Goal: Task Accomplishment & Management: Use online tool/utility

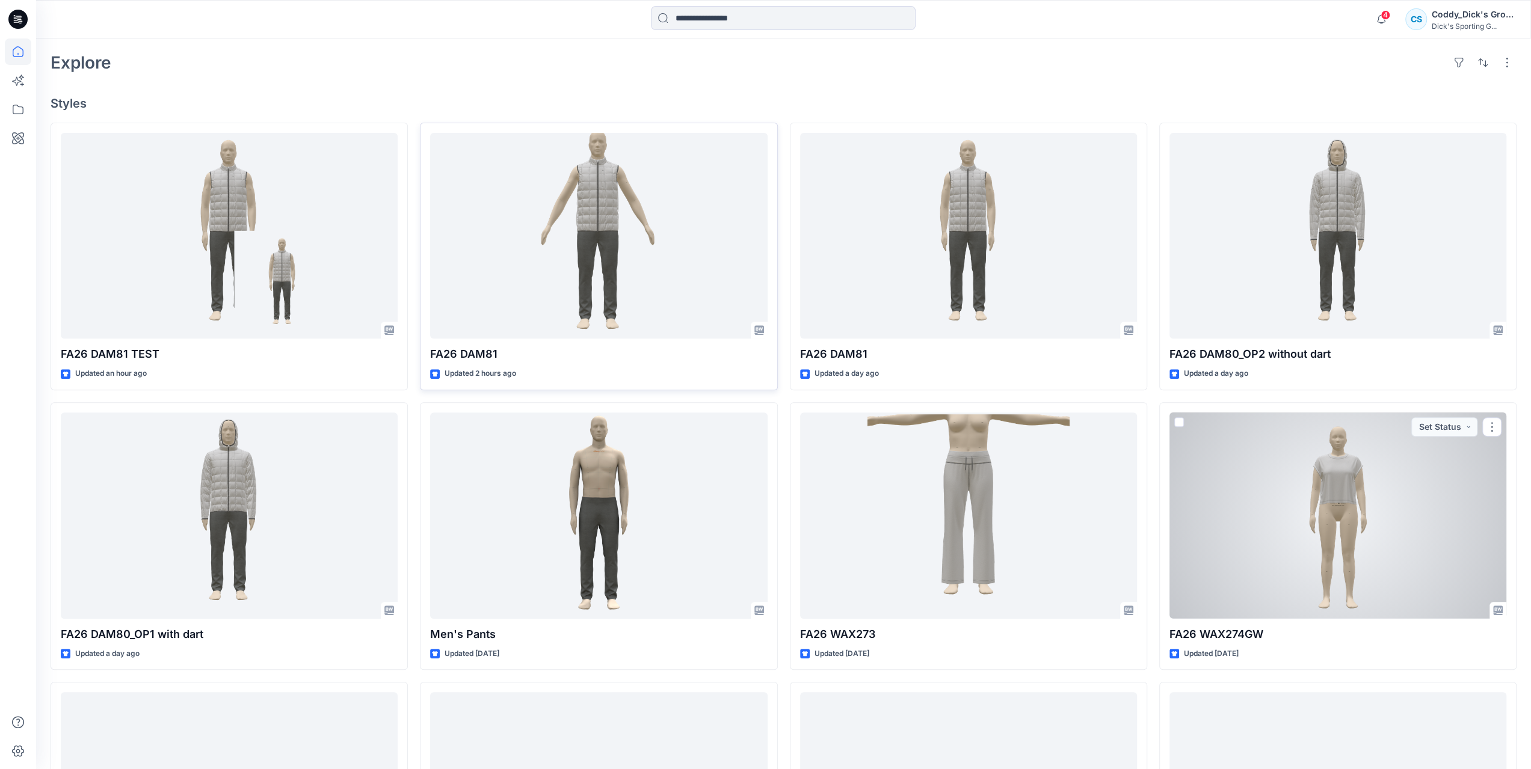
scroll to position [241, 0]
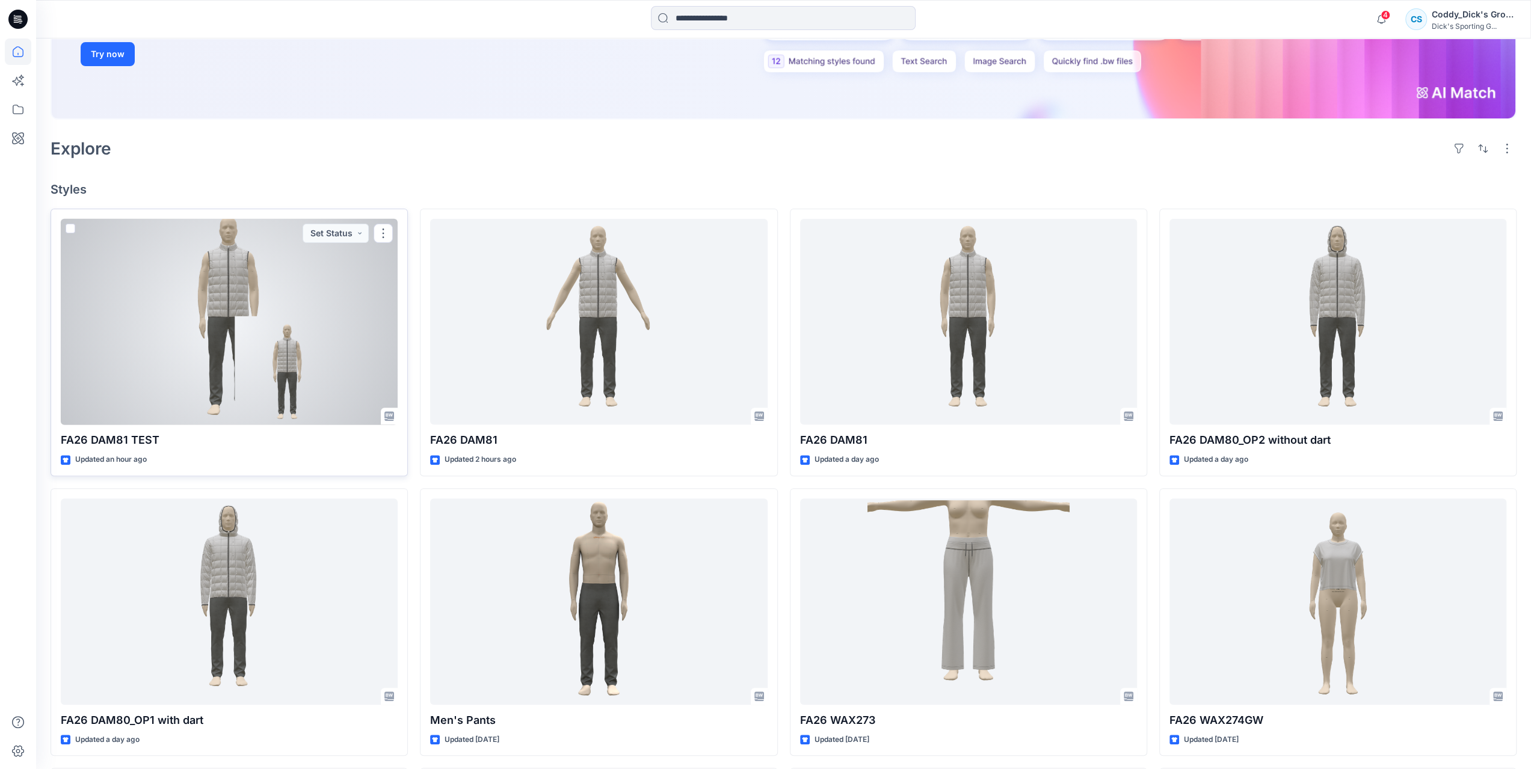
click at [234, 310] on div at bounding box center [229, 322] width 337 height 206
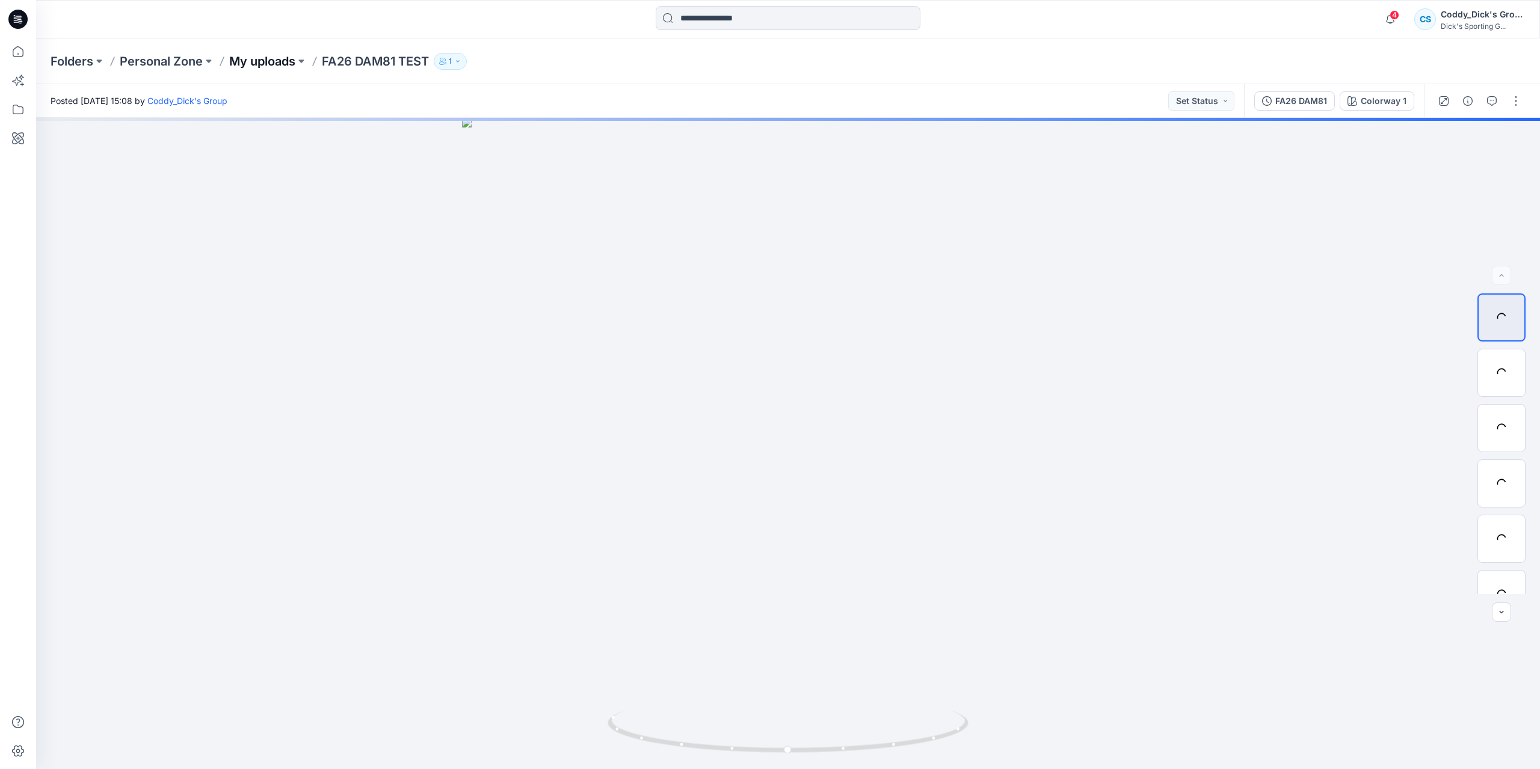
click at [279, 61] on p "My uploads" at bounding box center [262, 61] width 66 height 17
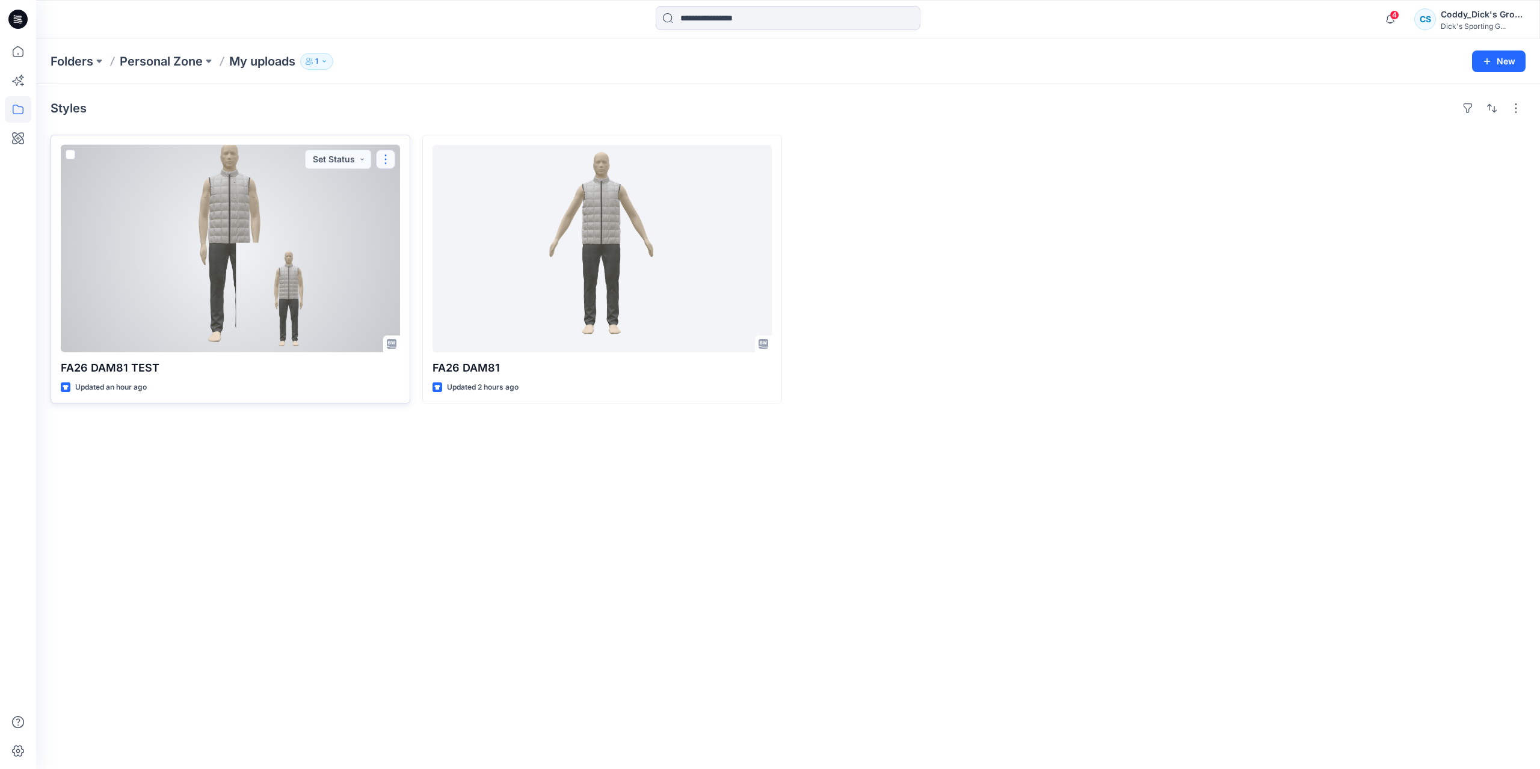
click at [389, 156] on button "button" at bounding box center [385, 159] width 19 height 19
click at [425, 187] on button "Edit" at bounding box center [443, 187] width 130 height 22
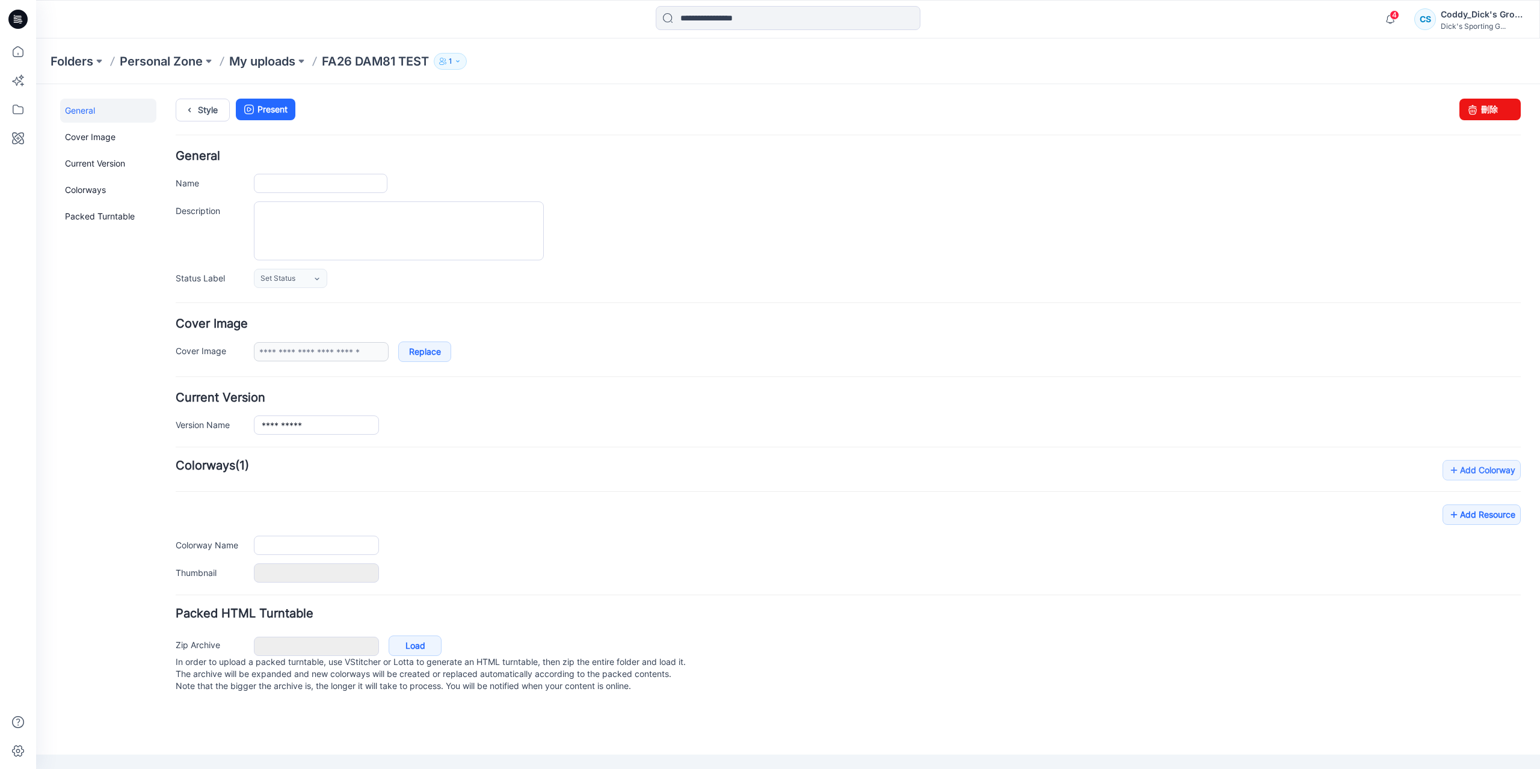
type input "**********"
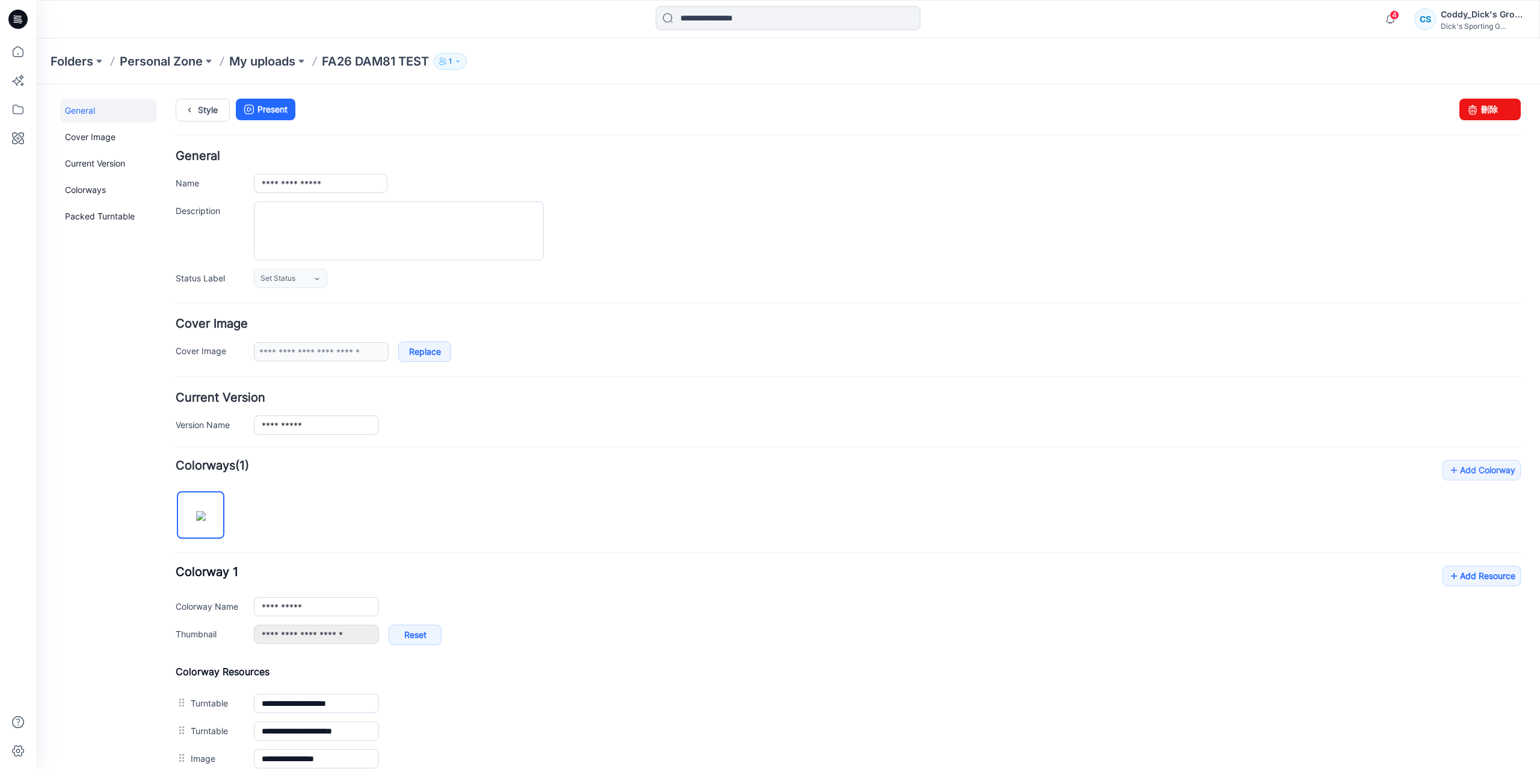
click at [1477, 122] on div "Style Present Changes Saved 刪除" at bounding box center [848, 125] width 1345 height 52
drag, startPoint x: 1481, startPoint y: 116, endPoint x: 879, endPoint y: 129, distance: 602.2
click at [1481, 116] on link "刪除" at bounding box center [1489, 110] width 61 height 22
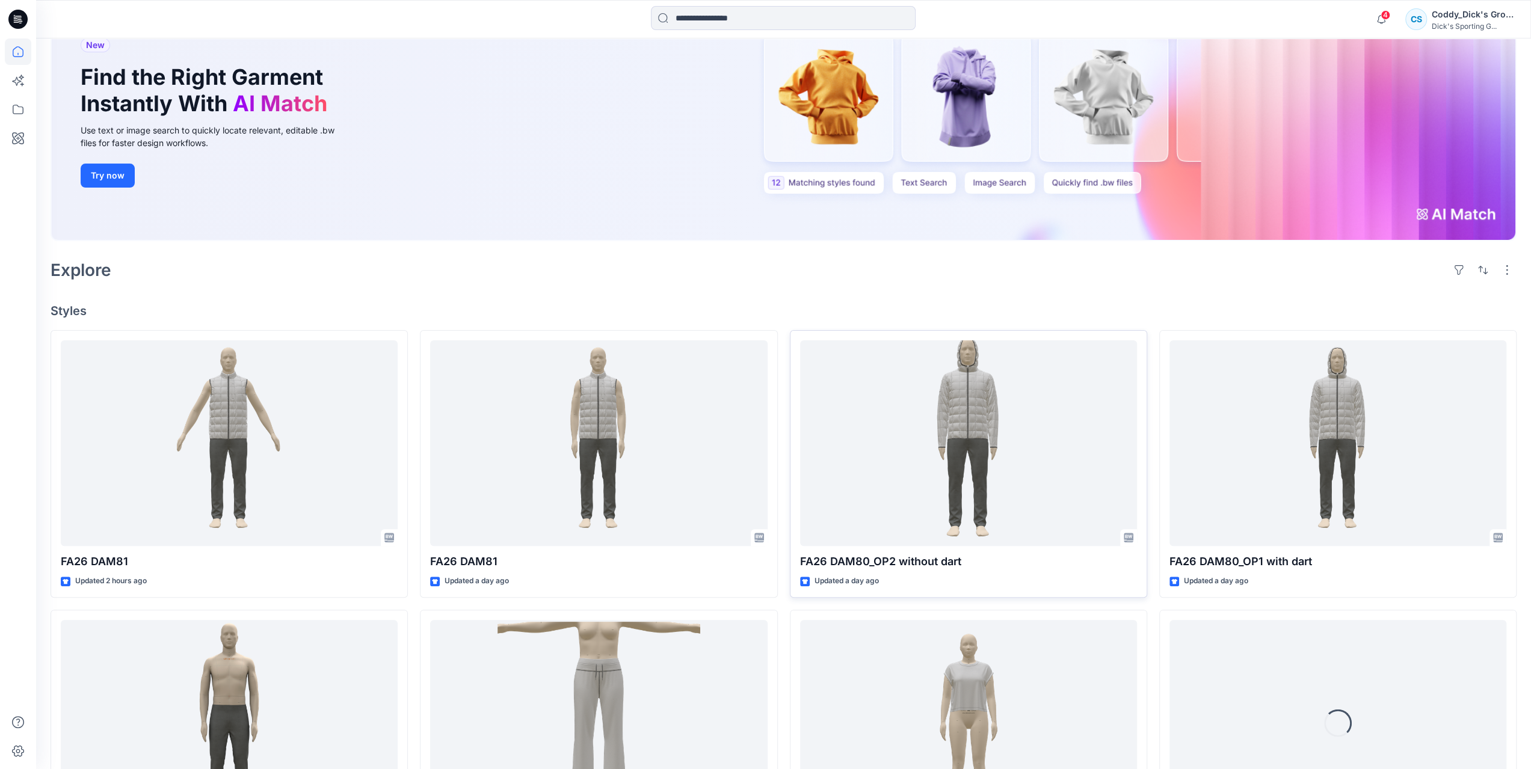
scroll to position [120, 0]
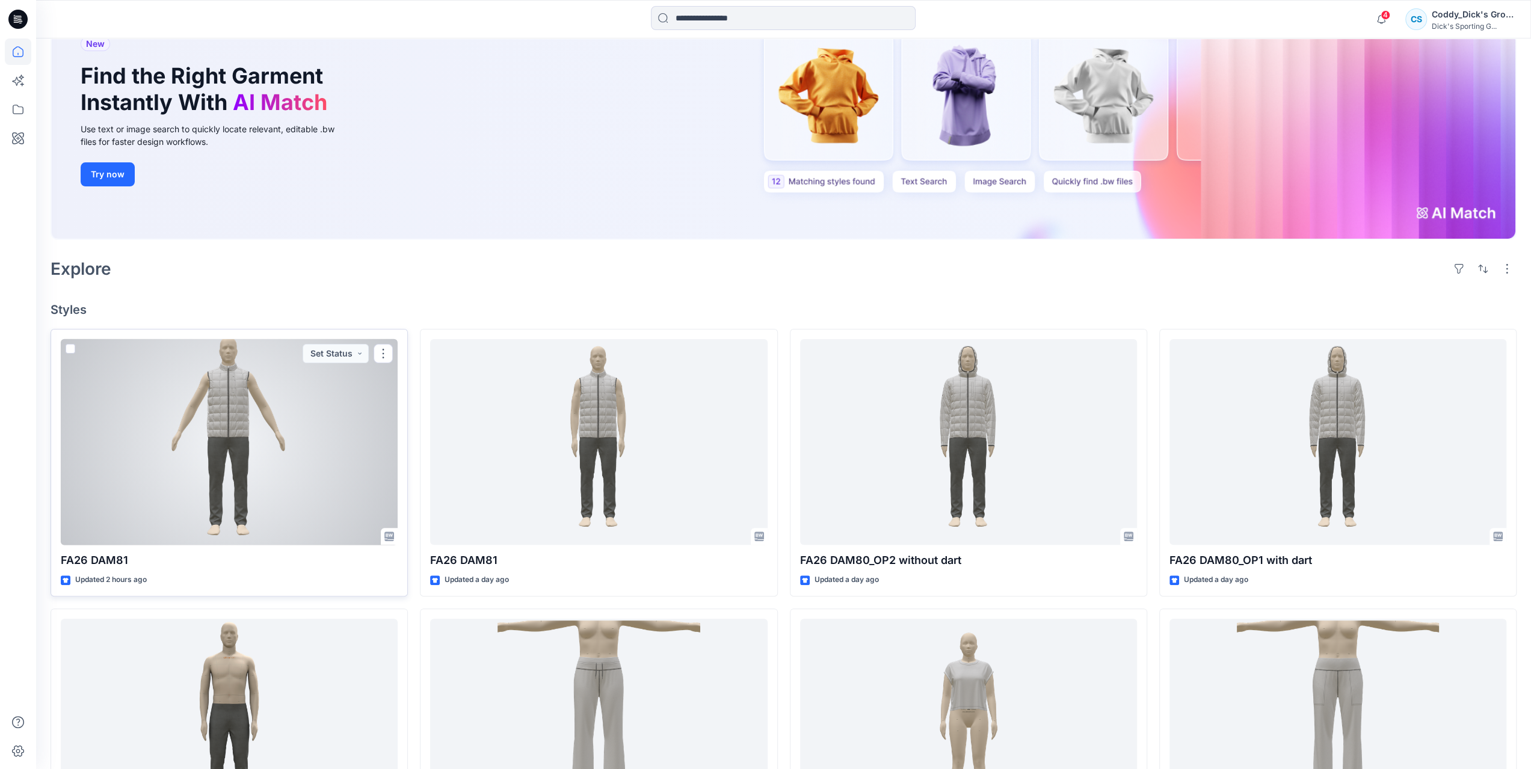
click at [345, 452] on div at bounding box center [229, 442] width 337 height 206
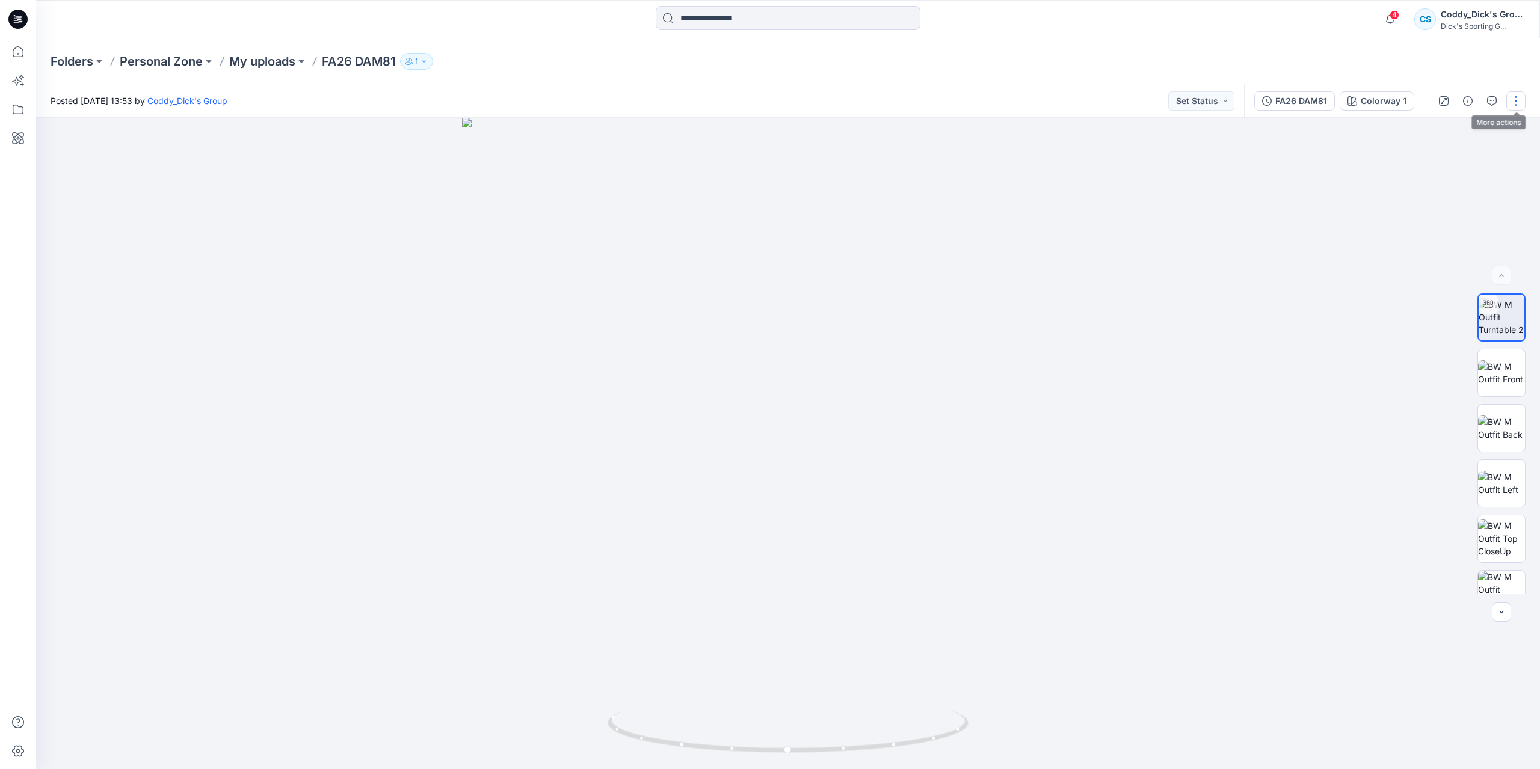
click at [1512, 106] on button "button" at bounding box center [1515, 100] width 19 height 19
click at [1447, 161] on button "Edit" at bounding box center [1465, 163] width 111 height 22
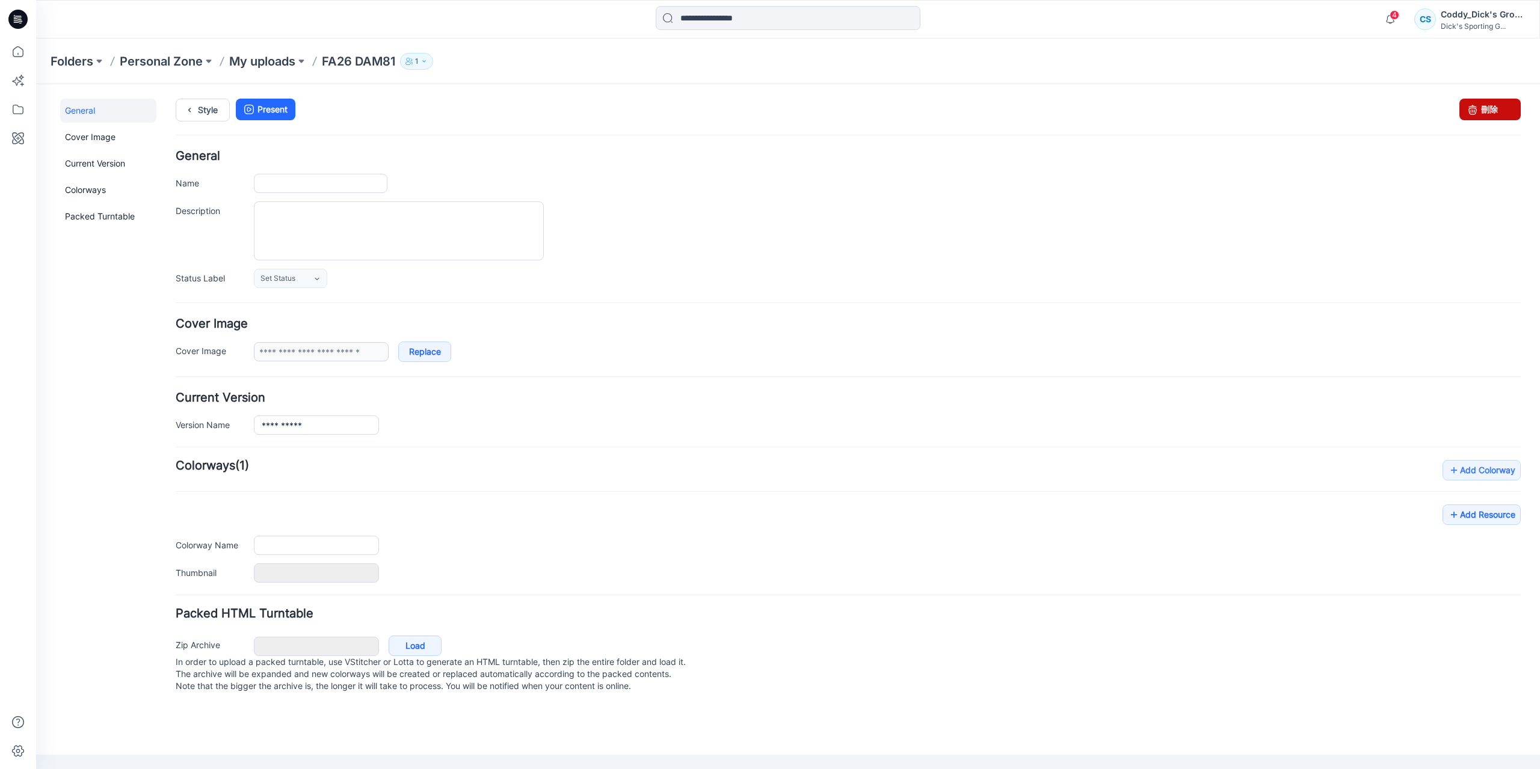
type input "**********"
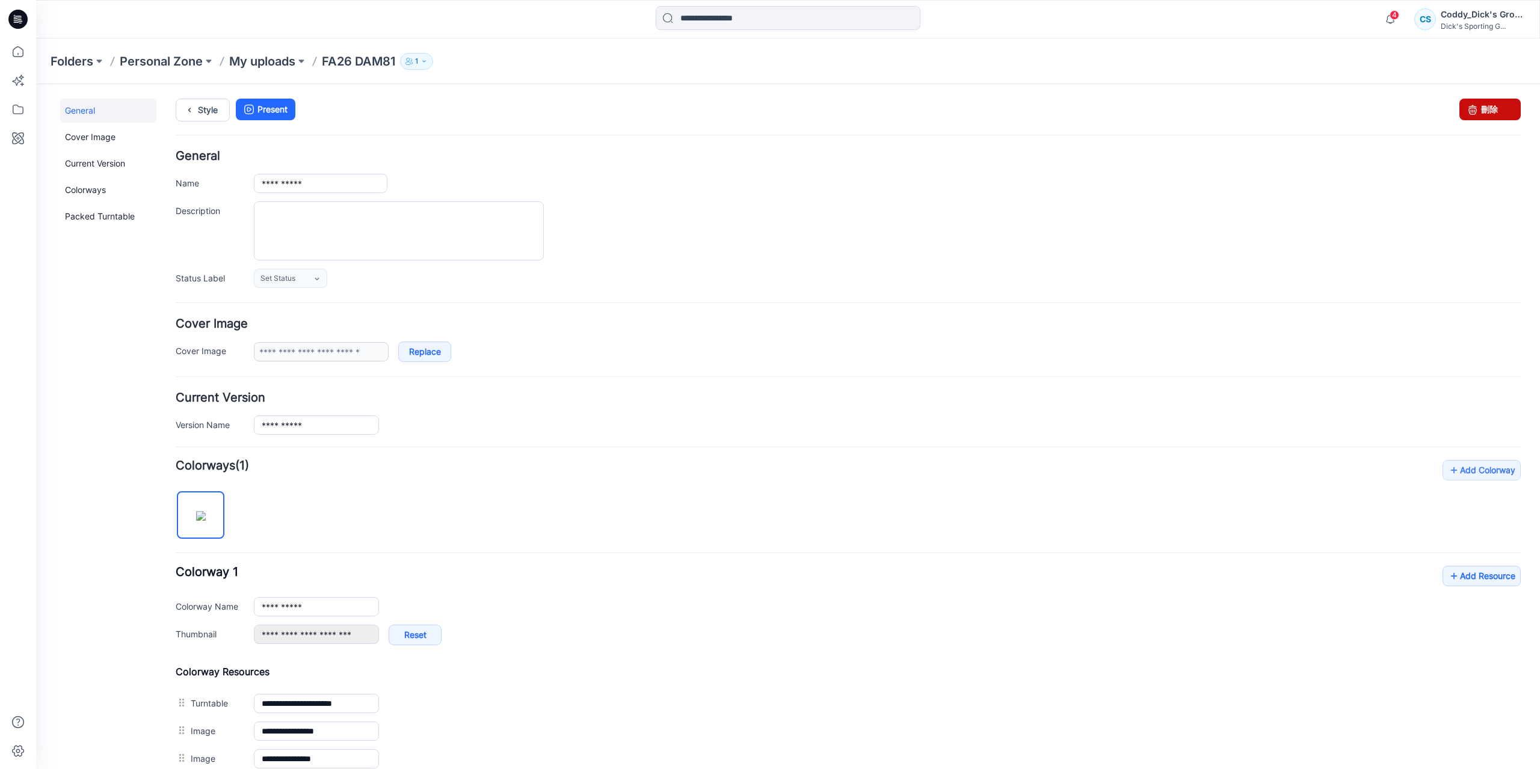
click at [1500, 106] on link "刪除" at bounding box center [1489, 110] width 61 height 22
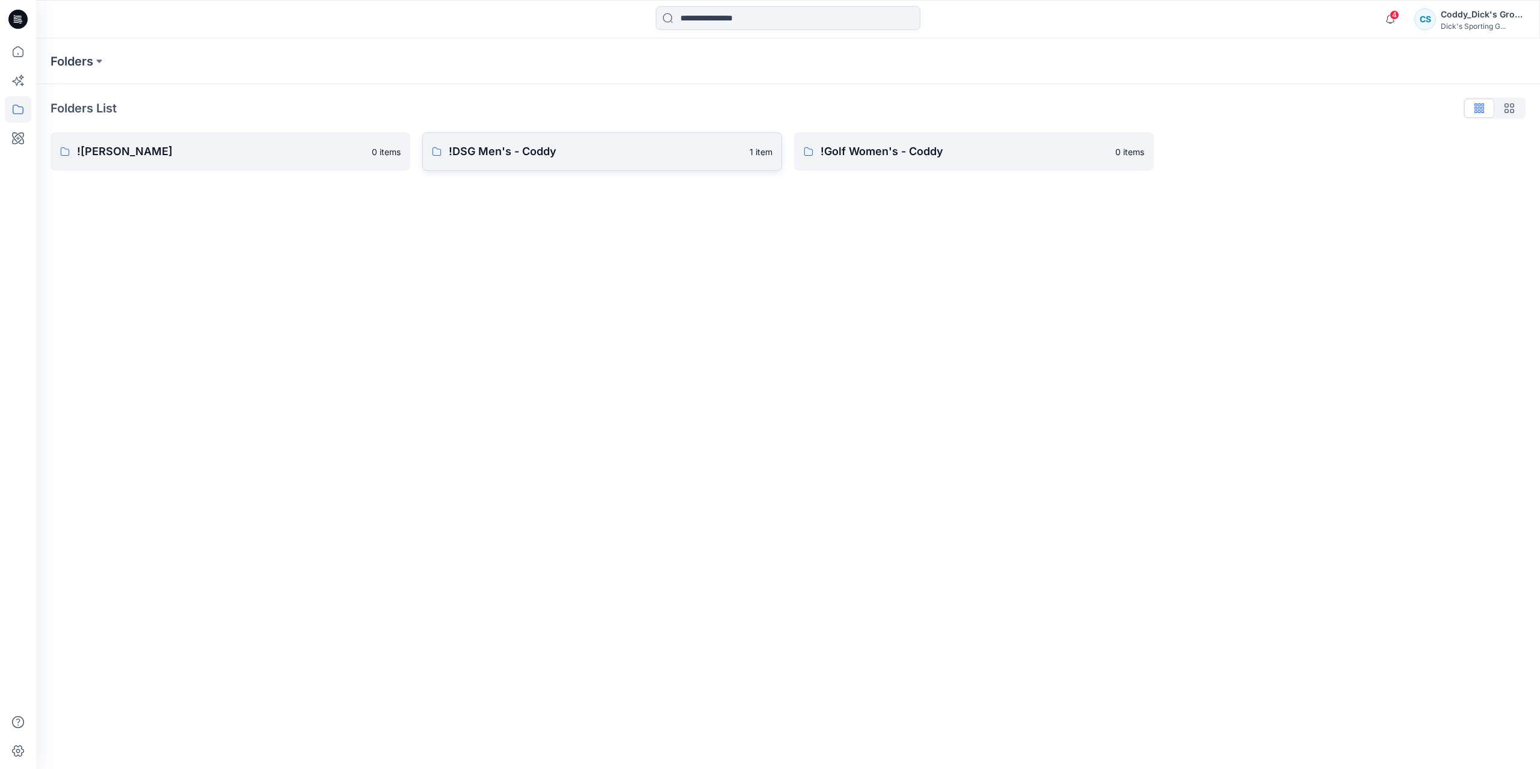
click at [516, 143] on p "!DSG Men's - Coddy" at bounding box center [595, 151] width 293 height 17
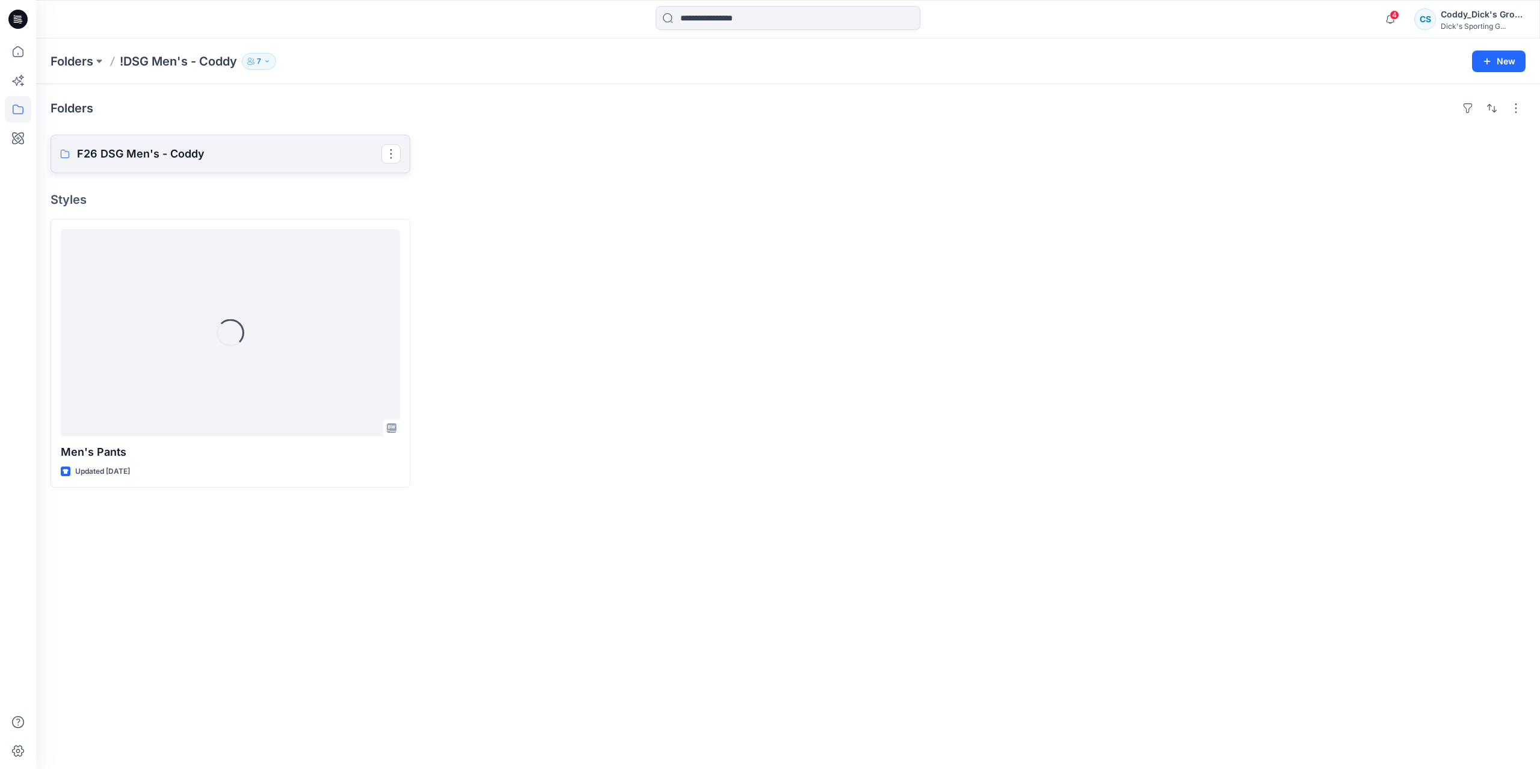
click at [260, 149] on p "F26 DSG Men's - Coddy" at bounding box center [229, 154] width 304 height 17
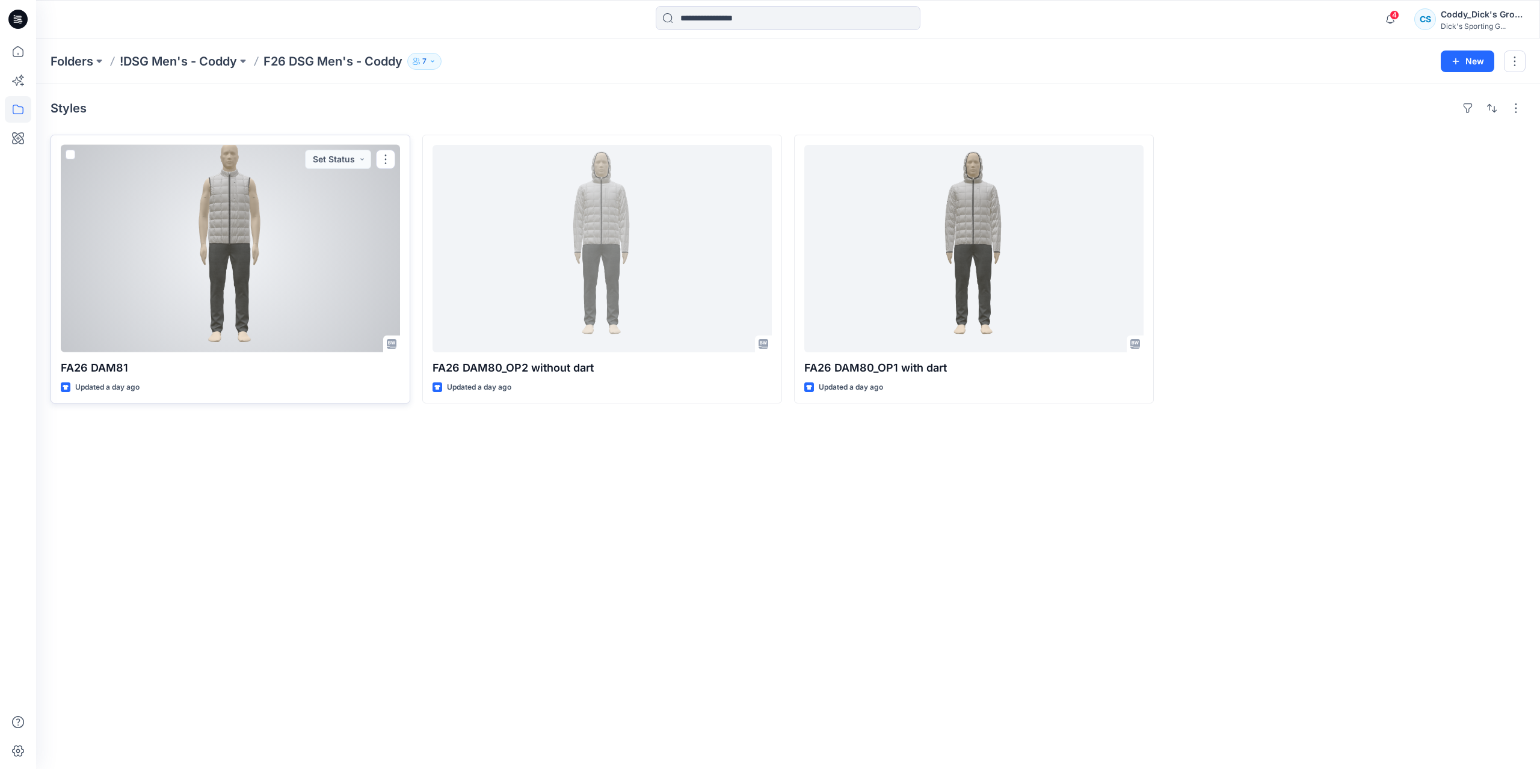
click at [315, 263] on div at bounding box center [230, 248] width 339 height 207
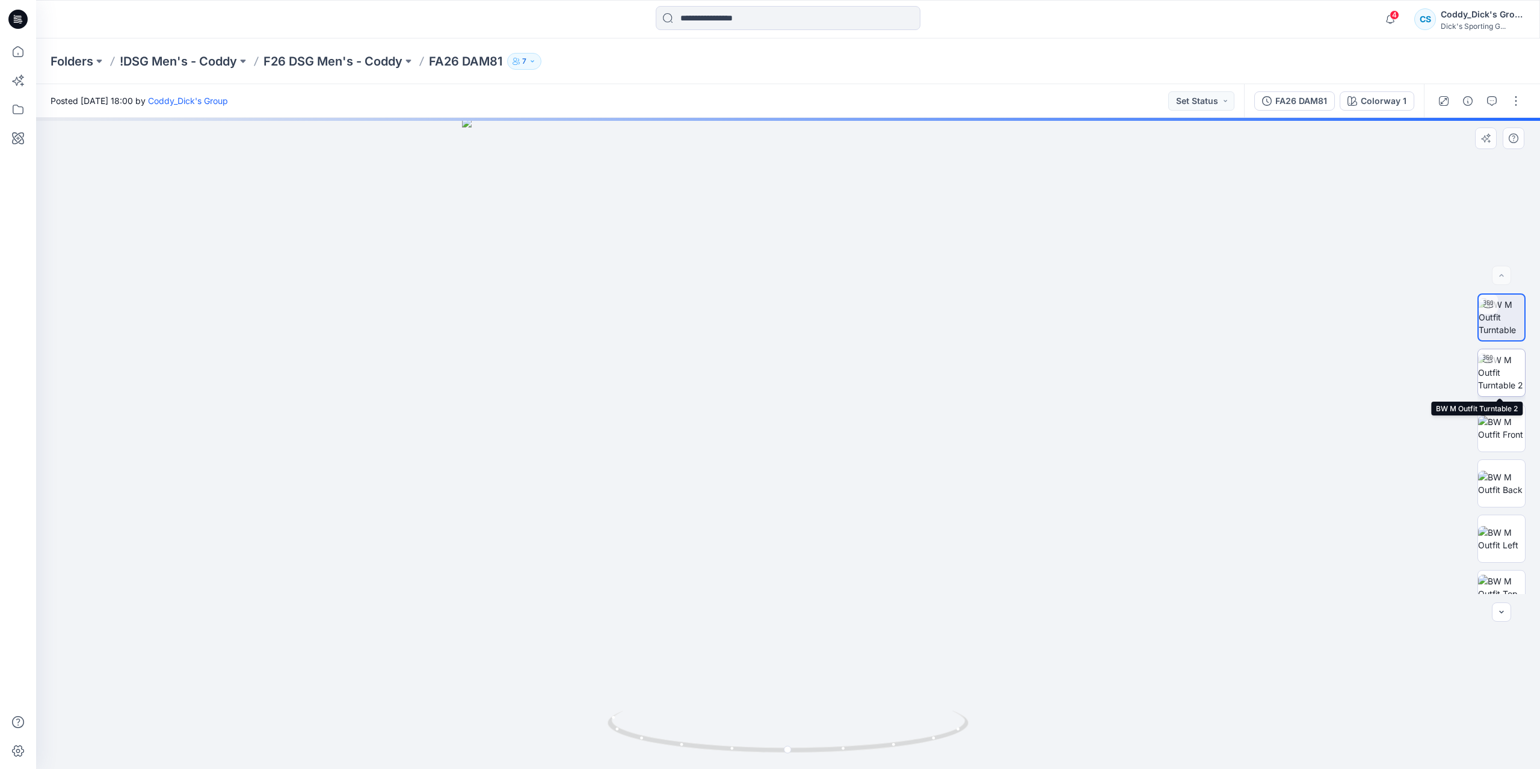
click at [1507, 384] on img at bounding box center [1501, 373] width 47 height 38
click at [1514, 97] on button "button" at bounding box center [1515, 100] width 19 height 19
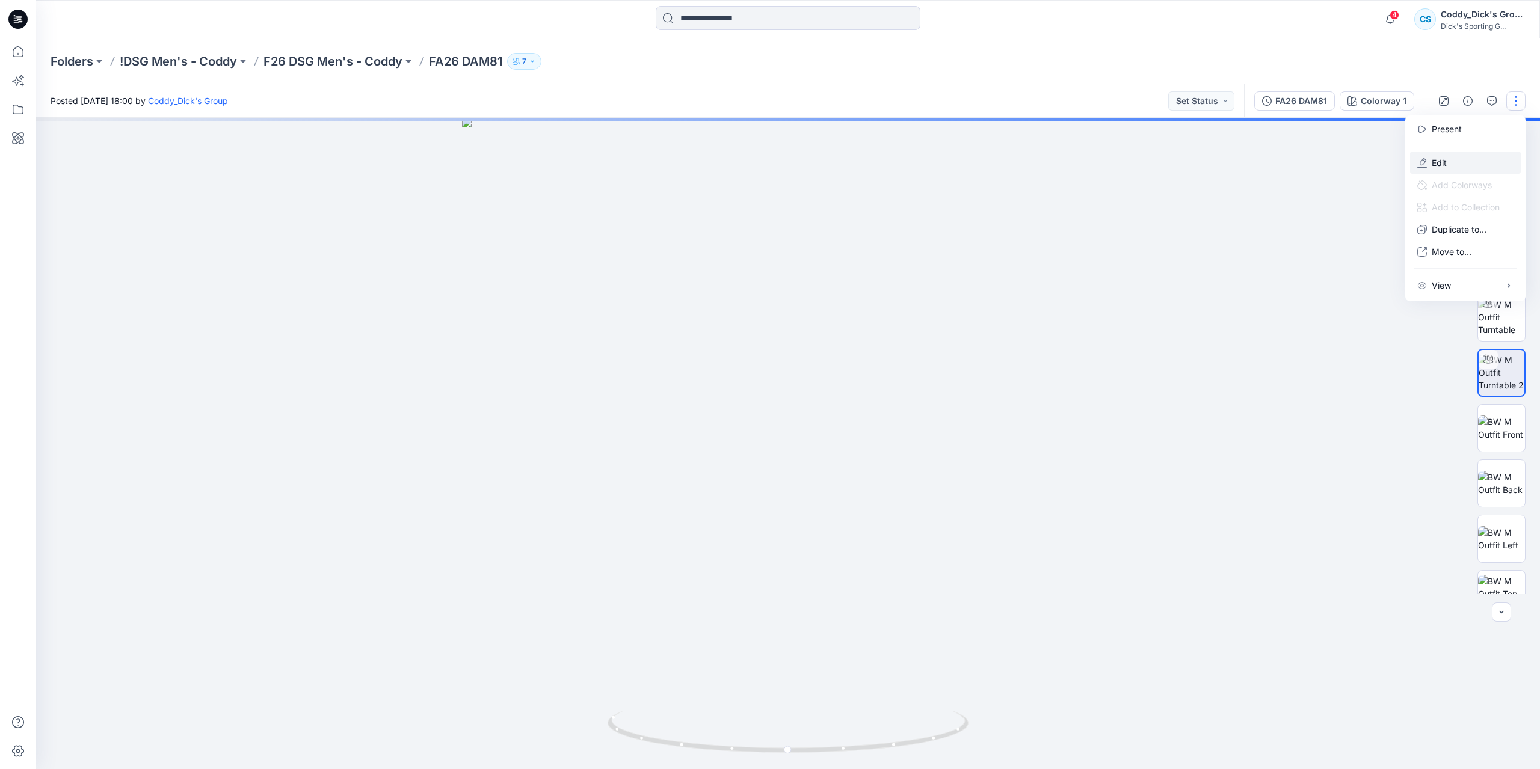
click at [1455, 158] on button "Edit" at bounding box center [1465, 163] width 111 height 22
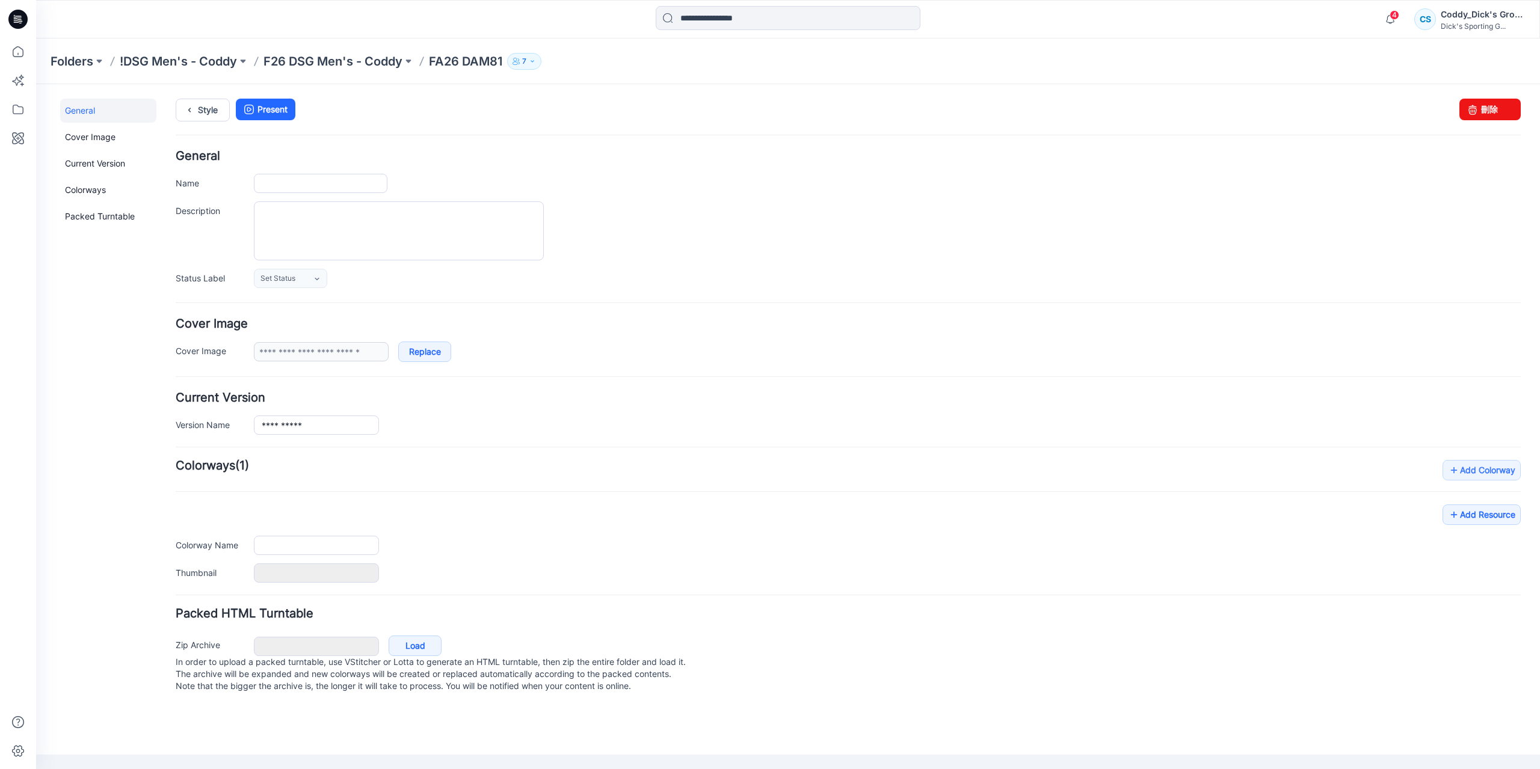
type input "**********"
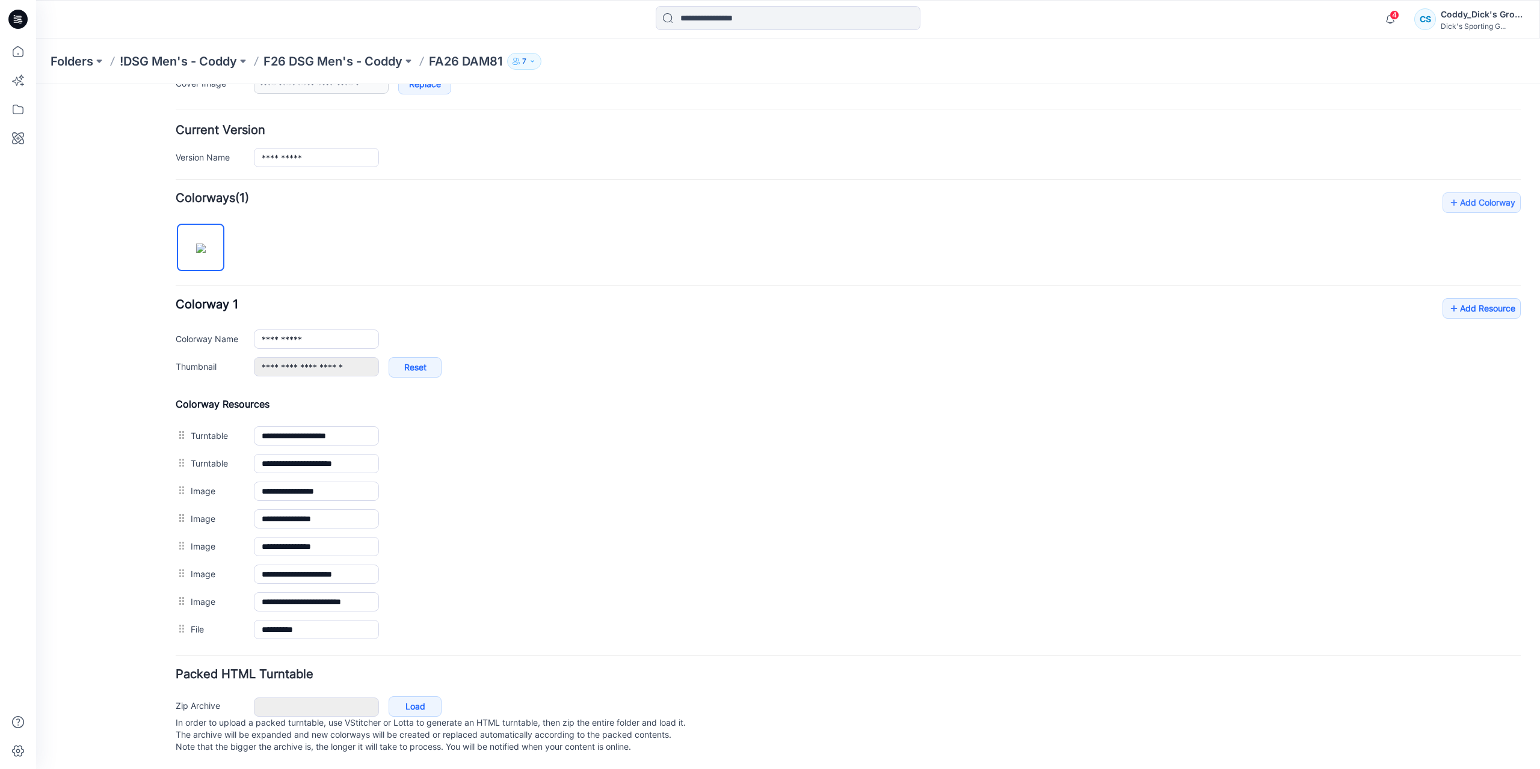
scroll to position [274, 0]
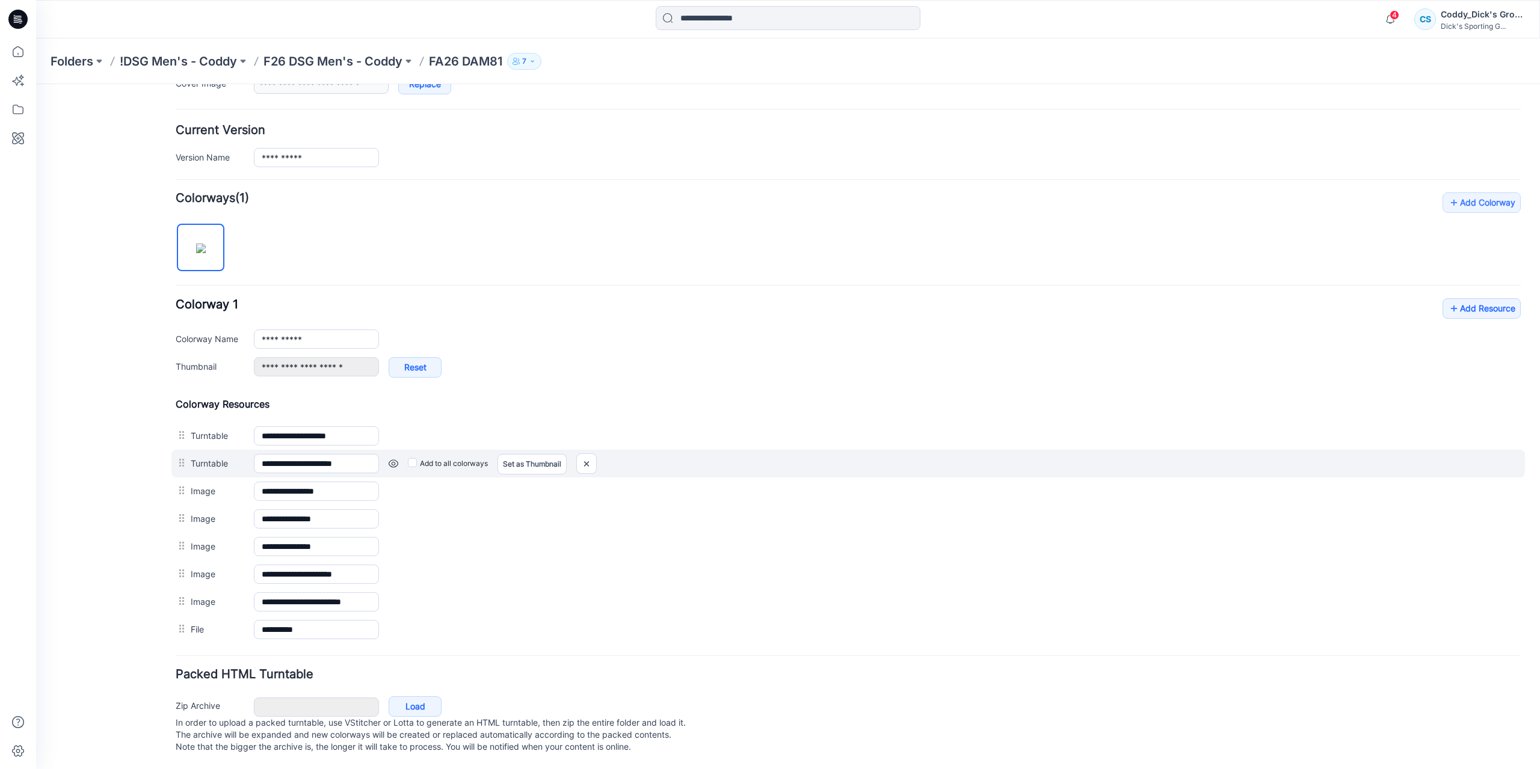
click at [393, 459] on link at bounding box center [394, 464] width 10 height 10
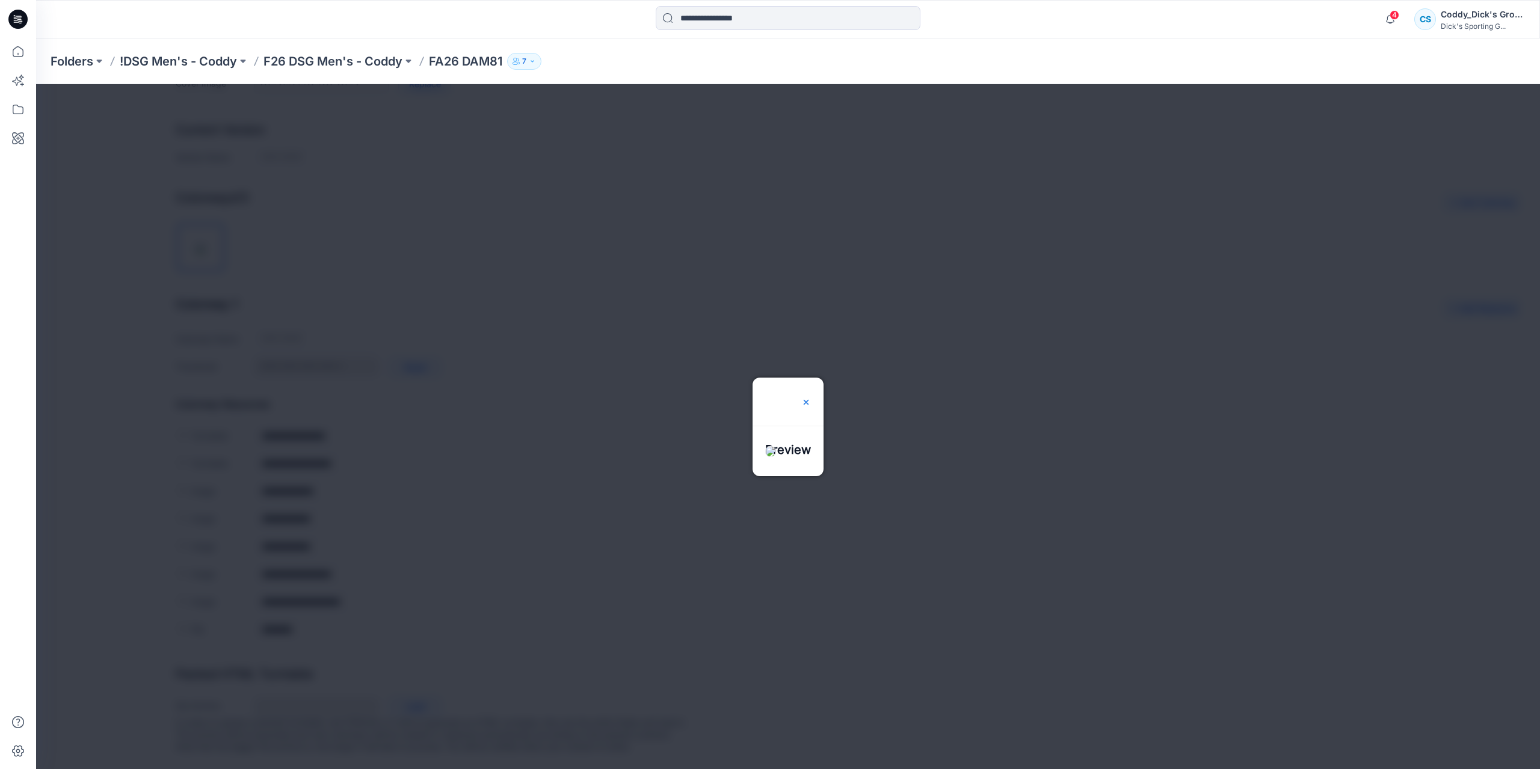
click at [811, 398] on img at bounding box center [806, 403] width 10 height 10
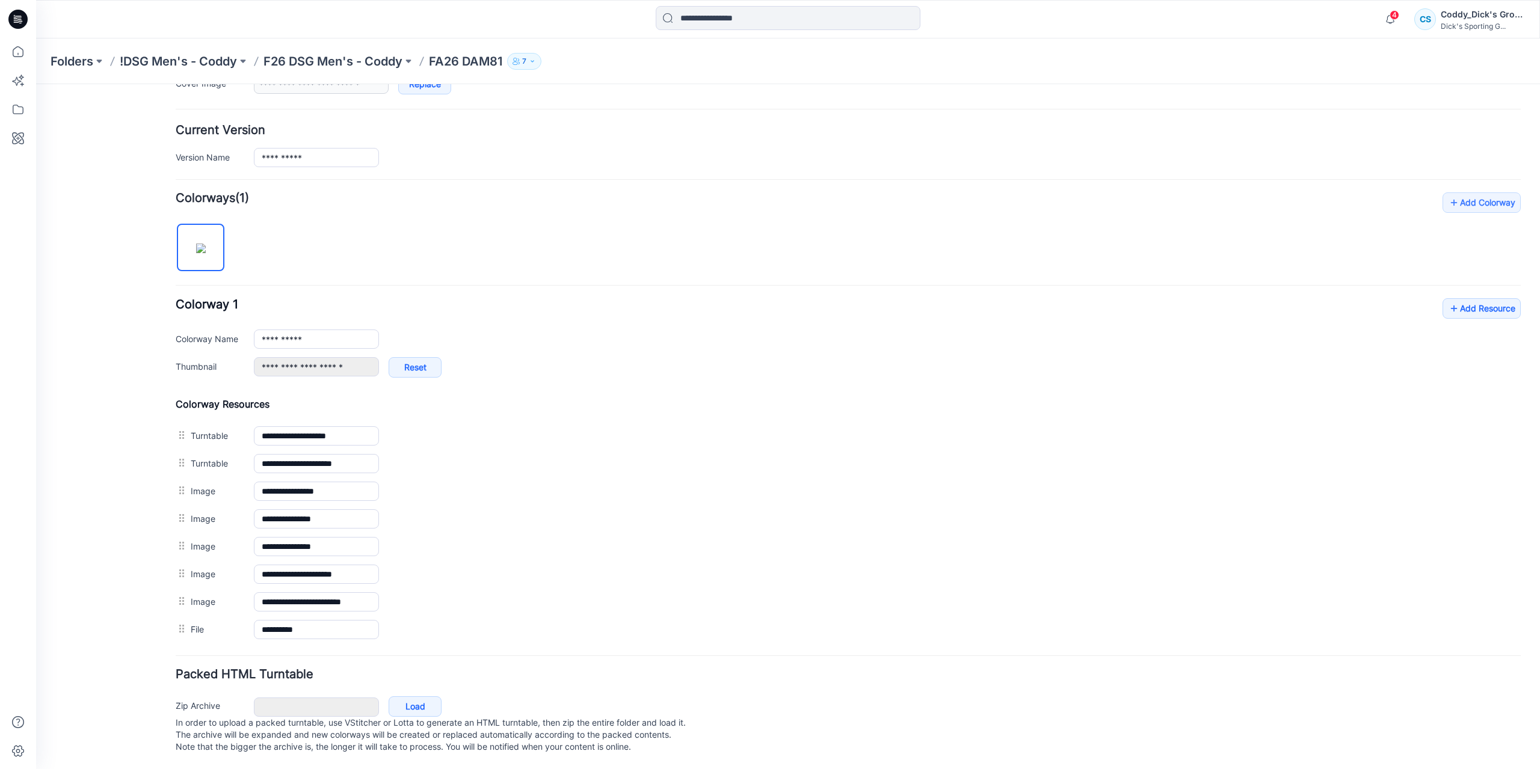
click at [595, 221] on div "**********" at bounding box center [848, 417] width 1345 height 451
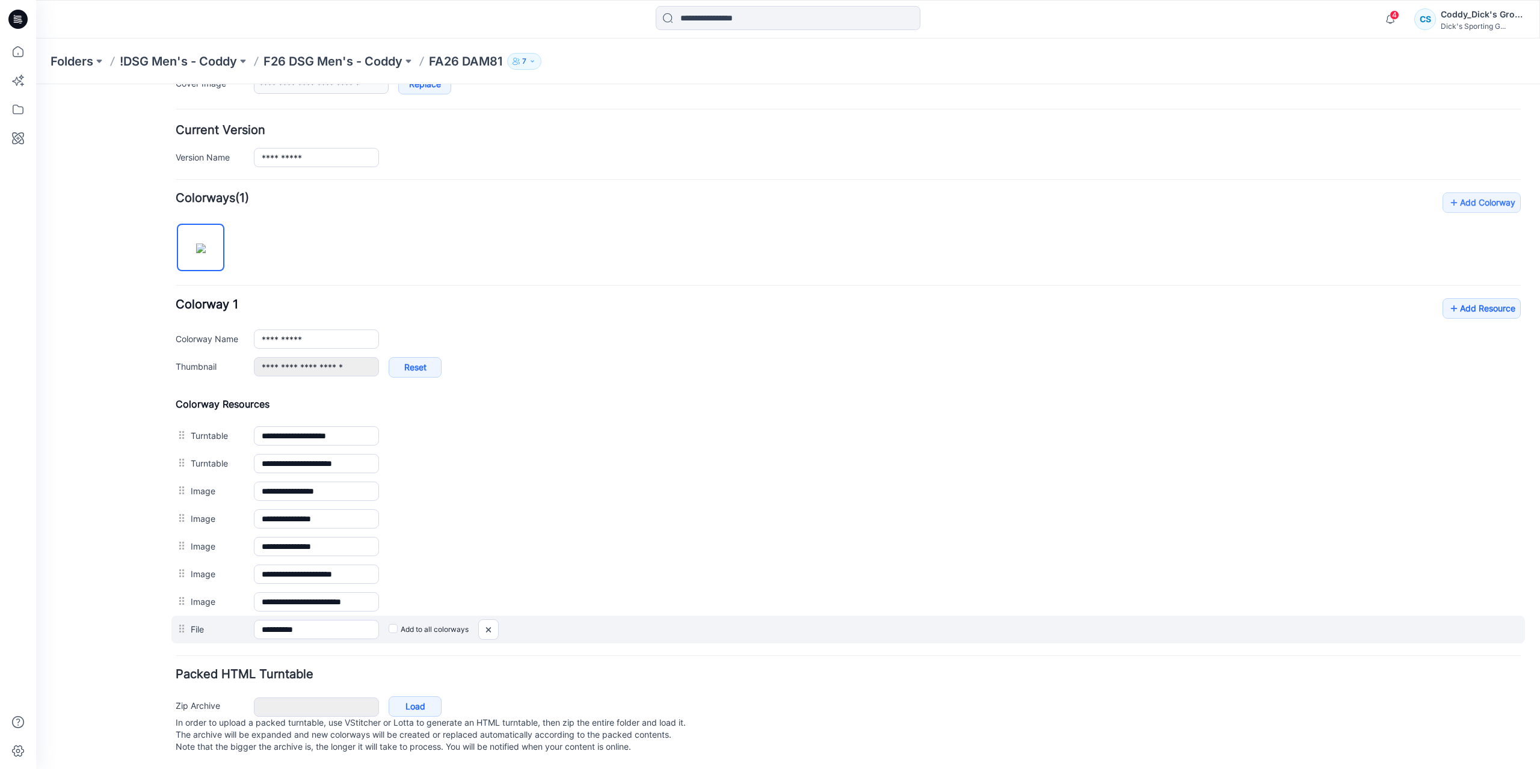
scroll to position [274, 0]
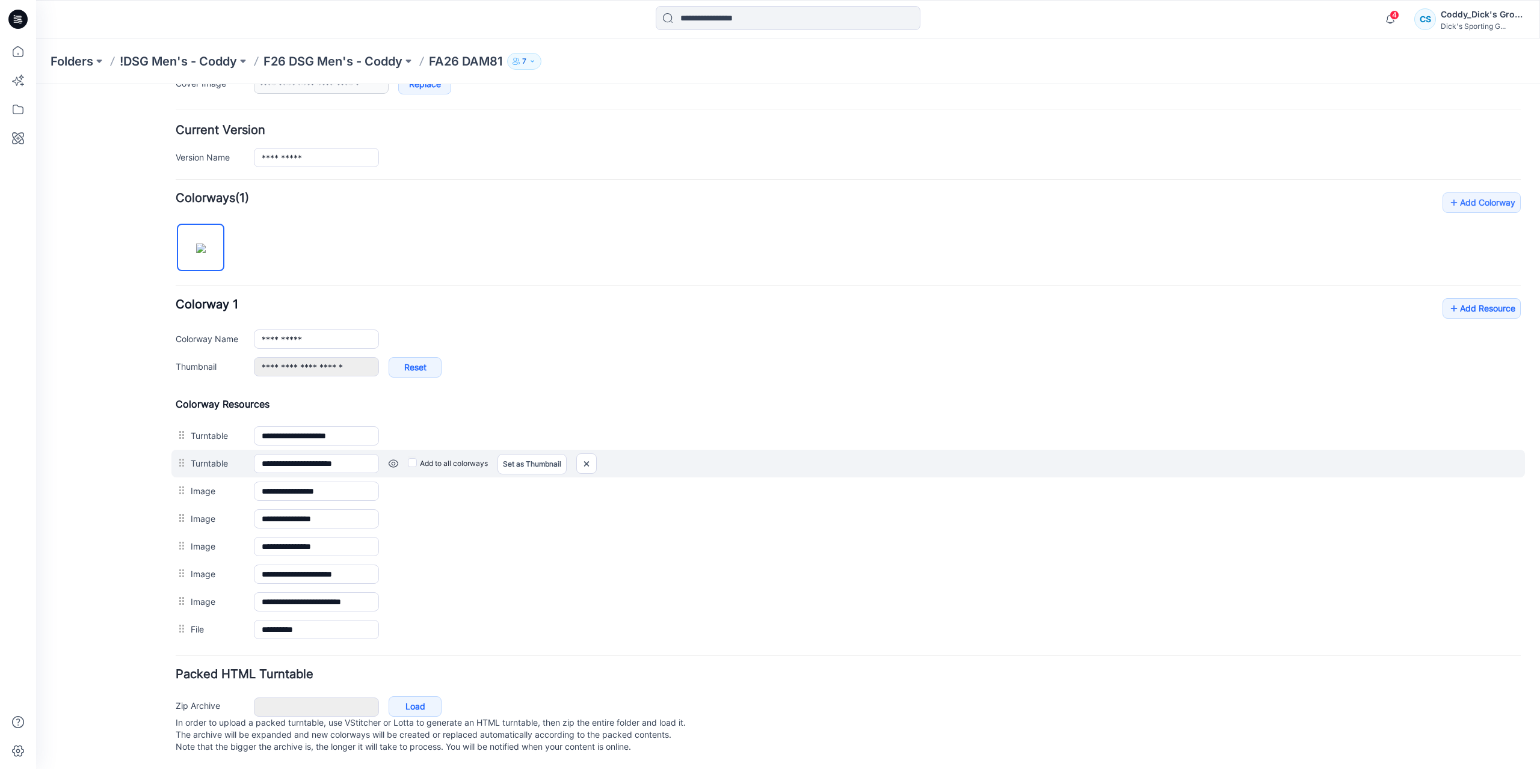
click at [392, 459] on link at bounding box center [394, 464] width 10 height 10
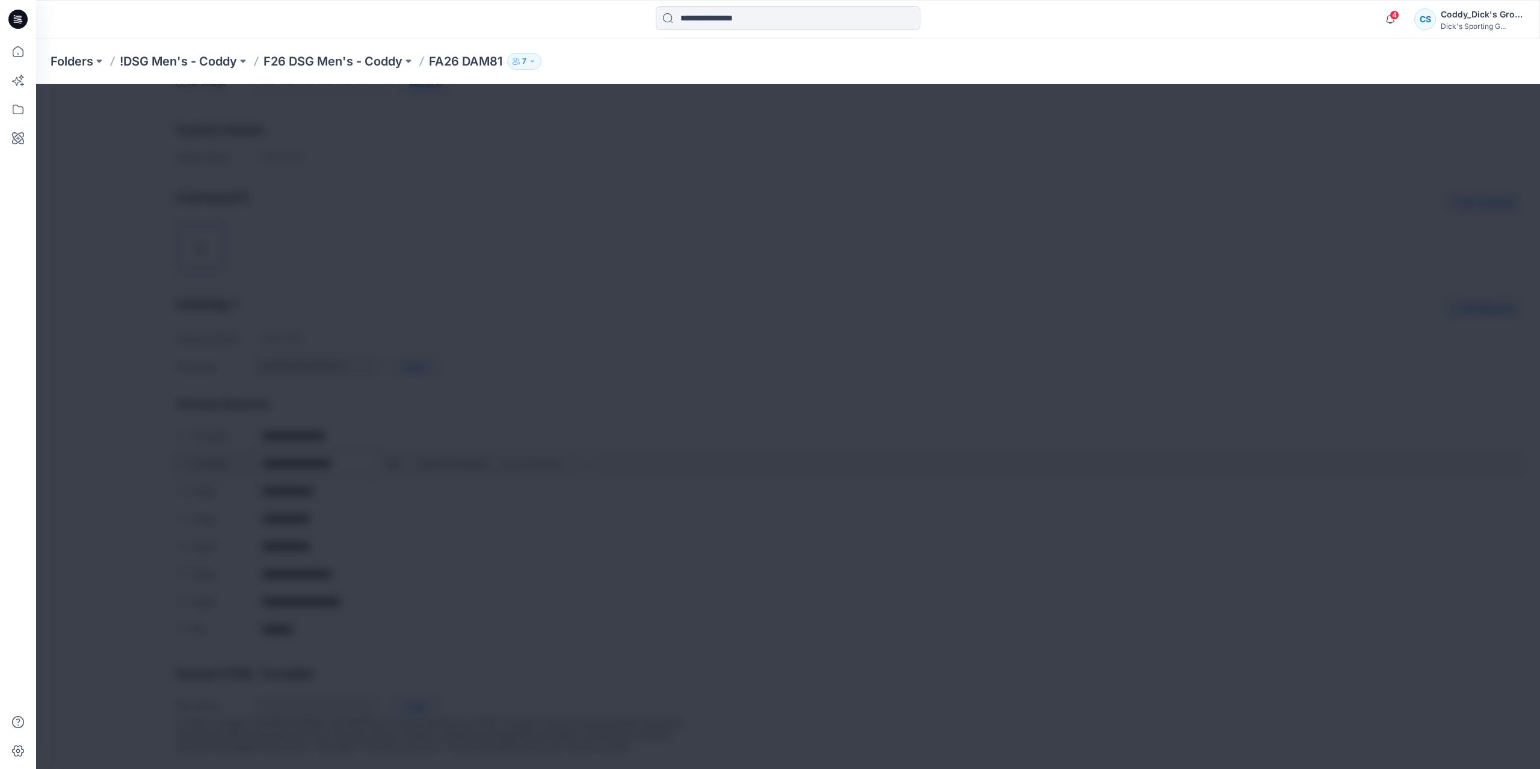
scroll to position [273, 0]
click at [811, 398] on img at bounding box center [806, 403] width 10 height 10
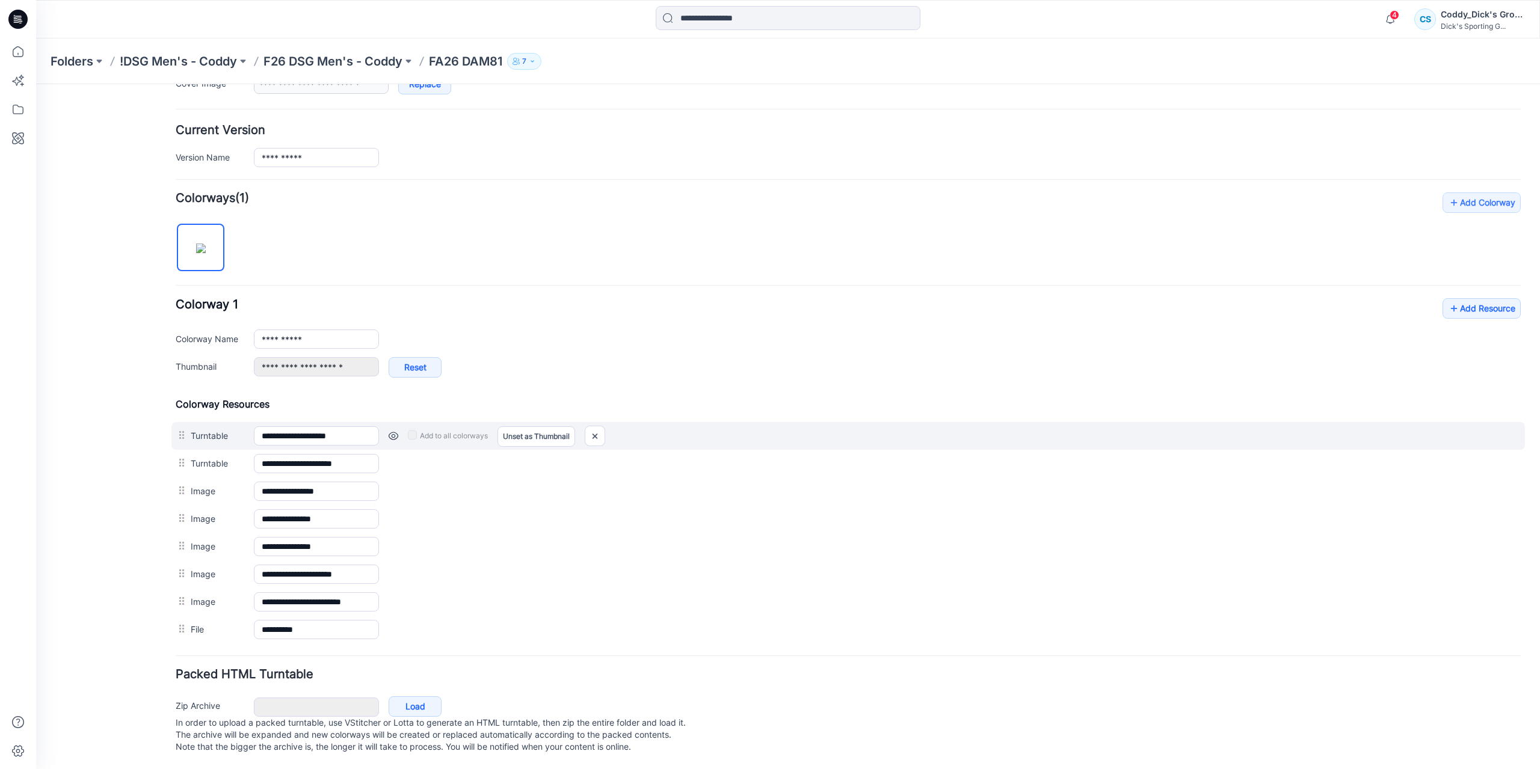
click at [392, 431] on link at bounding box center [394, 436] width 10 height 10
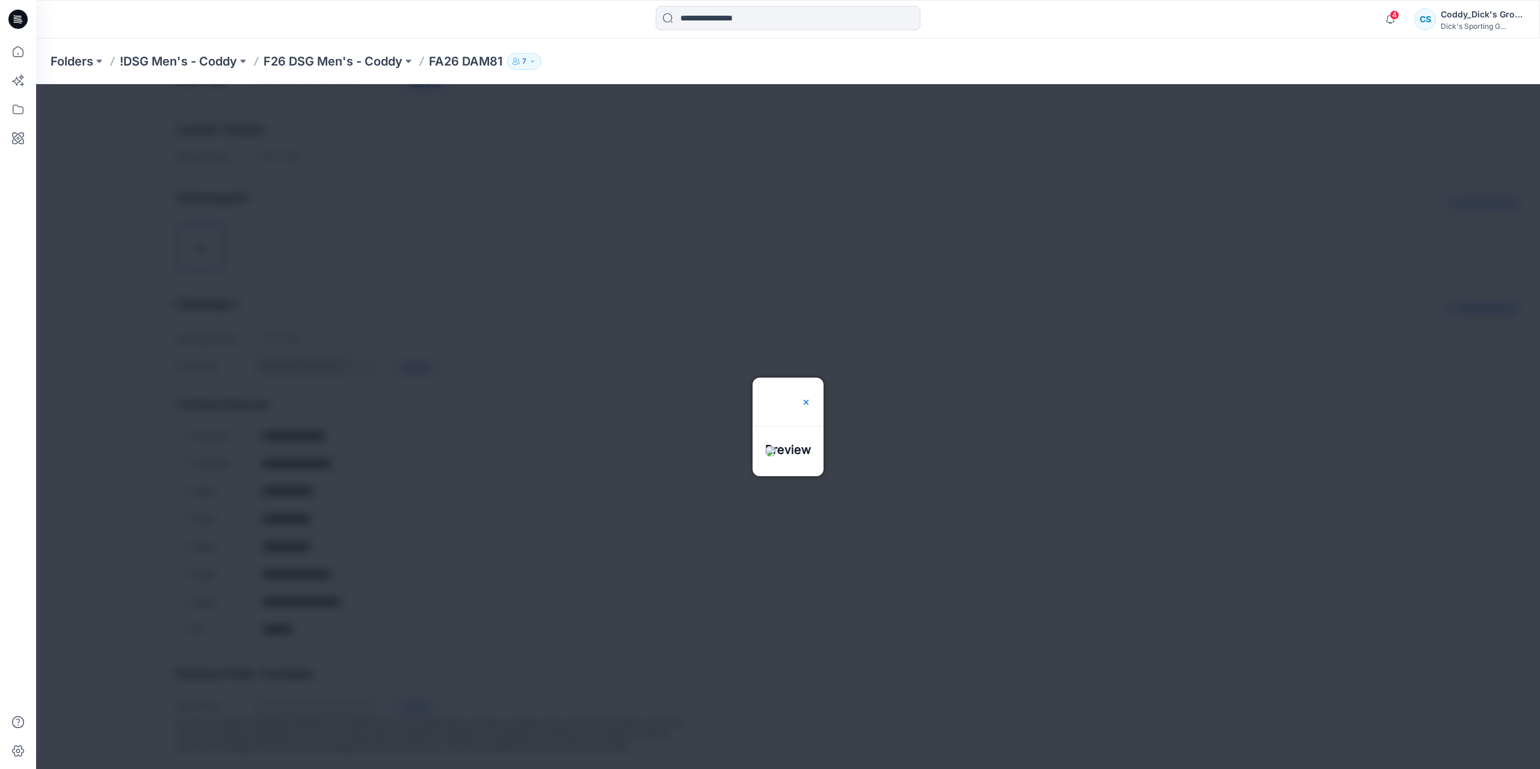
click at [811, 398] on img at bounding box center [806, 403] width 10 height 10
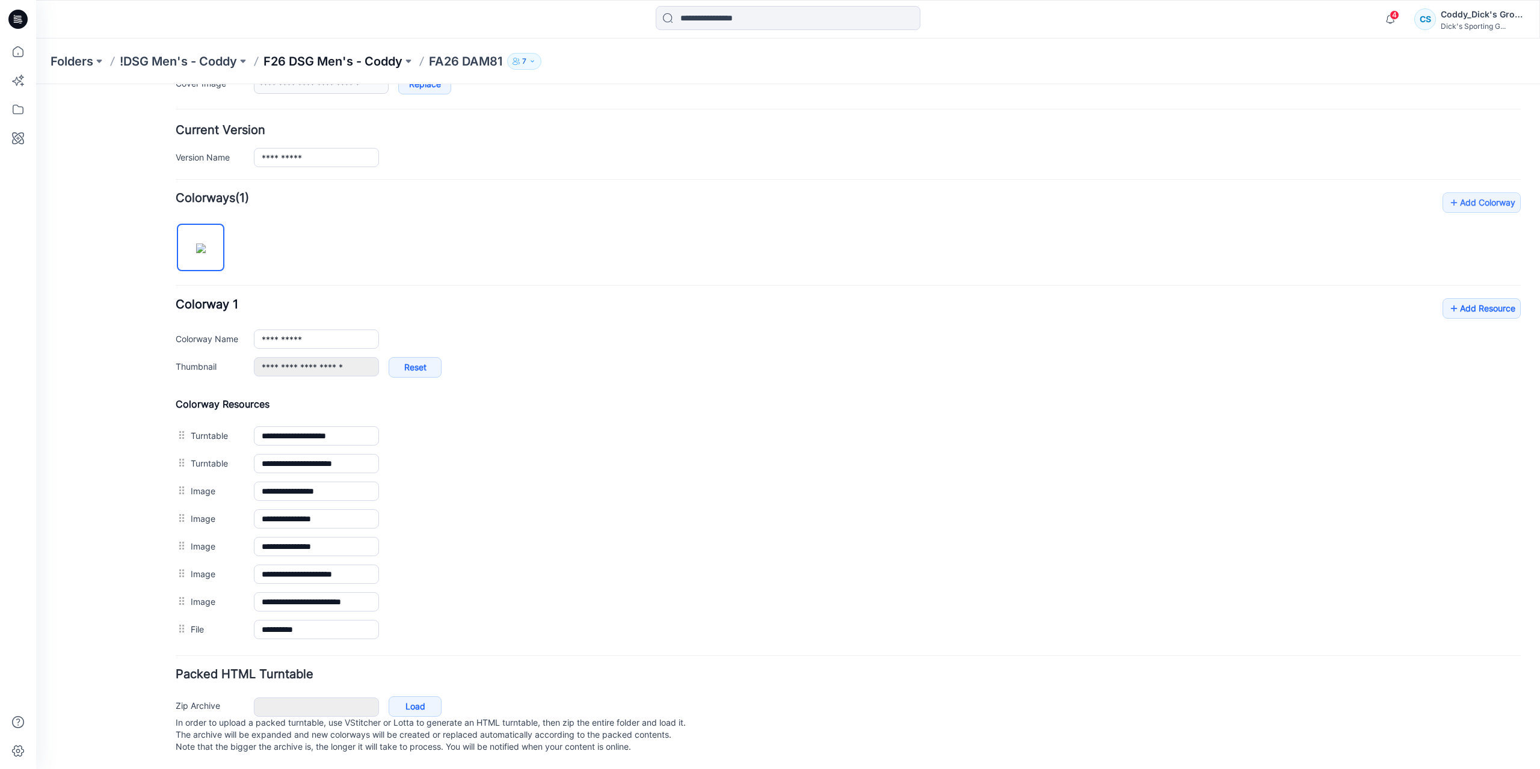
click at [383, 63] on p "F26 DSG Men's - Coddy" at bounding box center [332, 61] width 139 height 17
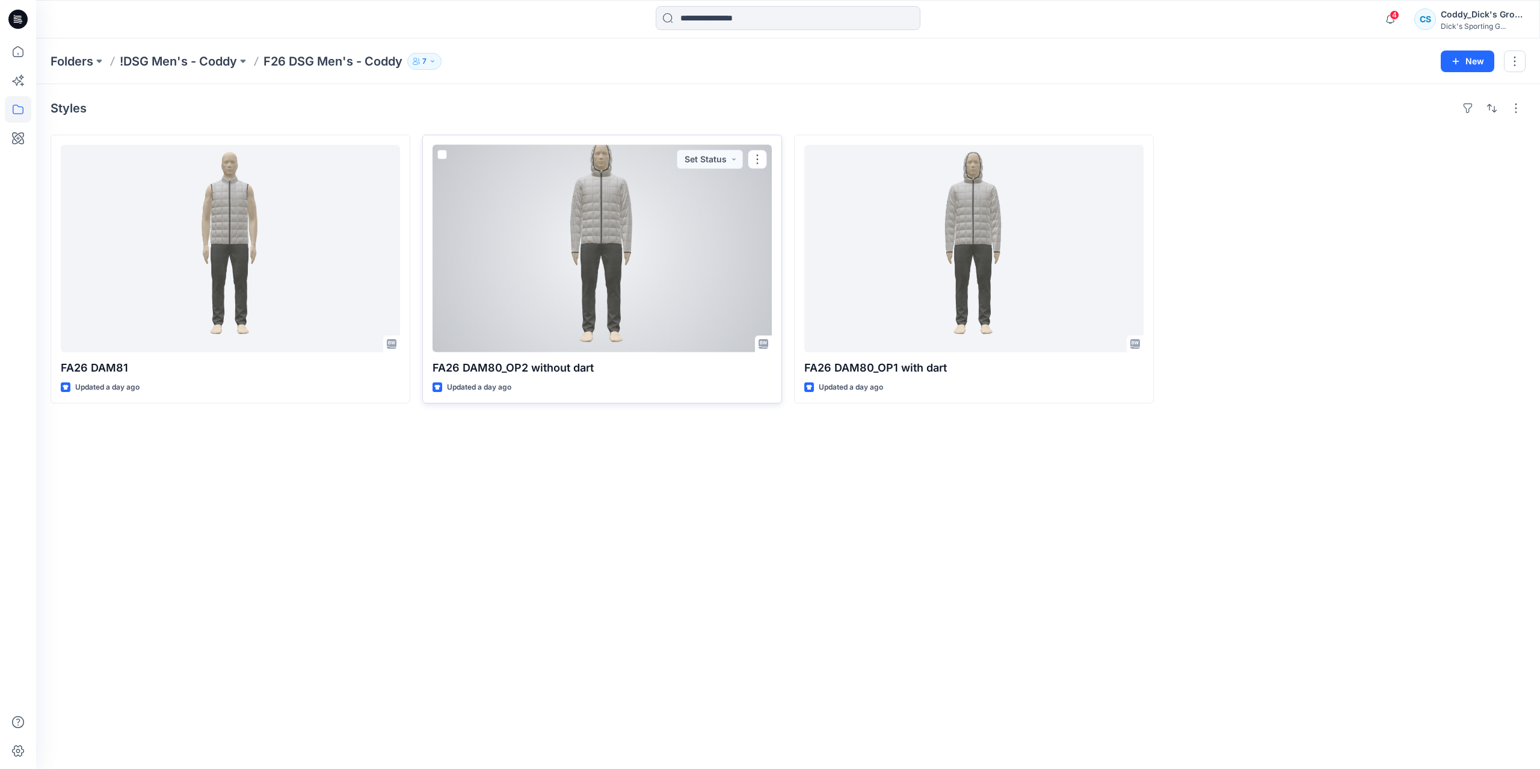
click at [576, 251] on div at bounding box center [601, 248] width 339 height 207
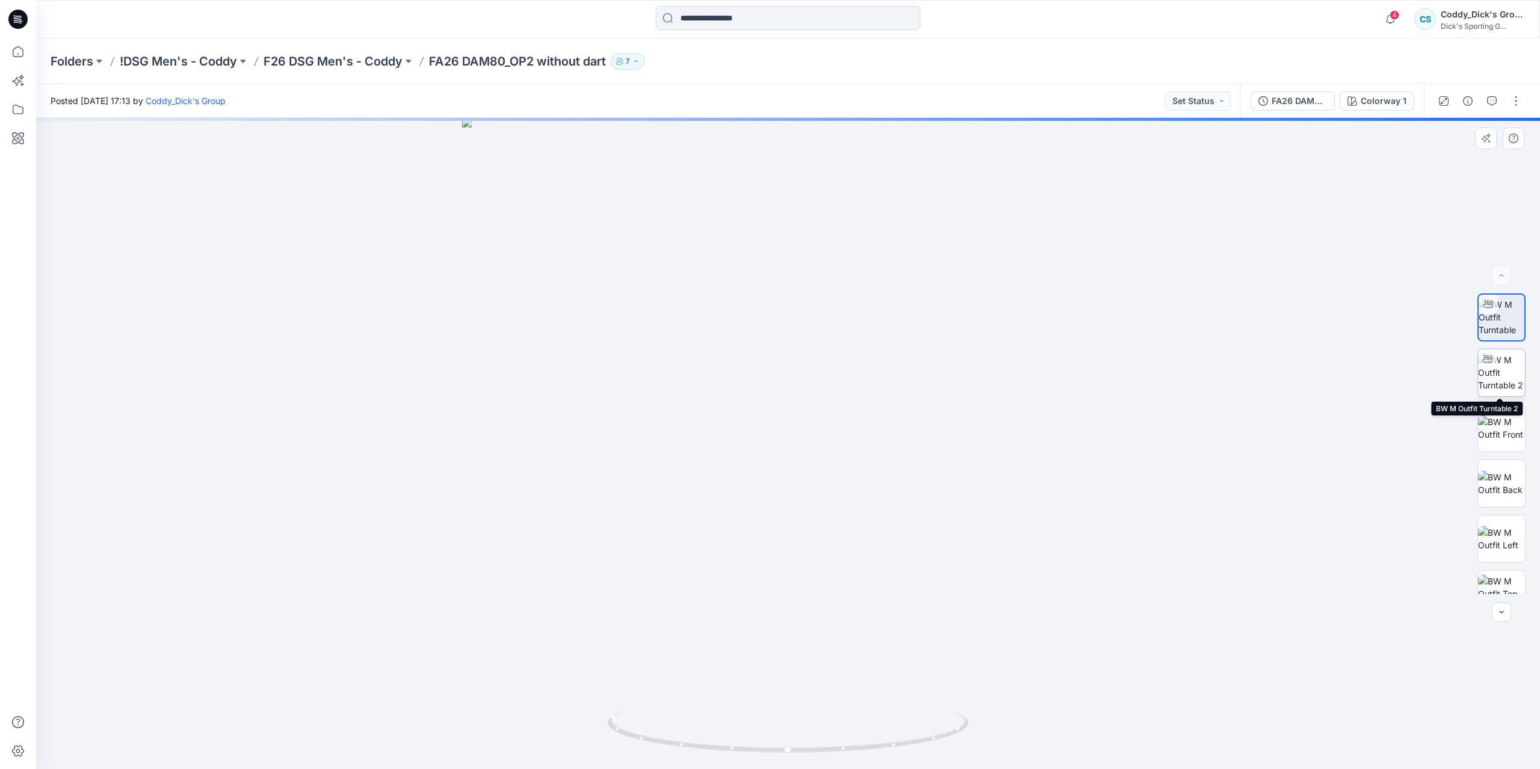
click at [1495, 373] on img at bounding box center [1501, 373] width 47 height 38
click at [369, 61] on p "F26 DSG Men's - Coddy" at bounding box center [332, 61] width 139 height 17
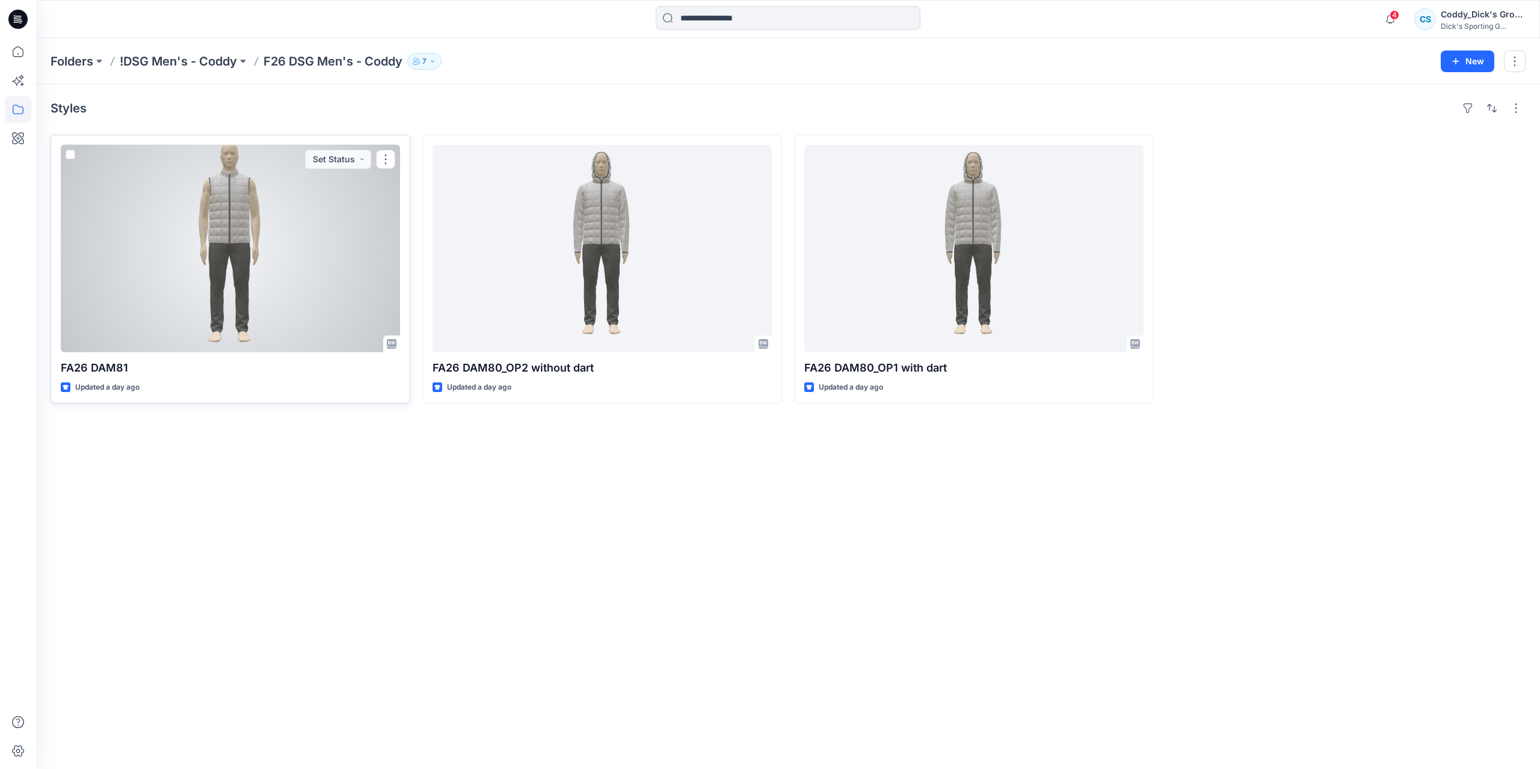
click at [251, 271] on div at bounding box center [230, 248] width 339 height 207
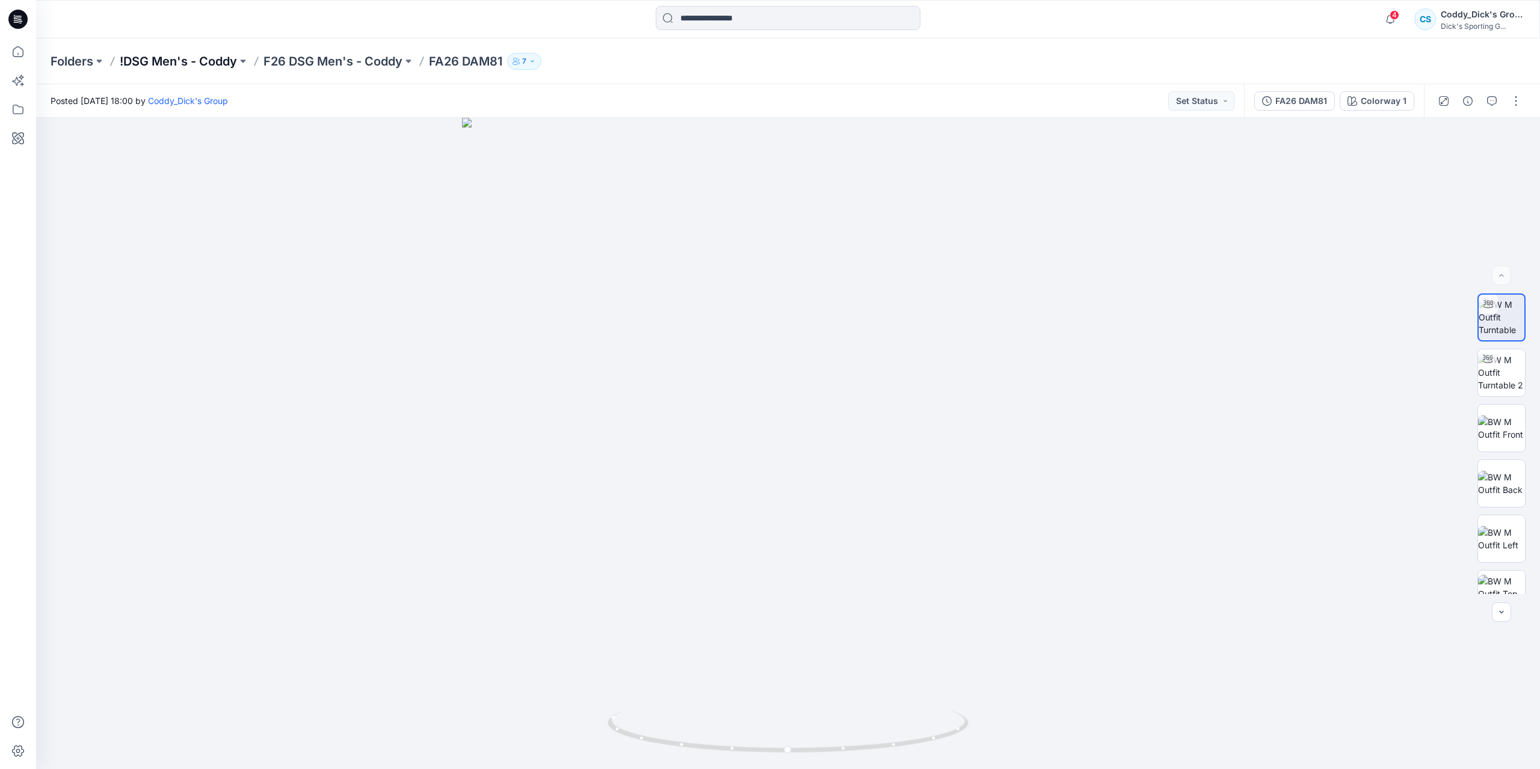
click at [189, 65] on p "!DSG Men's - Coddy" at bounding box center [178, 61] width 117 height 17
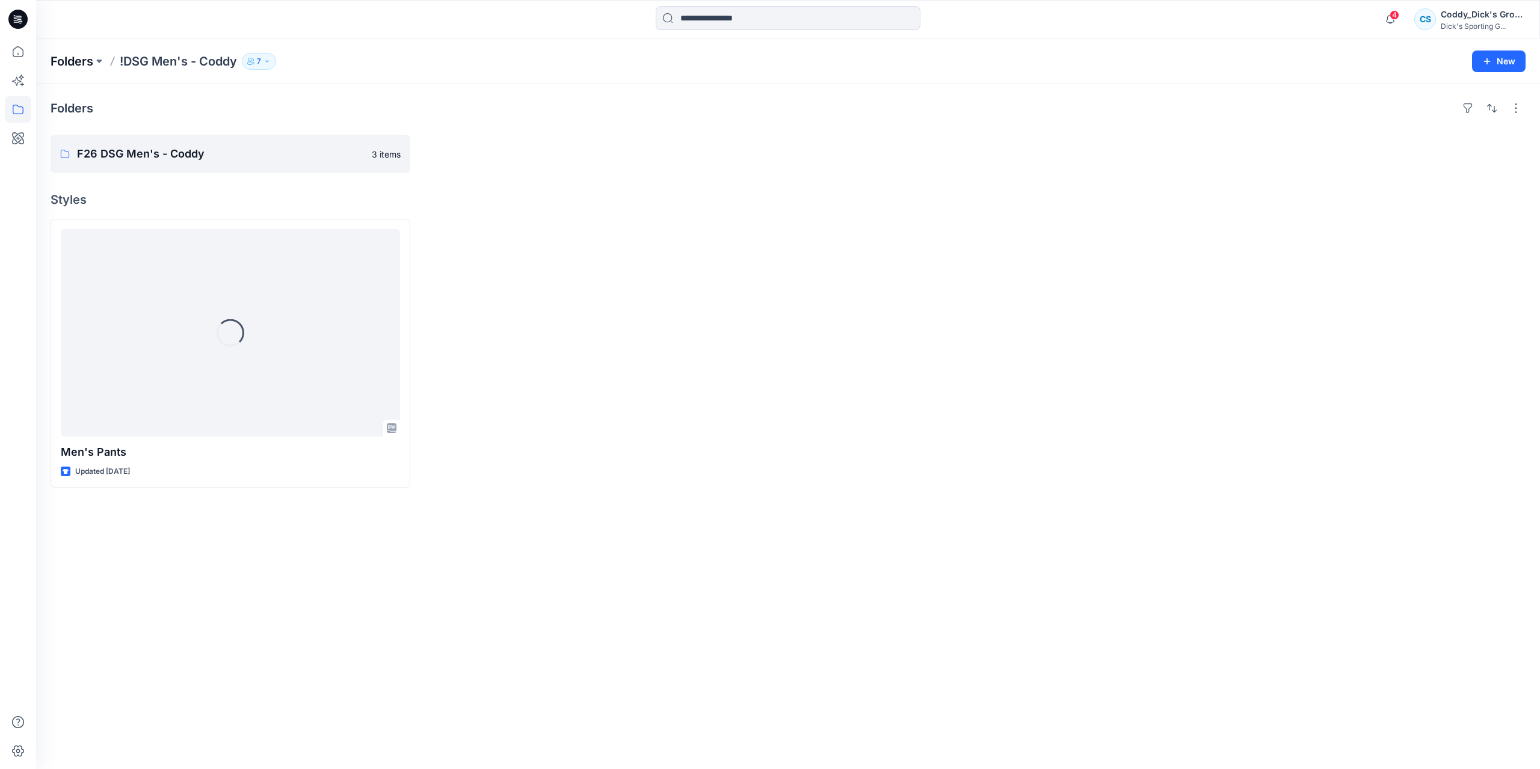
click at [78, 61] on p "Folders" at bounding box center [72, 61] width 43 height 17
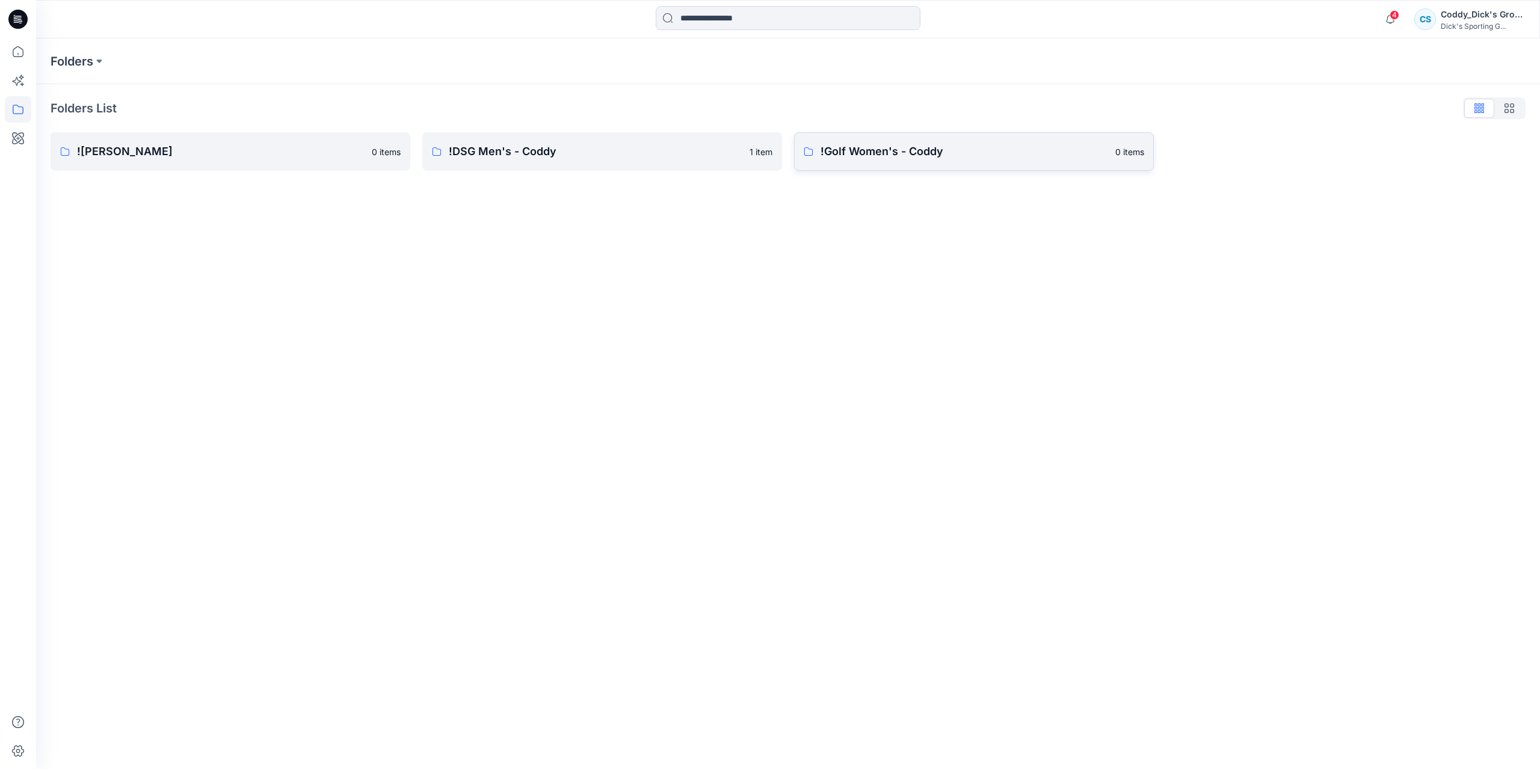
click at [921, 150] on p "!Golf Women's - Coddy" at bounding box center [963, 151] width 287 height 17
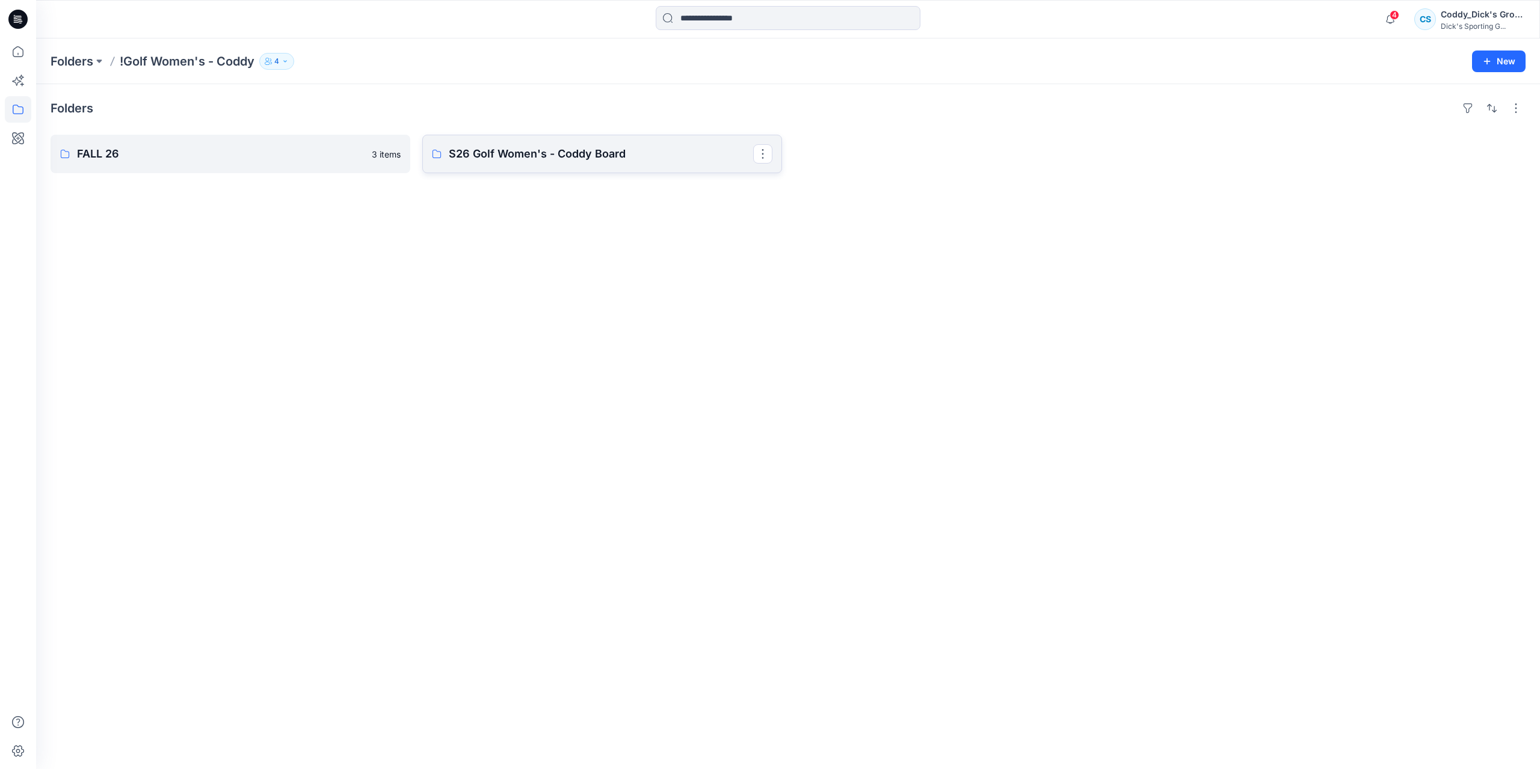
click at [530, 164] on link "S26 Golf Women's - Coddy Board" at bounding box center [602, 154] width 360 height 38
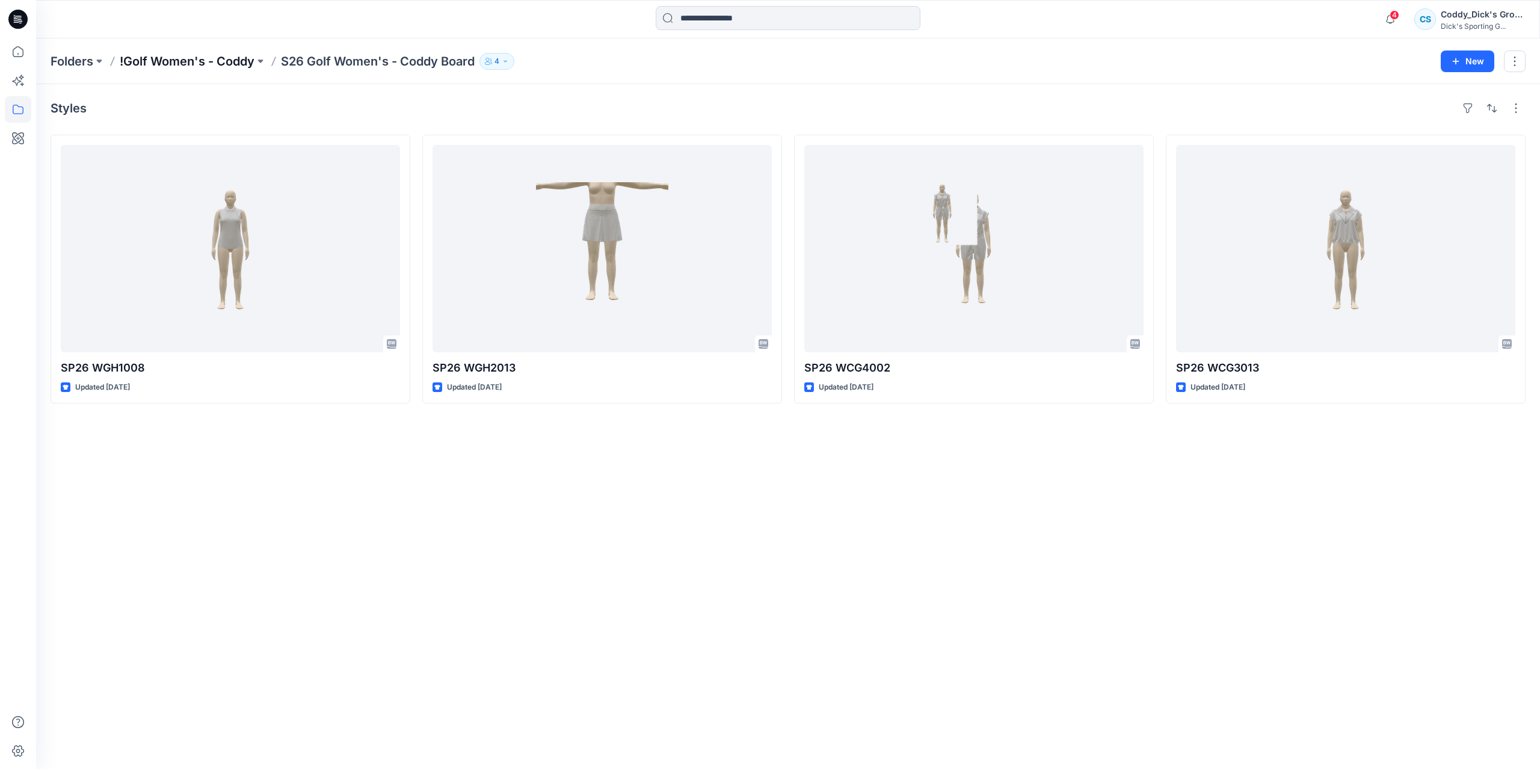
click at [219, 61] on p "!Golf Women's - Coddy" at bounding box center [187, 61] width 135 height 17
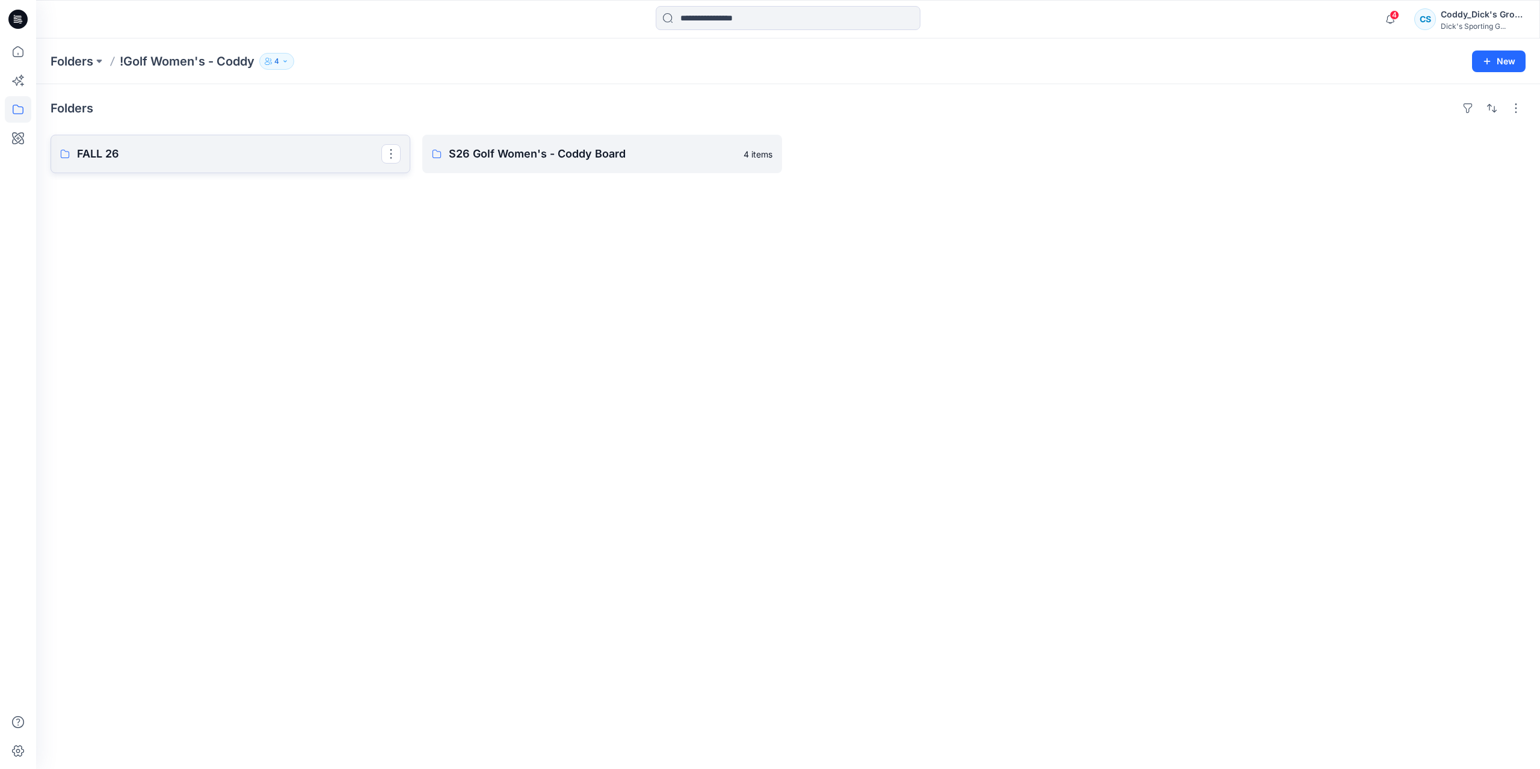
click at [212, 149] on p "FALL 26" at bounding box center [229, 154] width 304 height 17
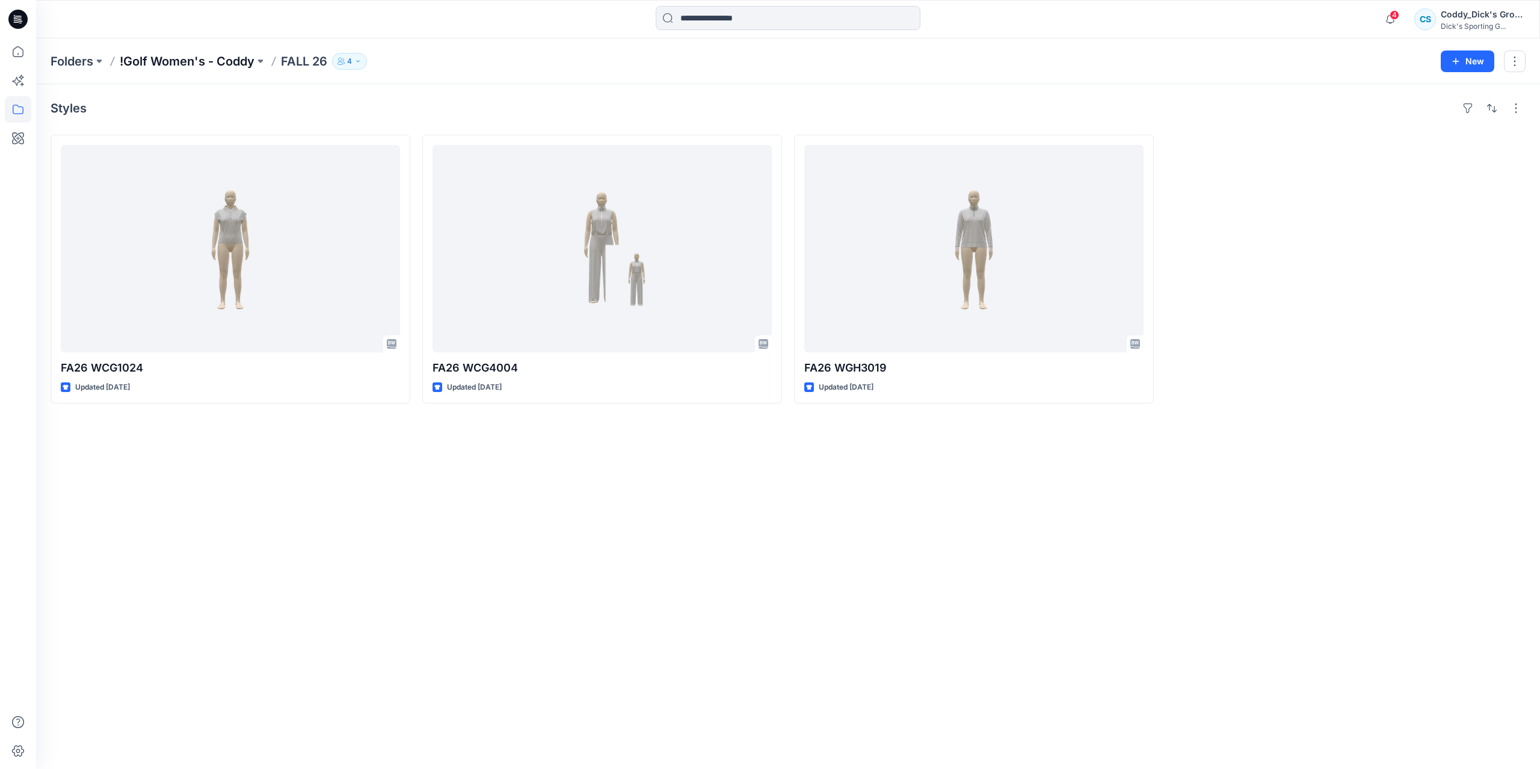
click at [218, 58] on p "!Golf Women's - Coddy" at bounding box center [187, 61] width 135 height 17
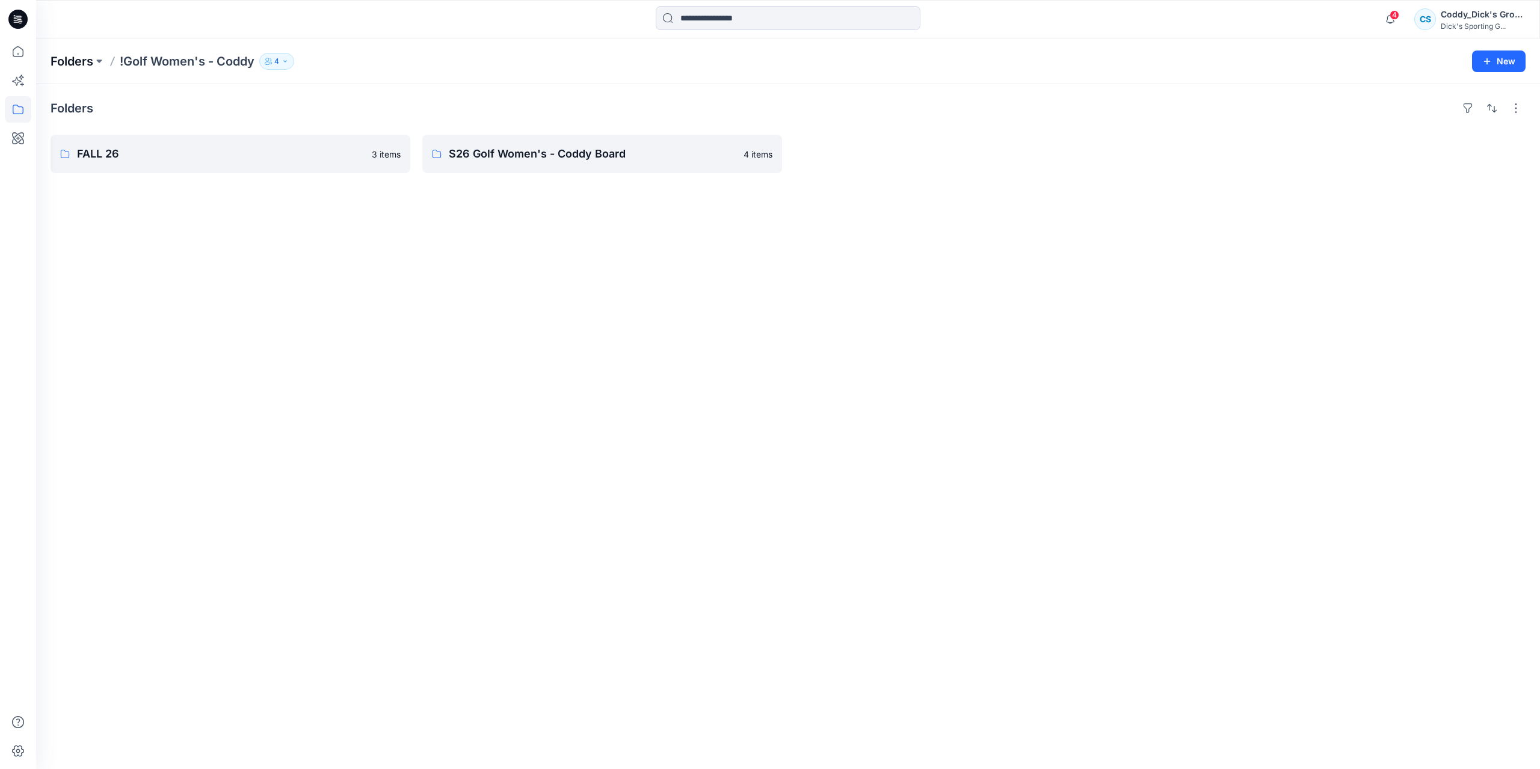
click at [88, 56] on p "Folders" at bounding box center [72, 61] width 43 height 17
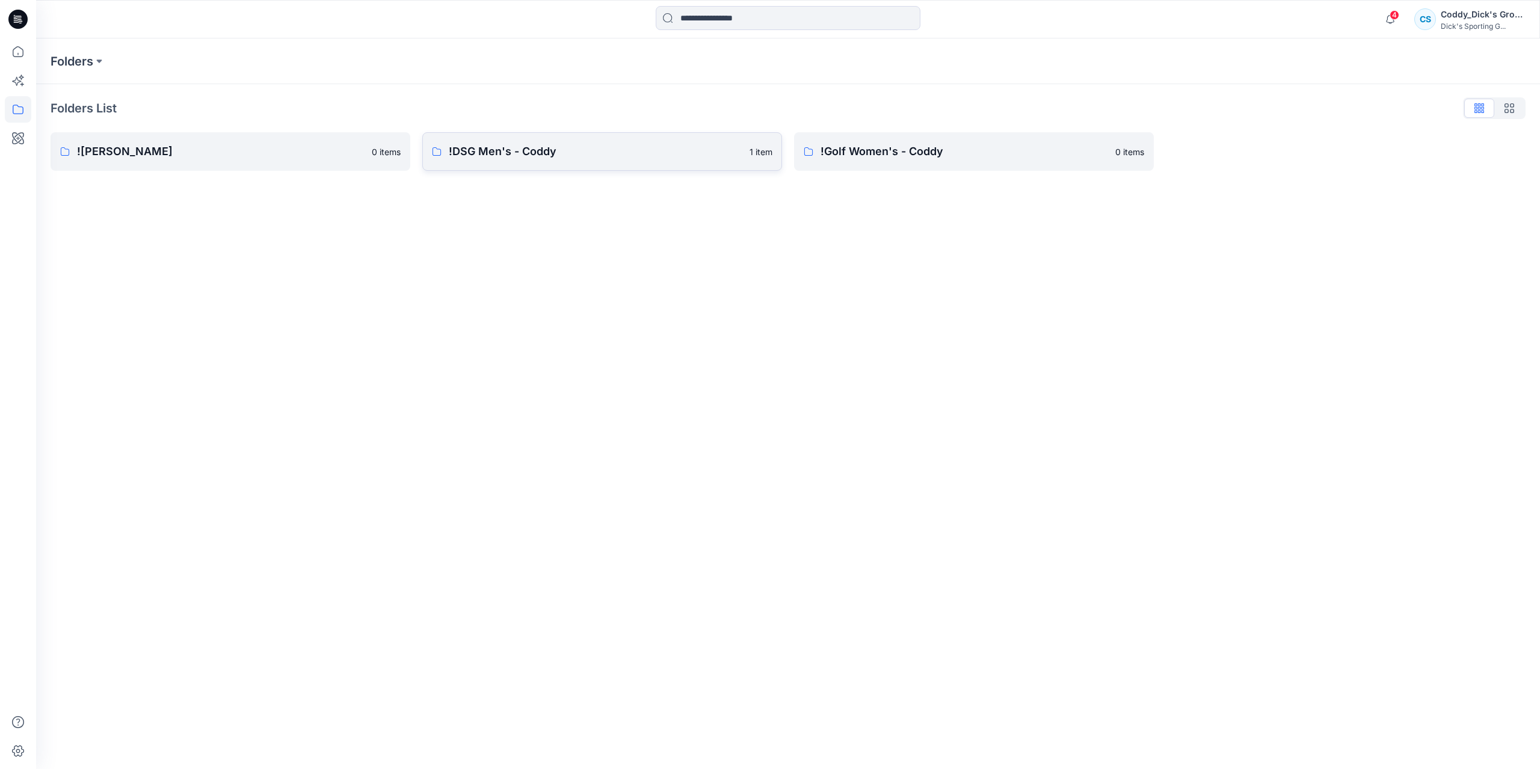
click at [563, 145] on p "!DSG Men's - Coddy" at bounding box center [595, 151] width 293 height 17
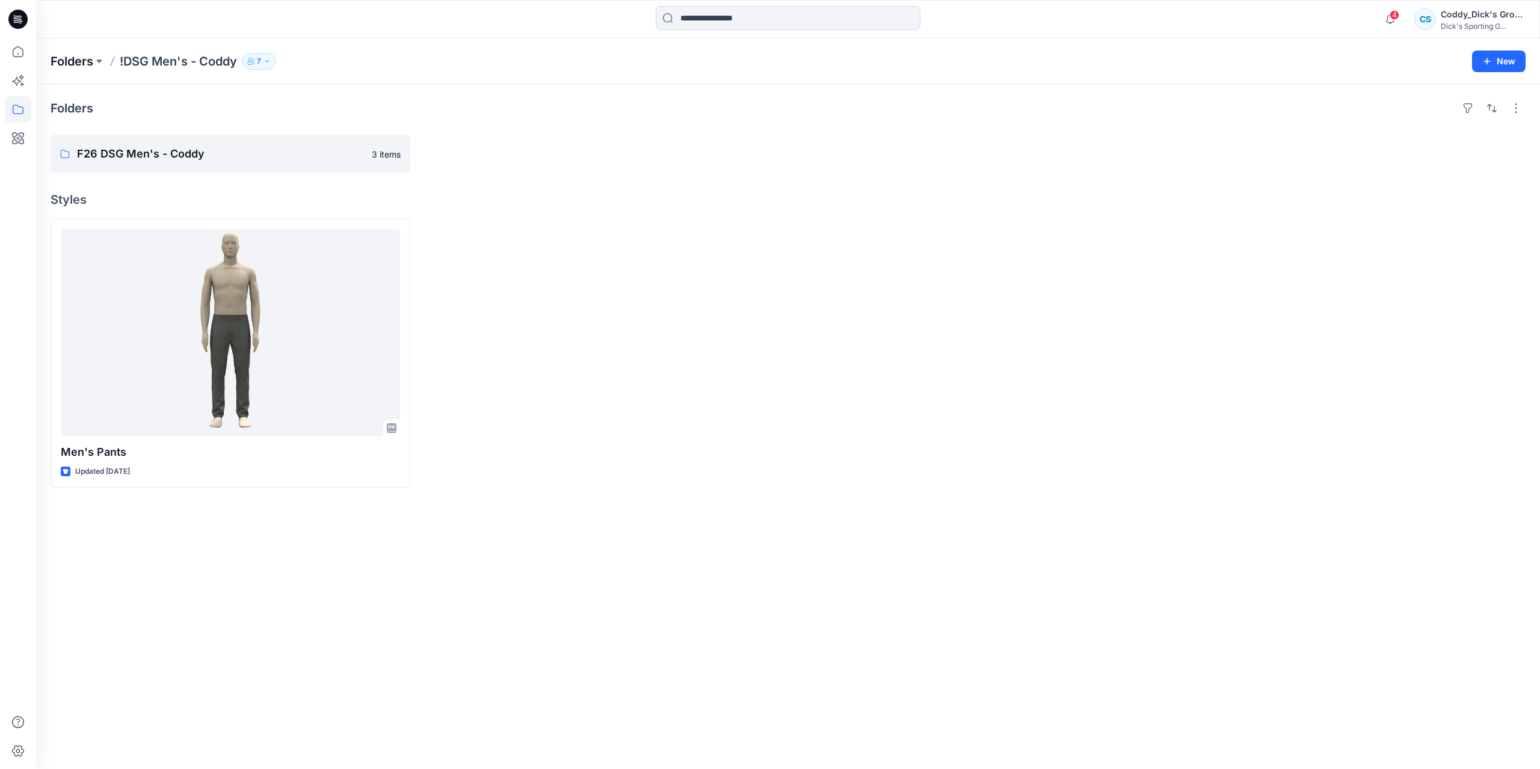
click at [66, 65] on p "Folders" at bounding box center [72, 61] width 43 height 17
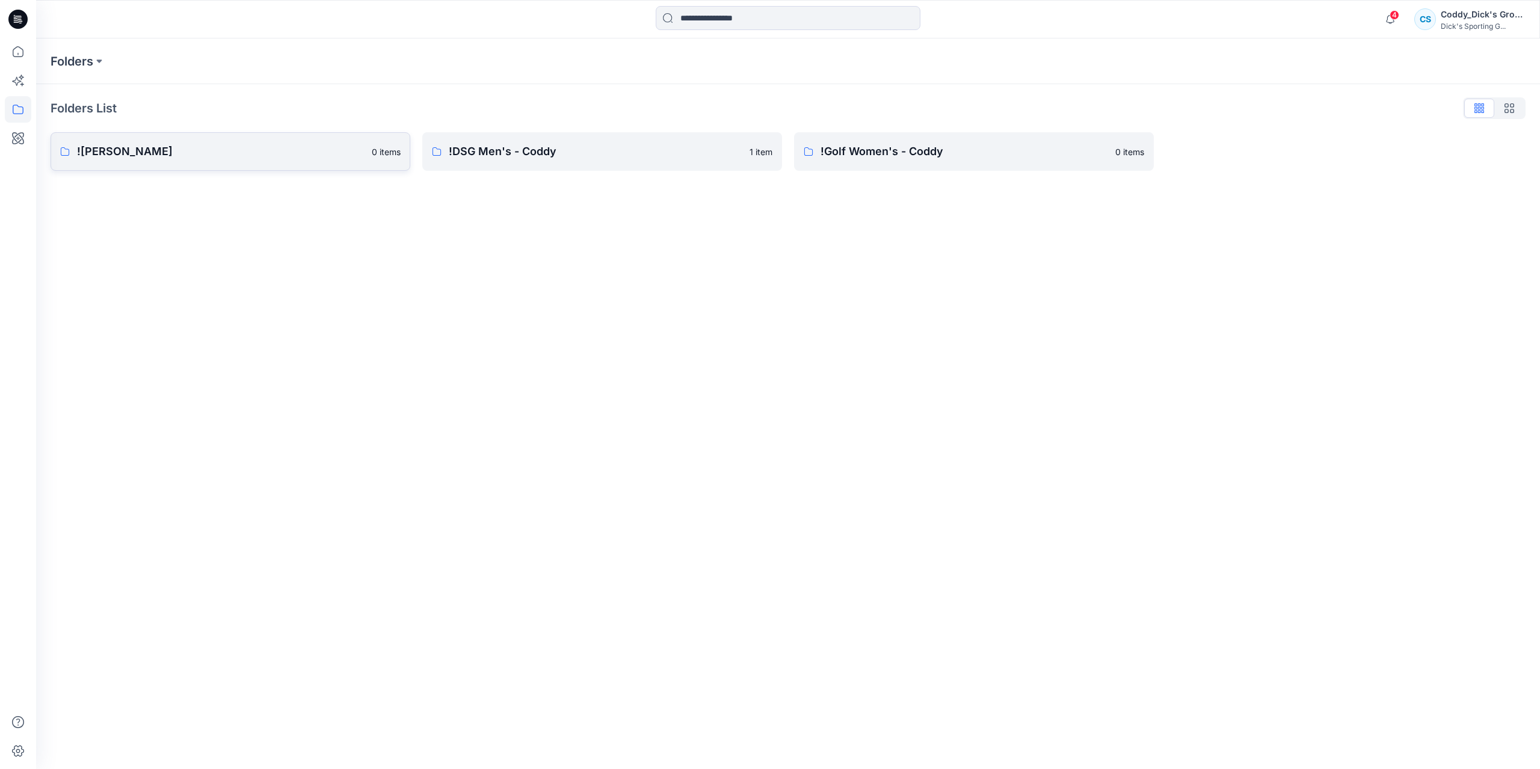
click at [129, 150] on p "!CALIA - Coddy" at bounding box center [220, 151] width 287 height 17
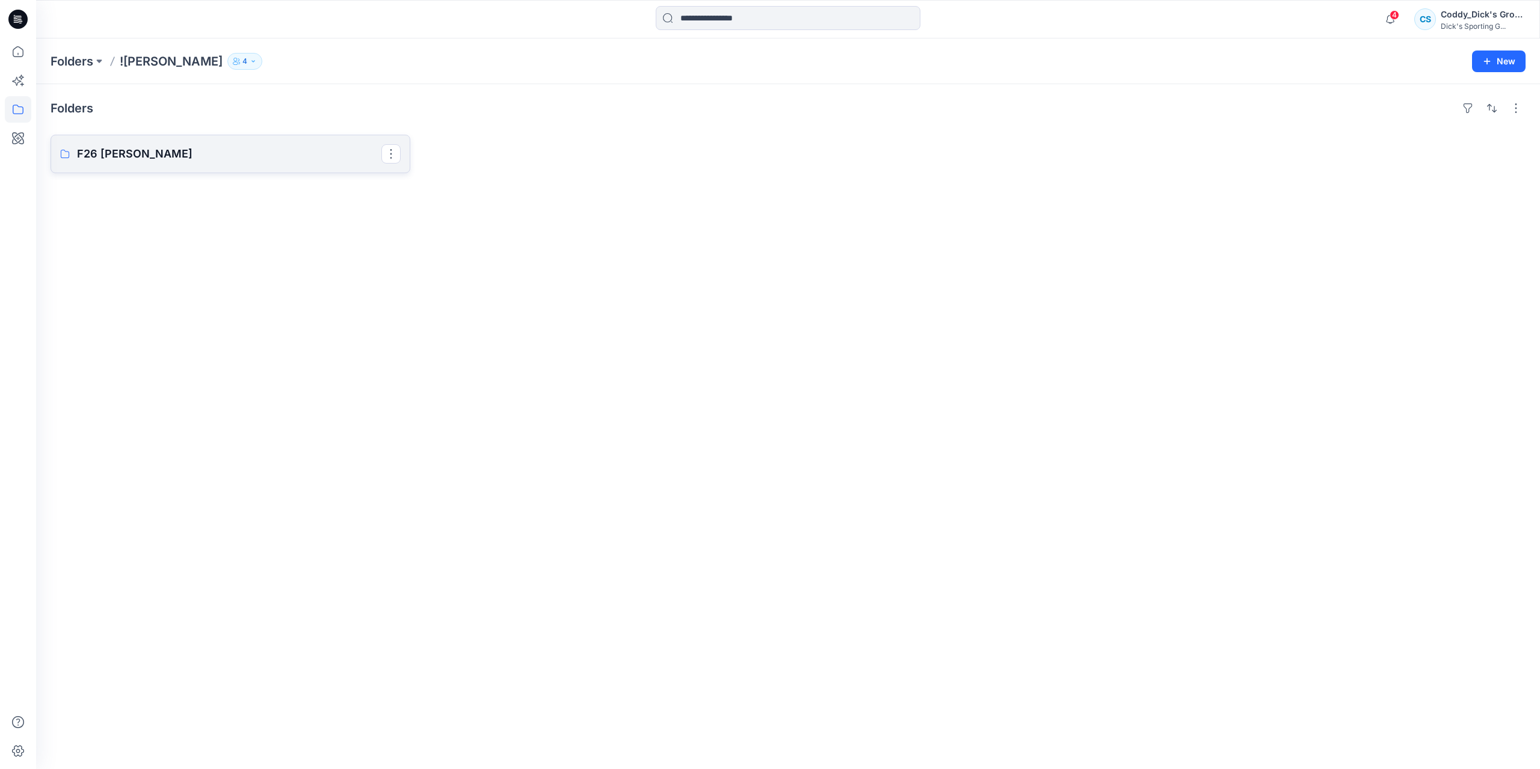
click at [207, 154] on p "F26 CALIA - Coddy" at bounding box center [229, 154] width 304 height 17
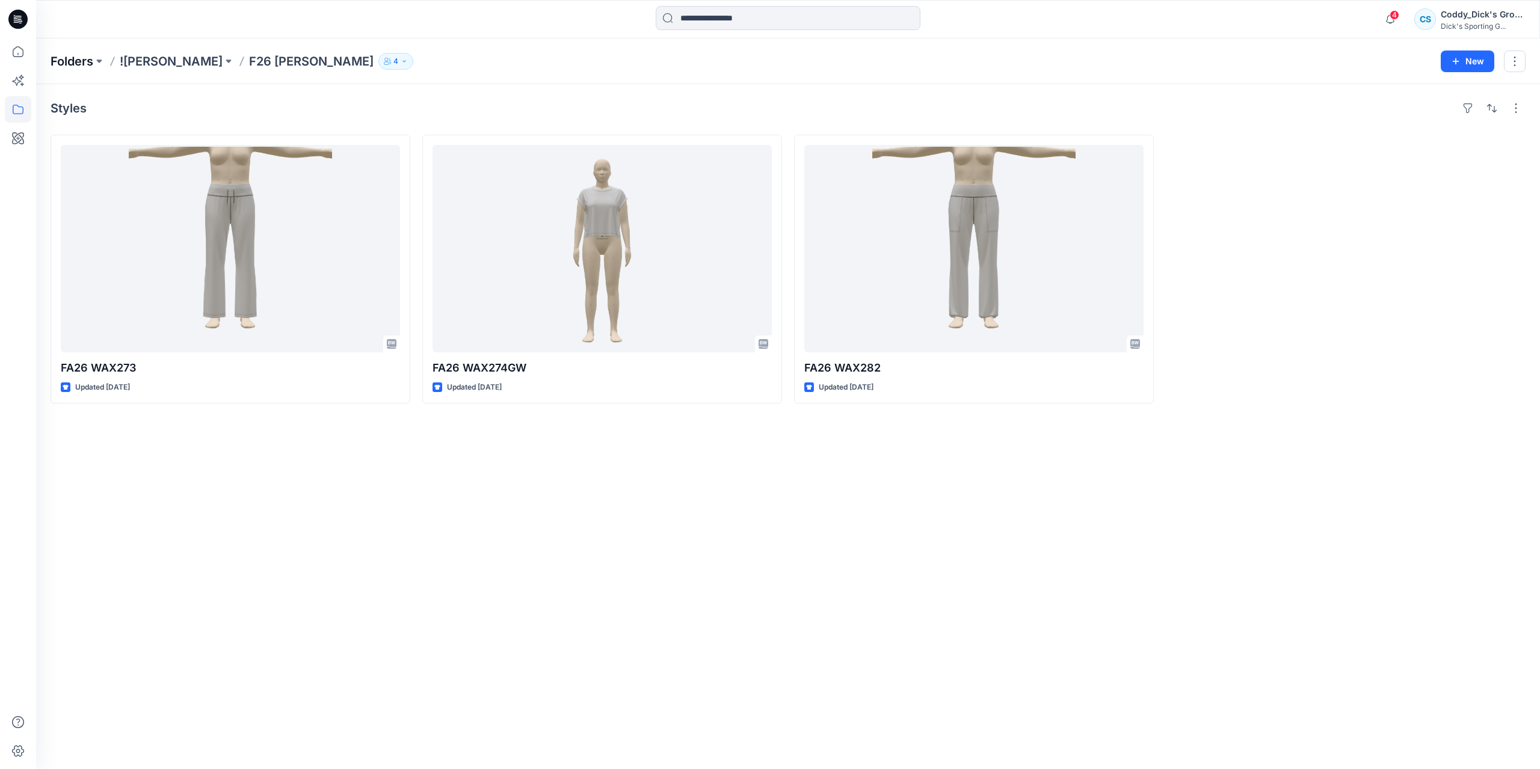
click at [90, 60] on p "Folders" at bounding box center [72, 61] width 43 height 17
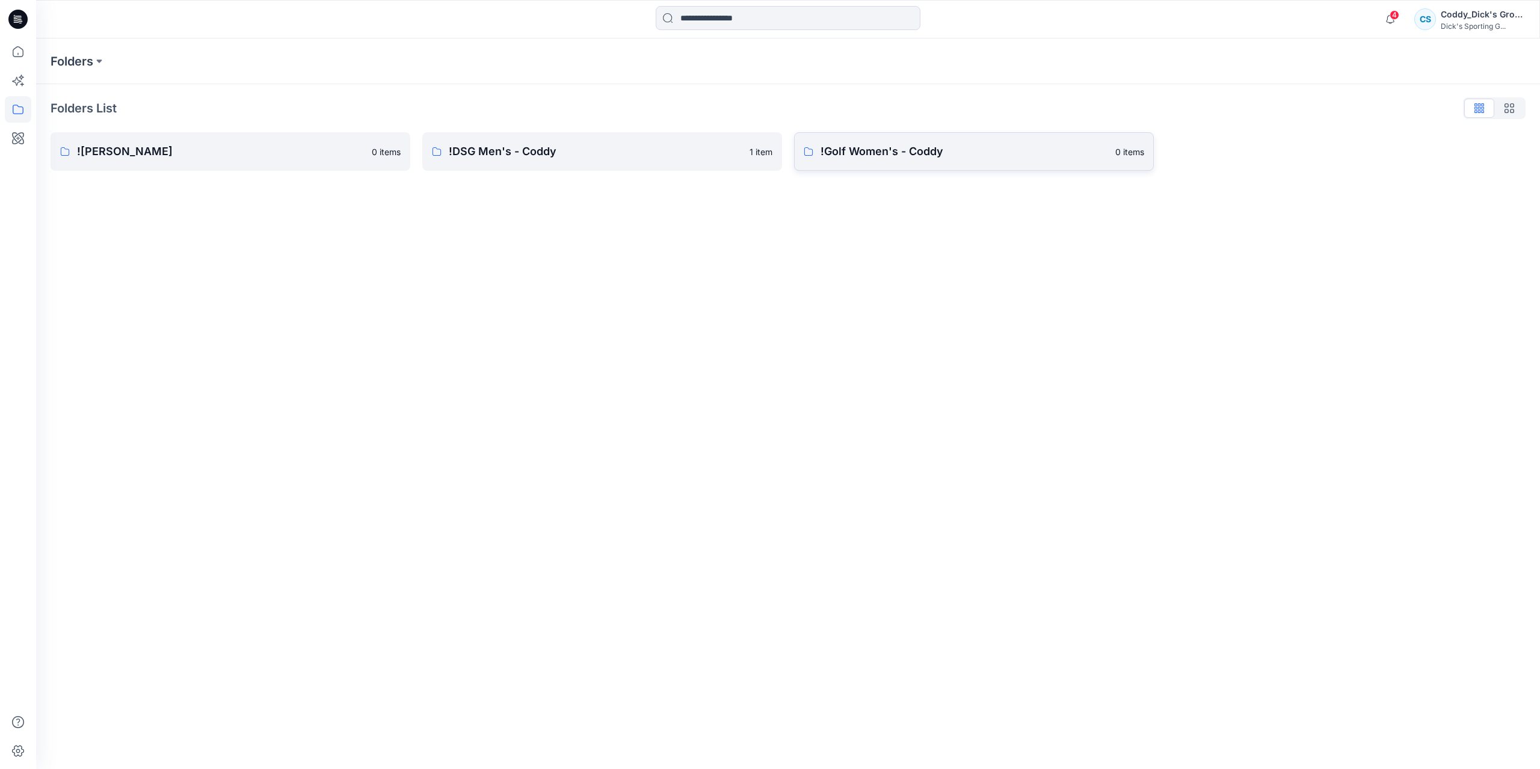
click at [938, 159] on p "!Golf Women's - Coddy" at bounding box center [963, 151] width 287 height 17
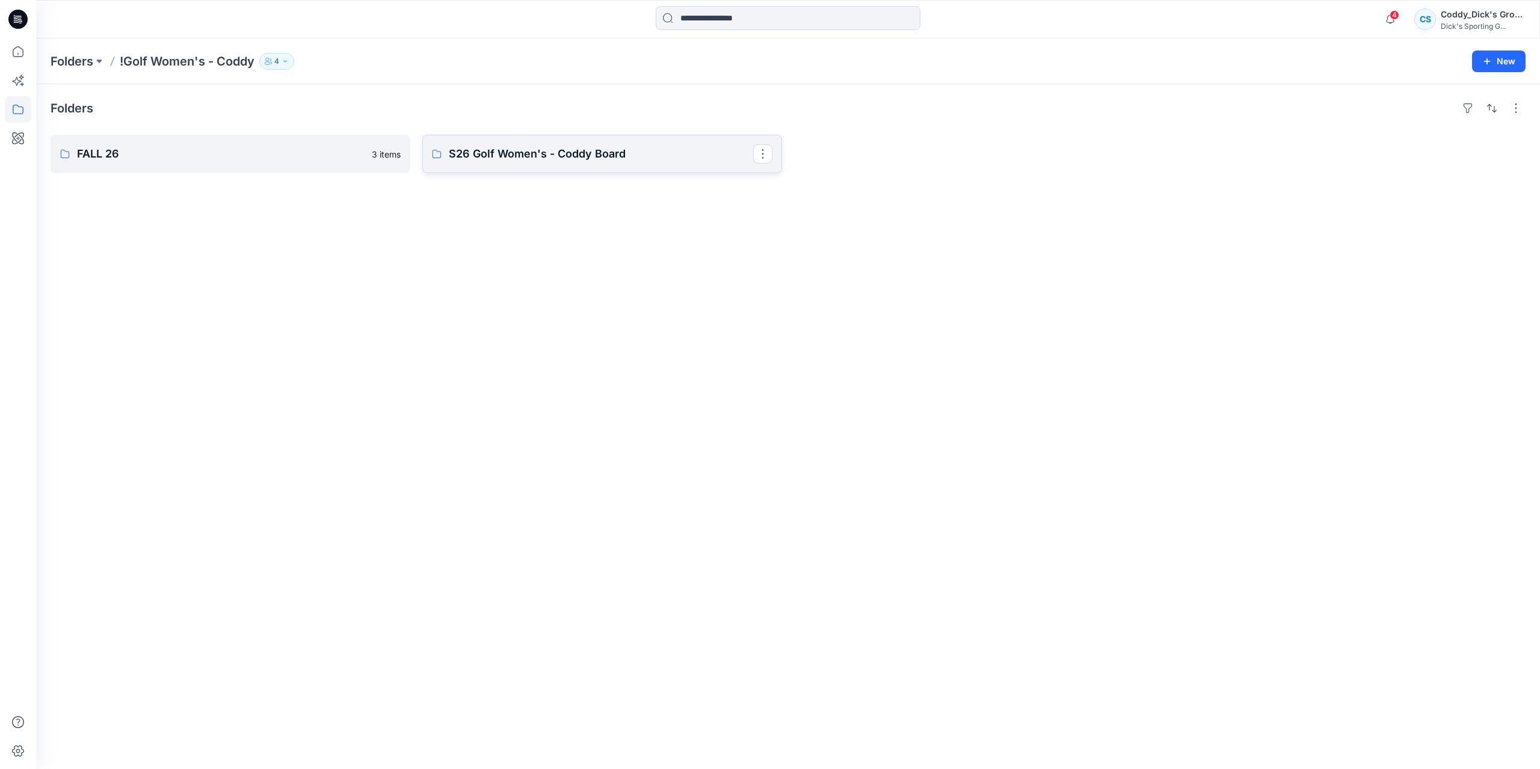
click at [526, 162] on p "S26 Golf Women's - Coddy Board" at bounding box center [601, 154] width 304 height 17
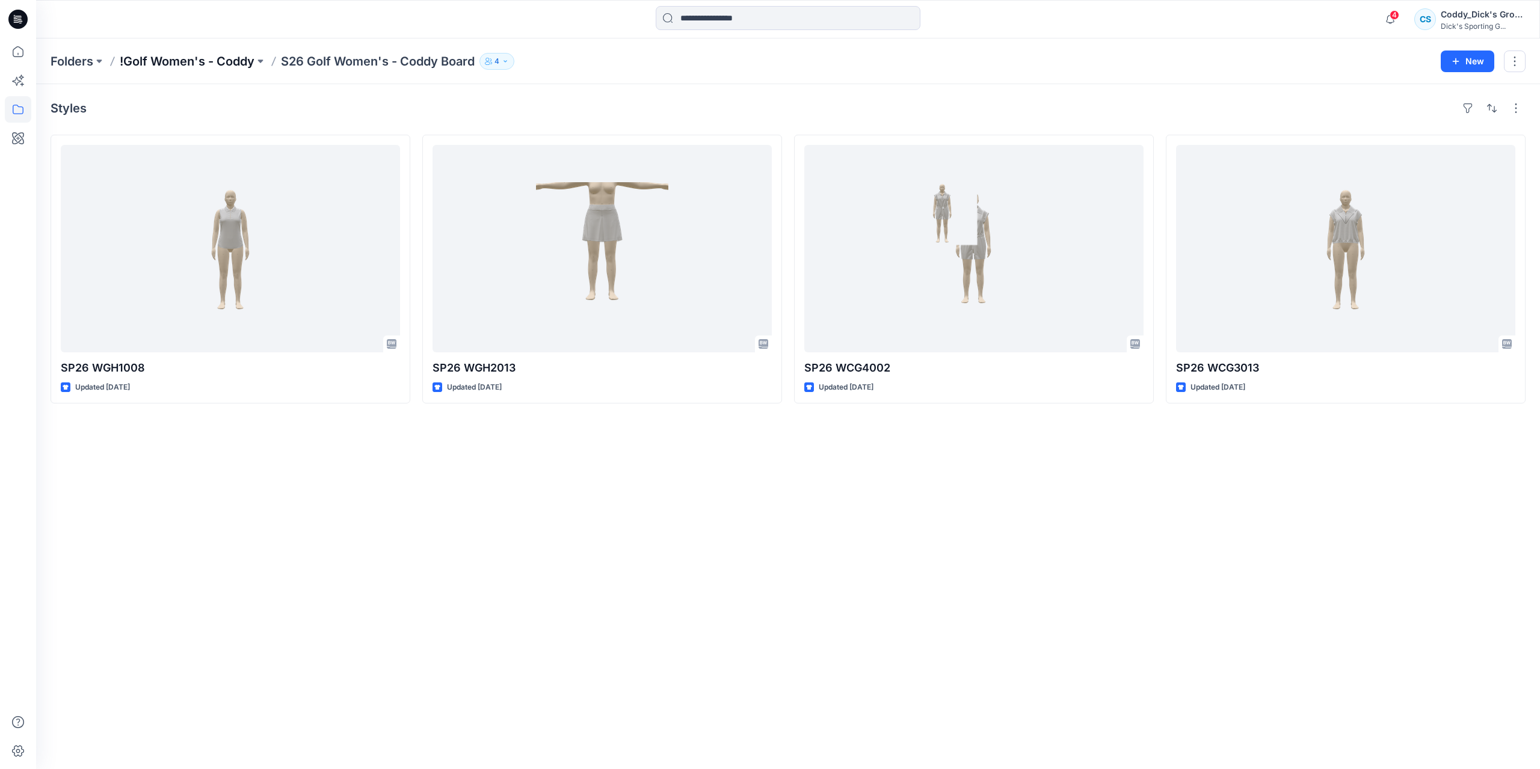
click at [167, 61] on p "!Golf Women's - Coddy" at bounding box center [187, 61] width 135 height 17
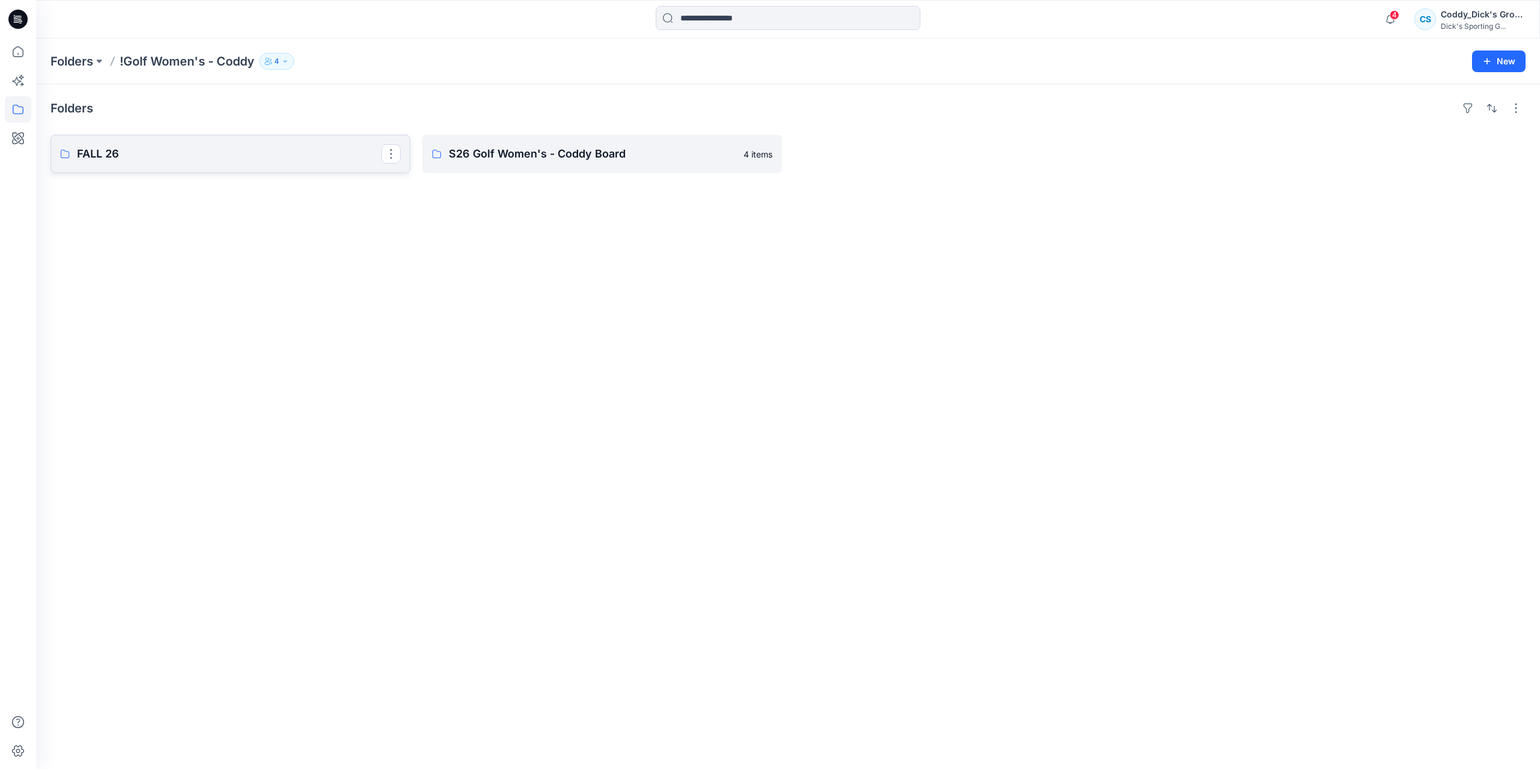
click at [248, 142] on link "FALL 26" at bounding box center [231, 154] width 360 height 38
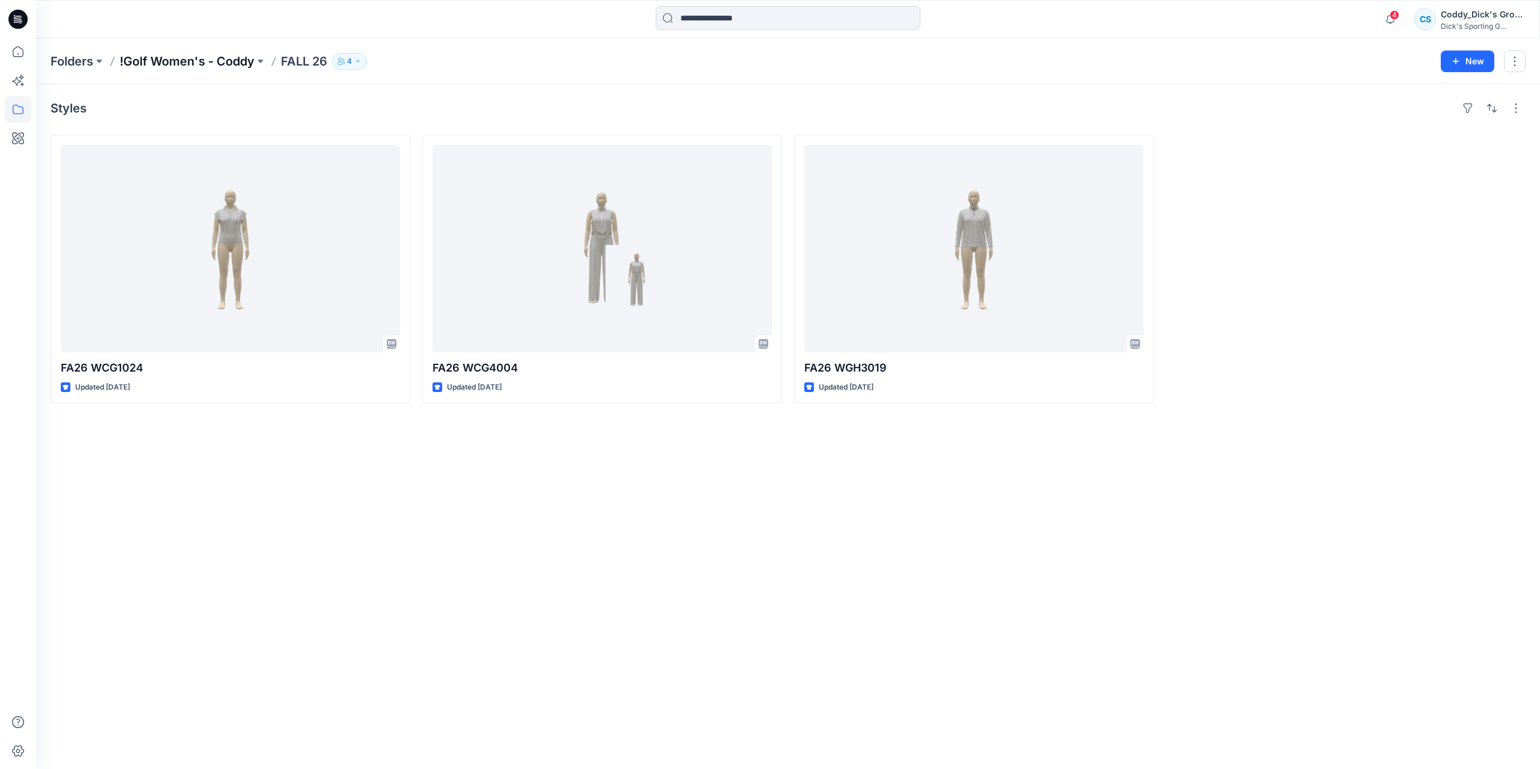
click at [198, 58] on p "!Golf Women's - Coddy" at bounding box center [187, 61] width 135 height 17
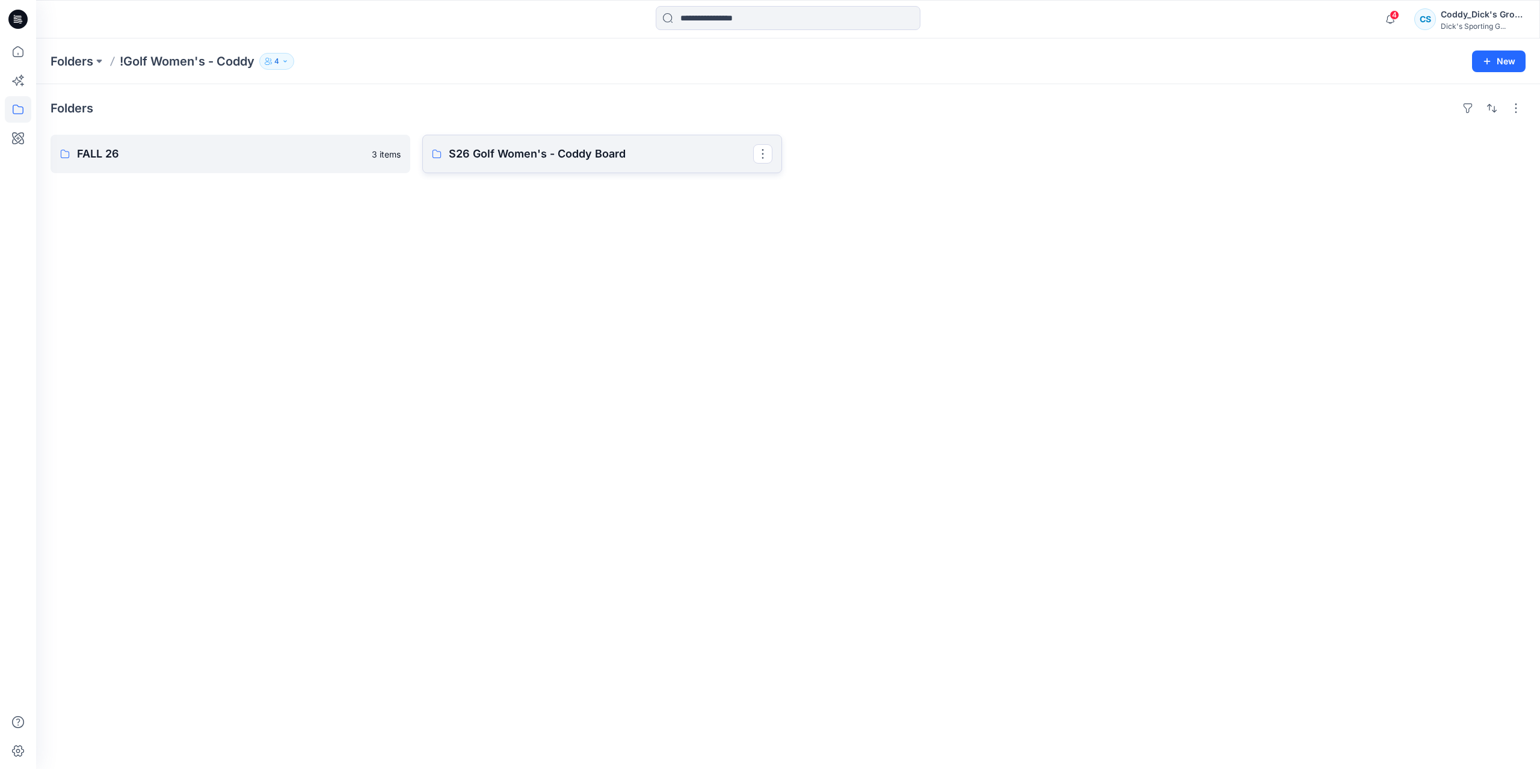
click at [544, 146] on p "S26 Golf Women's - Coddy Board" at bounding box center [601, 154] width 304 height 17
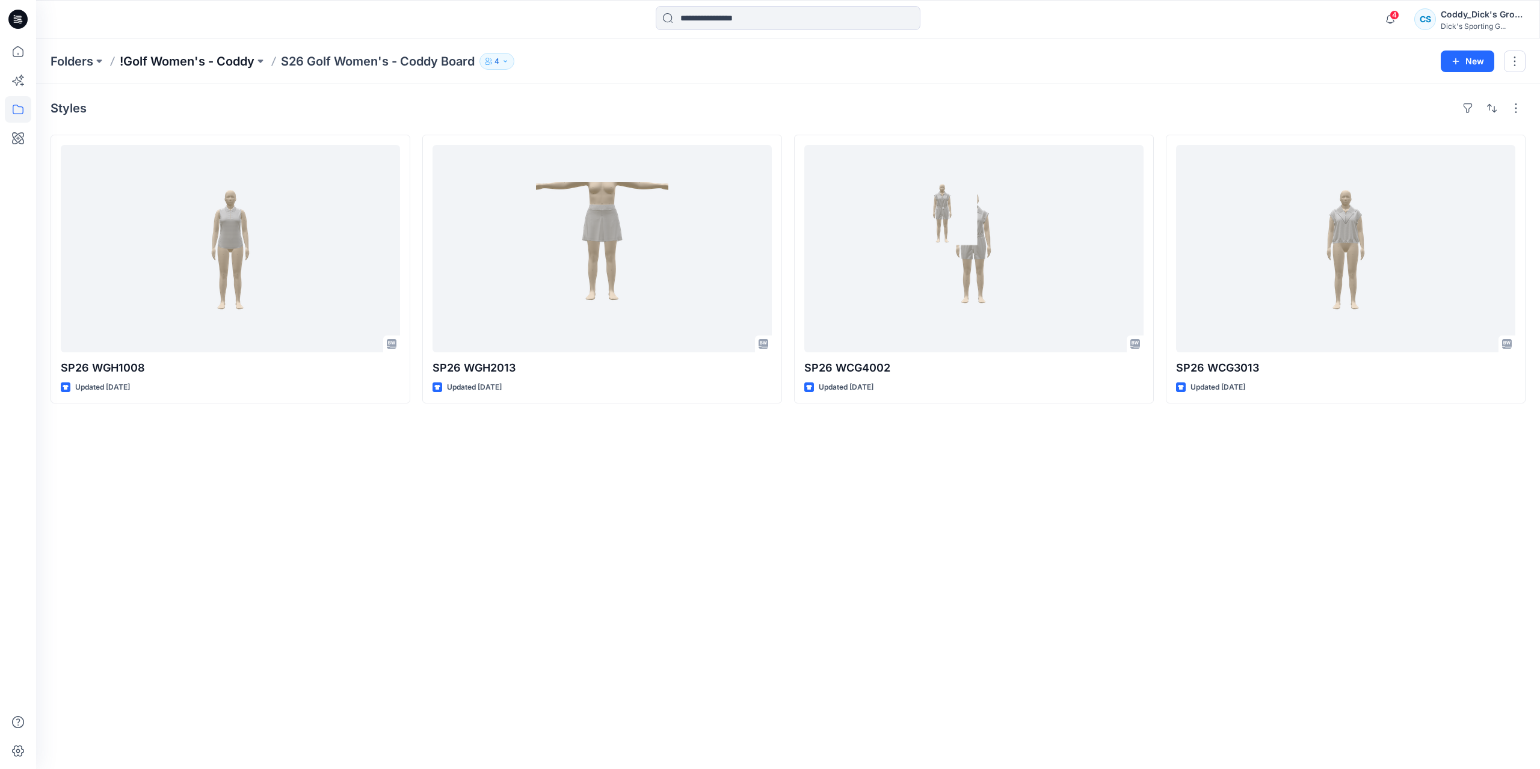
click at [227, 67] on p "!Golf Women's - Coddy" at bounding box center [187, 61] width 135 height 17
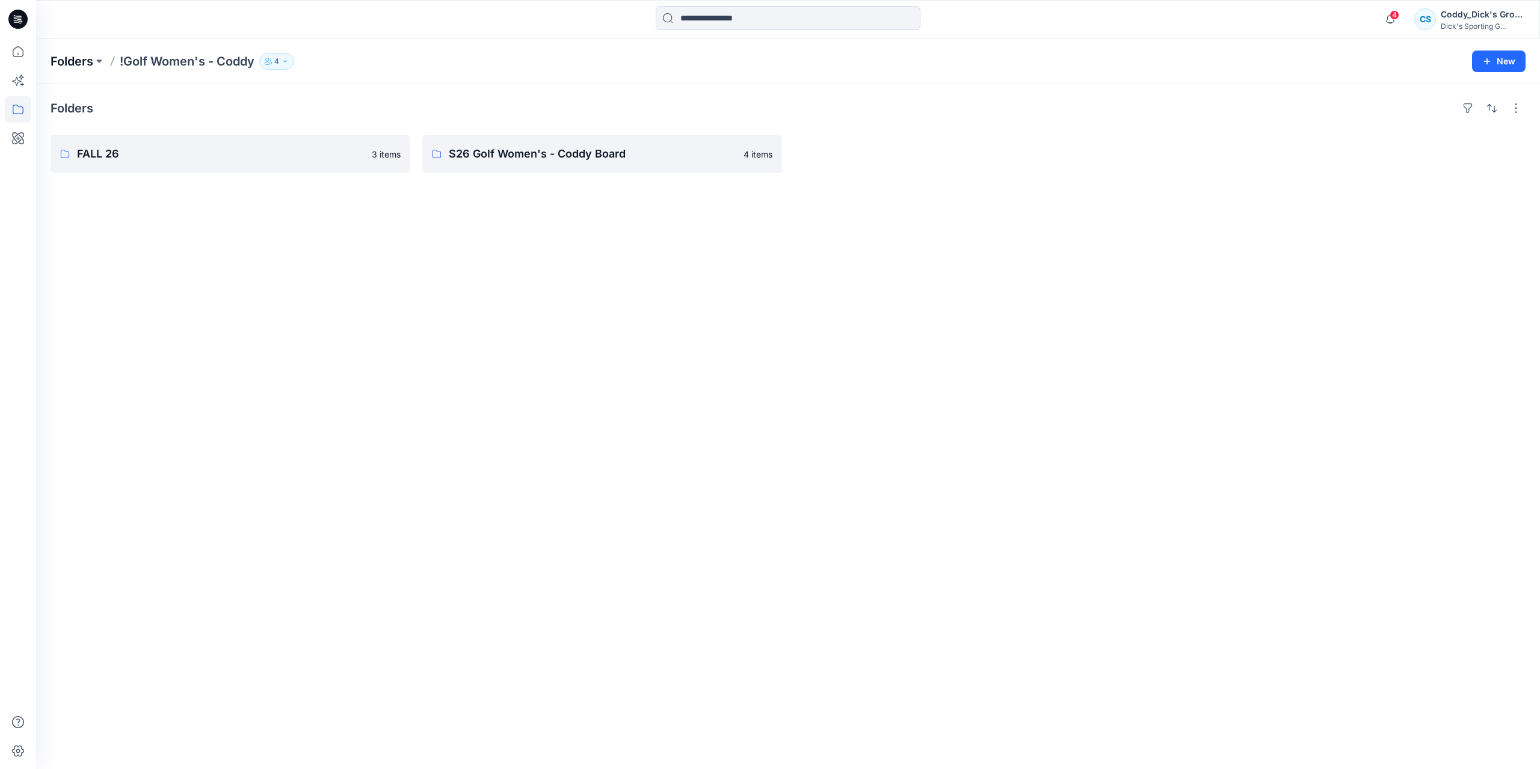
click at [78, 58] on p "Folders" at bounding box center [72, 61] width 43 height 17
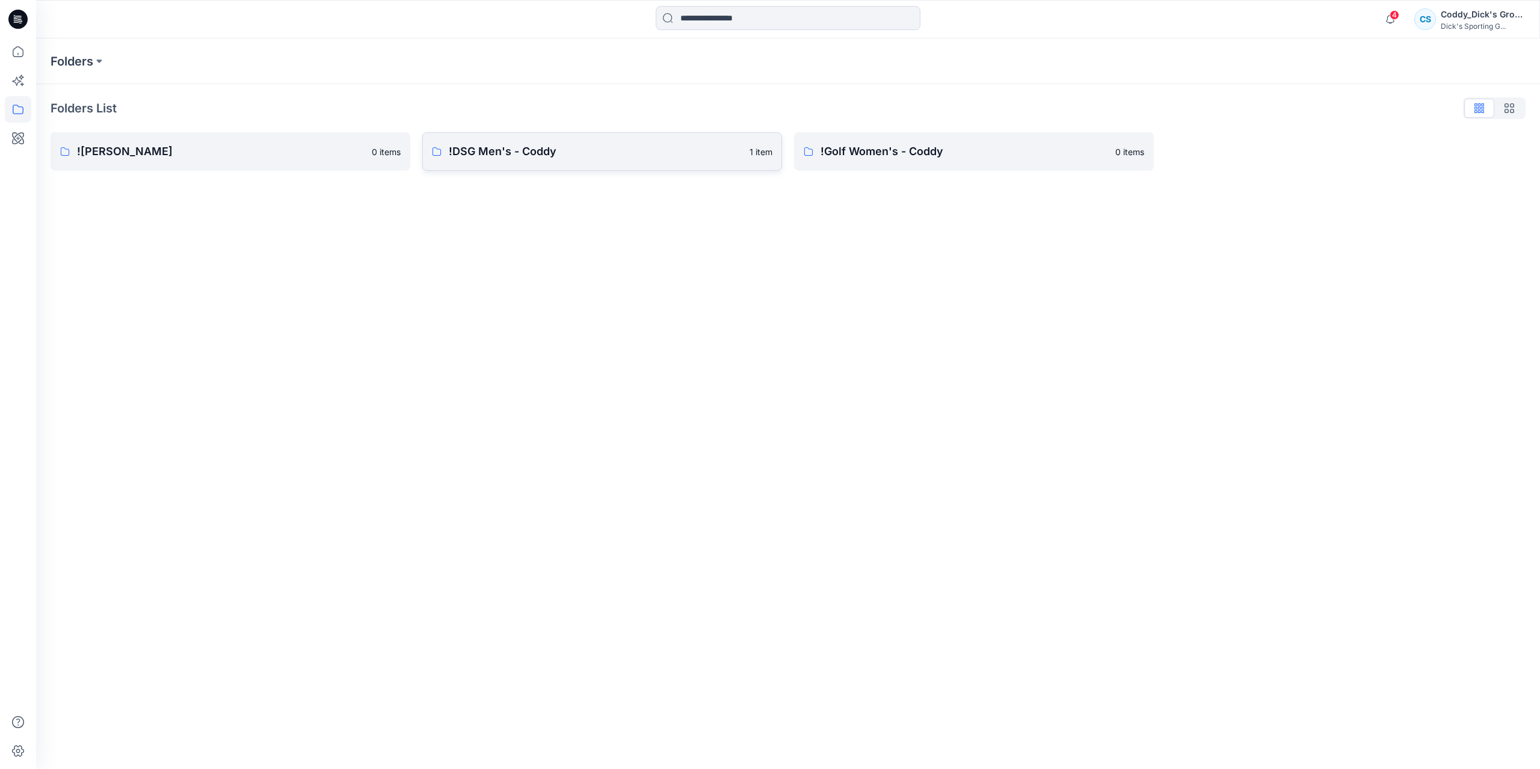
click at [494, 155] on p "!DSG Men's - Coddy" at bounding box center [595, 151] width 293 height 17
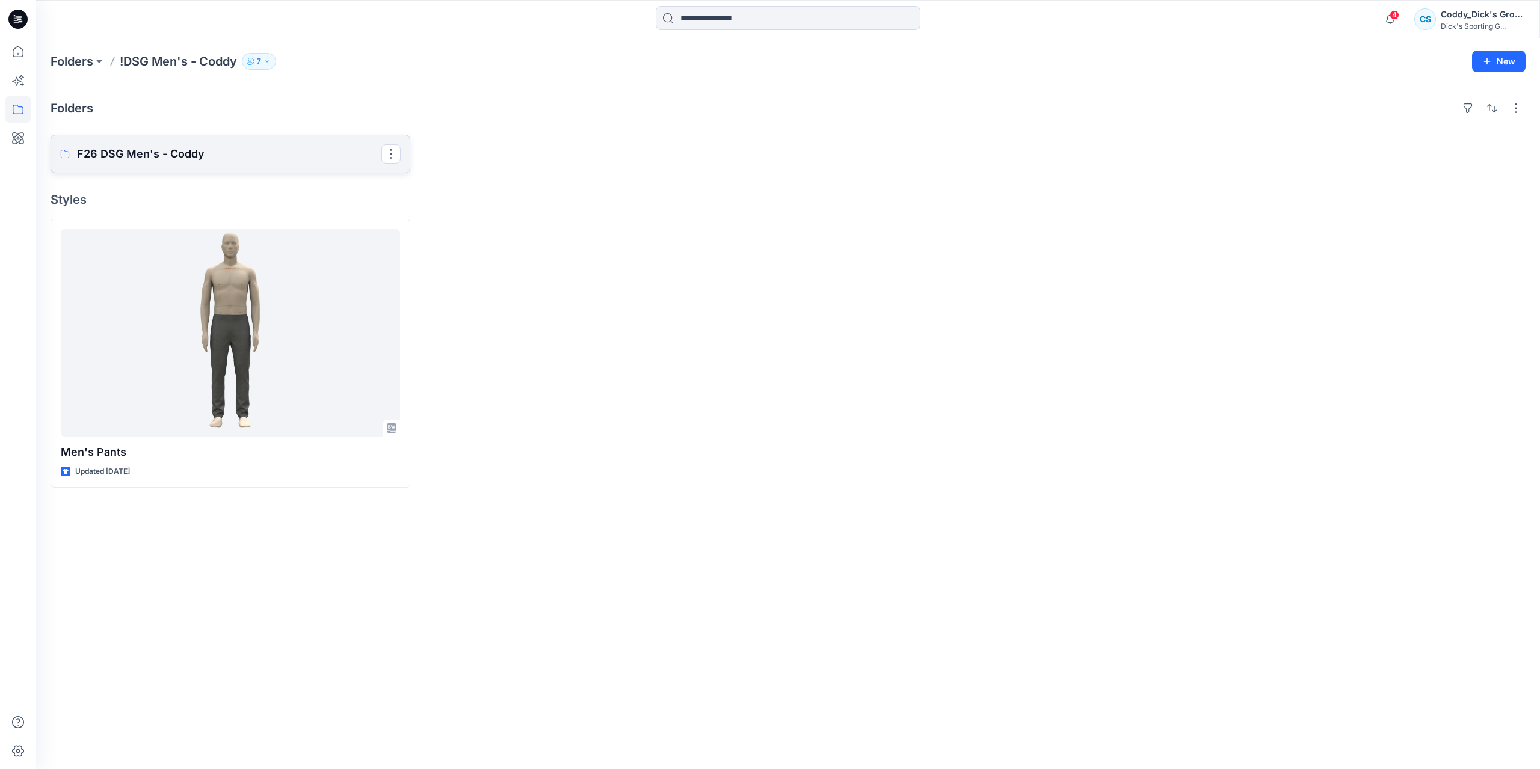
click at [273, 166] on link "F26 DSG Men's - Coddy" at bounding box center [231, 154] width 360 height 38
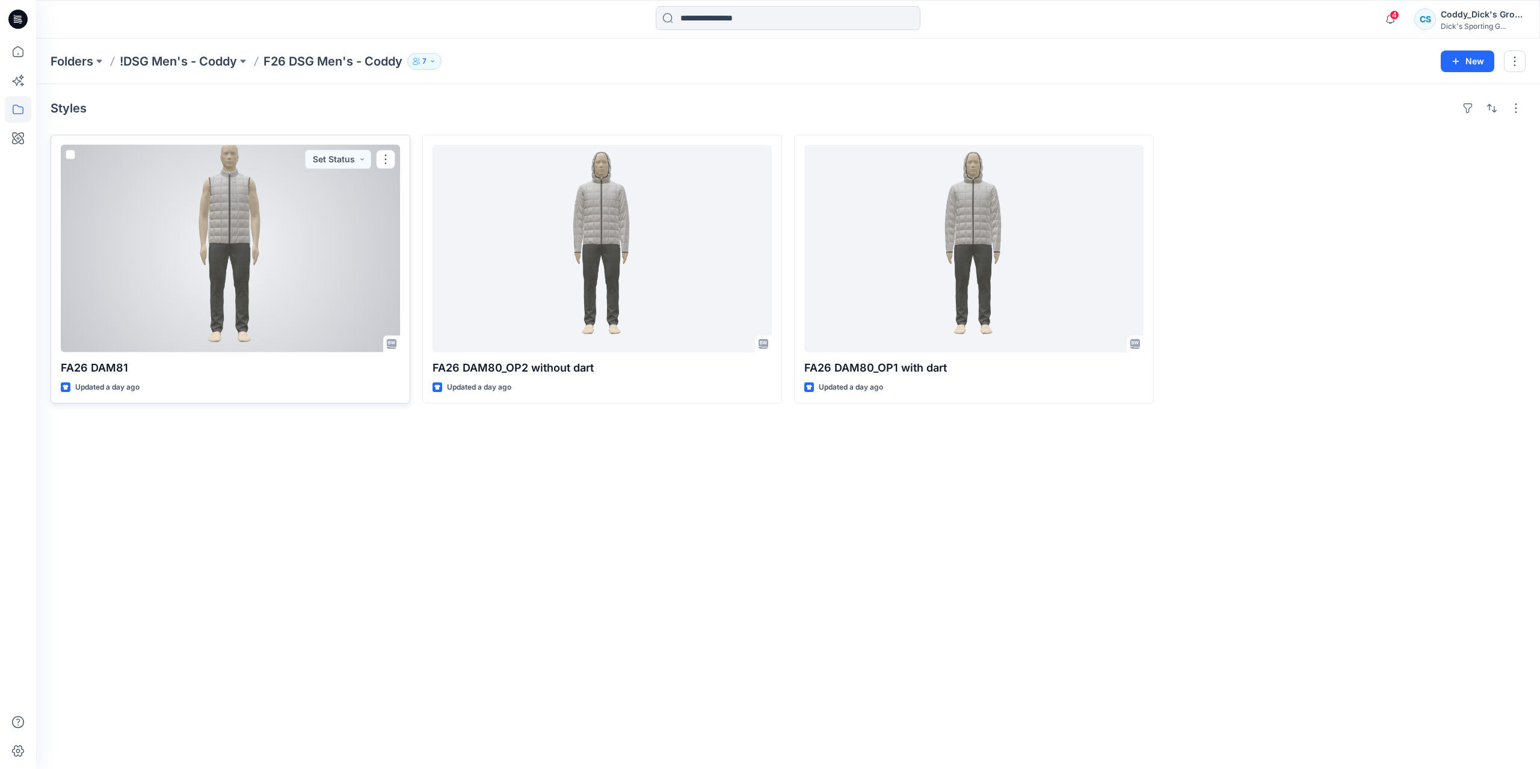
click at [328, 272] on div at bounding box center [230, 248] width 339 height 207
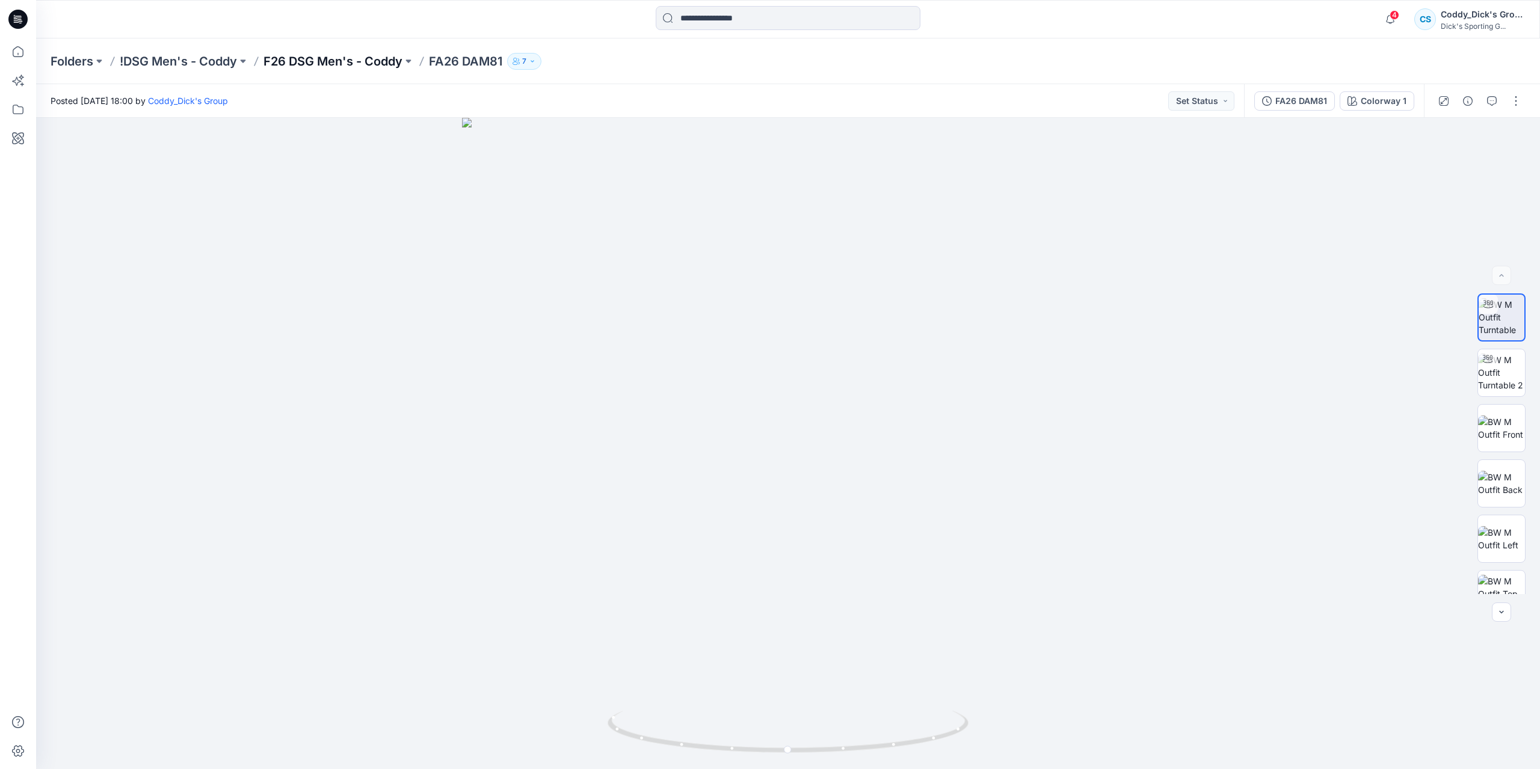
click at [366, 60] on p "F26 DSG Men's - Coddy" at bounding box center [332, 61] width 139 height 17
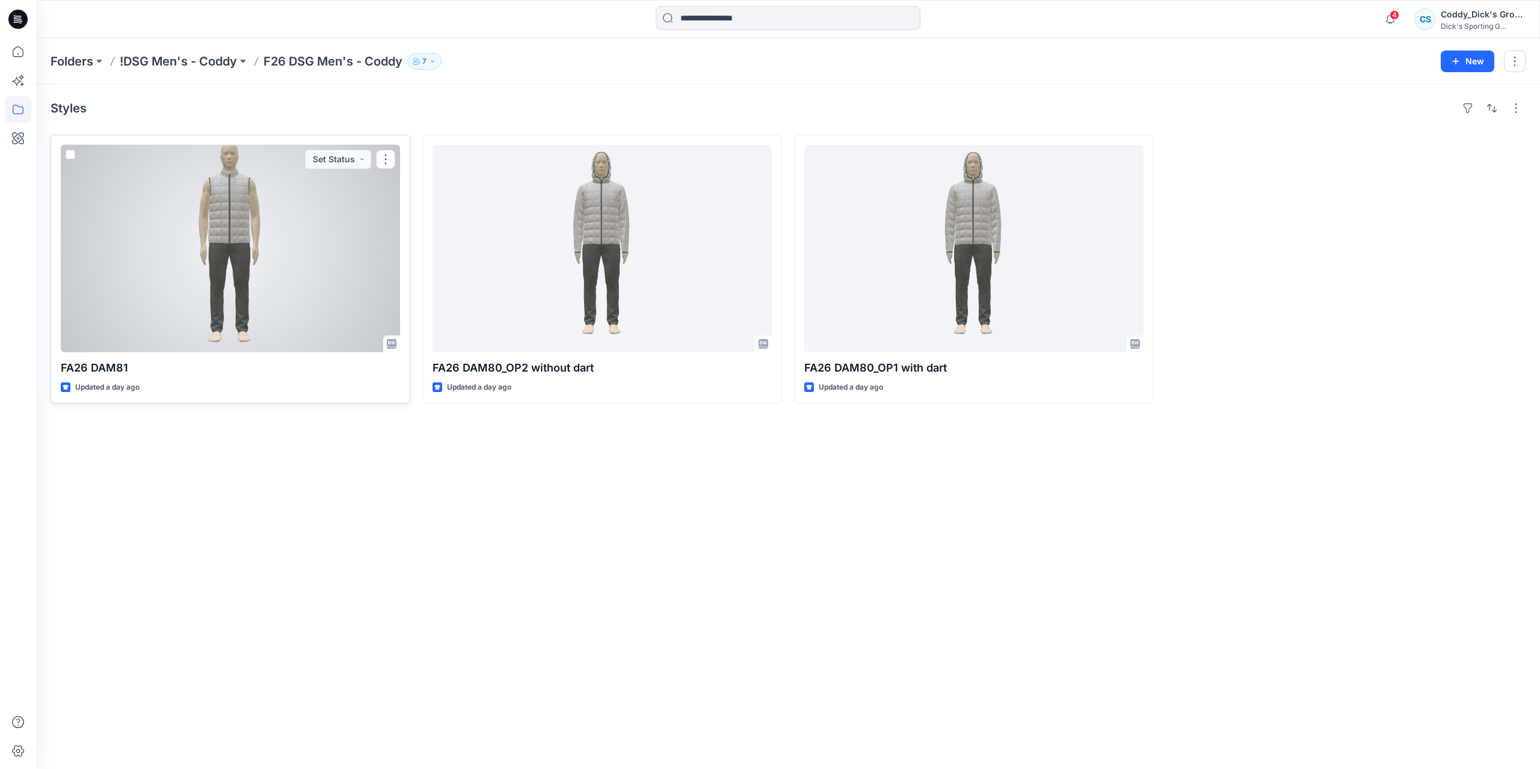
click at [297, 244] on div at bounding box center [230, 248] width 339 height 207
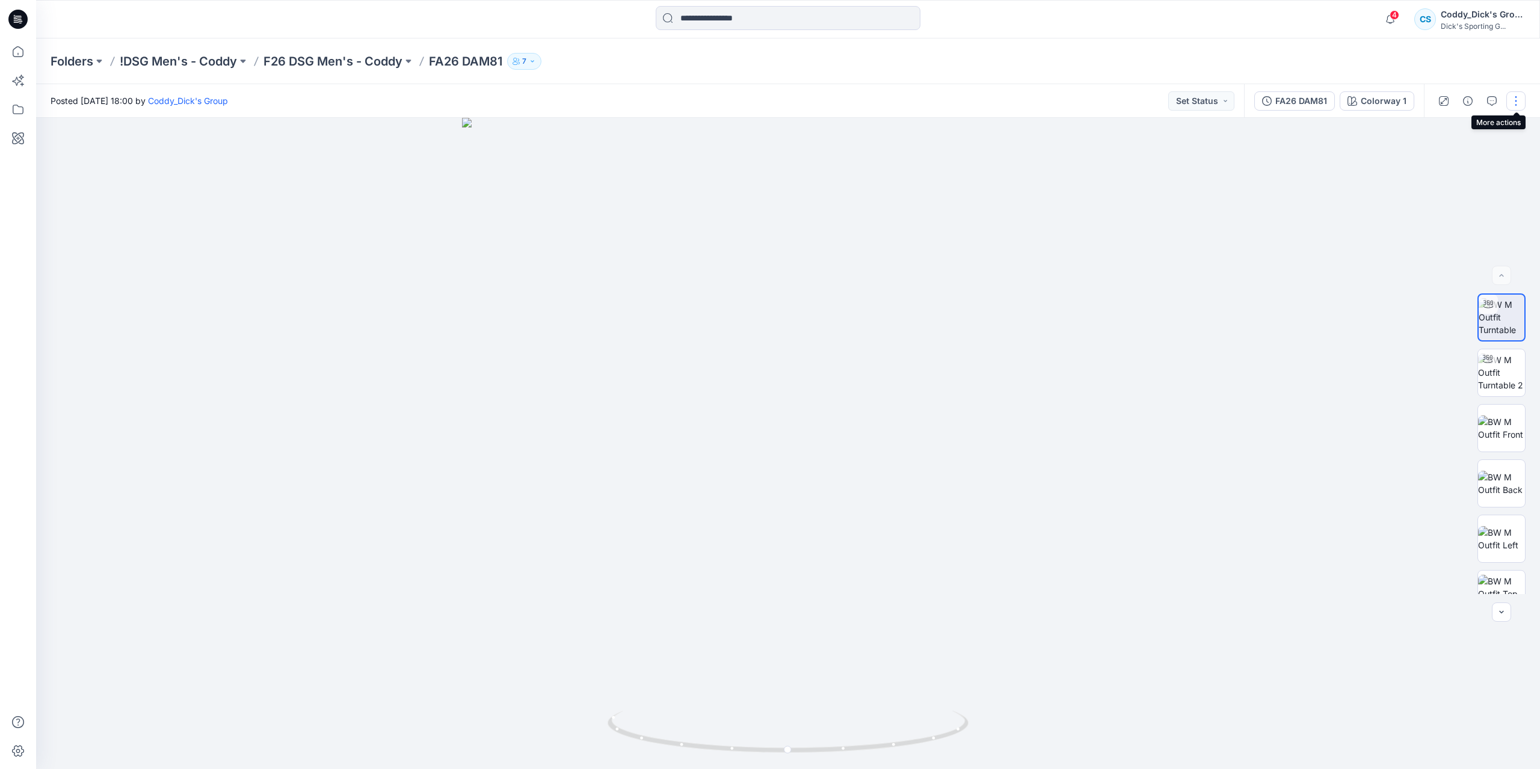
click at [1514, 103] on button "button" at bounding box center [1515, 100] width 19 height 19
click at [1506, 61] on div "Folders !DSG Men's - Coddy F26 DSG Men's - Coddy FA26 DAM81 7" at bounding box center [788, 61] width 1504 height 46
click at [1311, 100] on div "FA26 DAM81" at bounding box center [1301, 100] width 52 height 13
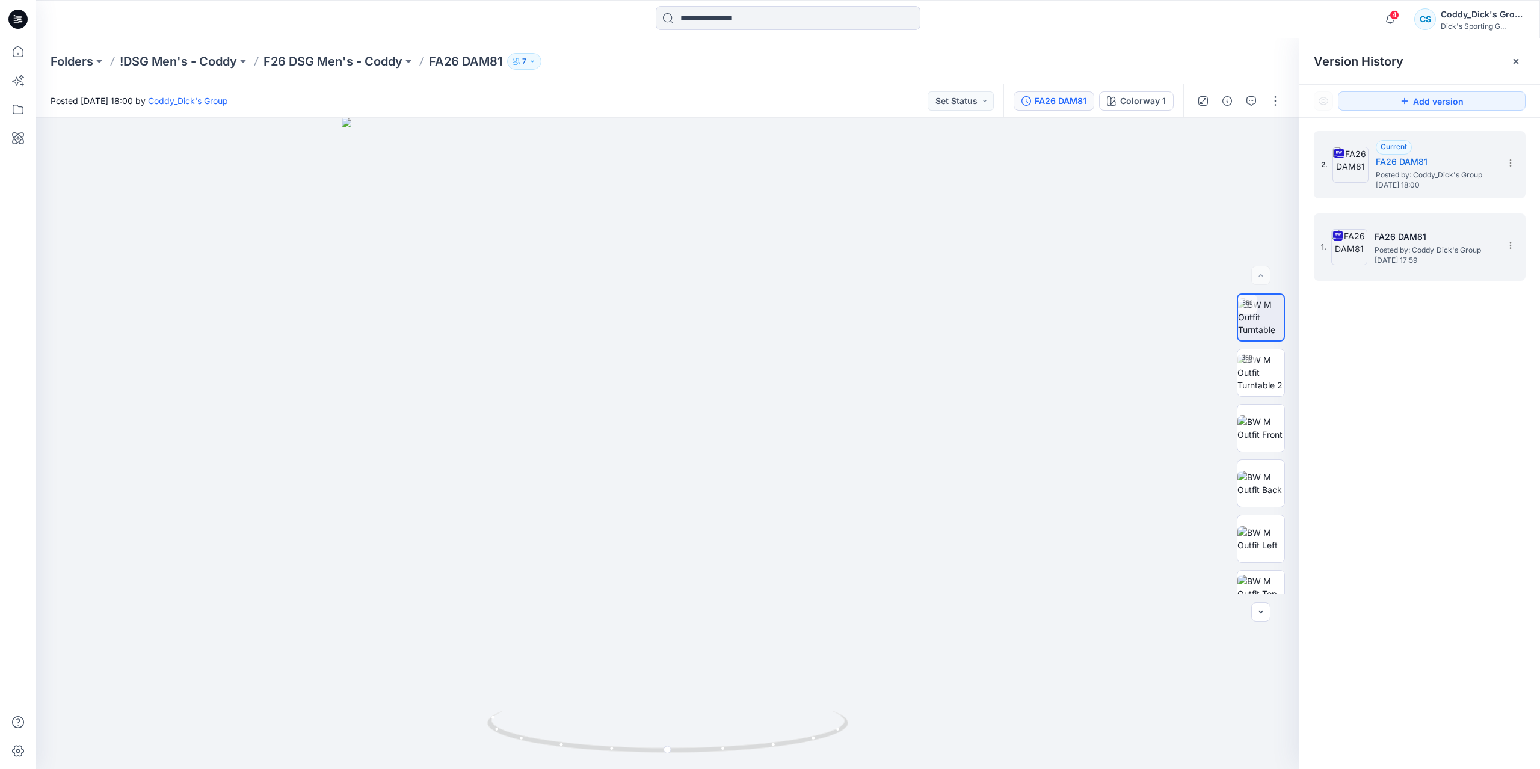
click at [1426, 230] on h5 "FA26 DAM81" at bounding box center [1434, 237] width 120 height 14
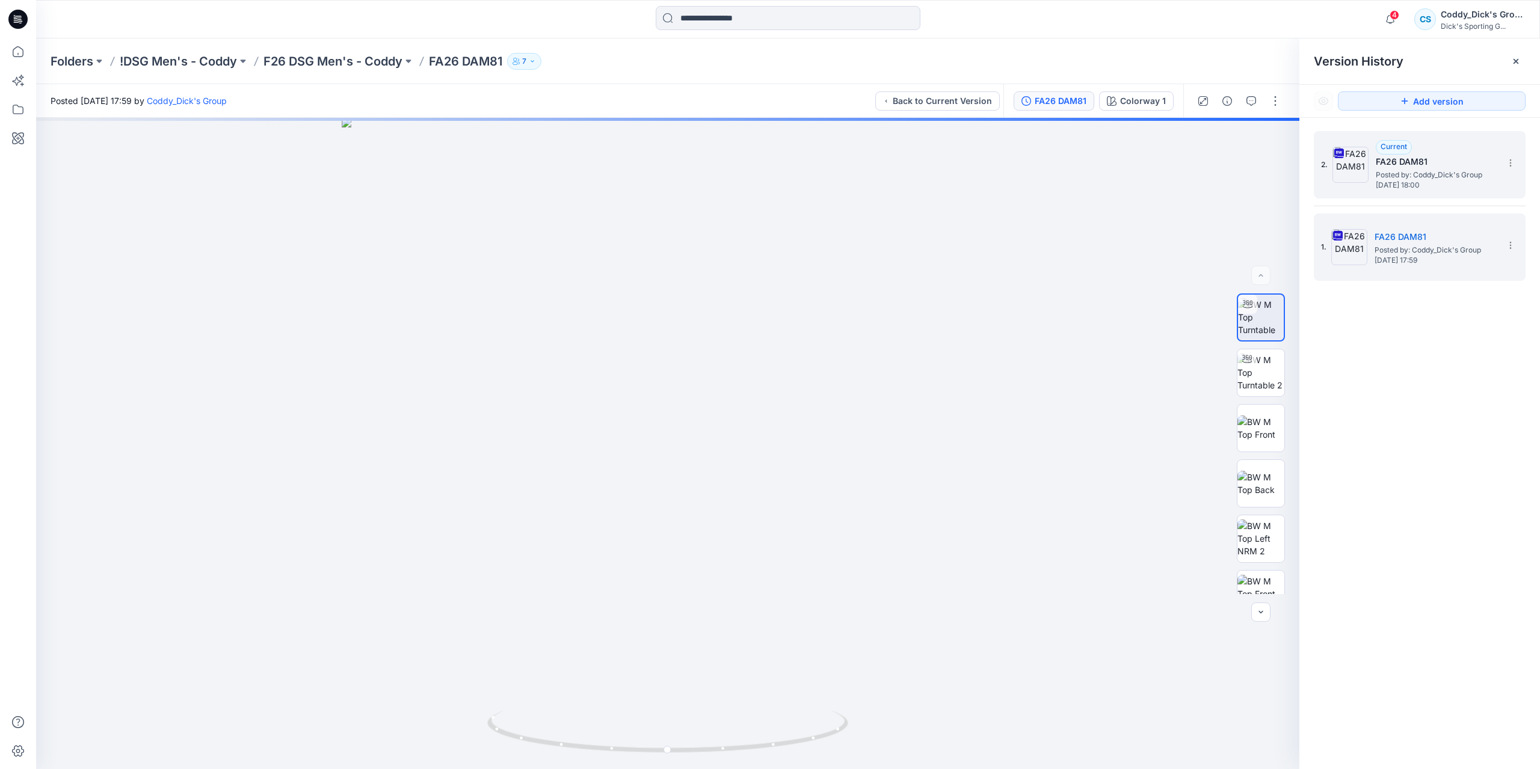
click at [1454, 167] on h5 "FA26 DAM81" at bounding box center [1435, 162] width 120 height 14
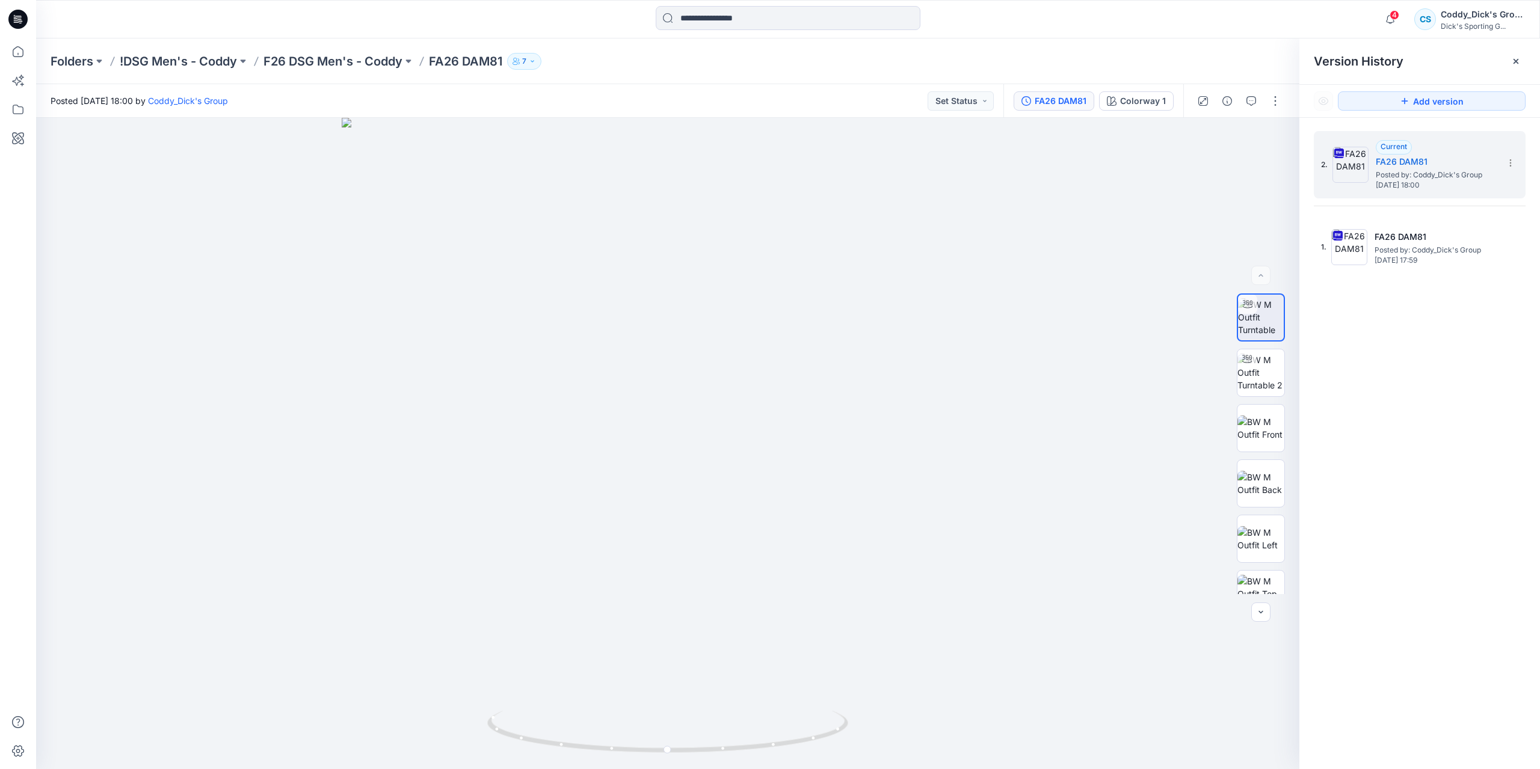
click at [367, 70] on div "Folders !DSG Men's - Coddy F26 DSG Men's - Coddy FA26 DAM81 7" at bounding box center [788, 61] width 1504 height 46
click at [369, 61] on p "F26 DSG Men's - Coddy" at bounding box center [332, 61] width 139 height 17
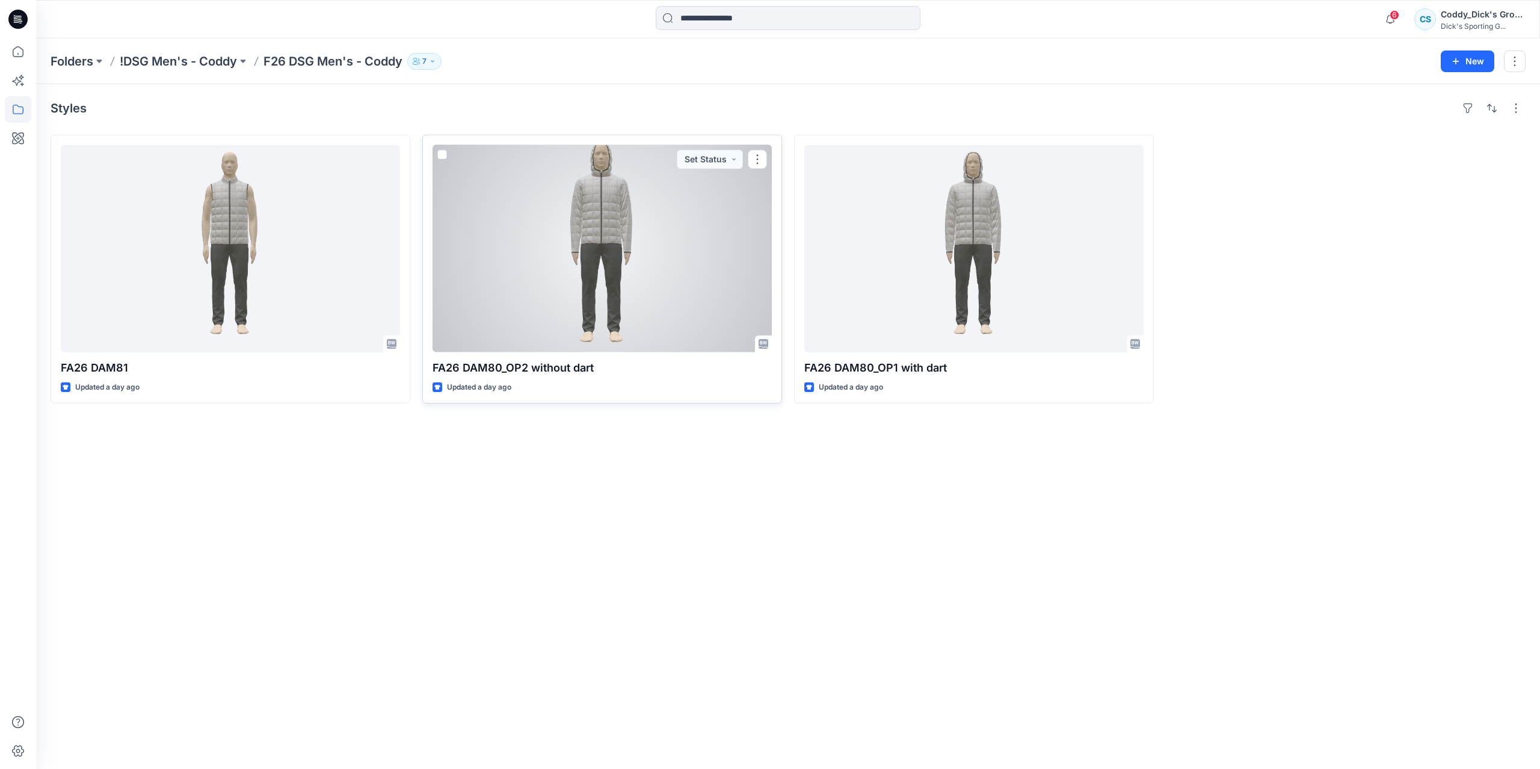
click at [683, 222] on div at bounding box center [601, 248] width 339 height 207
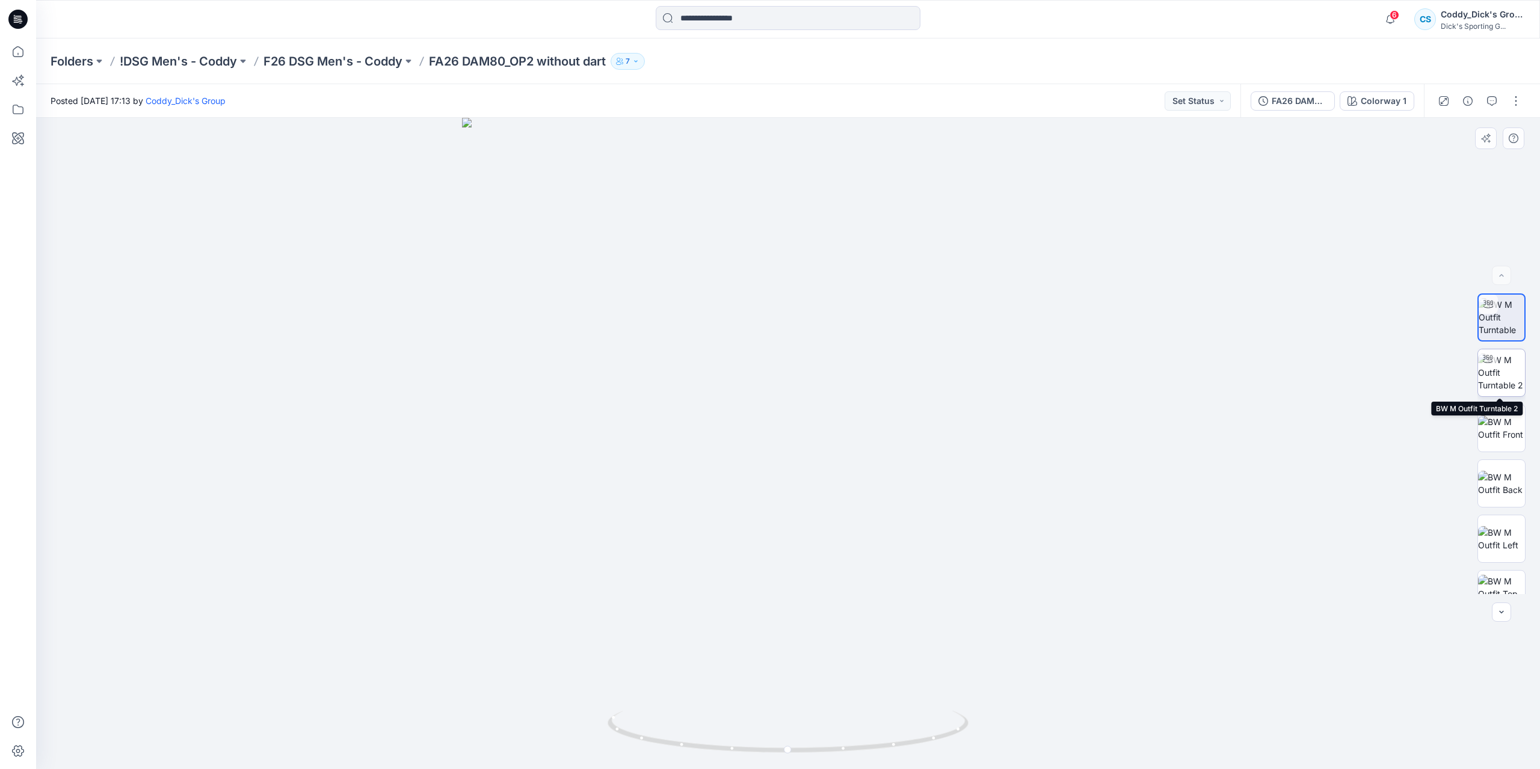
click at [1499, 363] on img at bounding box center [1501, 373] width 47 height 38
click at [374, 66] on p "F26 DSG Men's - Coddy" at bounding box center [332, 61] width 139 height 17
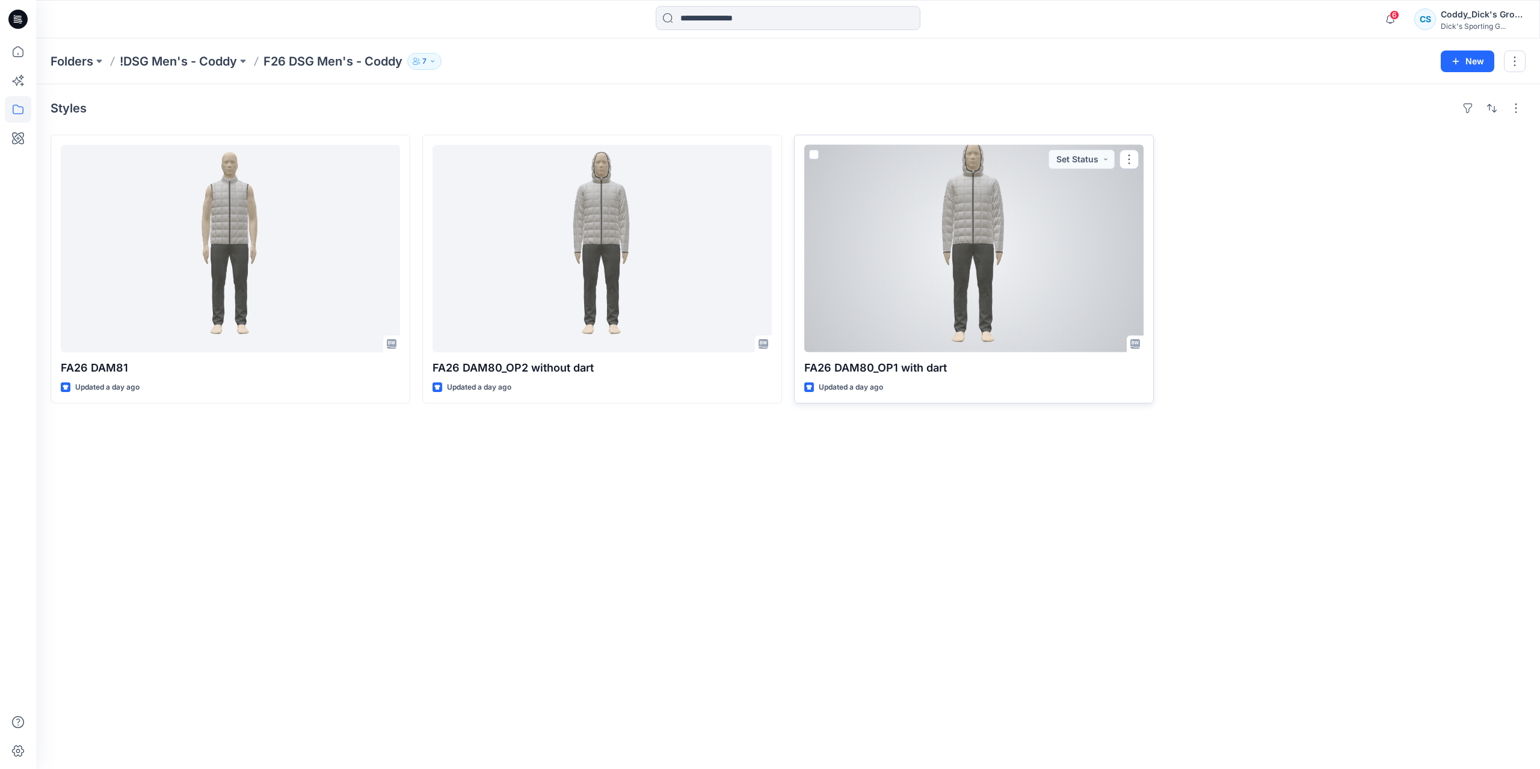
click at [990, 217] on div at bounding box center [973, 248] width 339 height 207
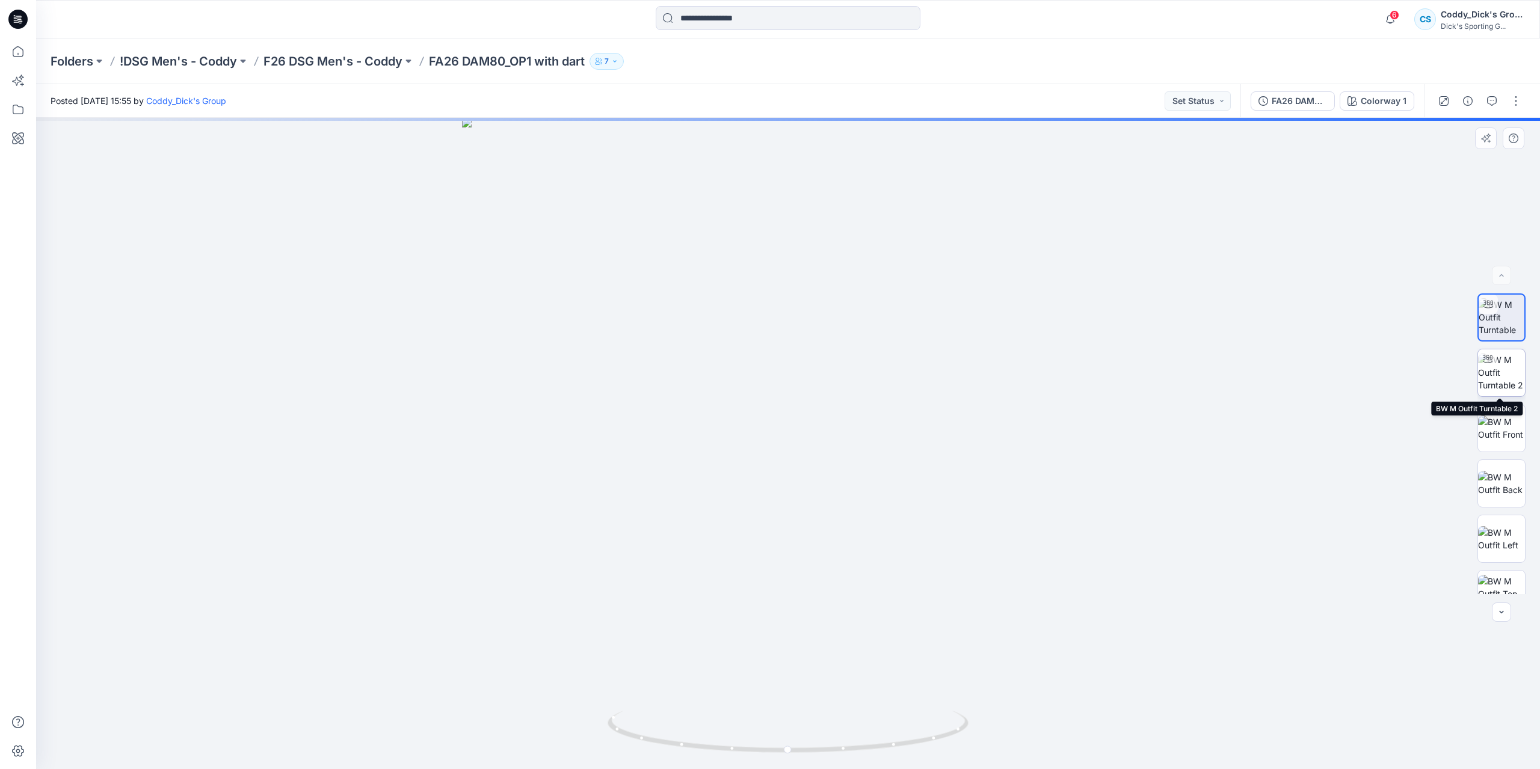
click at [1509, 371] on img at bounding box center [1501, 373] width 47 height 38
click at [1508, 320] on img at bounding box center [1501, 317] width 47 height 38
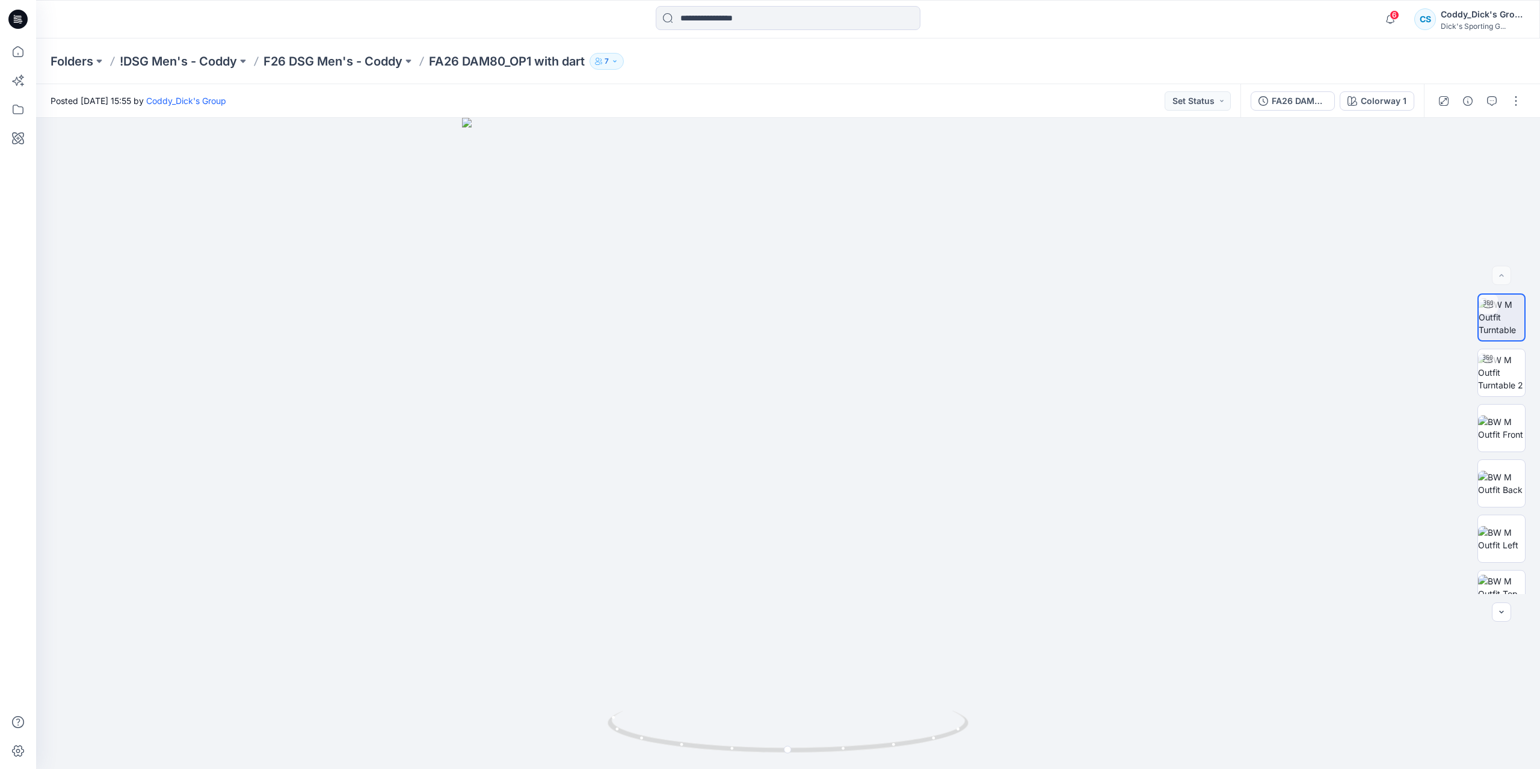
click at [370, 70] on div "Folders !DSG Men's - Coddy F26 DSG Men's - Coddy FA26 DAM80_OP1 with dart 7" at bounding box center [788, 61] width 1504 height 46
click at [372, 63] on p "F26 DSG Men's - Coddy" at bounding box center [332, 61] width 139 height 17
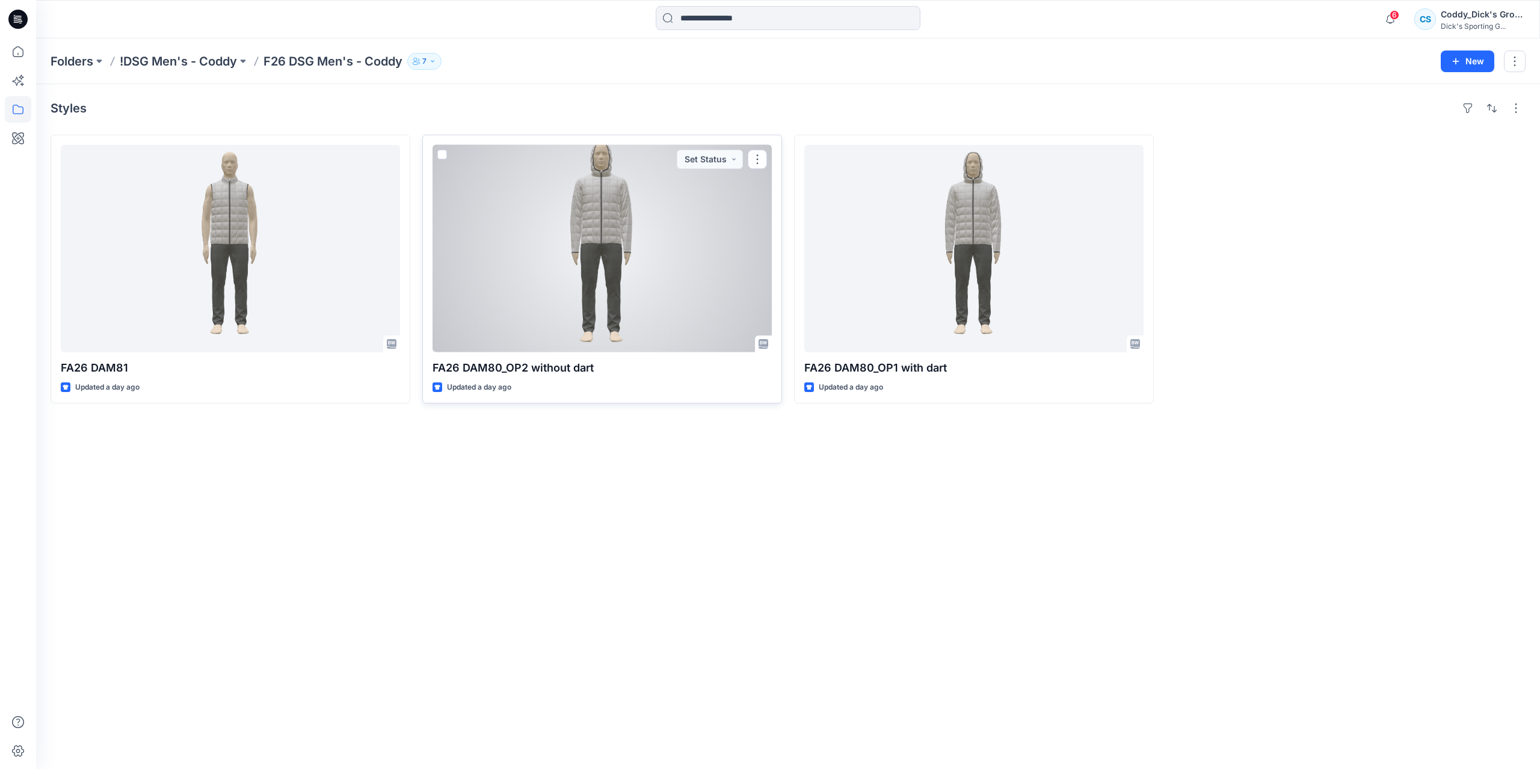
click at [678, 251] on div at bounding box center [601, 248] width 339 height 207
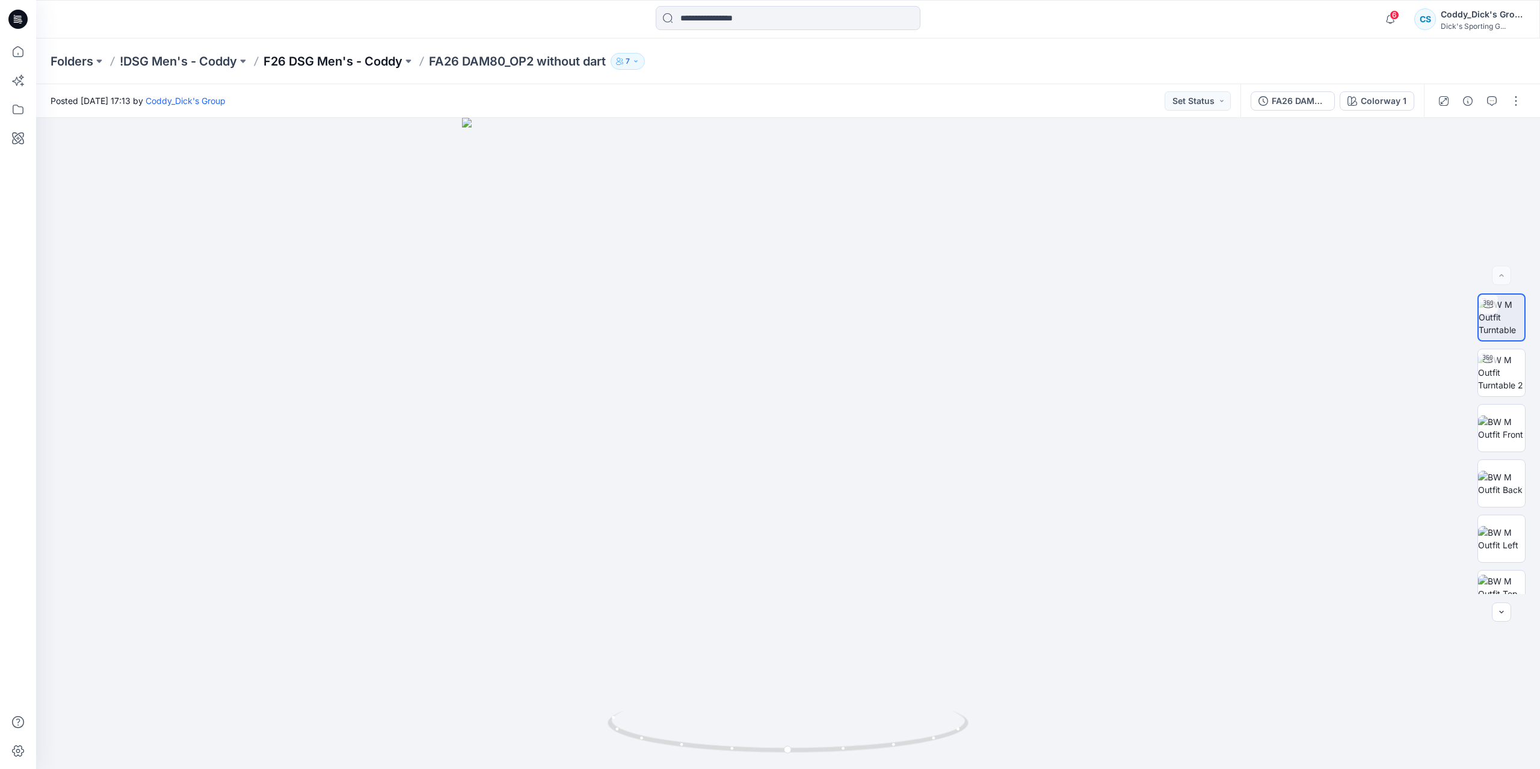
click at [366, 64] on p "F26 DSG Men's - Coddy" at bounding box center [332, 61] width 139 height 17
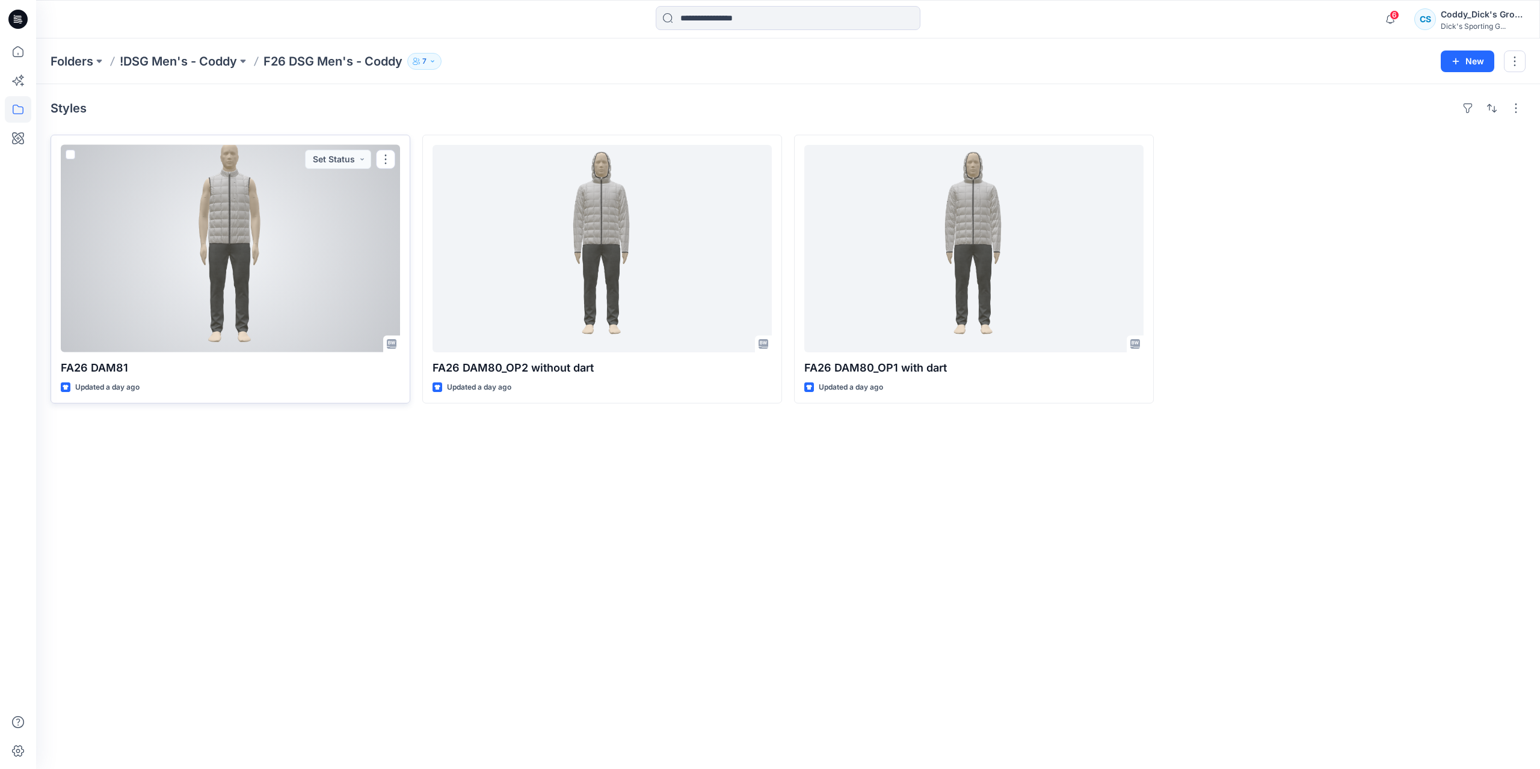
click at [290, 241] on div at bounding box center [230, 248] width 339 height 207
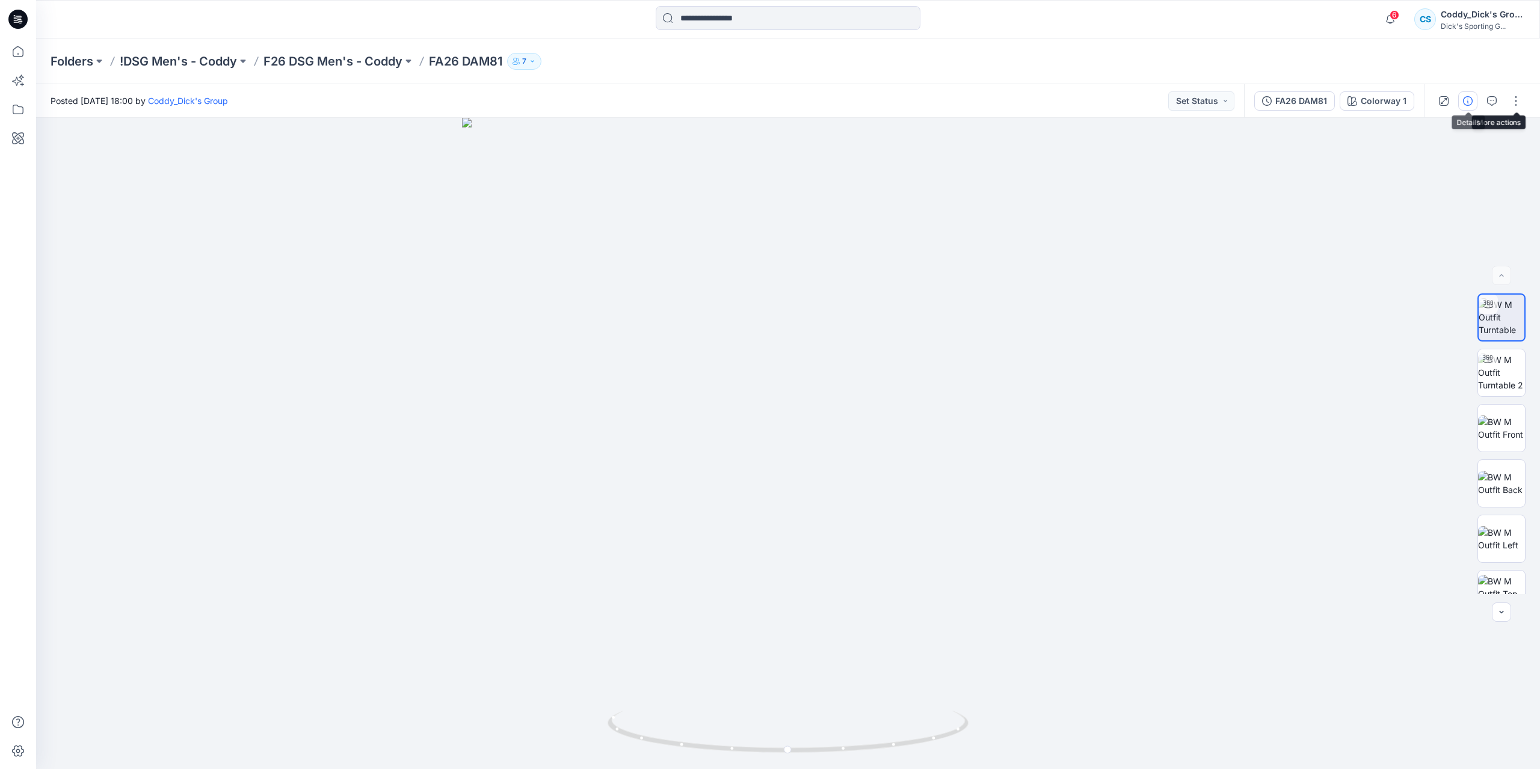
click at [1463, 108] on button "button" at bounding box center [1467, 100] width 19 height 19
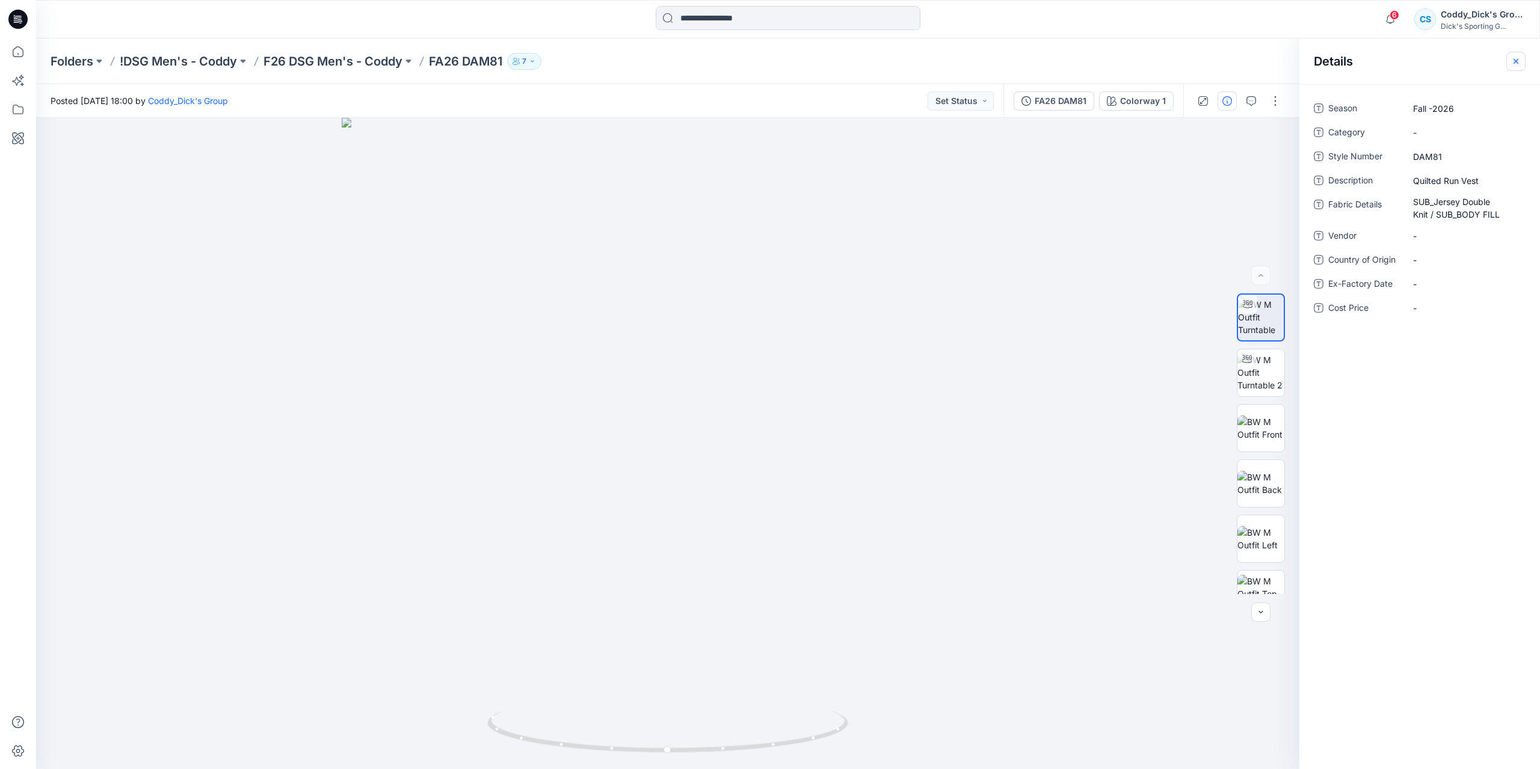
click at [1523, 62] on button "button" at bounding box center [1515, 61] width 19 height 19
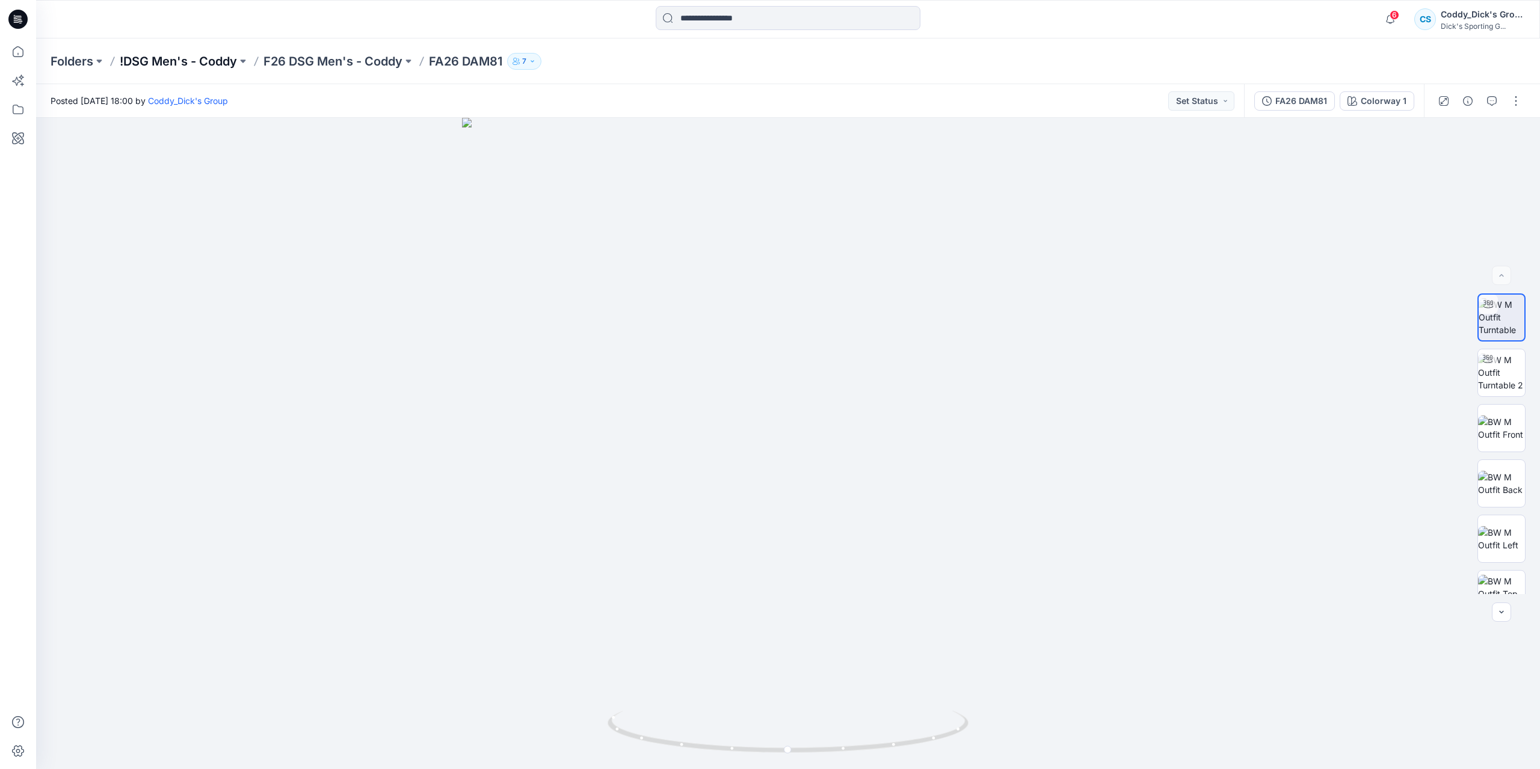
click at [220, 63] on p "!DSG Men's - Coddy" at bounding box center [178, 61] width 117 height 17
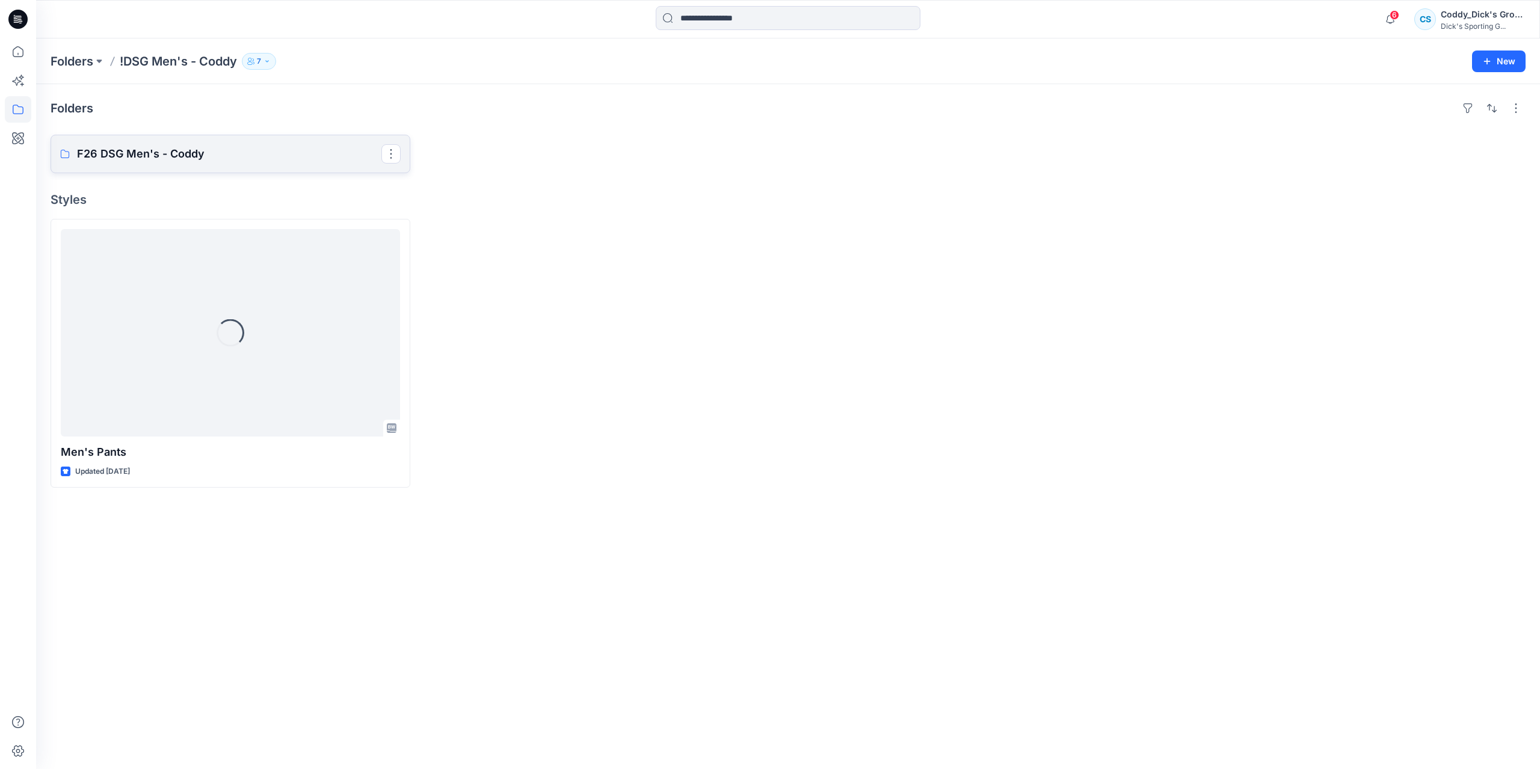
click at [319, 147] on p "F26 DSG Men's - Coddy" at bounding box center [229, 154] width 304 height 17
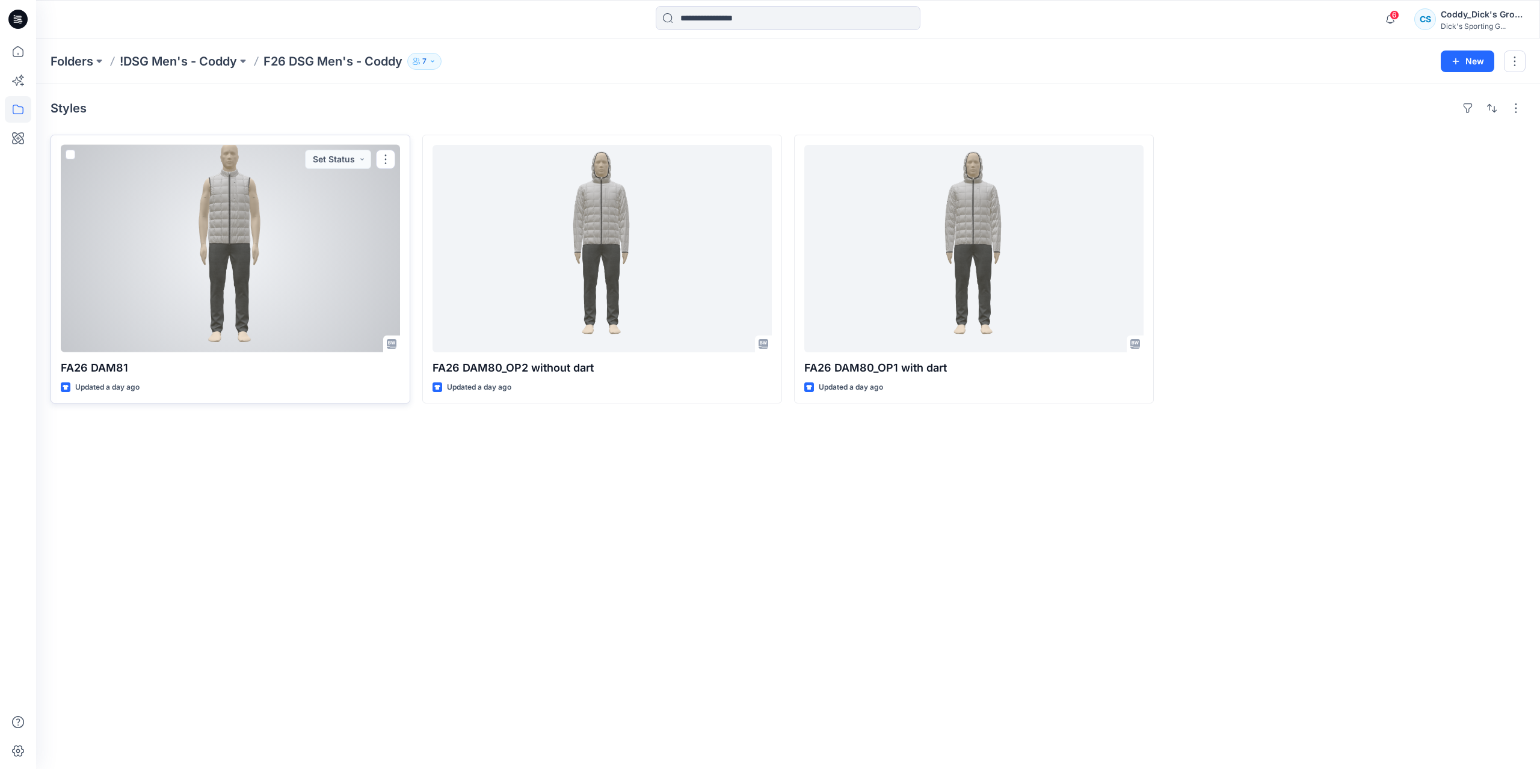
click at [330, 280] on div at bounding box center [230, 248] width 339 height 207
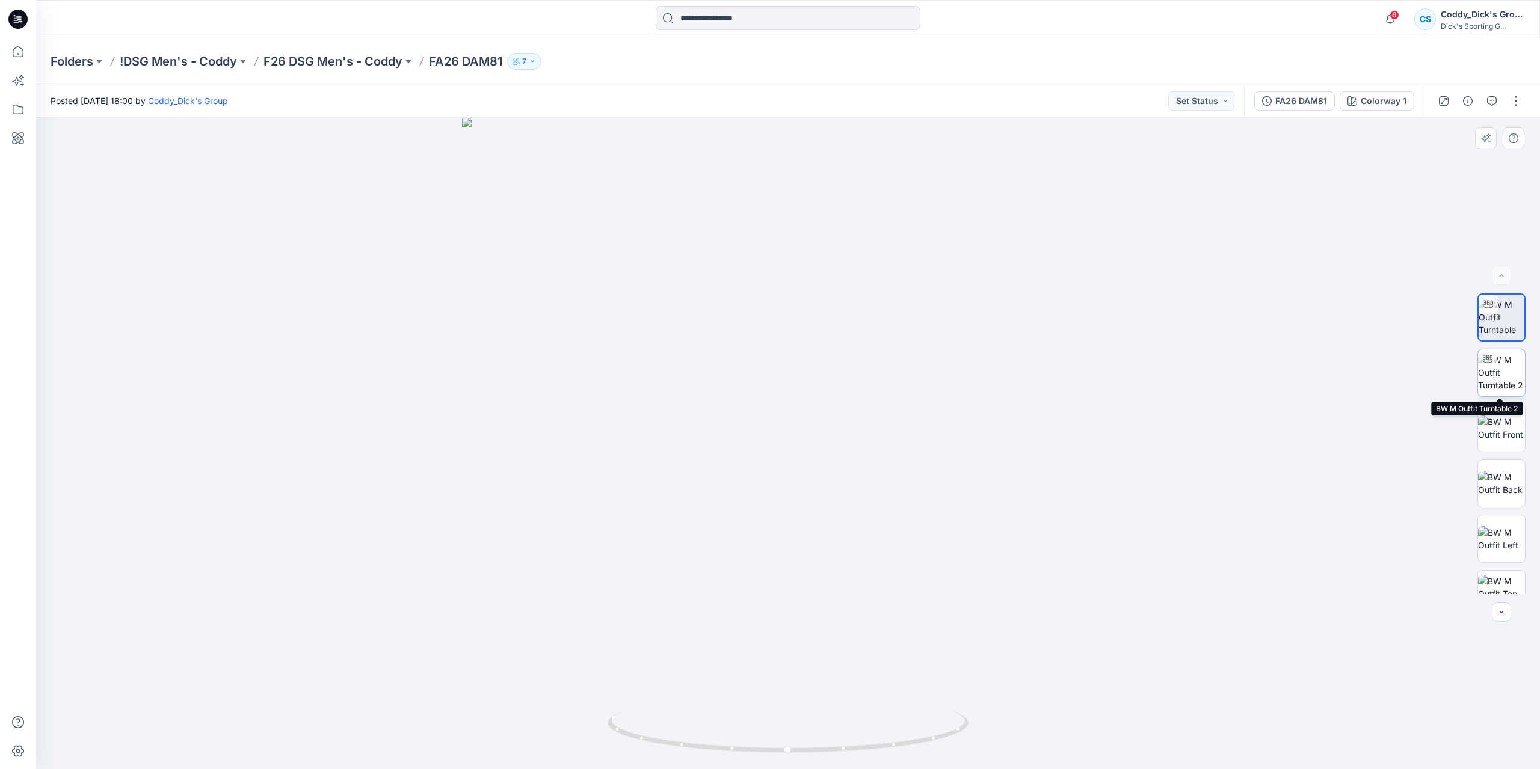
click at [1504, 364] on img at bounding box center [1501, 373] width 47 height 38
click at [315, 64] on p "F26 DSG Men's - Coddy" at bounding box center [332, 61] width 139 height 17
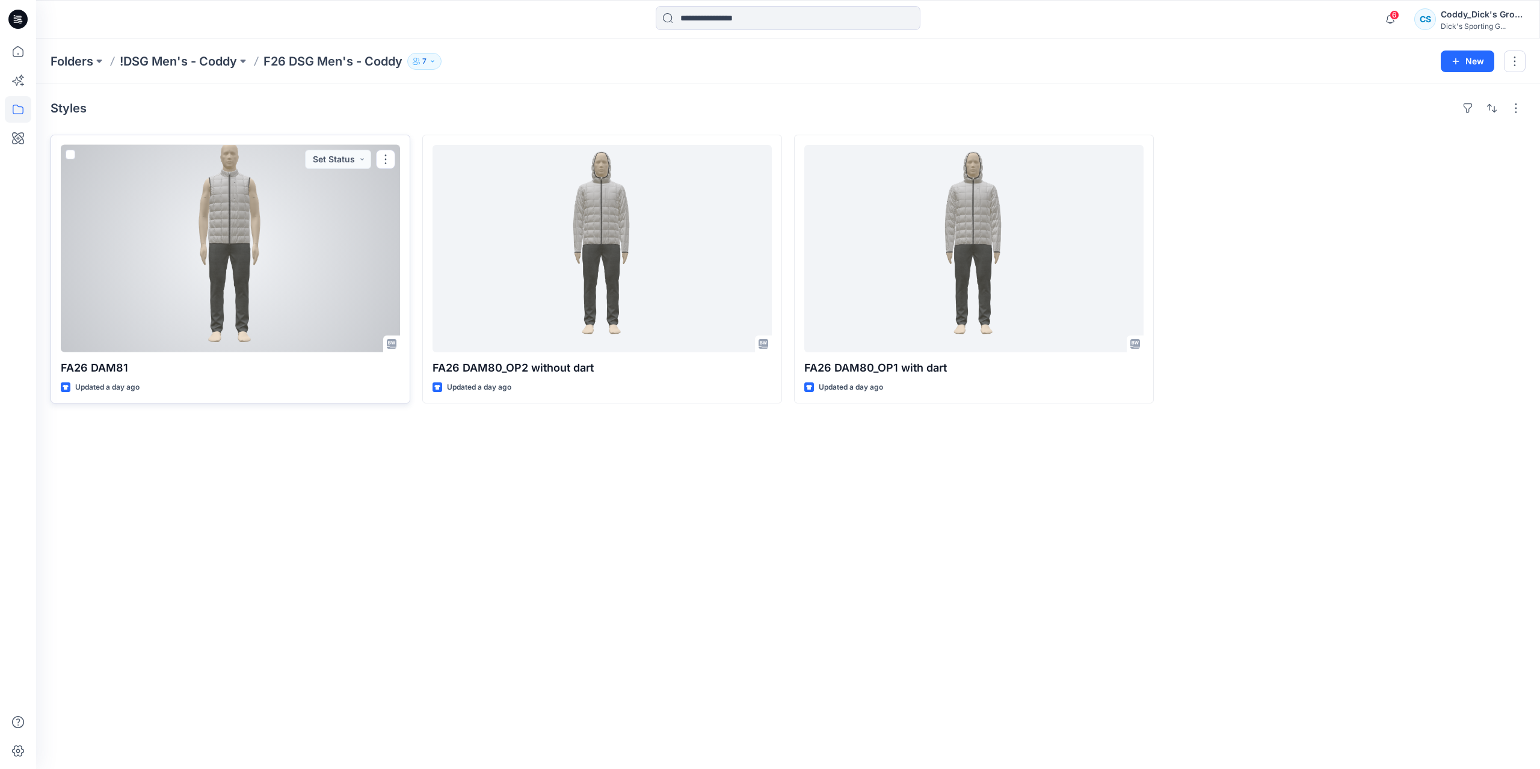
click at [306, 275] on div at bounding box center [230, 248] width 339 height 207
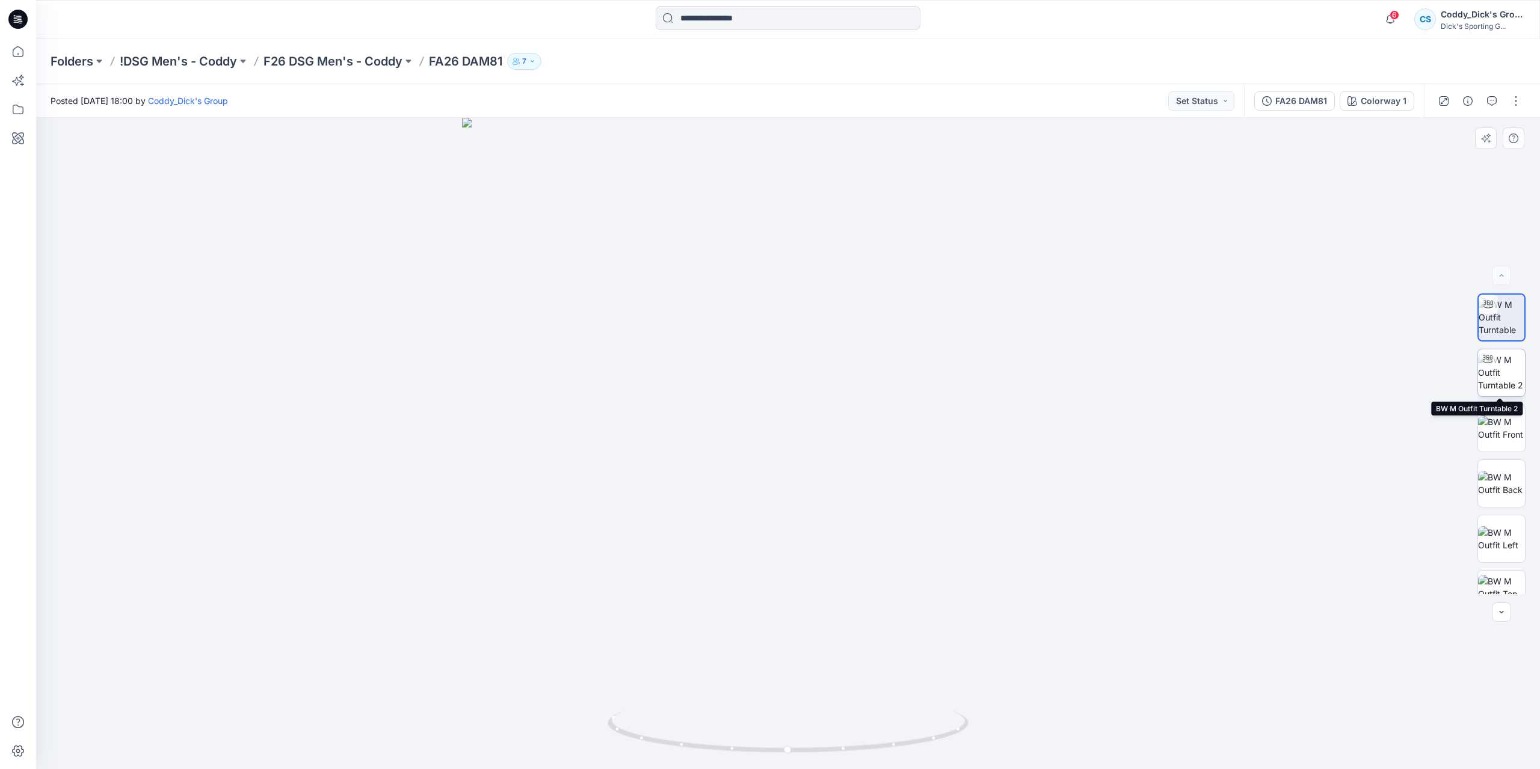
click at [1513, 361] on img at bounding box center [1501, 373] width 47 height 38
drag, startPoint x: 1078, startPoint y: 461, endPoint x: 837, endPoint y: 485, distance: 243.0
click at [837, 485] on div at bounding box center [788, 443] width 1504 height 651
drag, startPoint x: 1109, startPoint y: 494, endPoint x: 941, endPoint y: 468, distance: 170.4
click at [1000, 499] on div at bounding box center [788, 443] width 1504 height 651
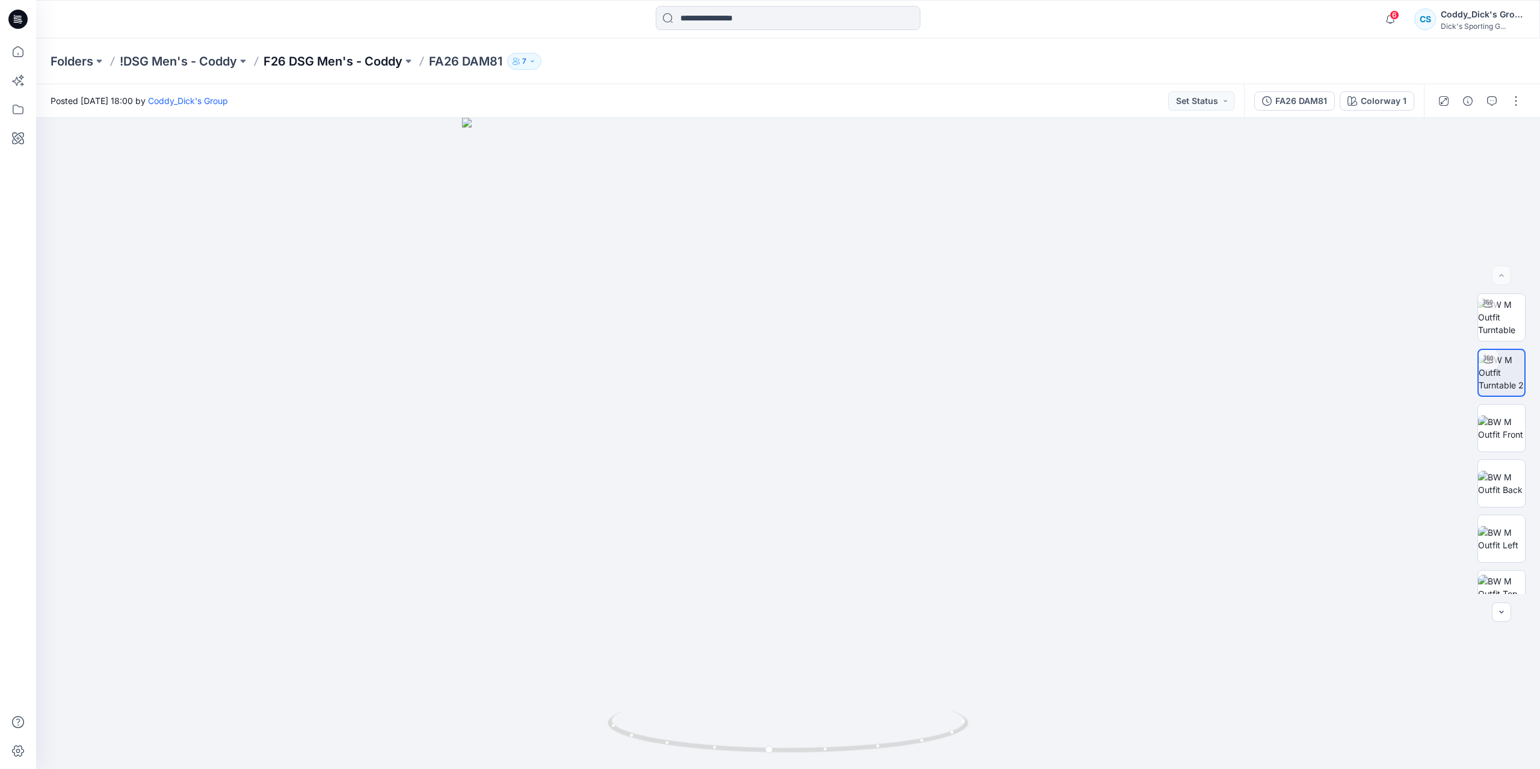
click at [362, 56] on p "F26 DSG Men's - Coddy" at bounding box center [332, 61] width 139 height 17
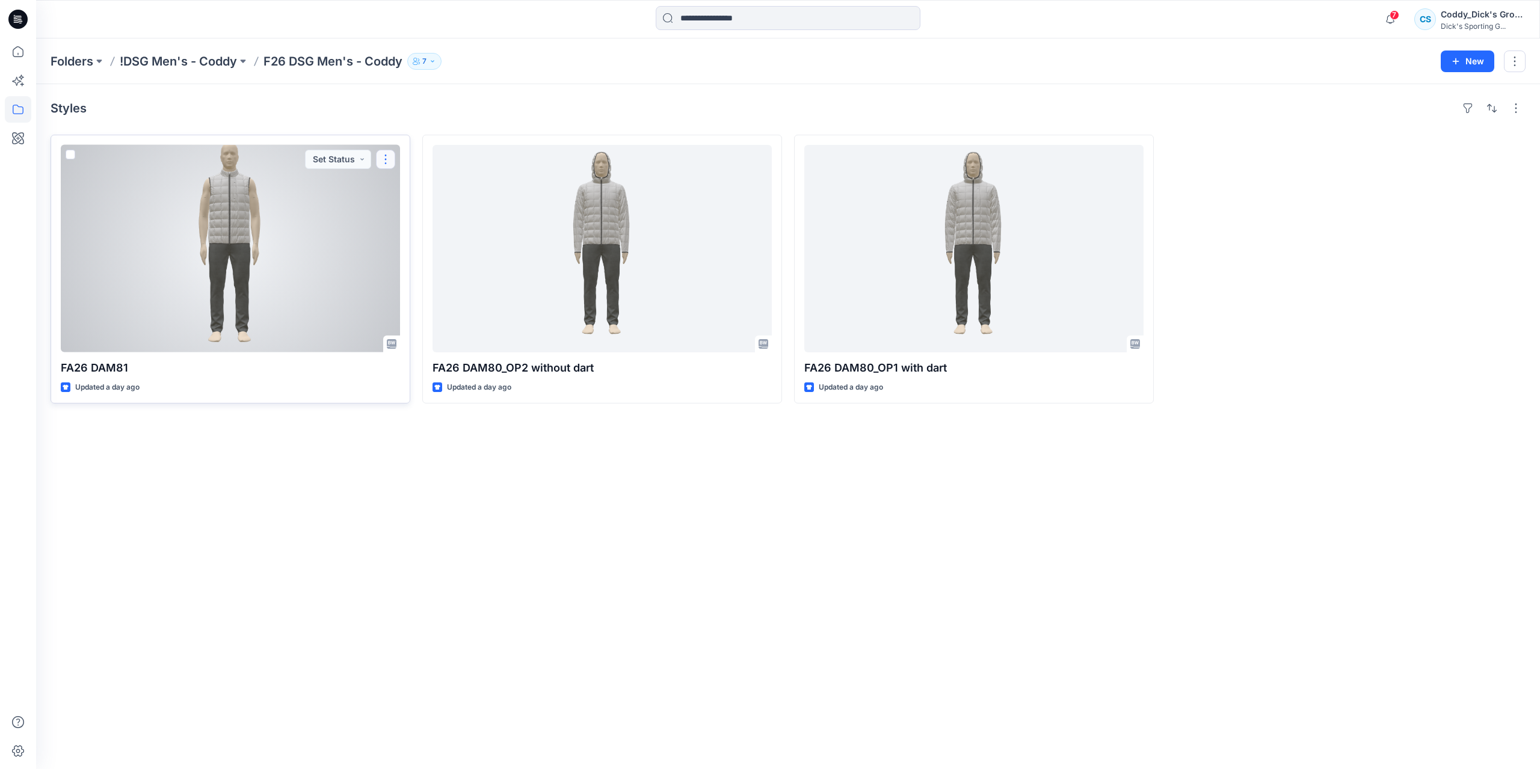
click at [389, 157] on button "button" at bounding box center [385, 159] width 19 height 19
click at [389, 159] on button "button" at bounding box center [385, 159] width 19 height 19
click at [412, 238] on button "Duplicate to..." at bounding box center [443, 231] width 130 height 22
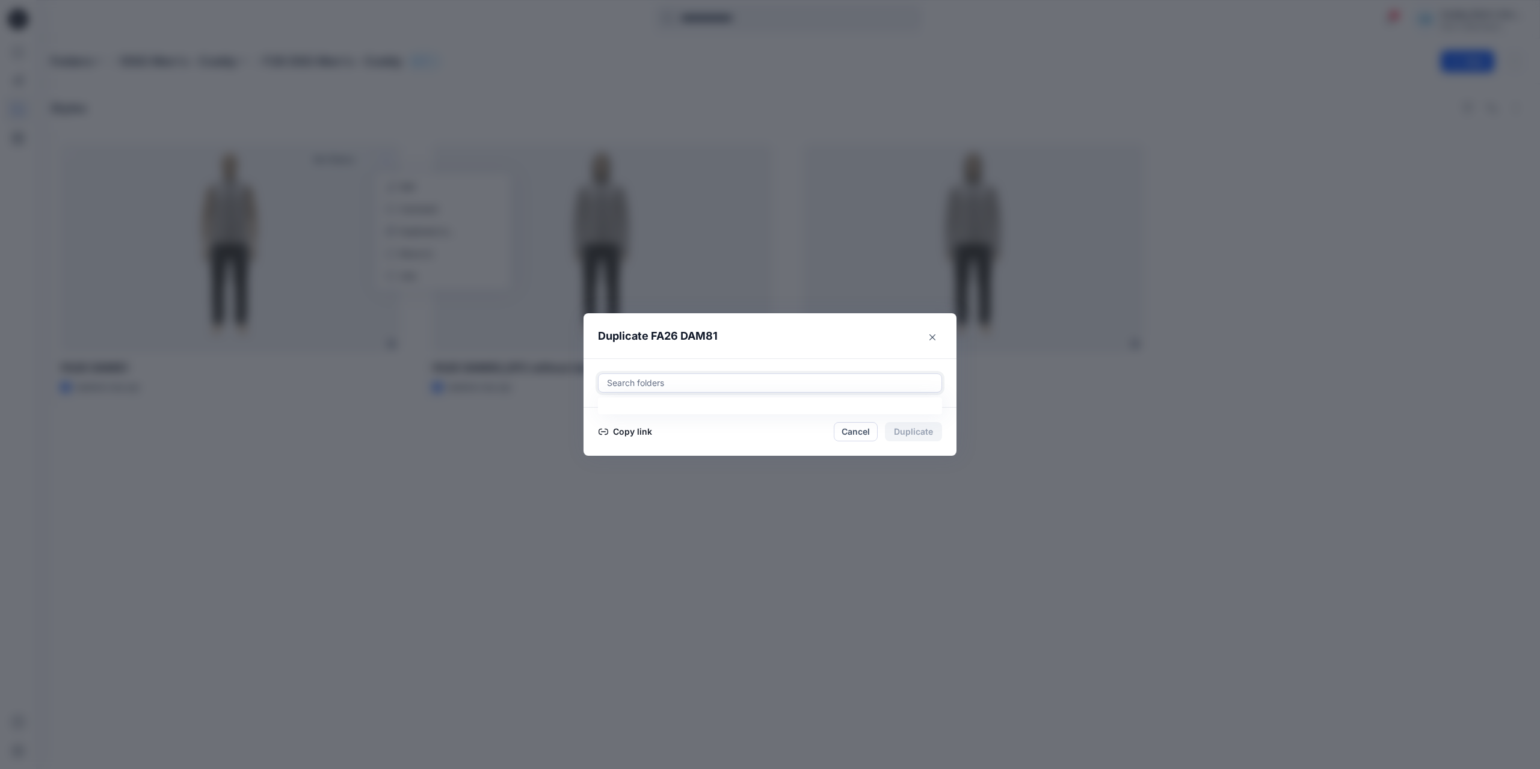
click at [700, 383] on div at bounding box center [770, 383] width 328 height 14
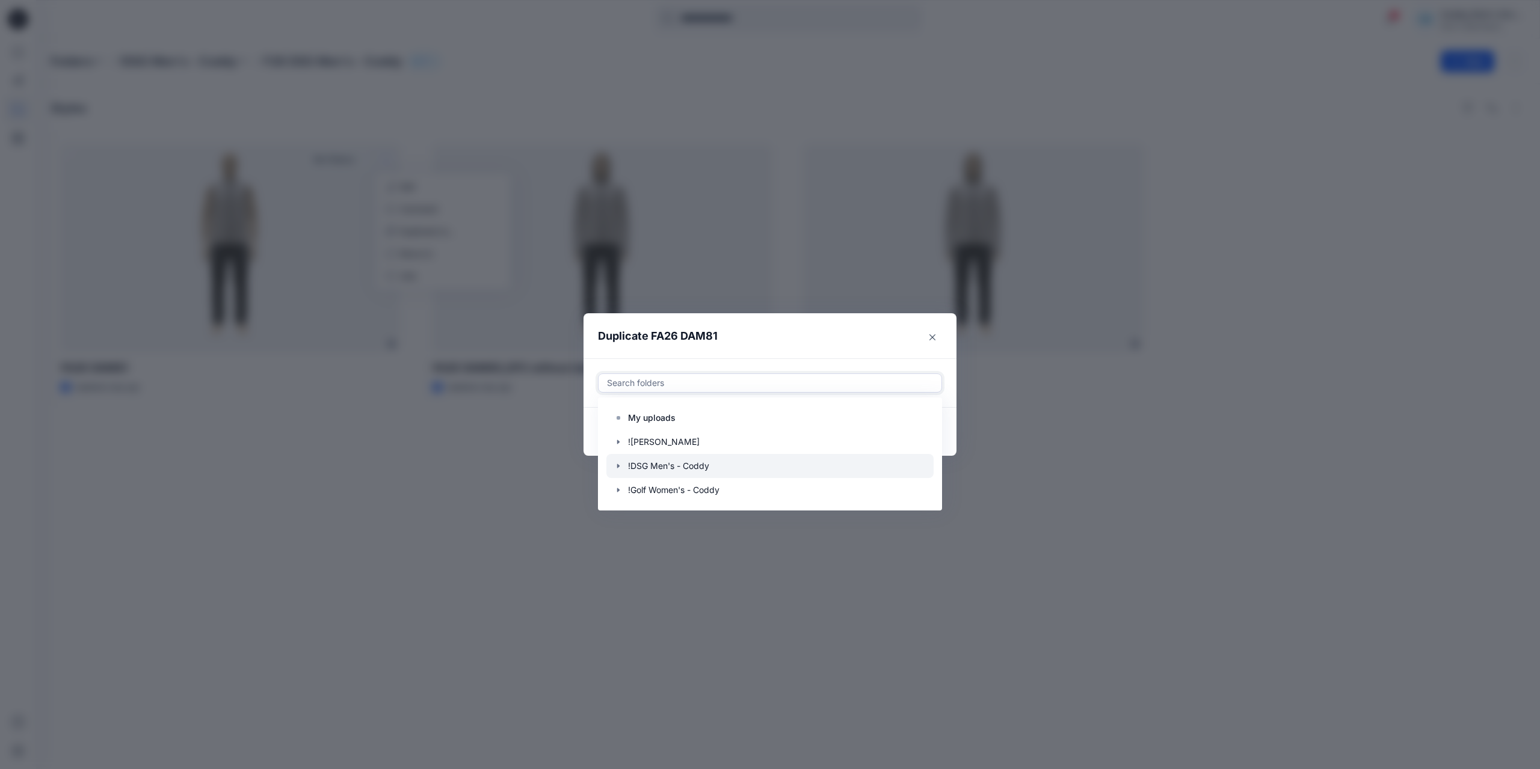
click at [685, 471] on div at bounding box center [769, 466] width 327 height 24
click at [624, 467] on div at bounding box center [769, 466] width 327 height 24
click at [619, 466] on icon "button" at bounding box center [618, 466] width 10 height 10
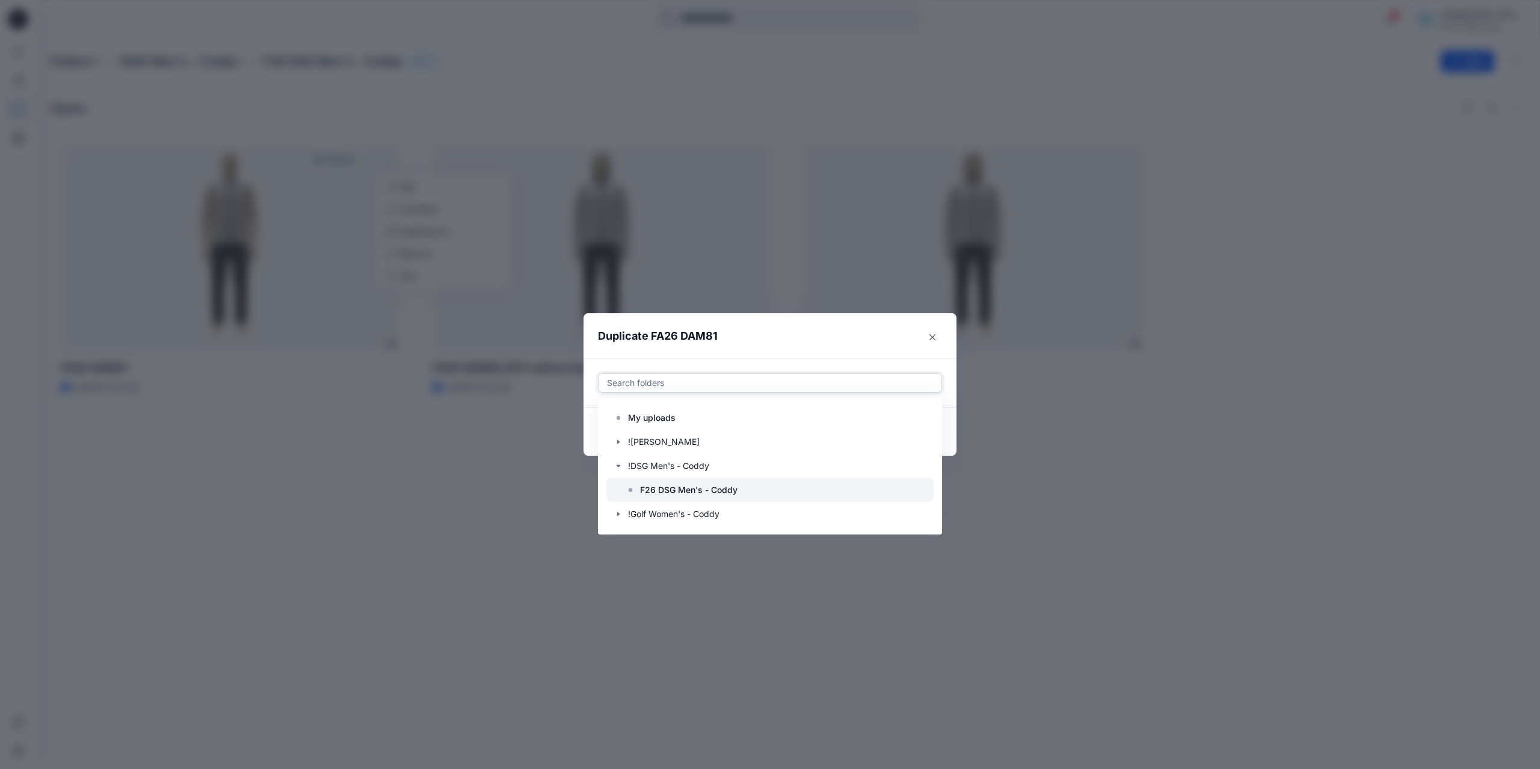
click at [693, 492] on p "F26 DSG Men's - Coddy" at bounding box center [688, 490] width 97 height 14
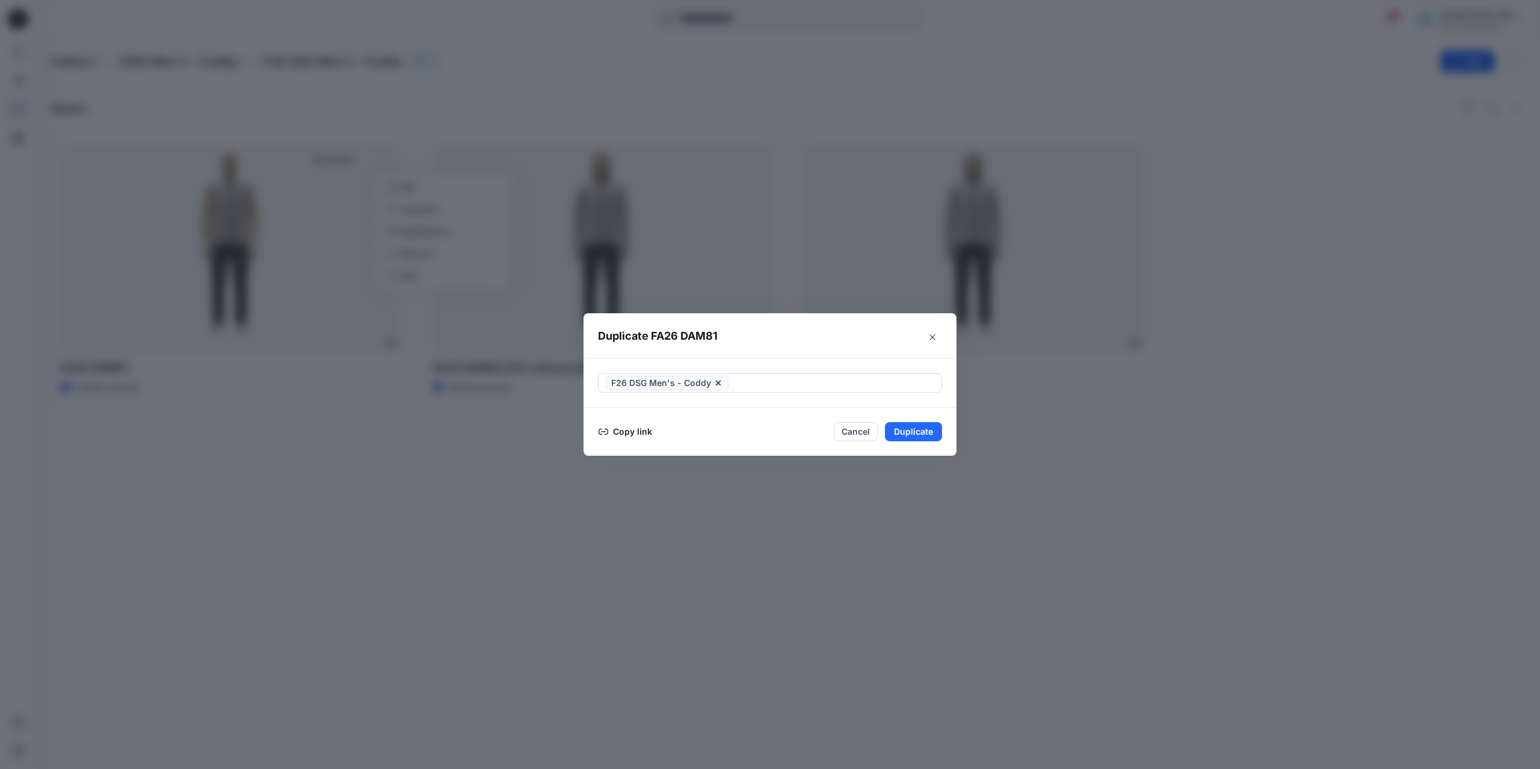
click at [796, 328] on header "Duplicate FA26 DAM81" at bounding box center [757, 336] width 349 height 46
click at [901, 437] on button "Duplicate" at bounding box center [913, 431] width 57 height 19
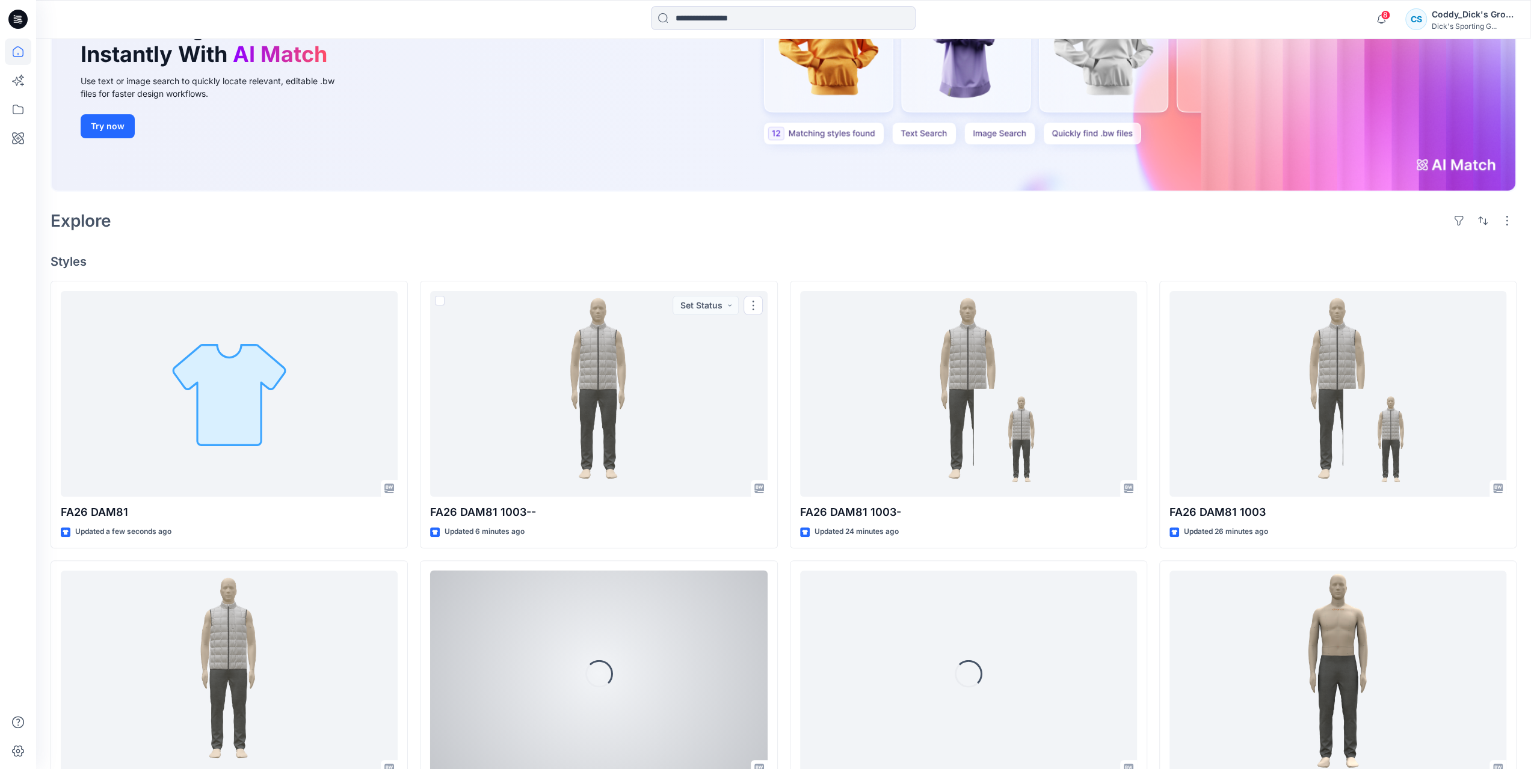
scroll to position [180, 0]
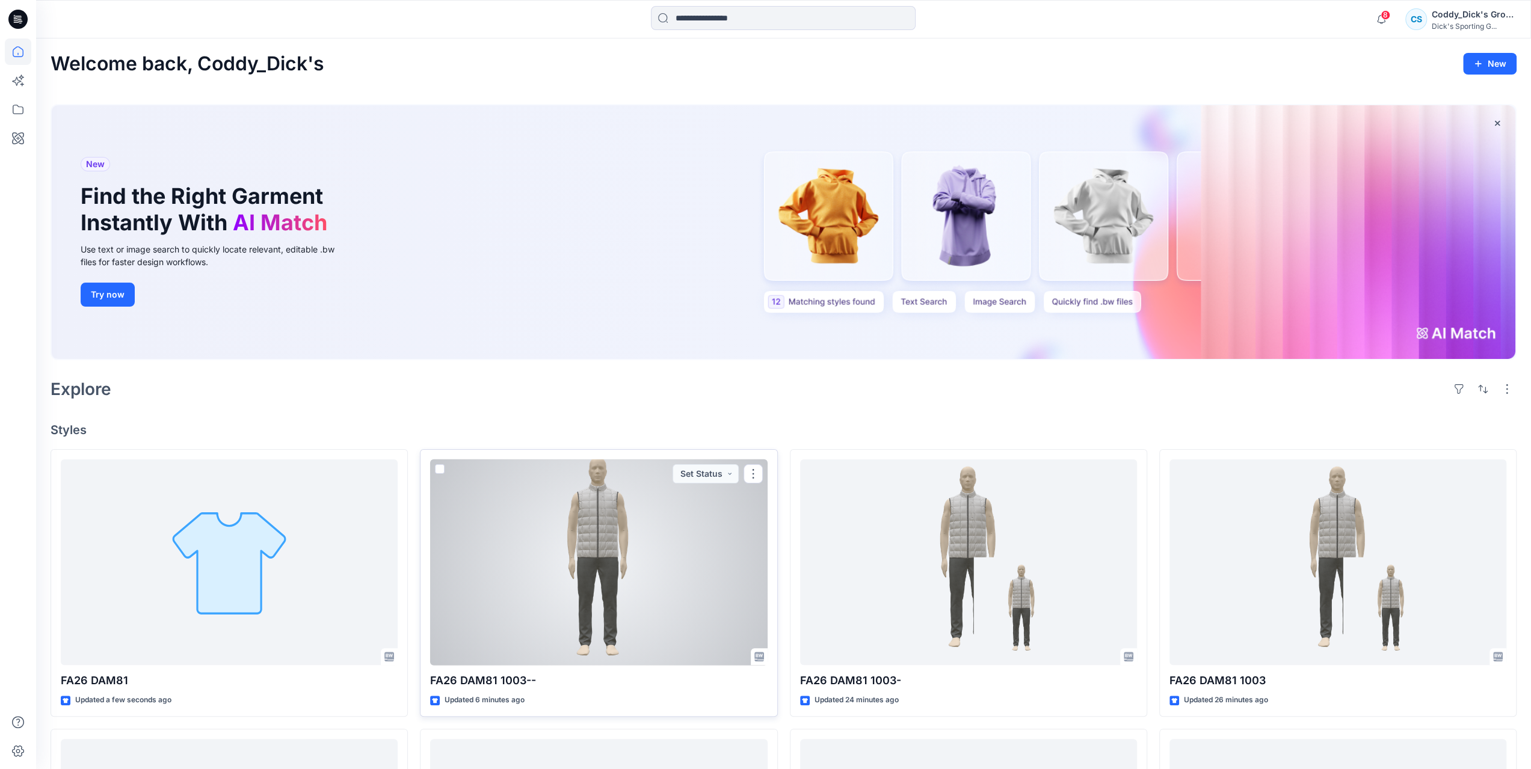
scroll to position [60, 0]
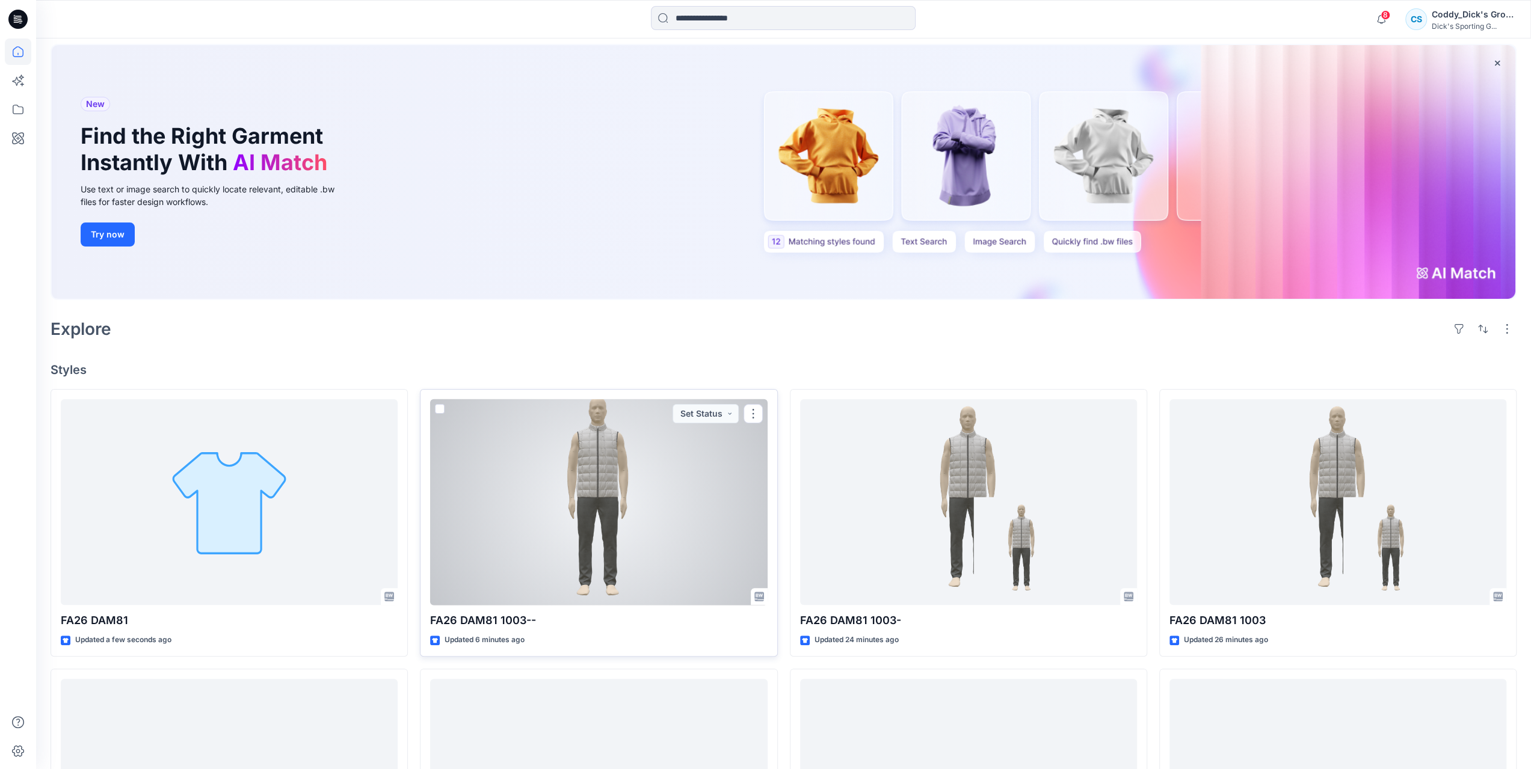
click at [702, 533] on div at bounding box center [598, 502] width 337 height 206
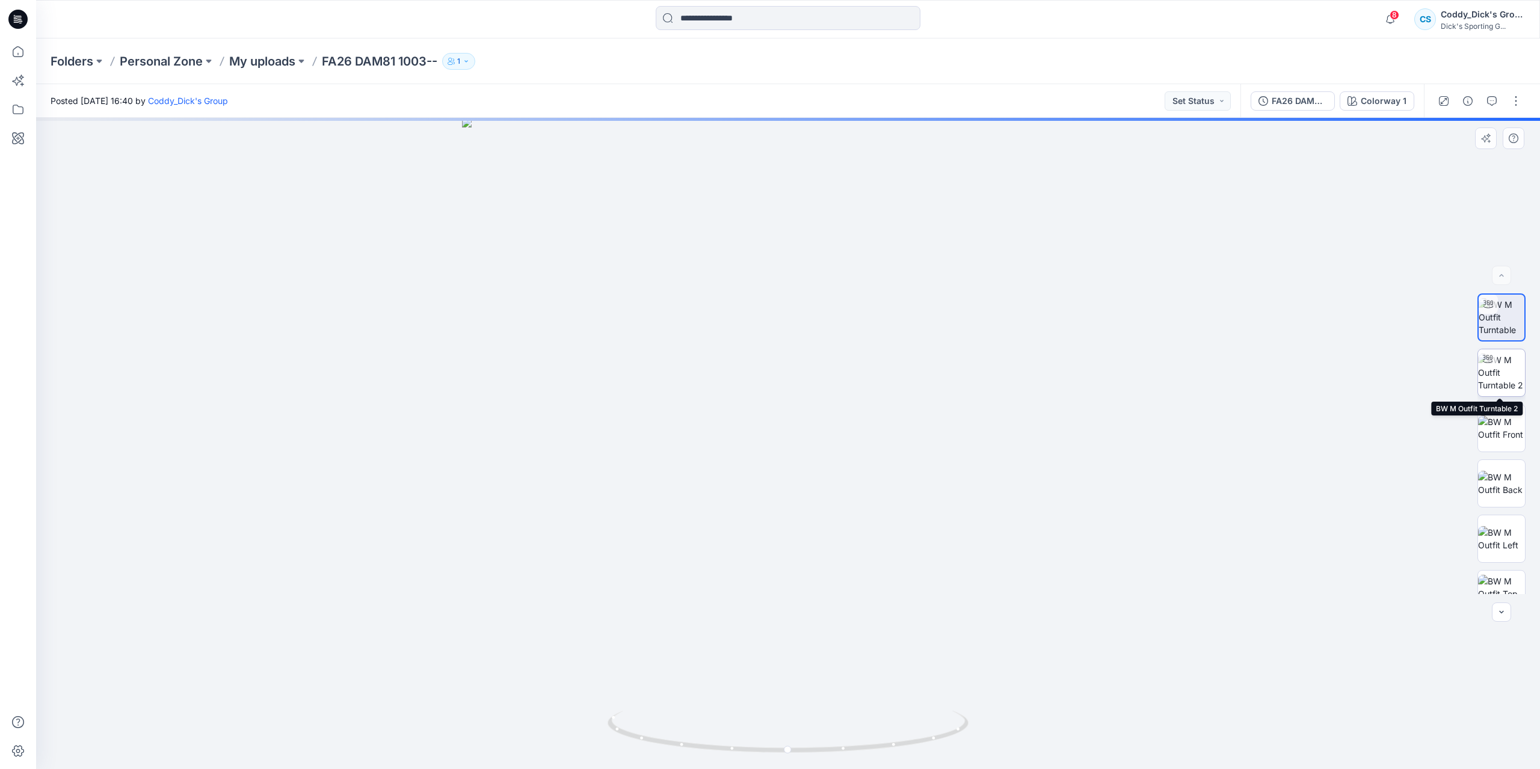
click at [1495, 381] on img at bounding box center [1501, 373] width 47 height 38
click at [1494, 319] on img at bounding box center [1501, 317] width 47 height 38
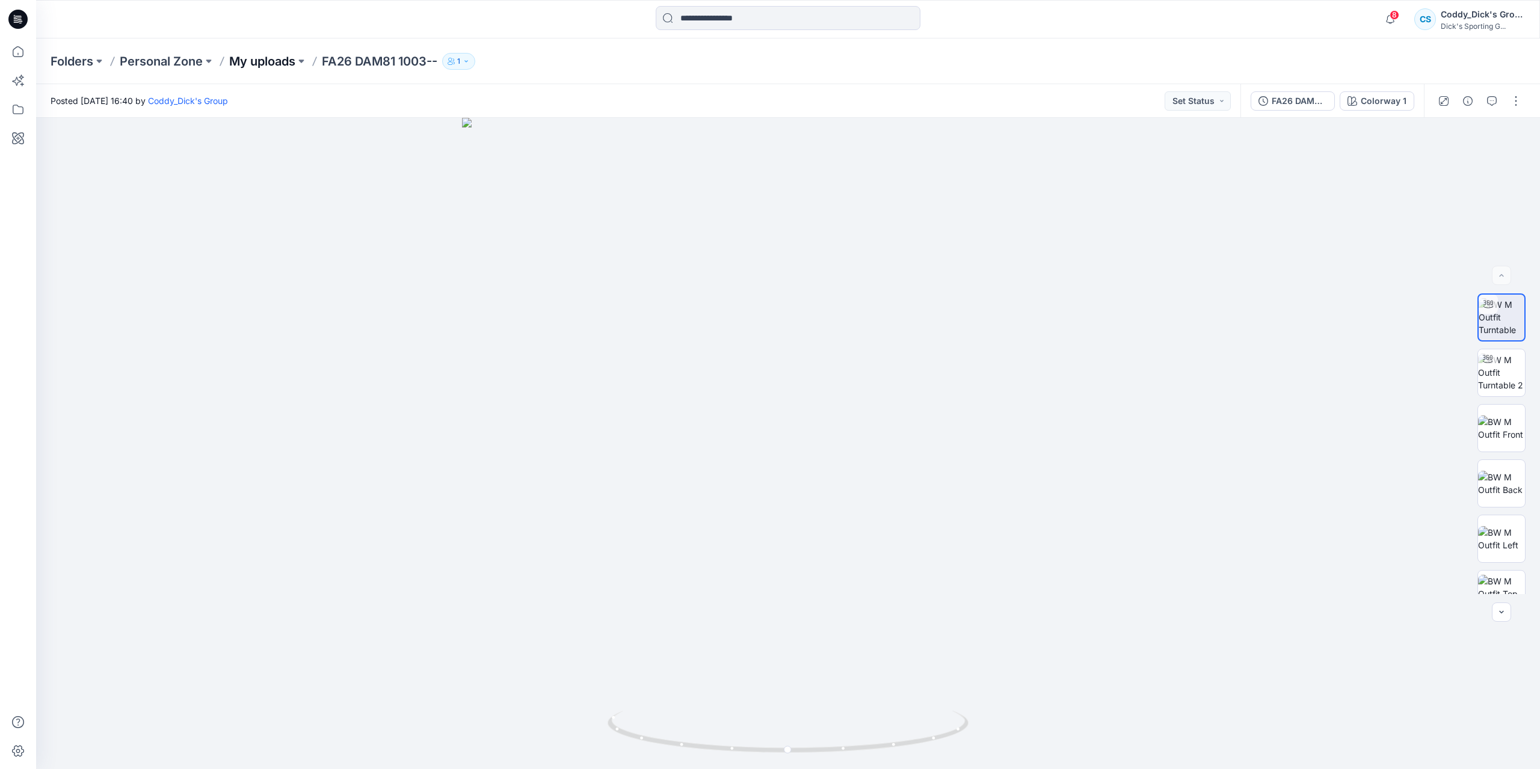
click at [269, 64] on p "My uploads" at bounding box center [262, 61] width 66 height 17
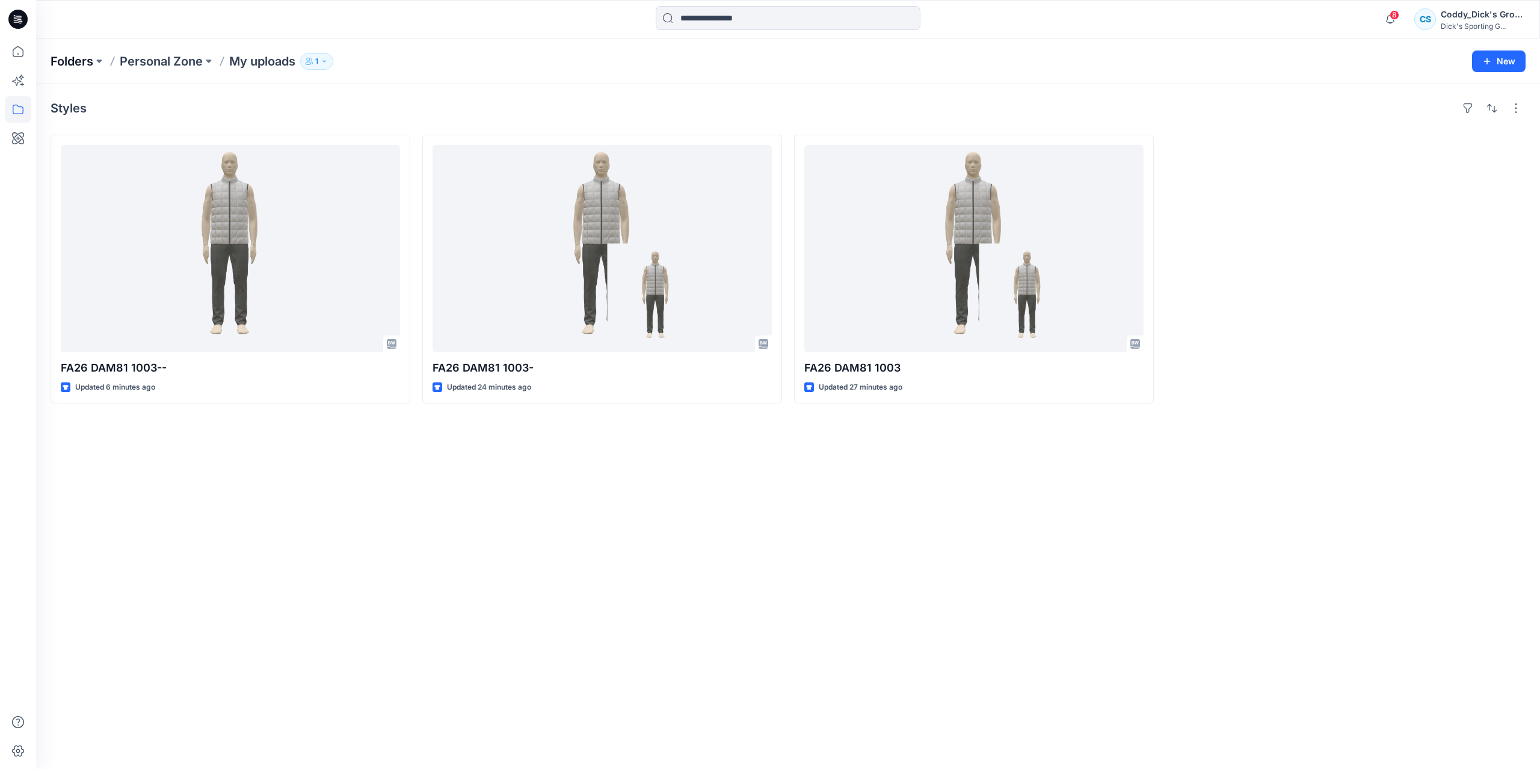
click at [73, 62] on p "Folders" at bounding box center [72, 61] width 43 height 17
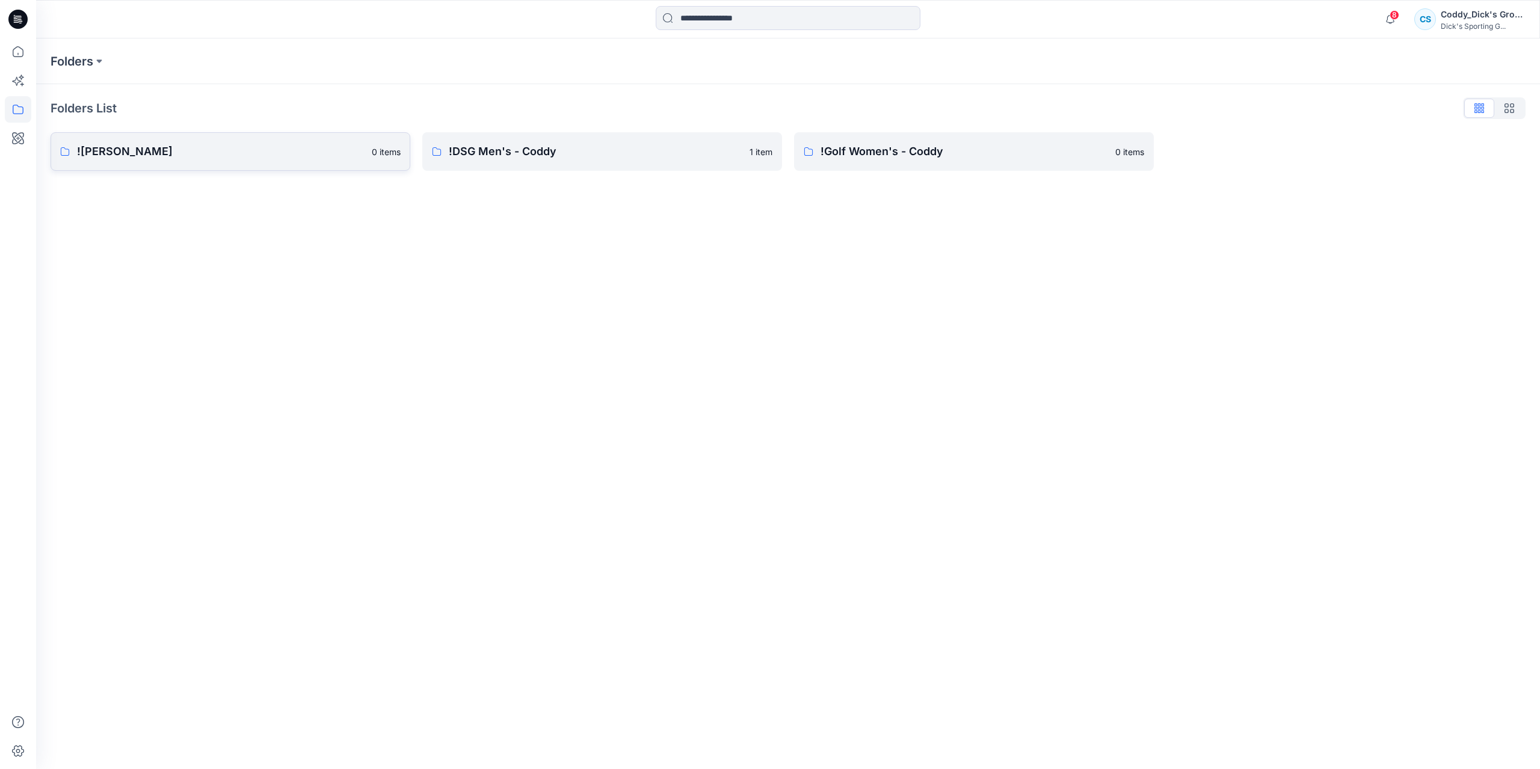
click at [276, 143] on p "!CALIA - Coddy" at bounding box center [220, 151] width 287 height 17
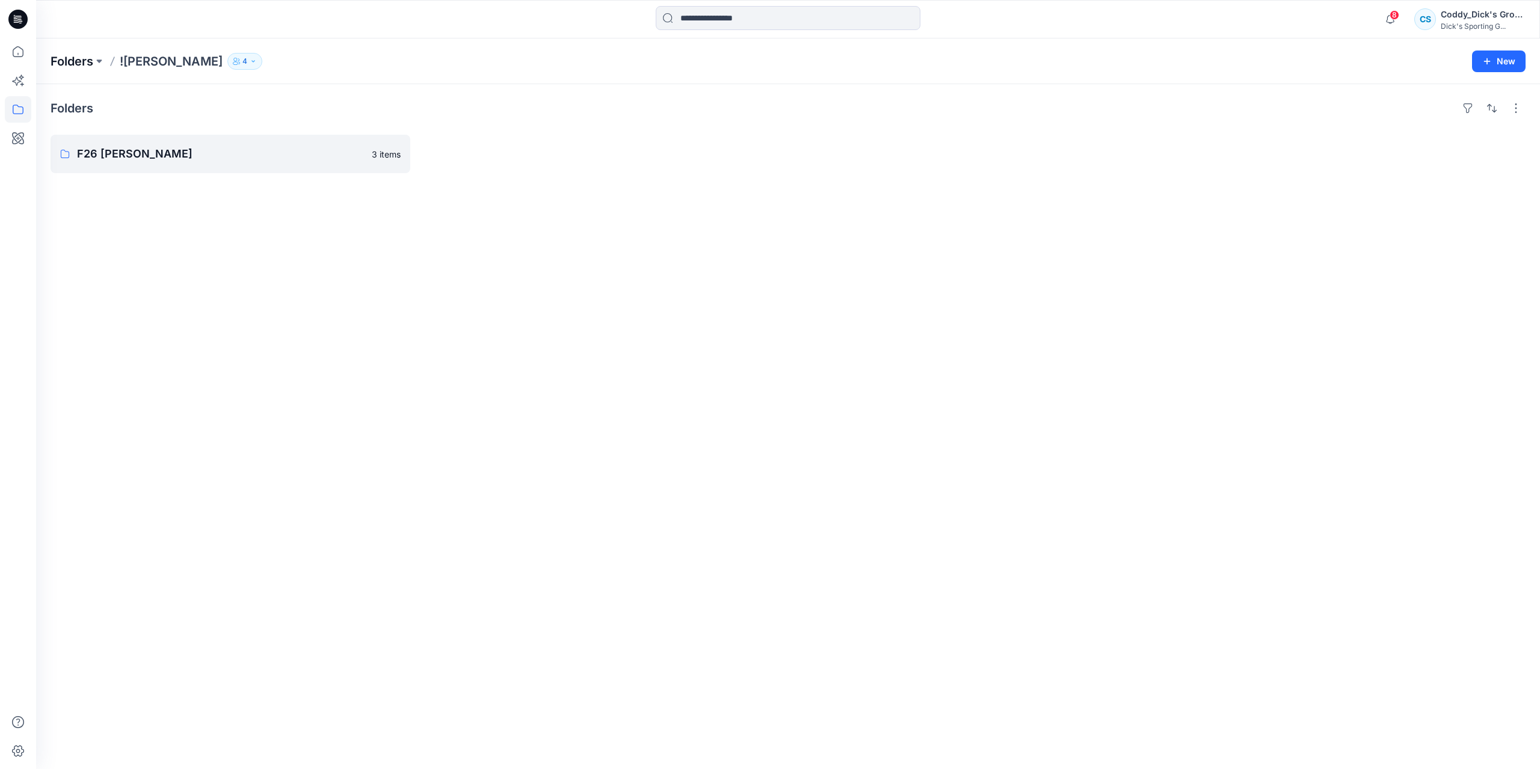
click at [82, 64] on p "Folders" at bounding box center [72, 61] width 43 height 17
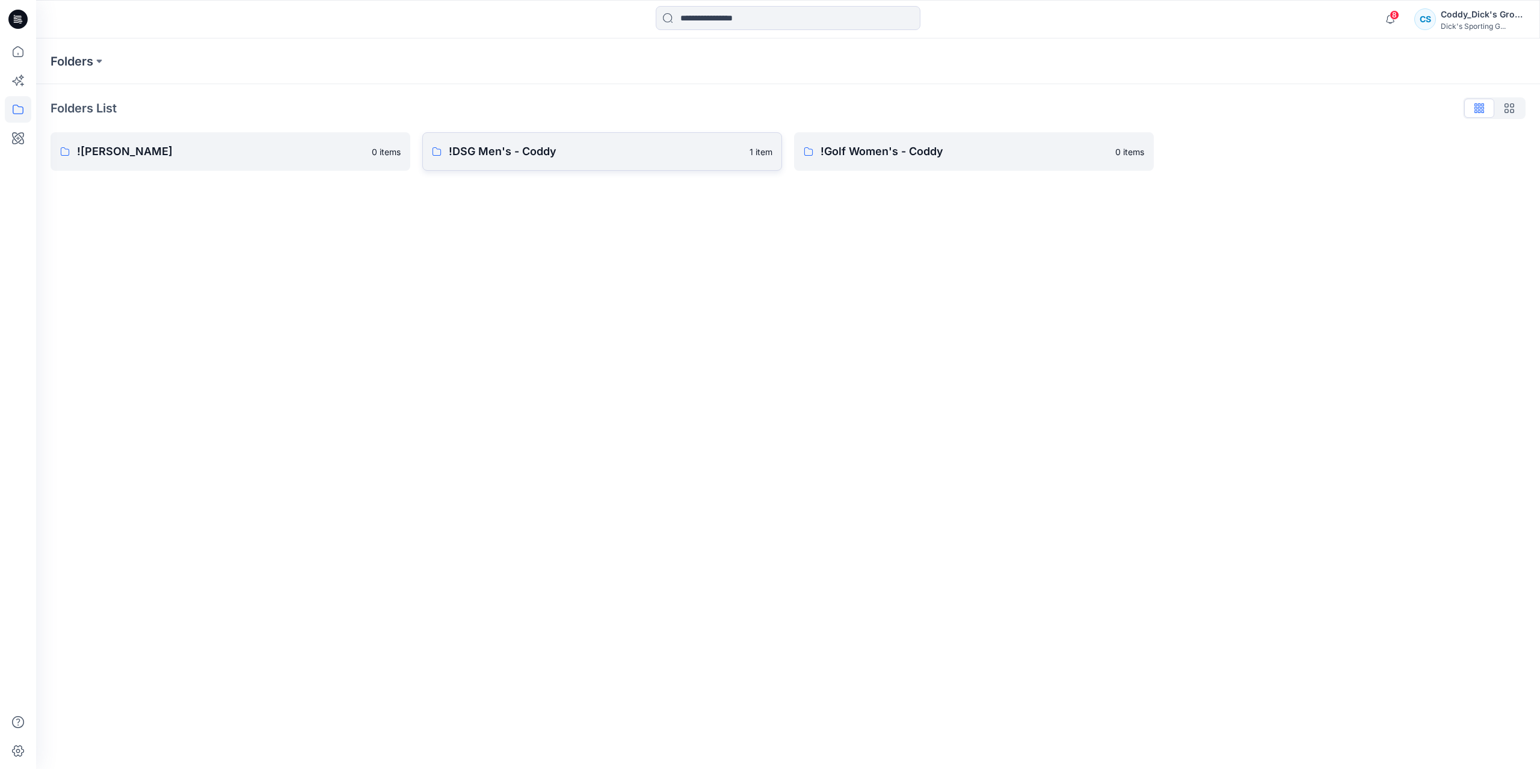
click at [534, 143] on link "!DSG Men's - Coddy 1 item" at bounding box center [602, 151] width 360 height 38
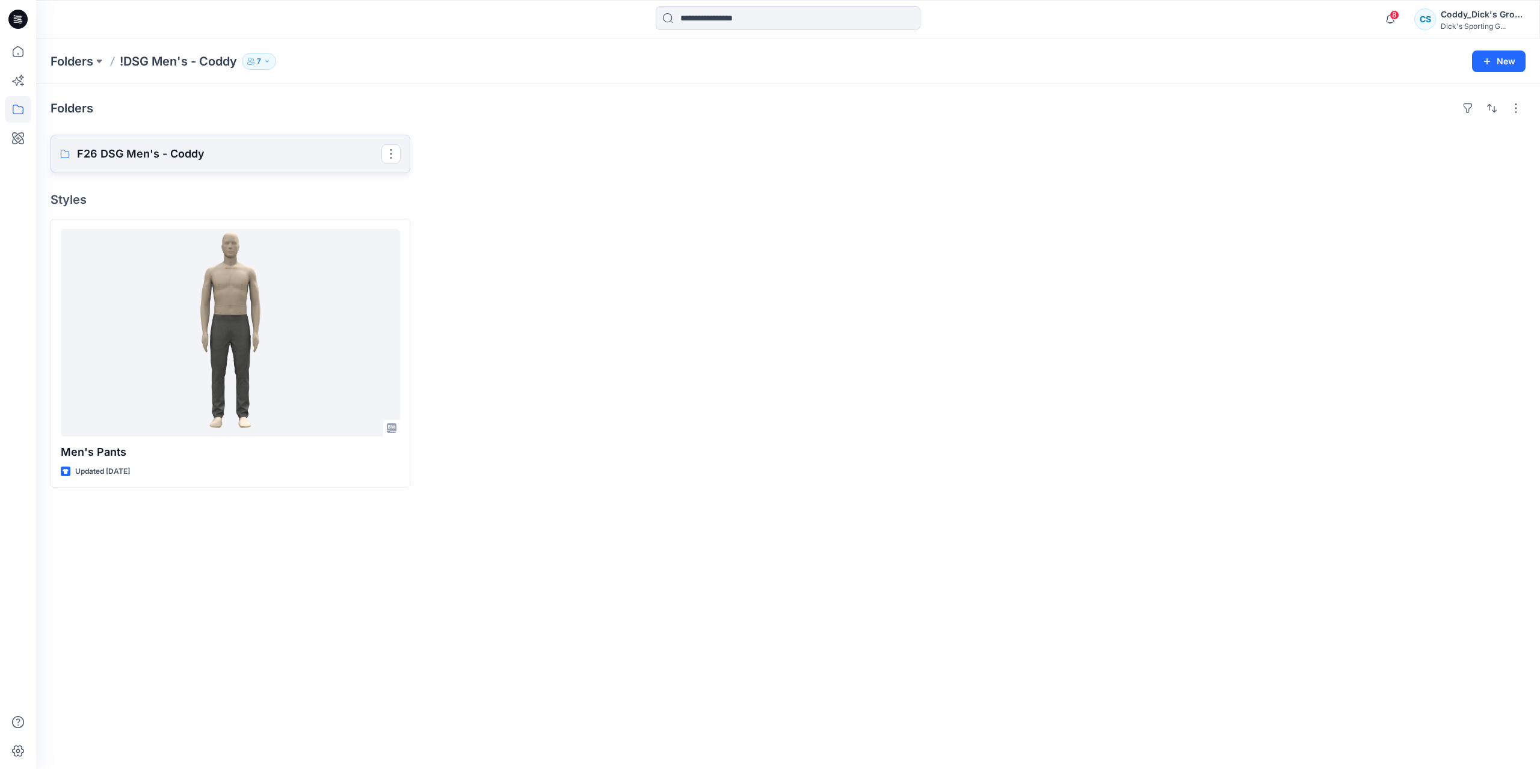
click at [278, 138] on link "F26 DSG Men's - Coddy" at bounding box center [231, 154] width 360 height 38
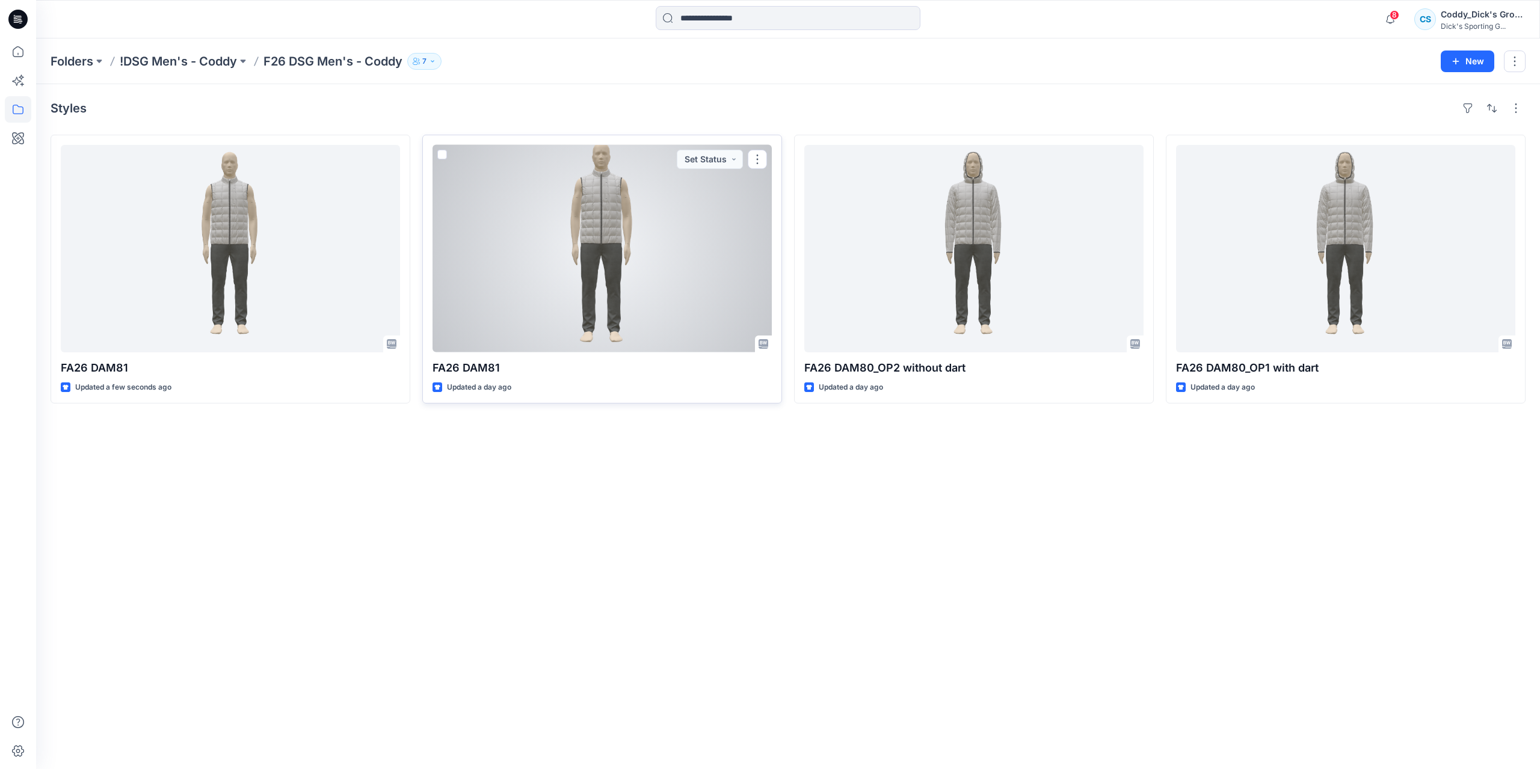
click at [717, 342] on div at bounding box center [601, 248] width 339 height 207
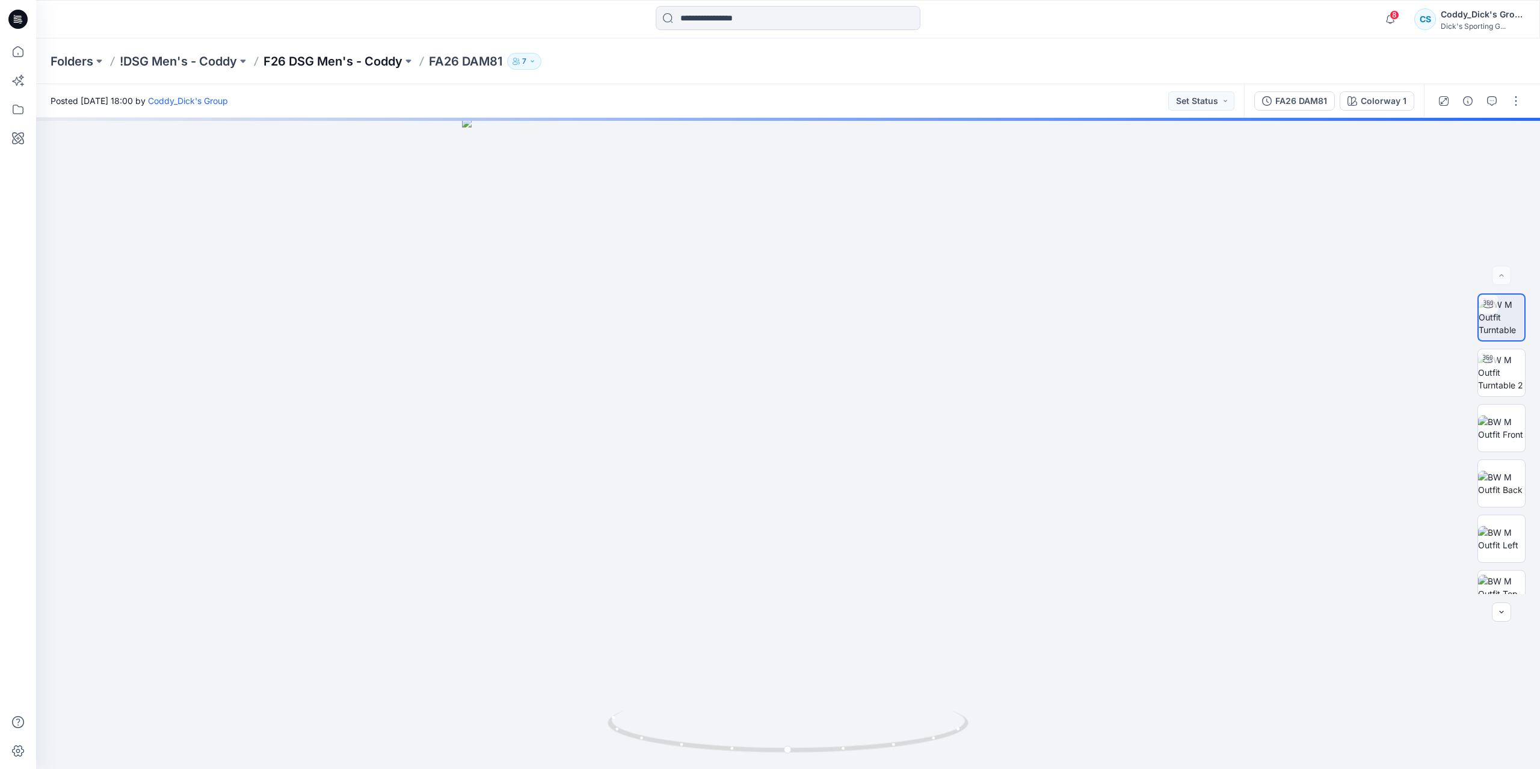
click at [352, 56] on p "F26 DSG Men's - Coddy" at bounding box center [332, 61] width 139 height 17
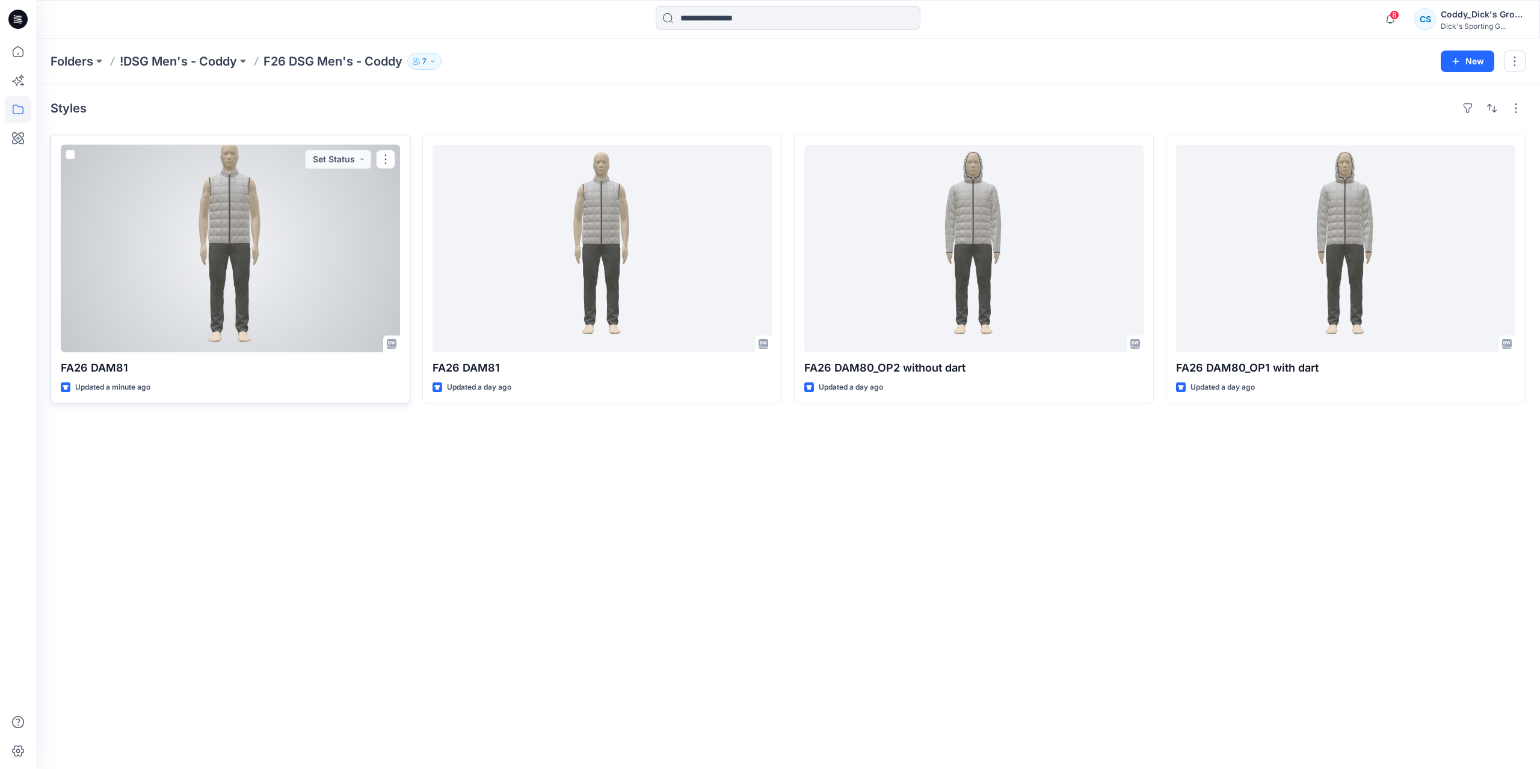
click at [245, 295] on div at bounding box center [230, 248] width 339 height 207
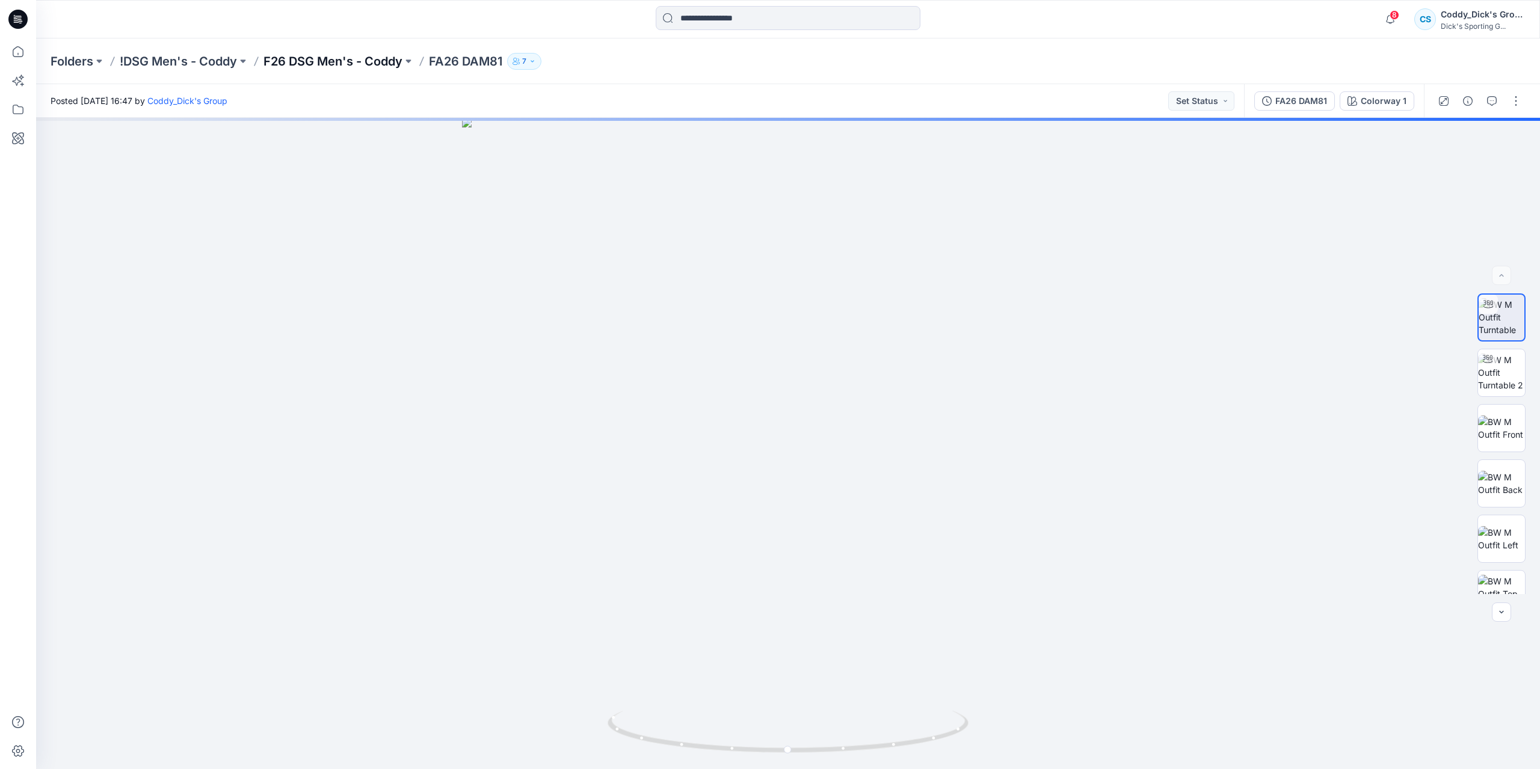
click at [368, 64] on p "F26 DSG Men's - Coddy" at bounding box center [332, 61] width 139 height 17
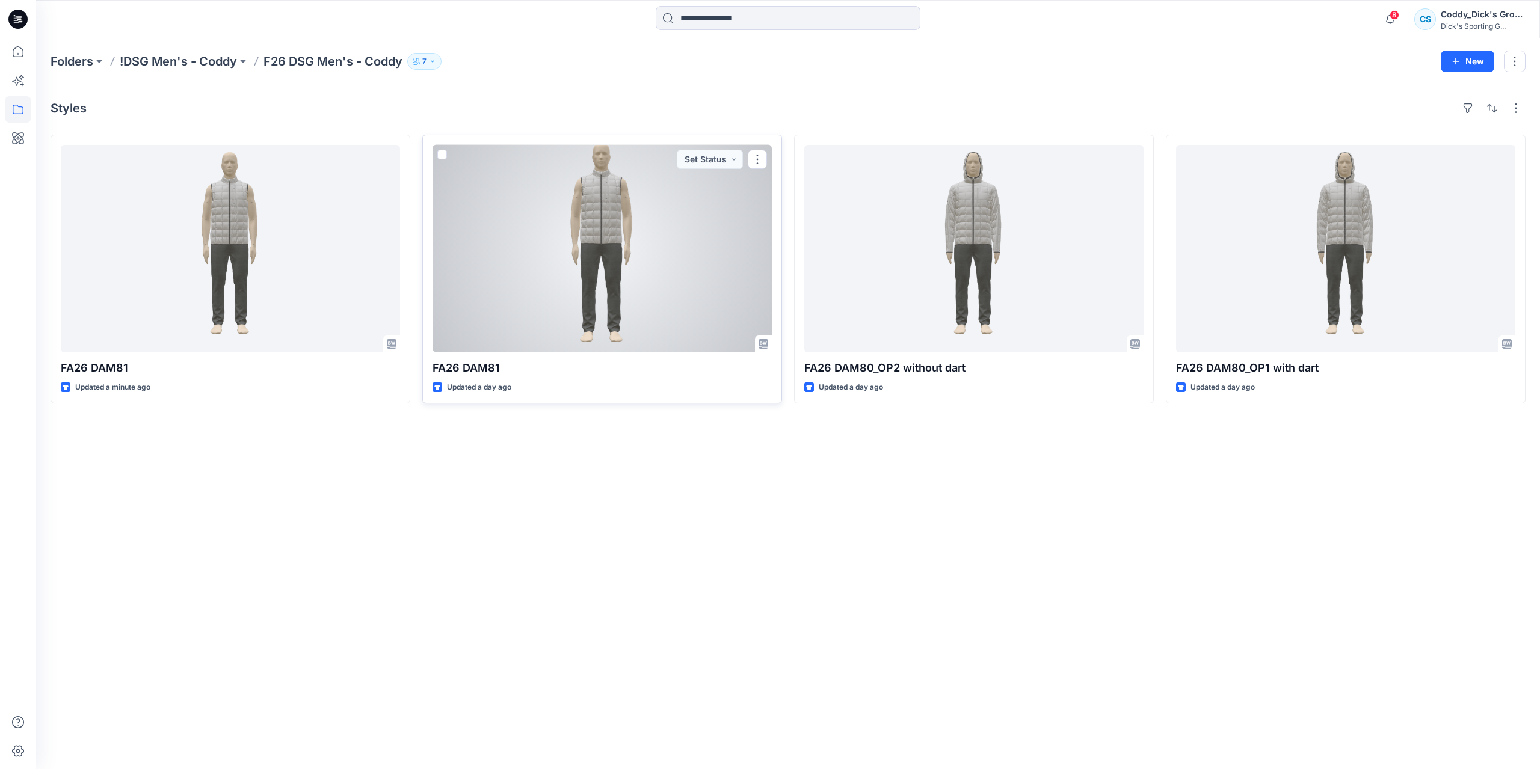
click at [567, 195] on div at bounding box center [601, 248] width 339 height 207
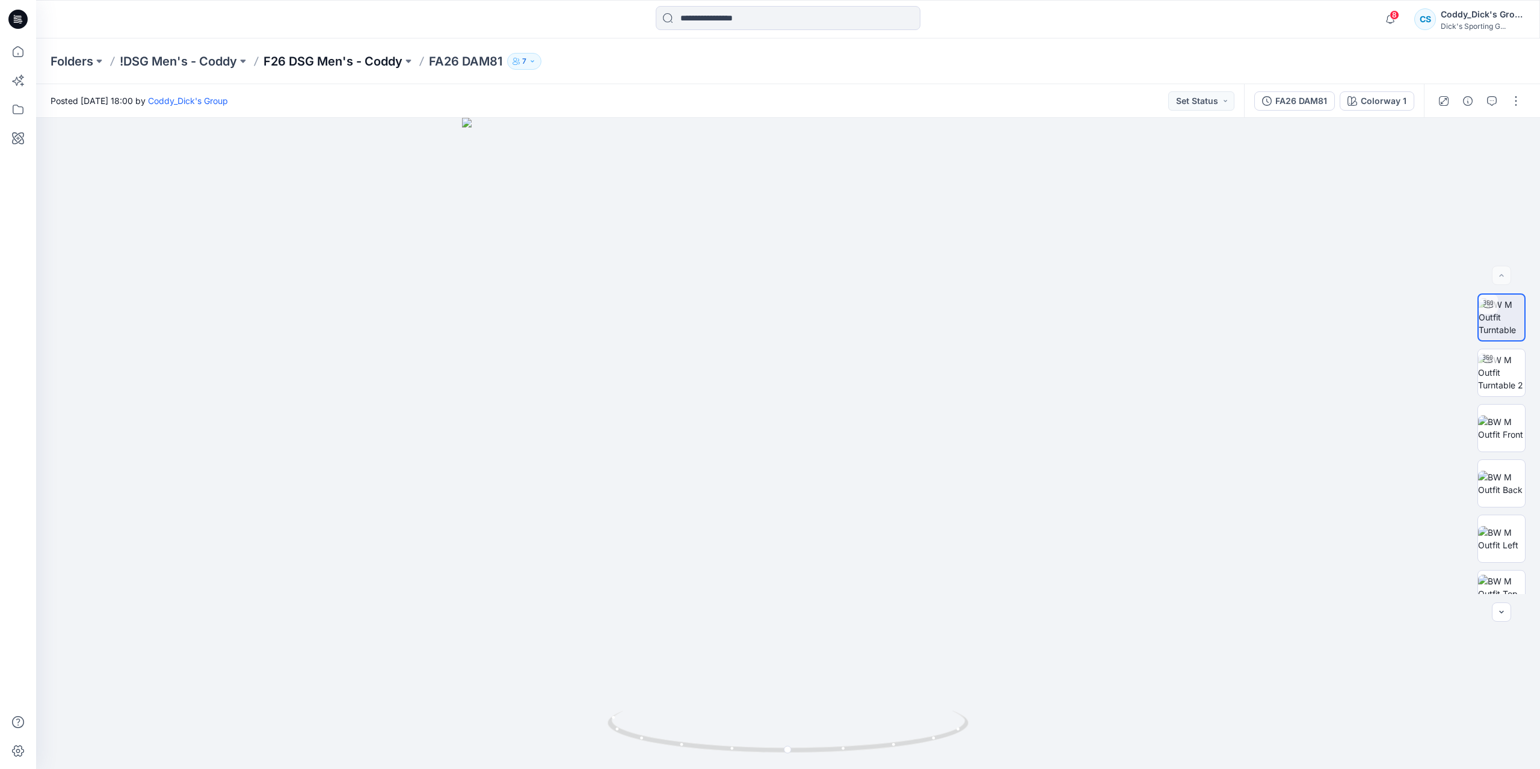
click at [355, 58] on p "F26 DSG Men's - Coddy" at bounding box center [332, 61] width 139 height 17
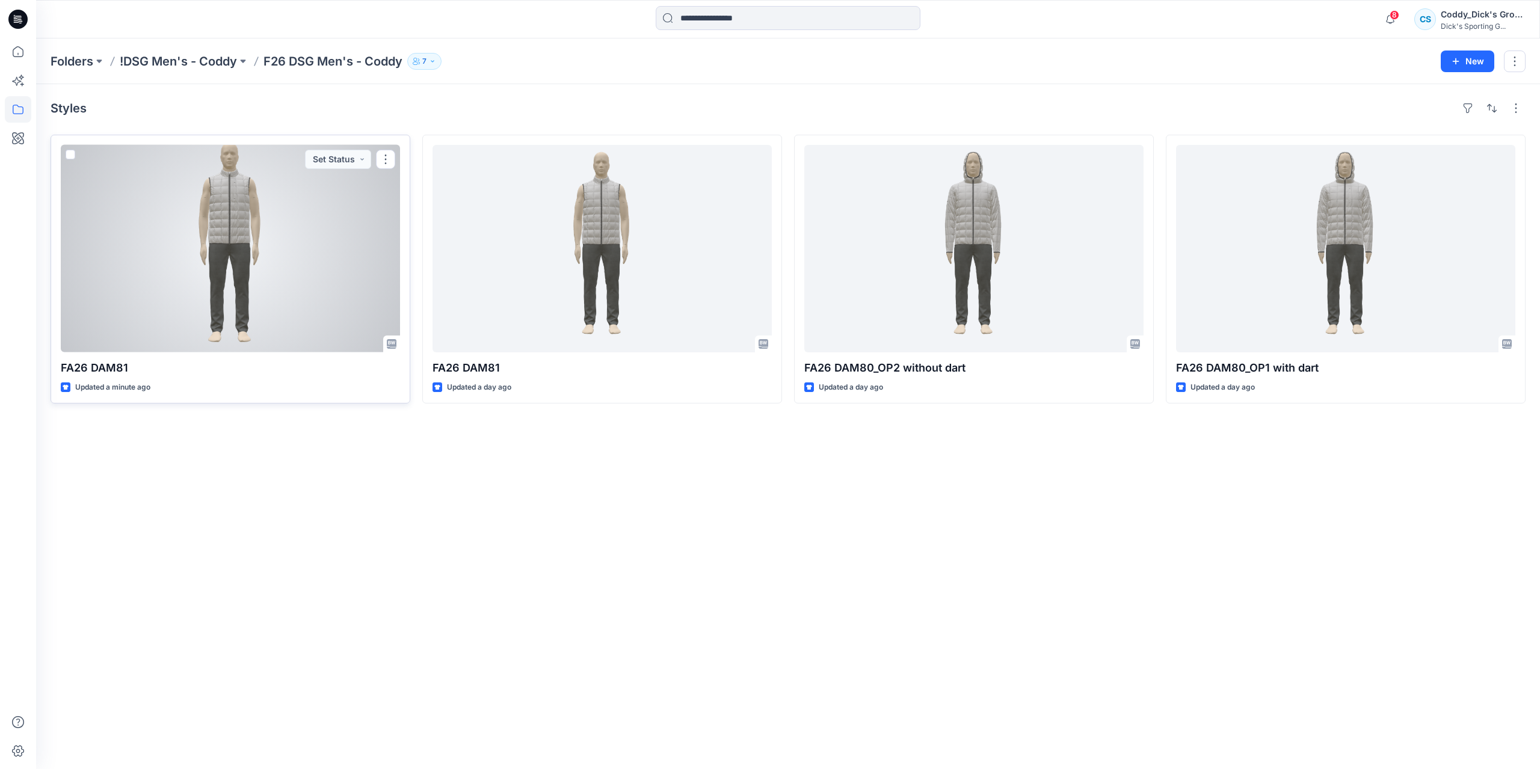
click at [226, 251] on div at bounding box center [230, 248] width 339 height 207
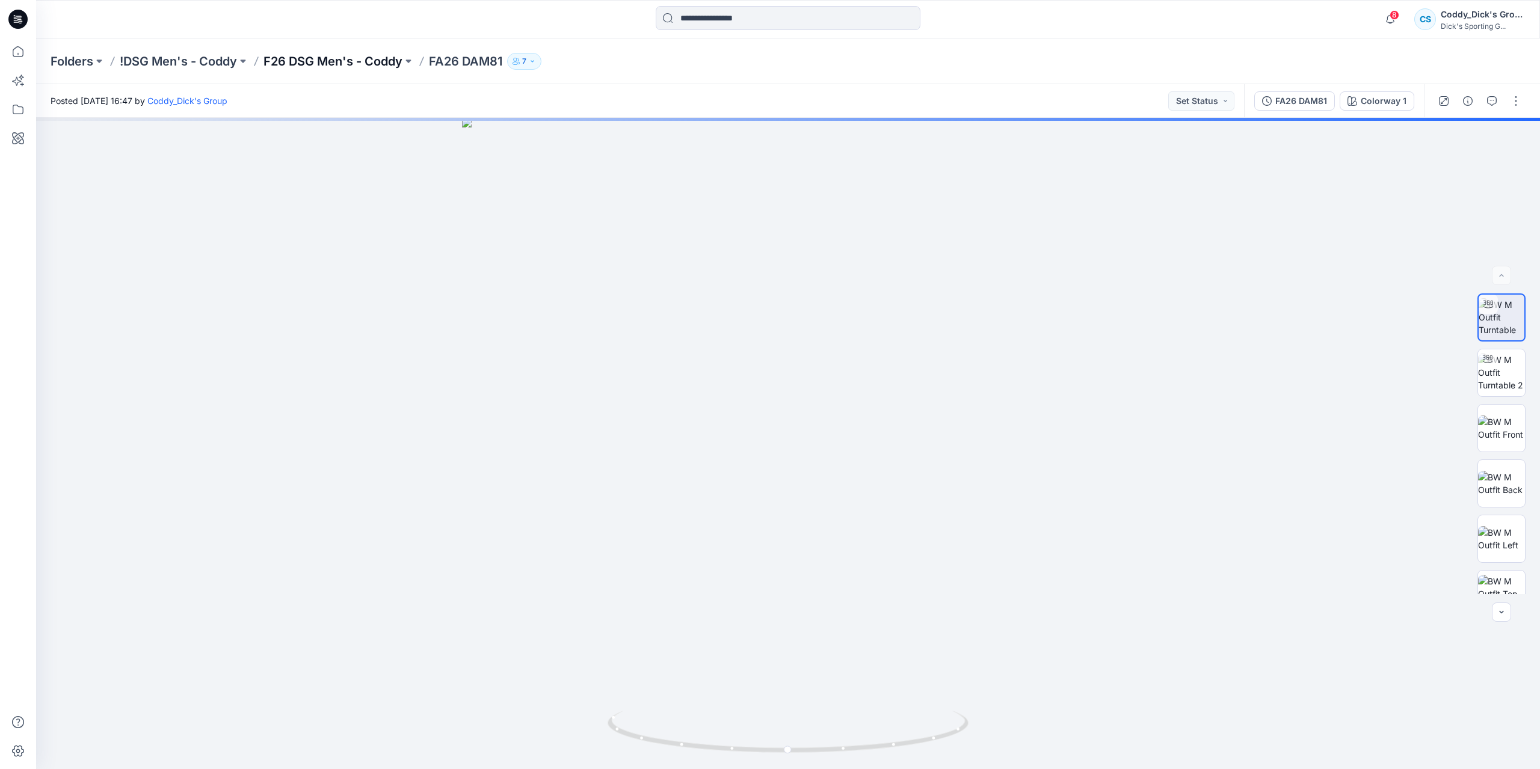
click at [350, 63] on p "F26 DSG Men's - Coddy" at bounding box center [332, 61] width 139 height 17
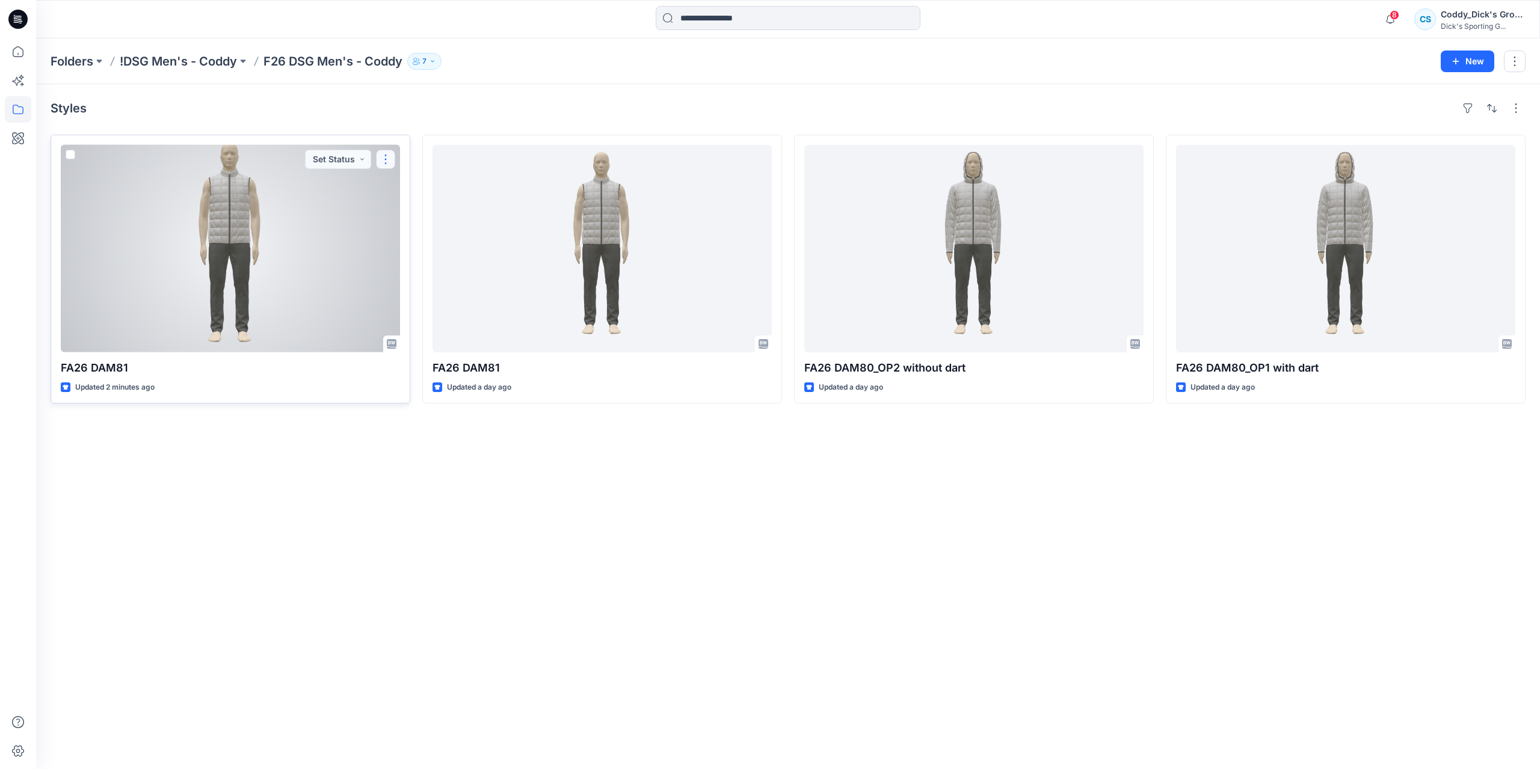
click at [387, 153] on button "button" at bounding box center [385, 159] width 19 height 19
click at [413, 189] on p "Edit" at bounding box center [407, 186] width 15 height 13
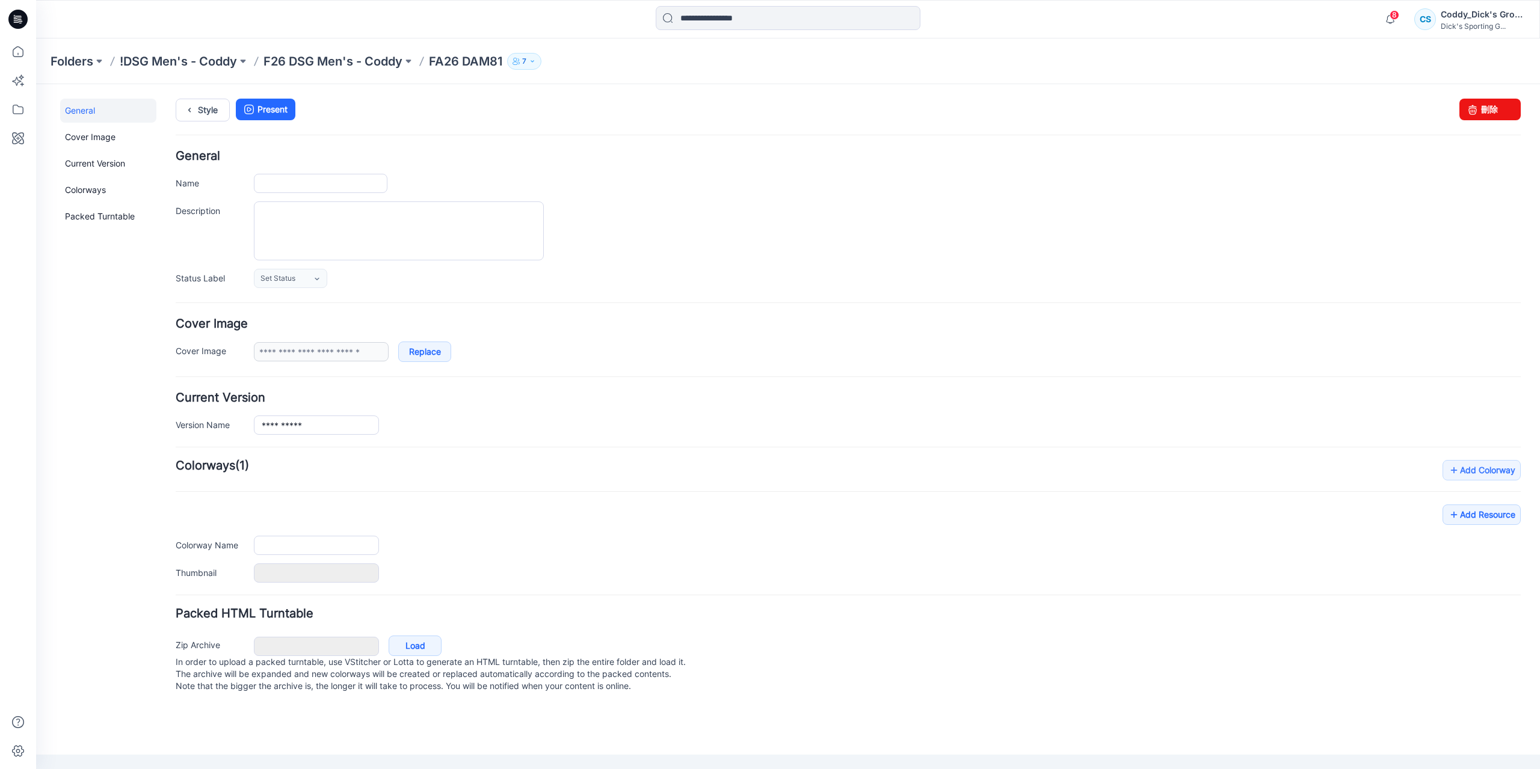
type input "**********"
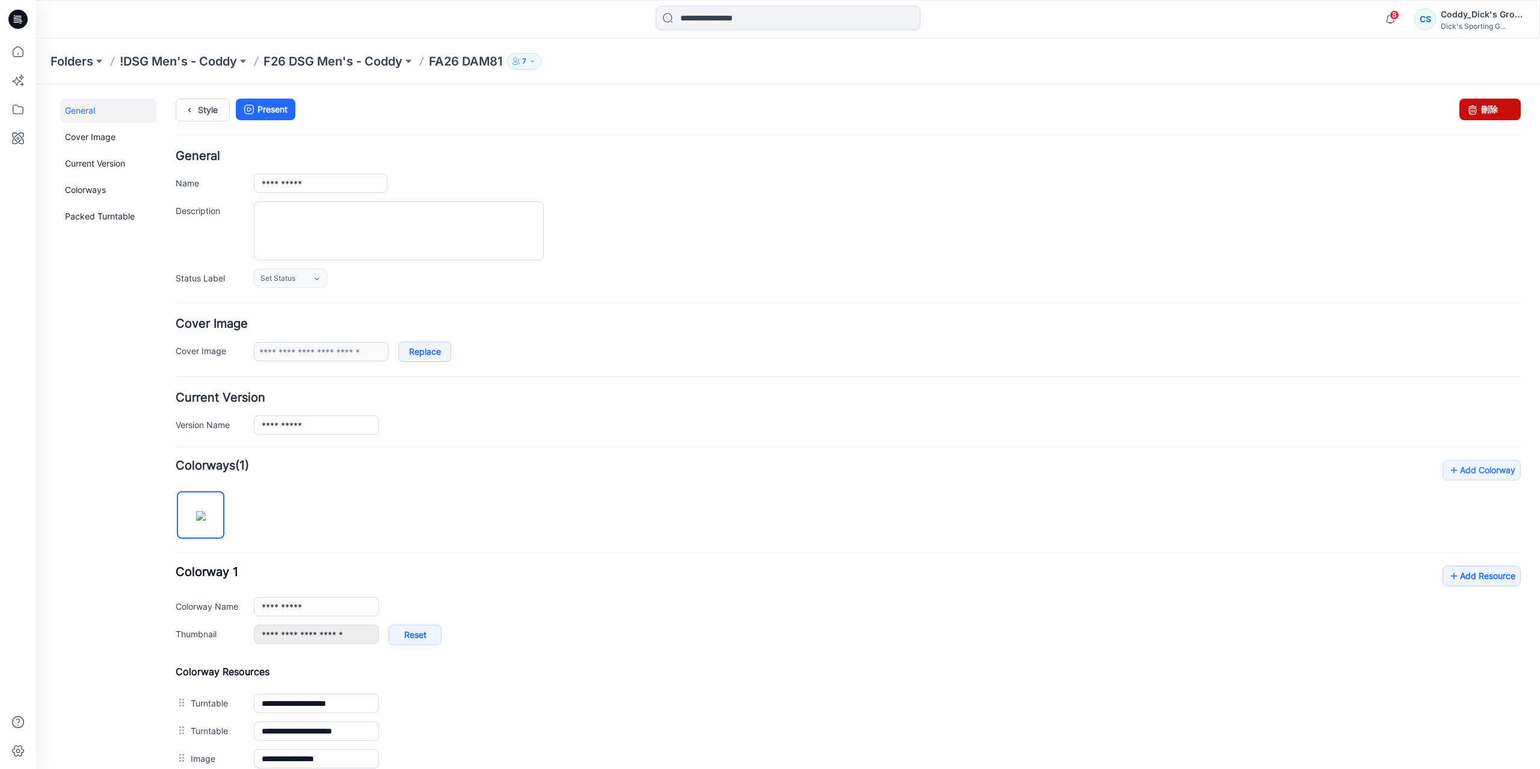
drag, startPoint x: 1472, startPoint y: 115, endPoint x: 864, endPoint y: 127, distance: 608.8
click at [1472, 115] on link "刪除" at bounding box center [1489, 110] width 61 height 22
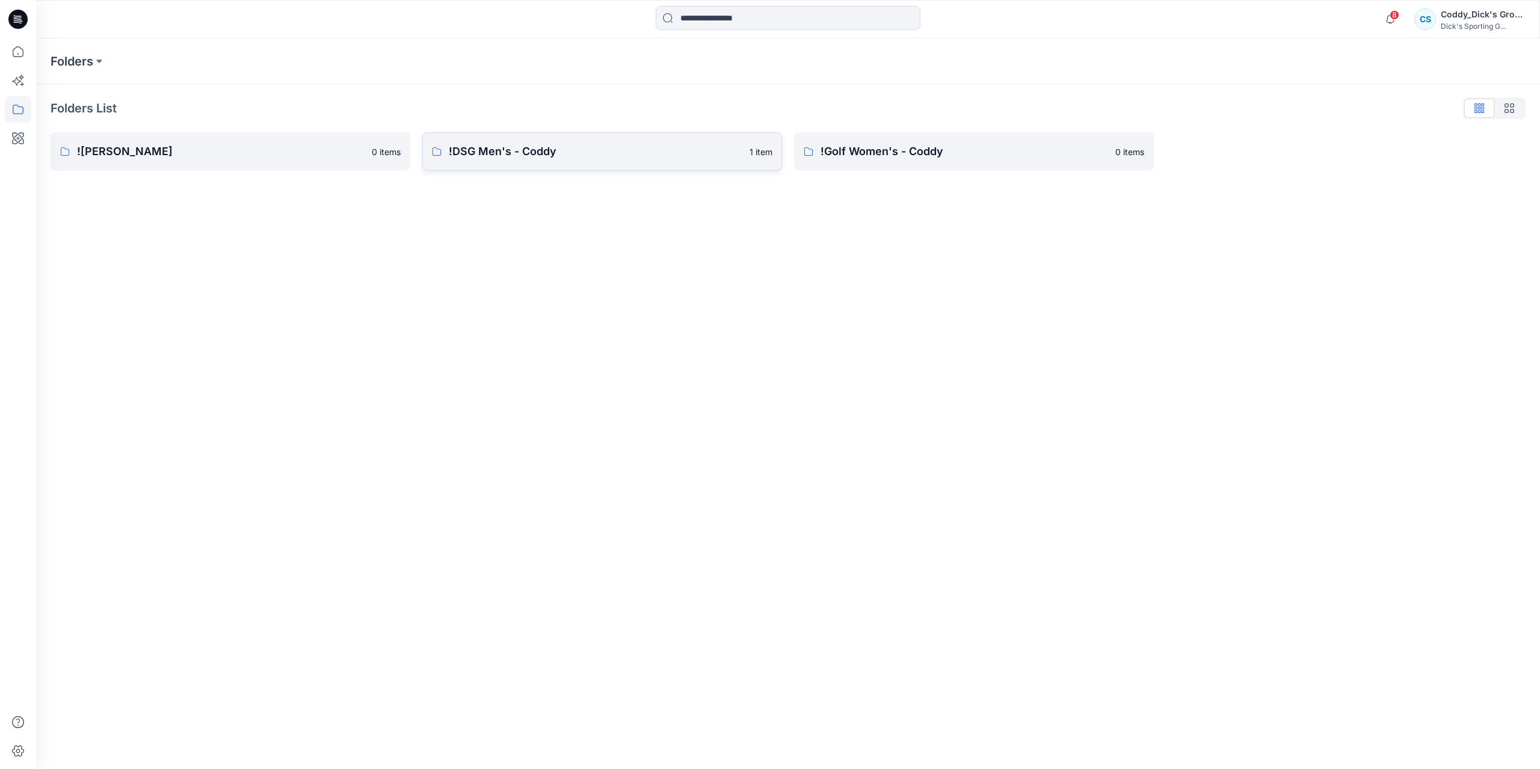
click at [574, 159] on p "!DSG Men's - Coddy" at bounding box center [595, 151] width 293 height 17
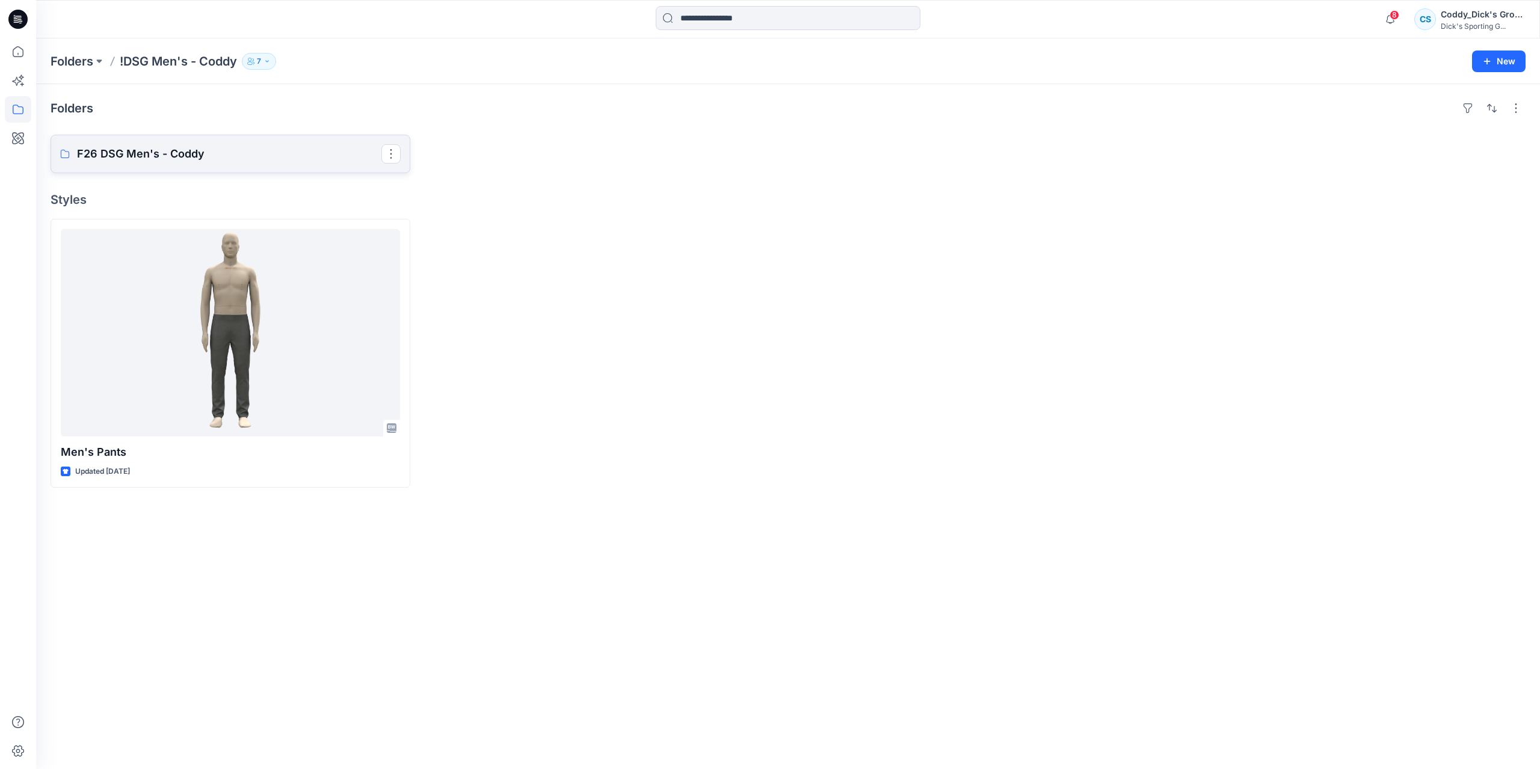
click at [215, 147] on p "F26 DSG Men's - Coddy" at bounding box center [229, 154] width 304 height 17
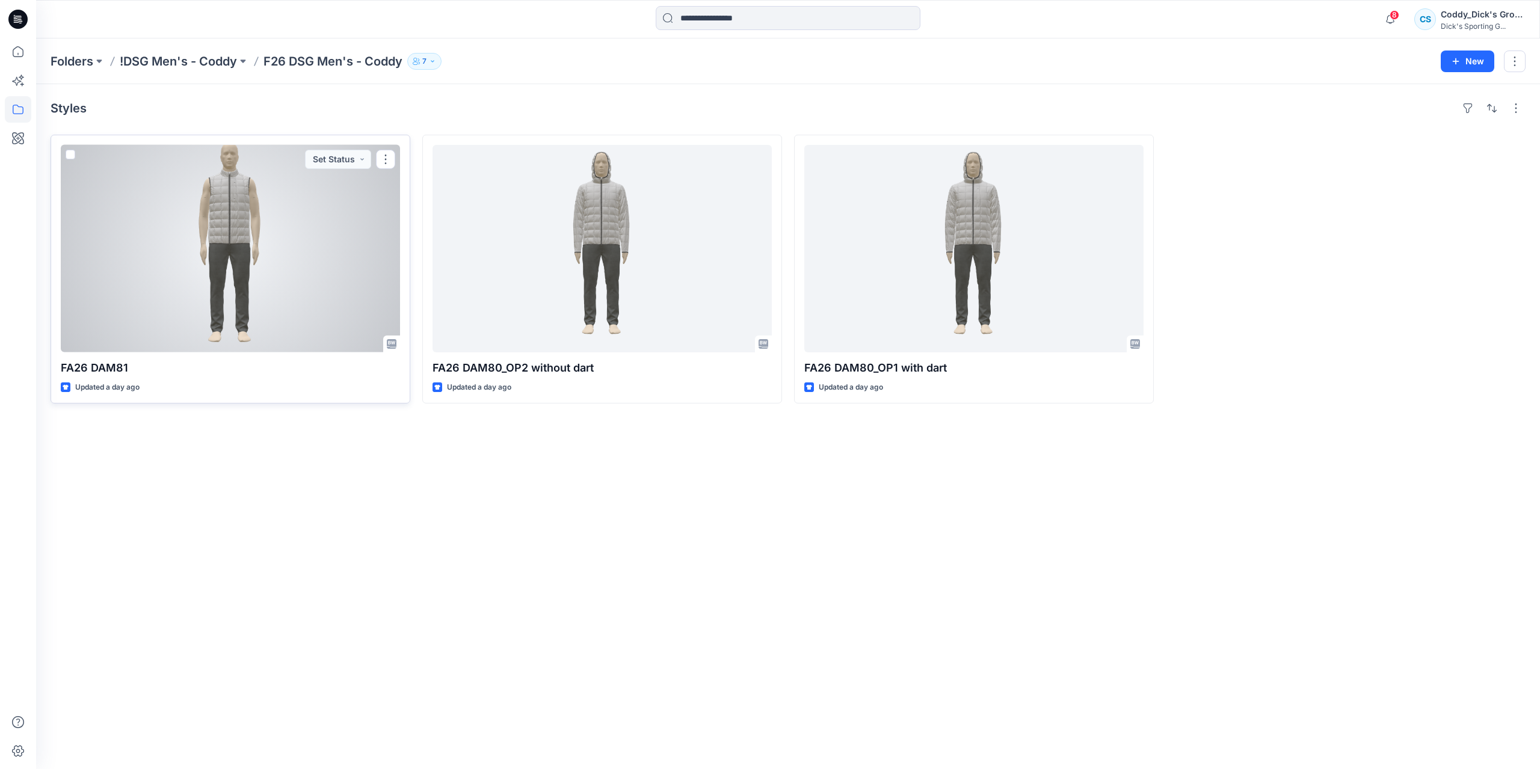
click at [272, 318] on div at bounding box center [230, 248] width 339 height 207
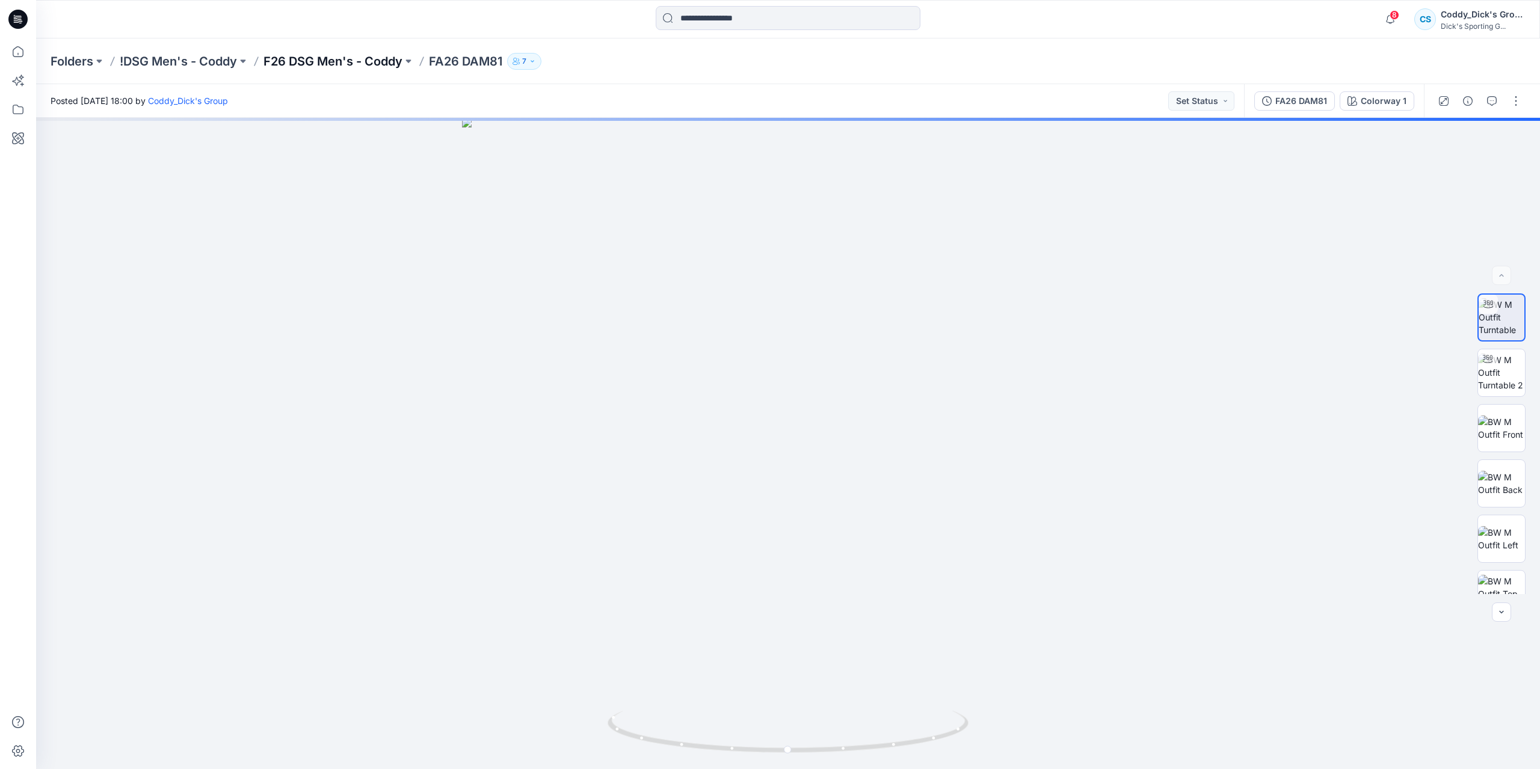
click at [380, 65] on p "F26 DSG Men's - Coddy" at bounding box center [332, 61] width 139 height 17
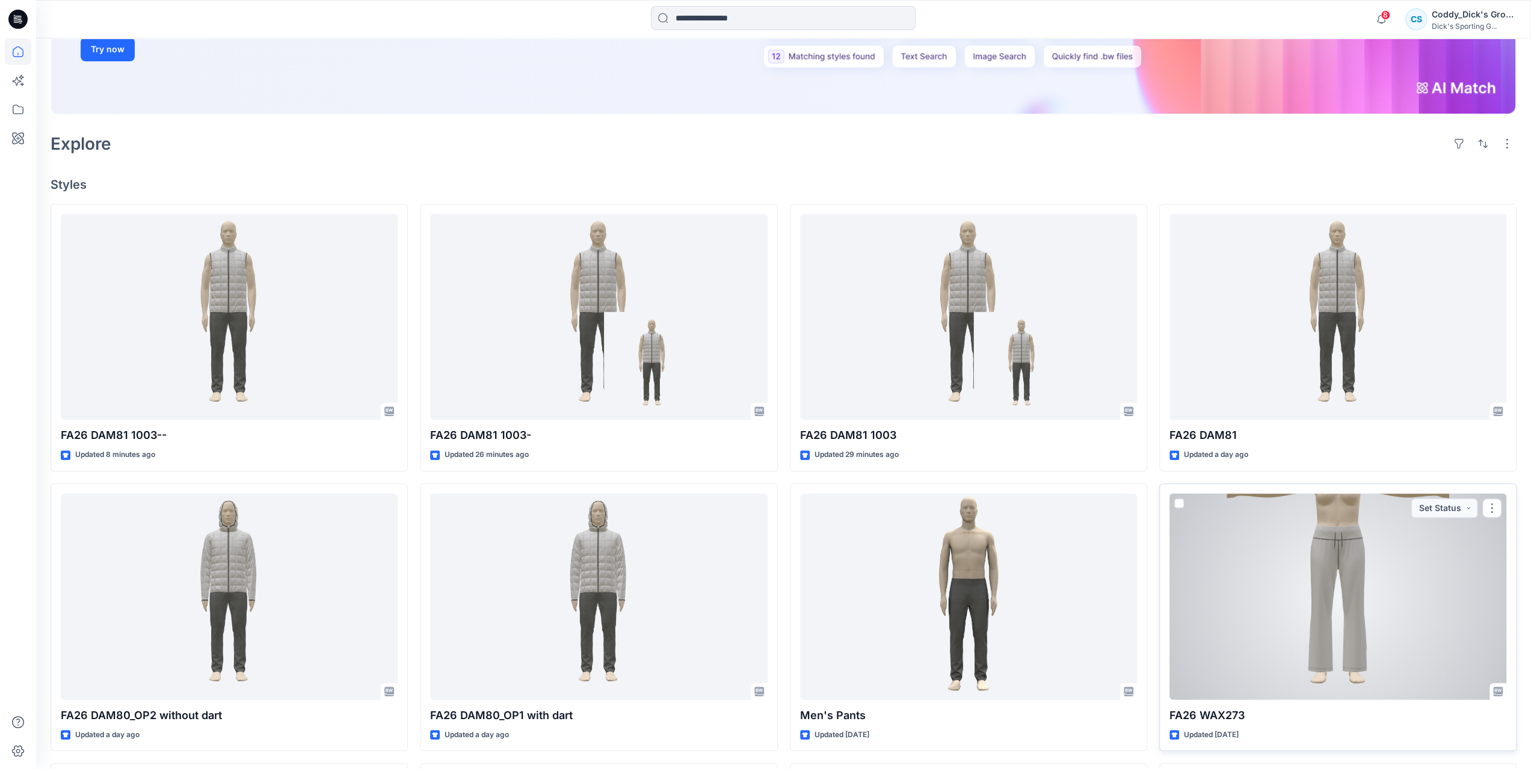
scroll to position [301, 0]
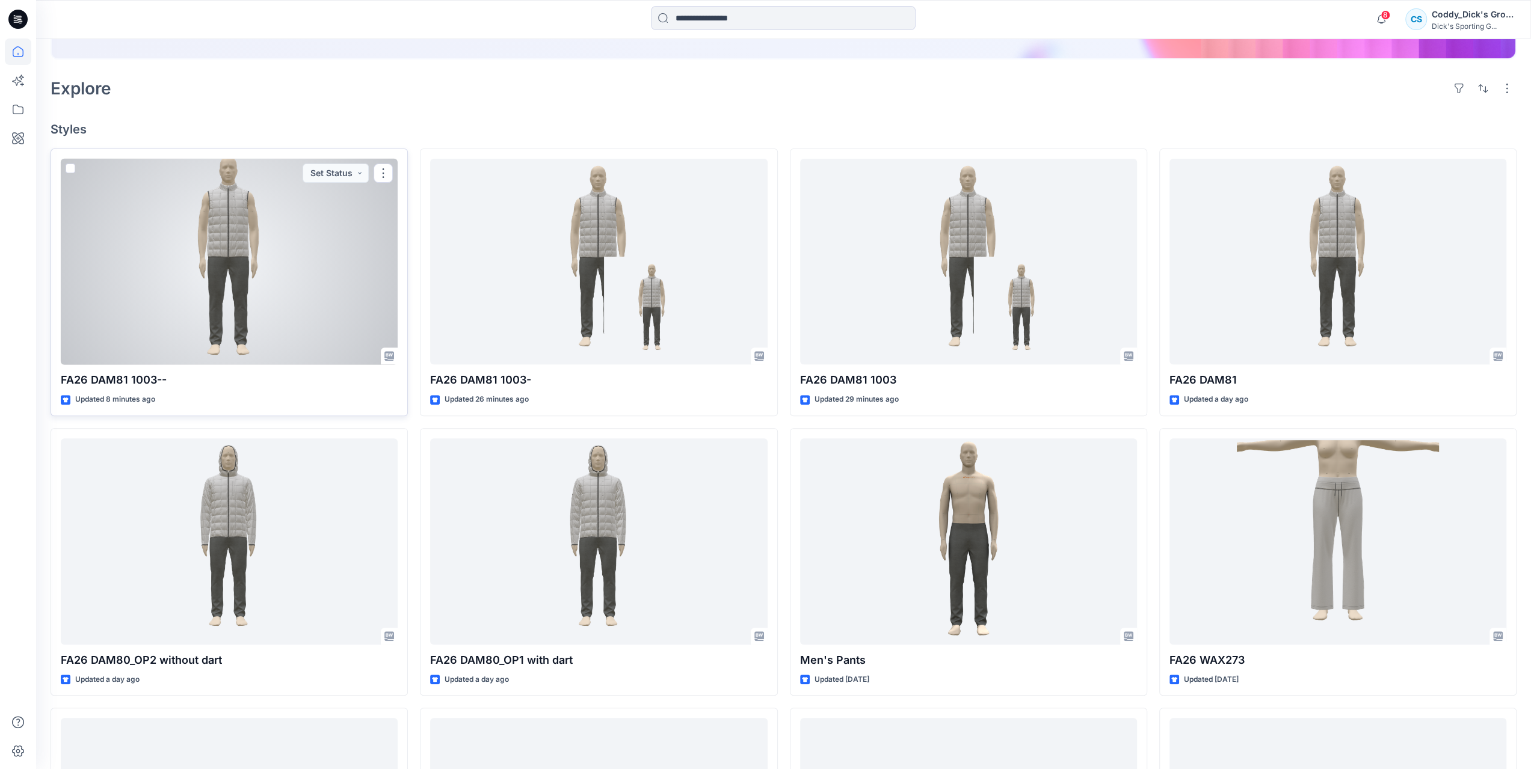
click at [243, 269] on div at bounding box center [229, 262] width 337 height 206
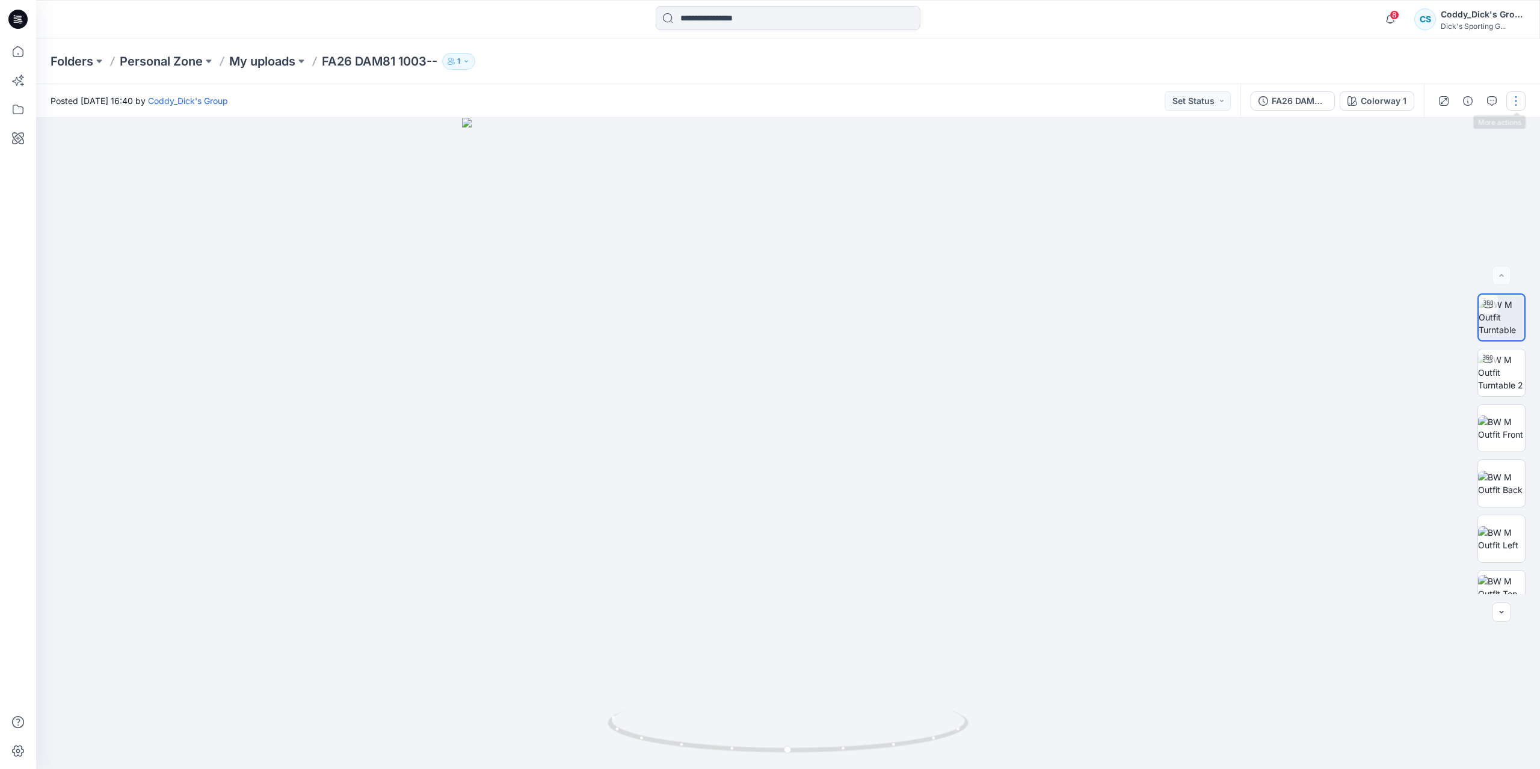
click at [1514, 99] on button "button" at bounding box center [1515, 100] width 19 height 19
click at [1475, 228] on p "Duplicate to..." at bounding box center [1458, 229] width 55 height 13
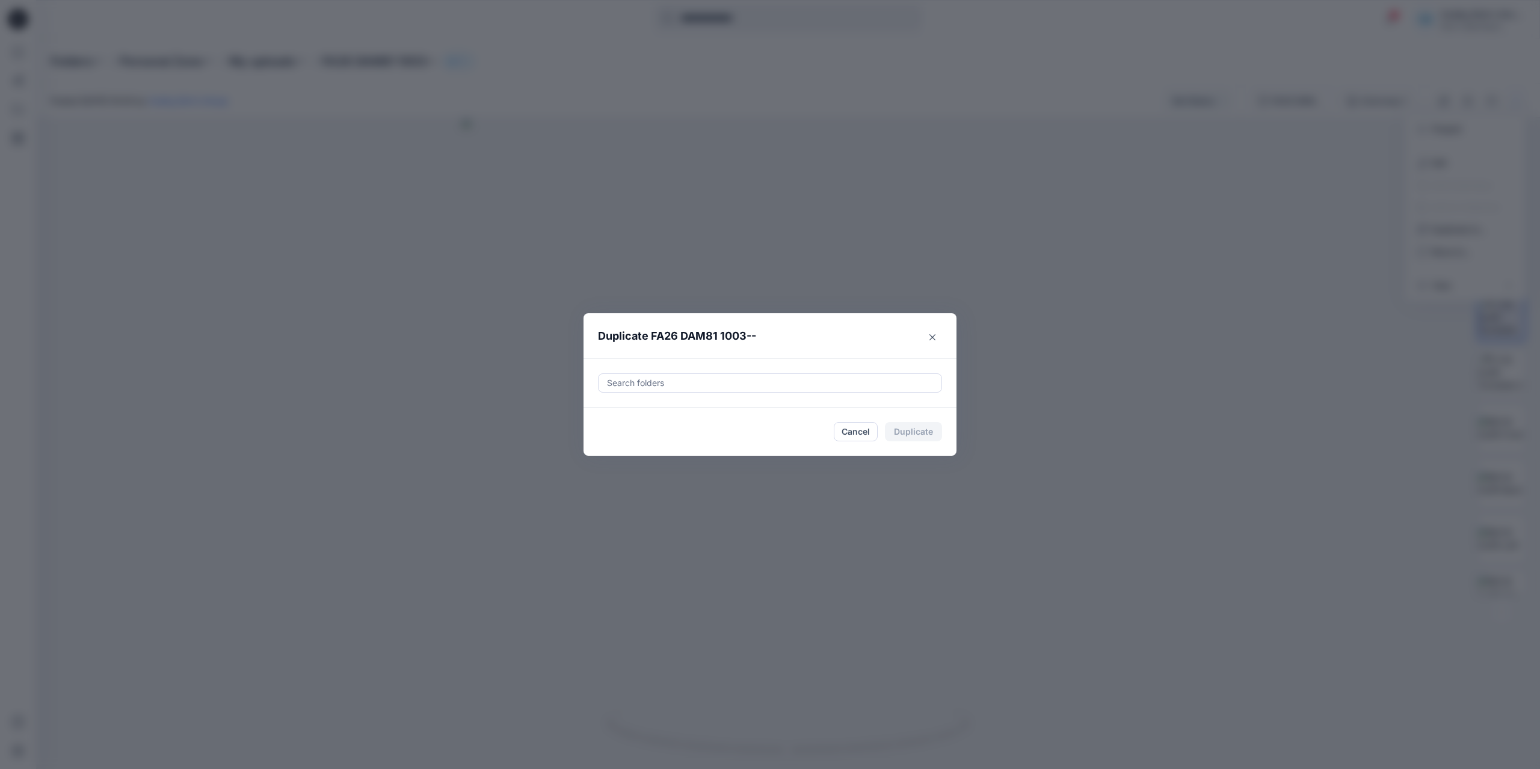
click at [767, 378] on div at bounding box center [770, 383] width 328 height 14
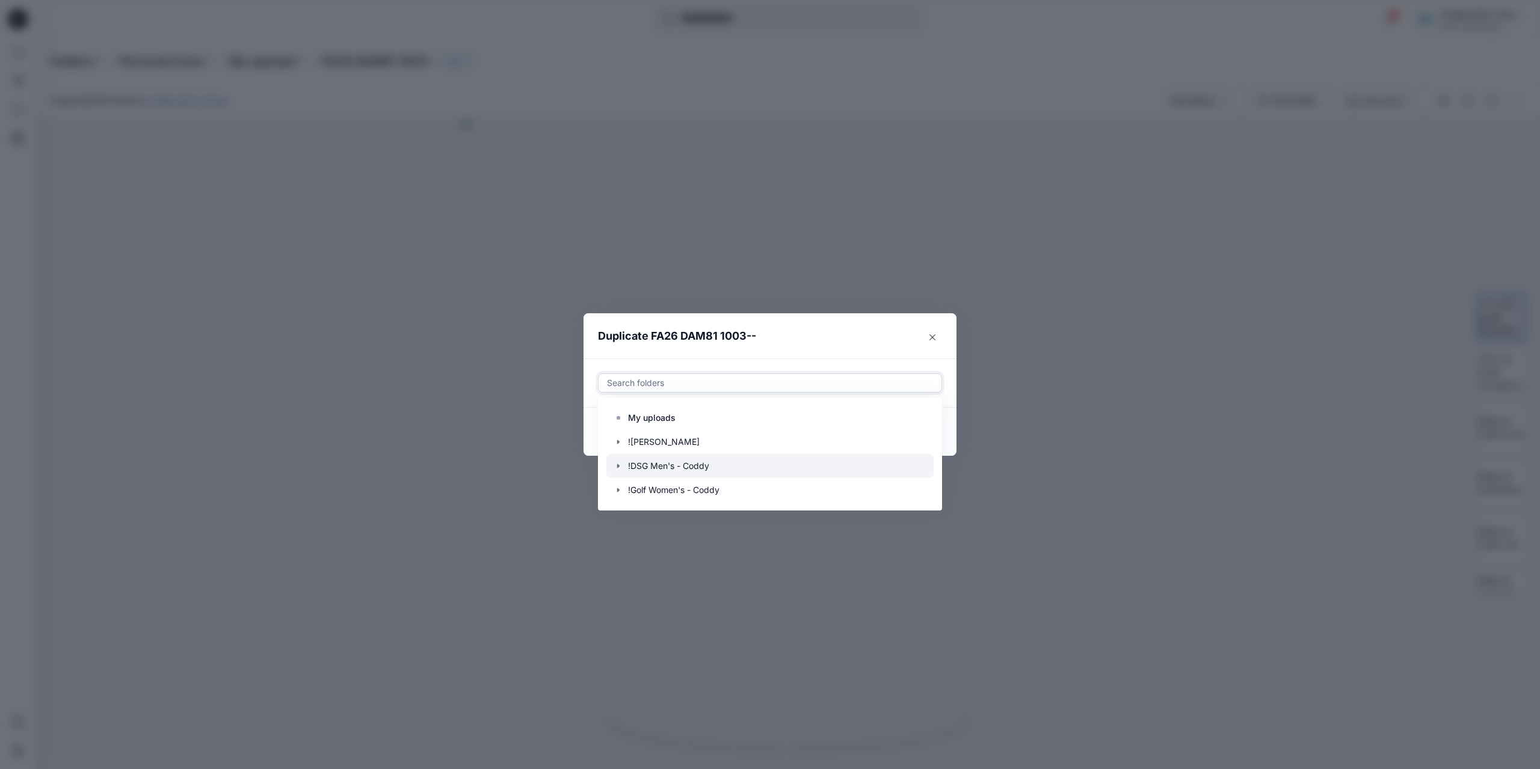
click at [619, 467] on icon "button" at bounding box center [618, 466] width 10 height 10
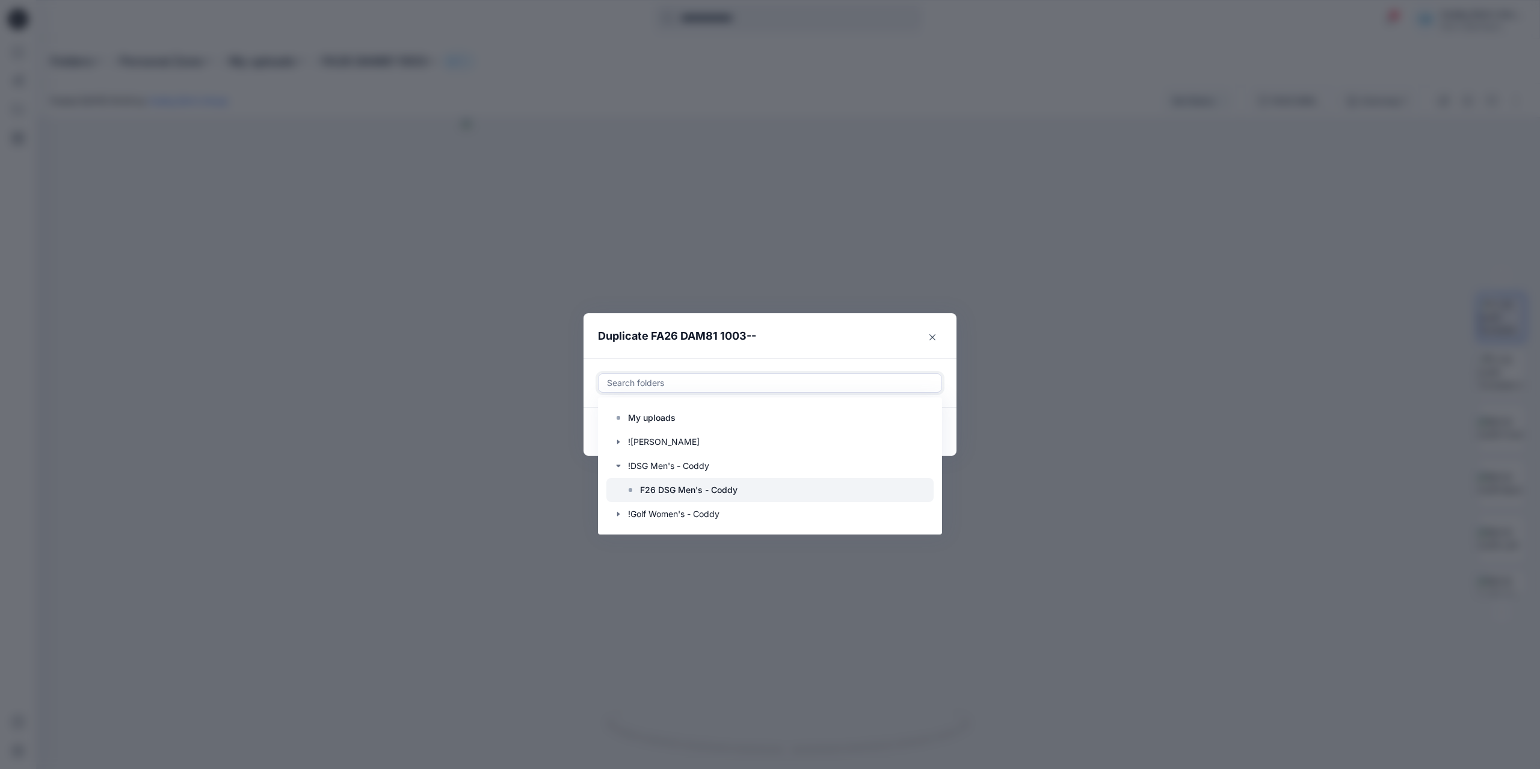
click at [701, 488] on p "F26 DSG Men's - Coddy" at bounding box center [688, 490] width 97 height 14
click at [855, 321] on header "Duplicate FA26 DAM81 1003--" at bounding box center [757, 336] width 349 height 46
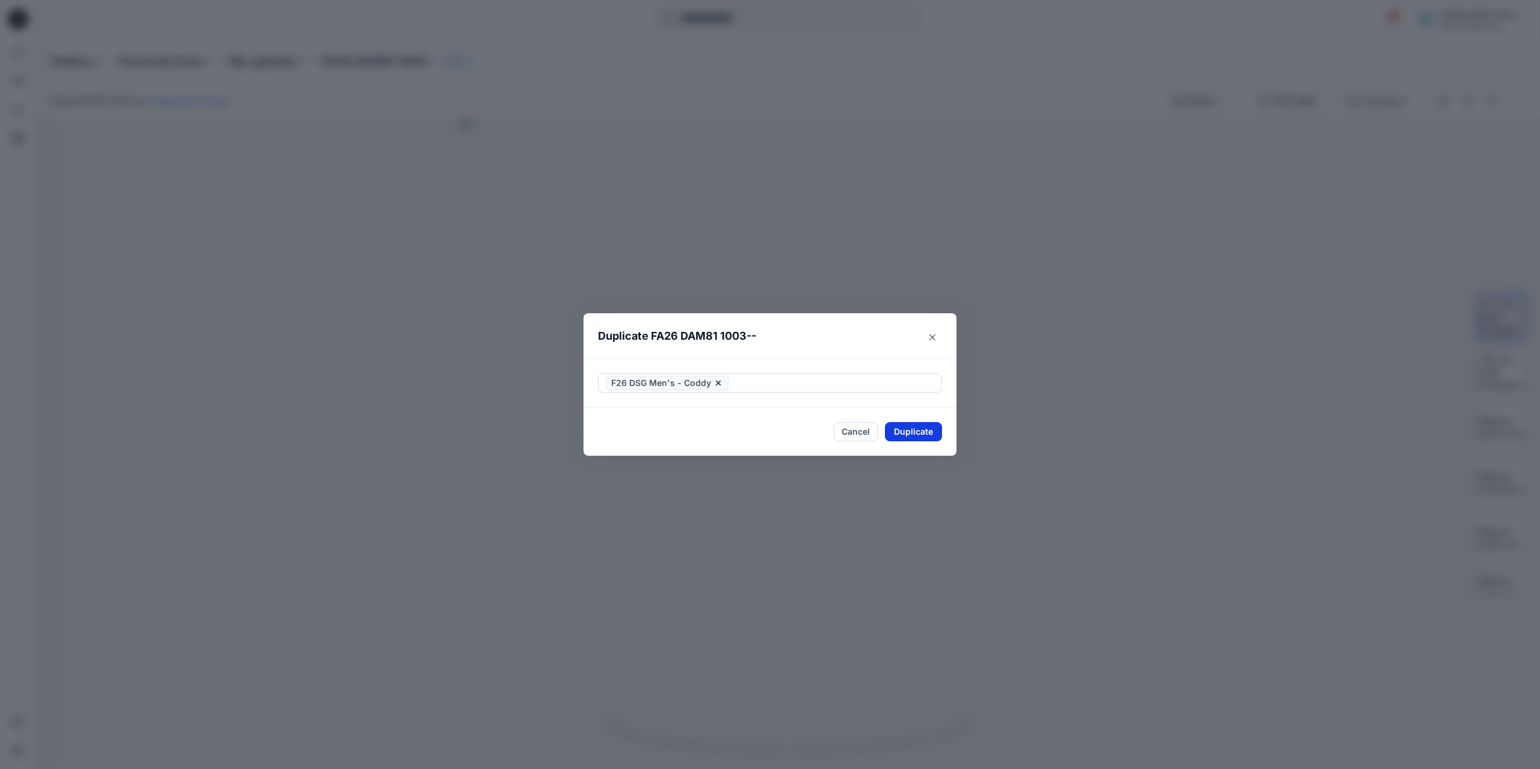
click at [911, 431] on button "Duplicate" at bounding box center [913, 431] width 57 height 19
click at [927, 427] on button "Close" at bounding box center [922, 432] width 39 height 19
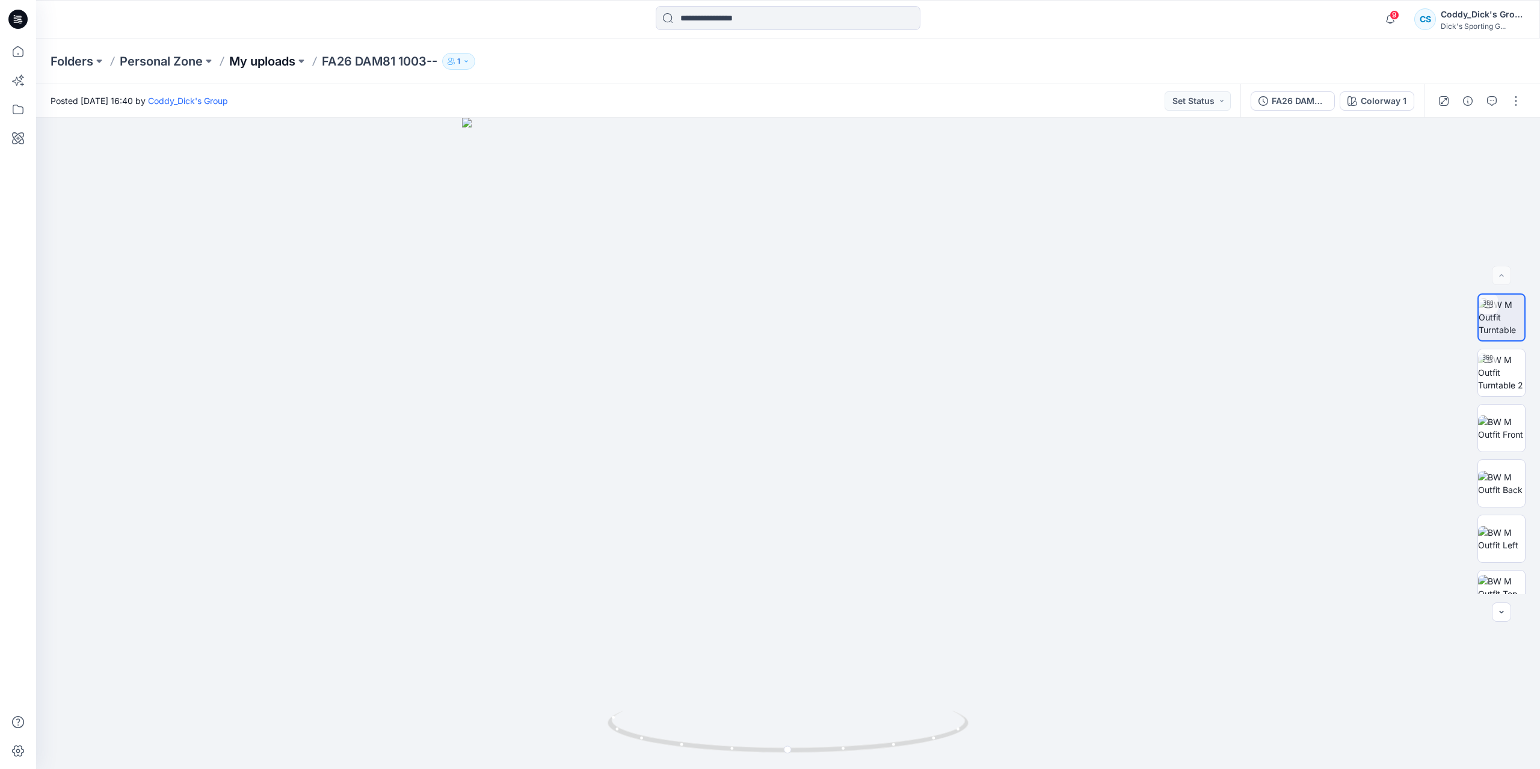
click at [262, 63] on p "My uploads" at bounding box center [262, 61] width 66 height 17
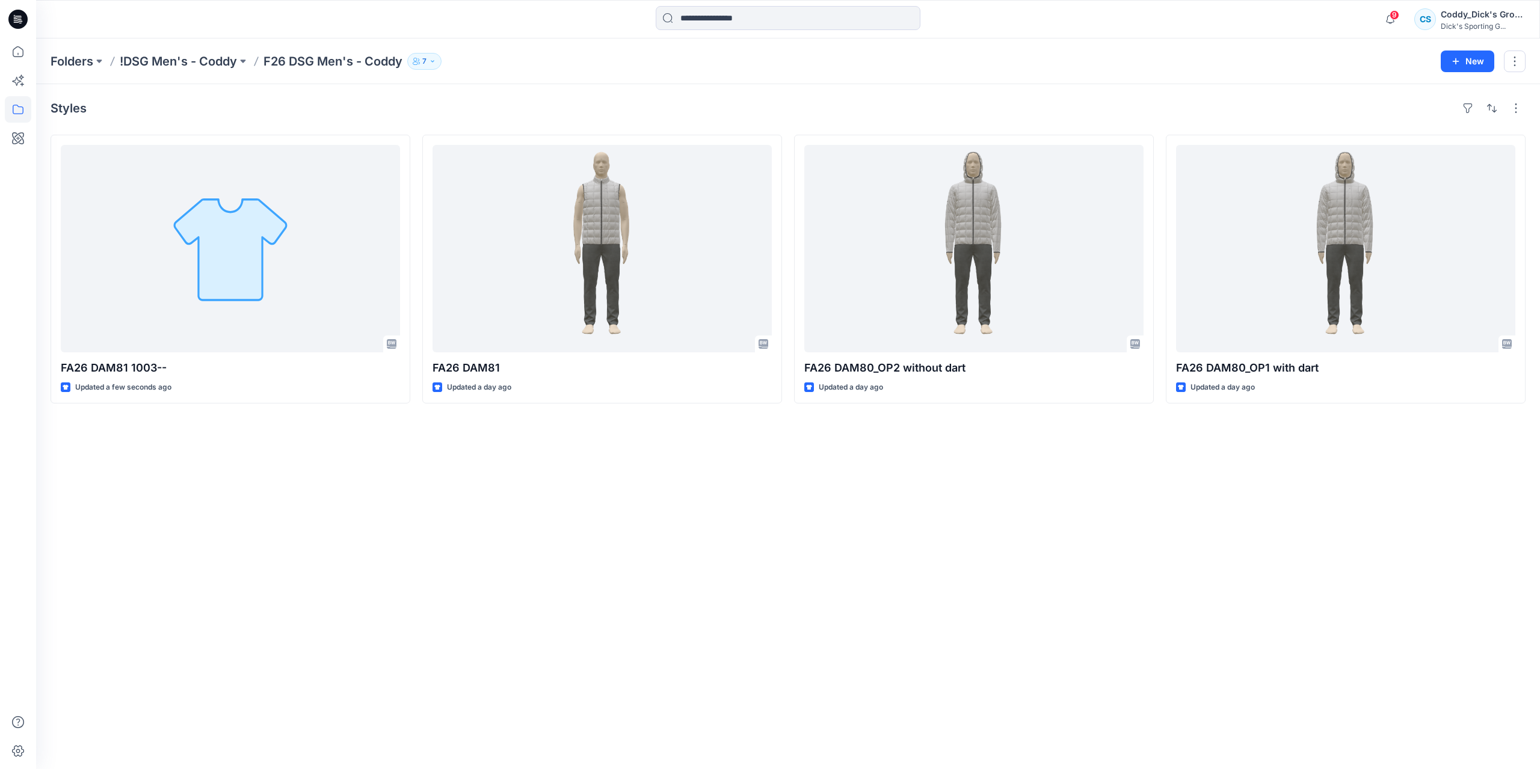
click at [408, 718] on div "Styles FA26 DAM81 1003-- Updated a few seconds ago FA26 DAM81 Updated a day ago…" at bounding box center [788, 426] width 1504 height 685
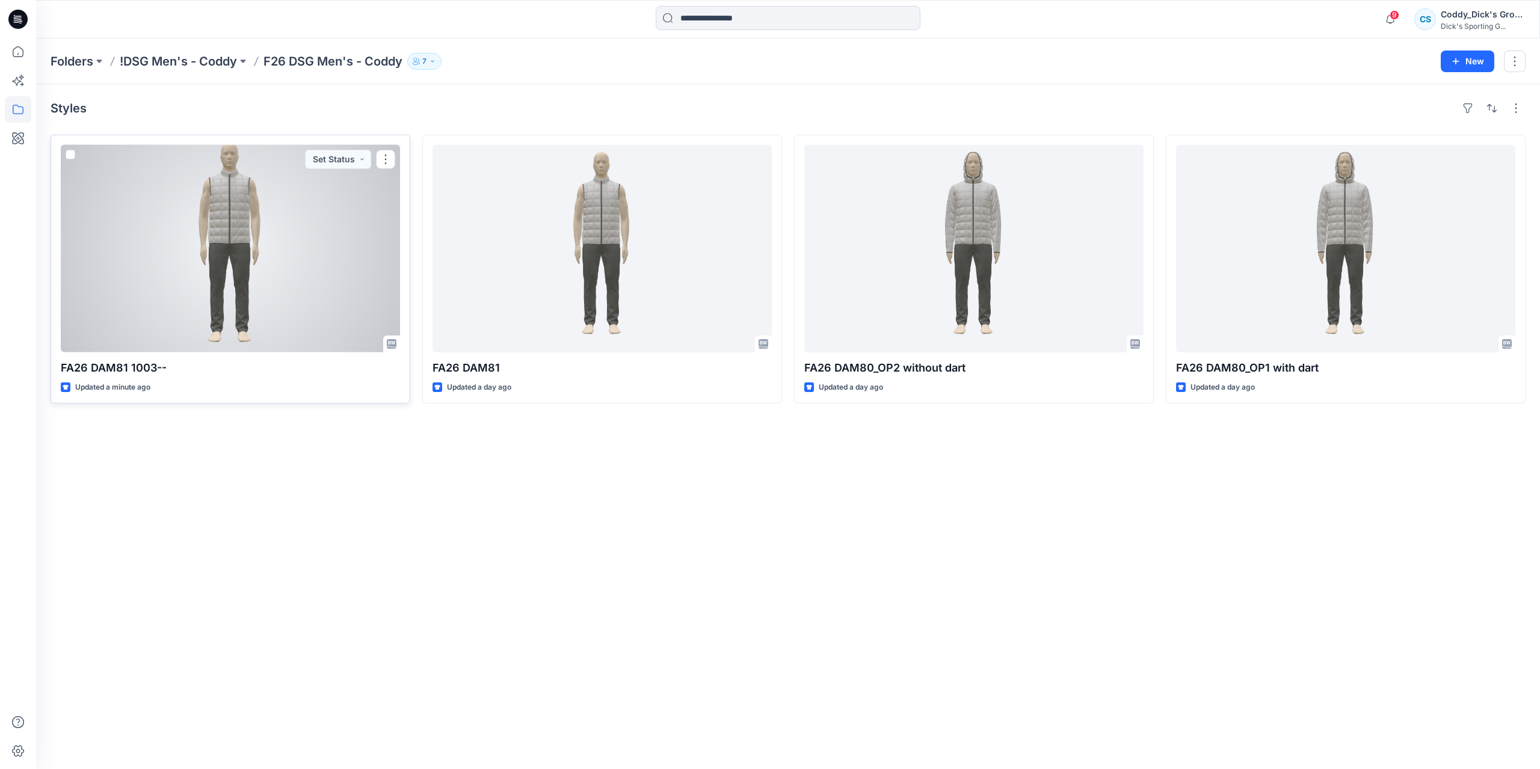
click at [235, 263] on div at bounding box center [230, 248] width 339 height 207
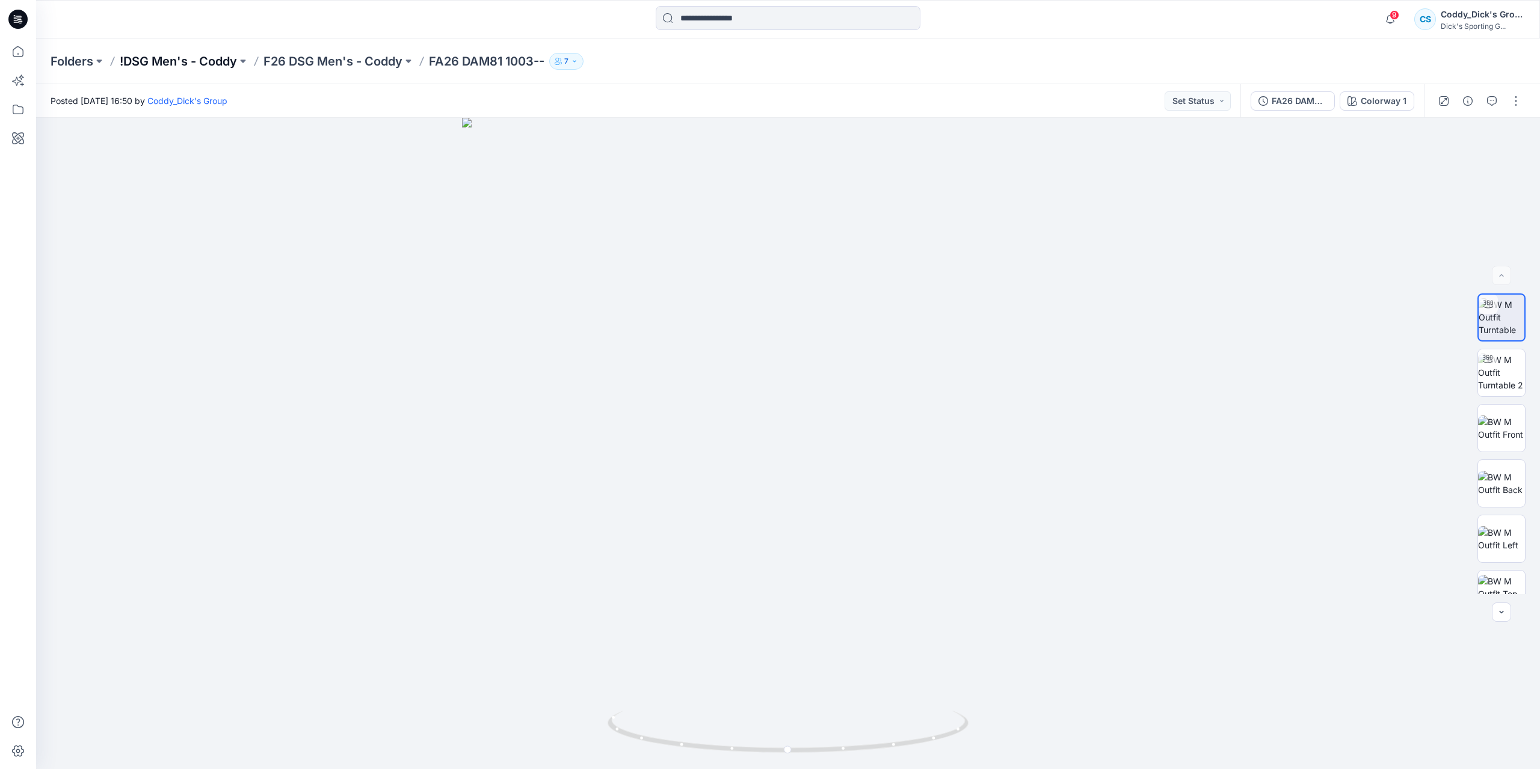
click at [196, 58] on p "!DSG Men's - Coddy" at bounding box center [178, 61] width 117 height 17
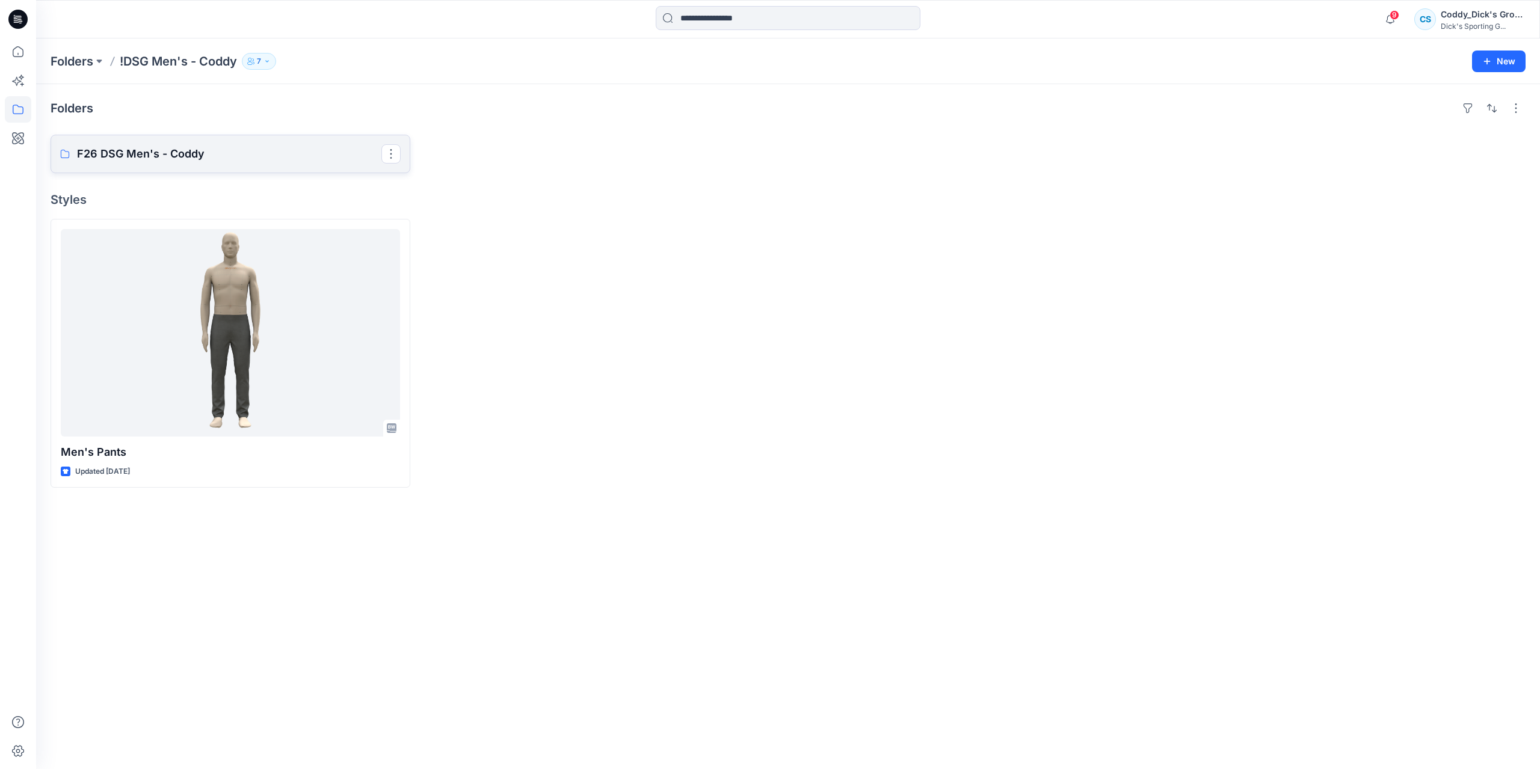
click at [287, 147] on p "F26 DSG Men's - Coddy" at bounding box center [229, 154] width 304 height 17
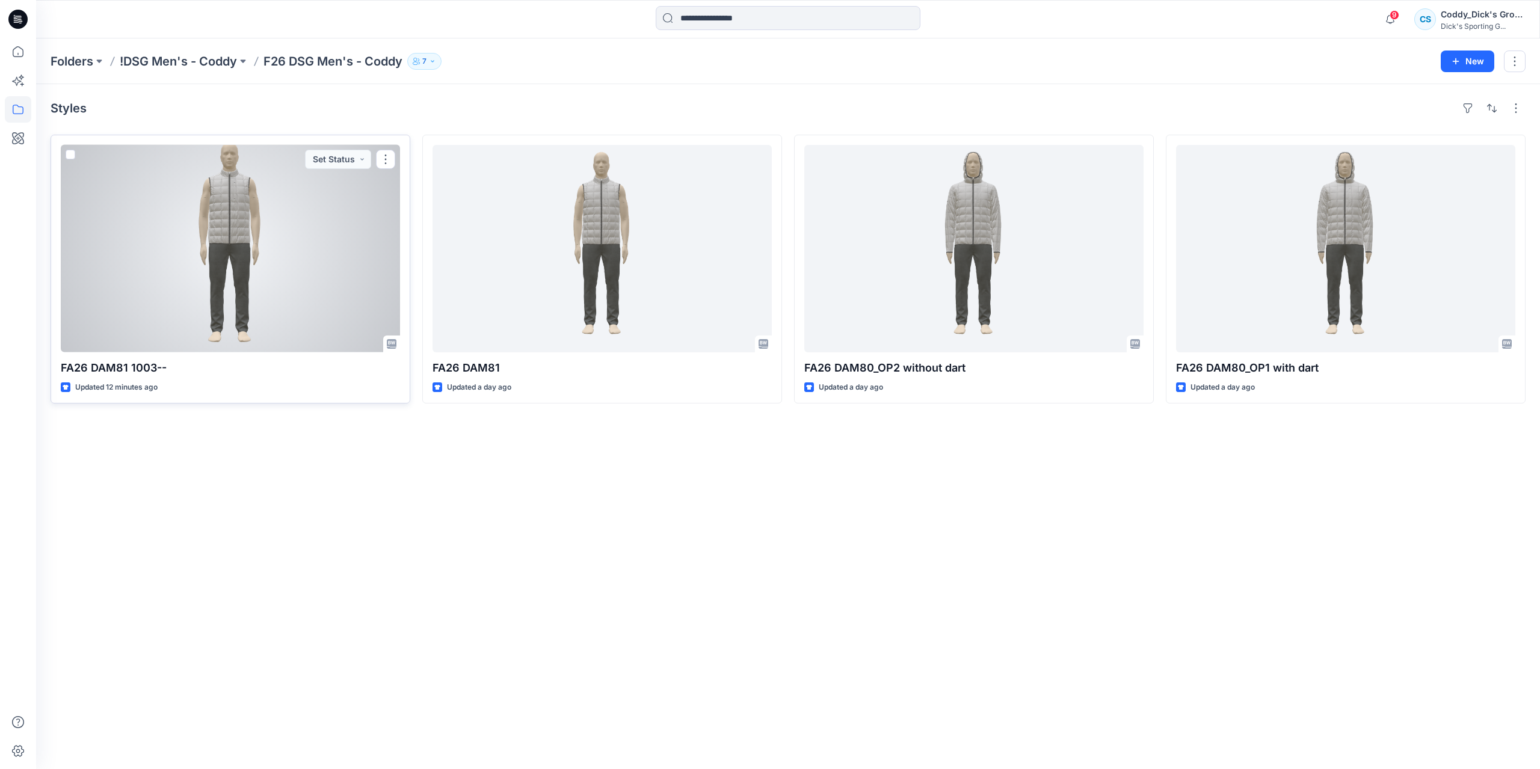
click at [343, 251] on div at bounding box center [230, 248] width 339 height 207
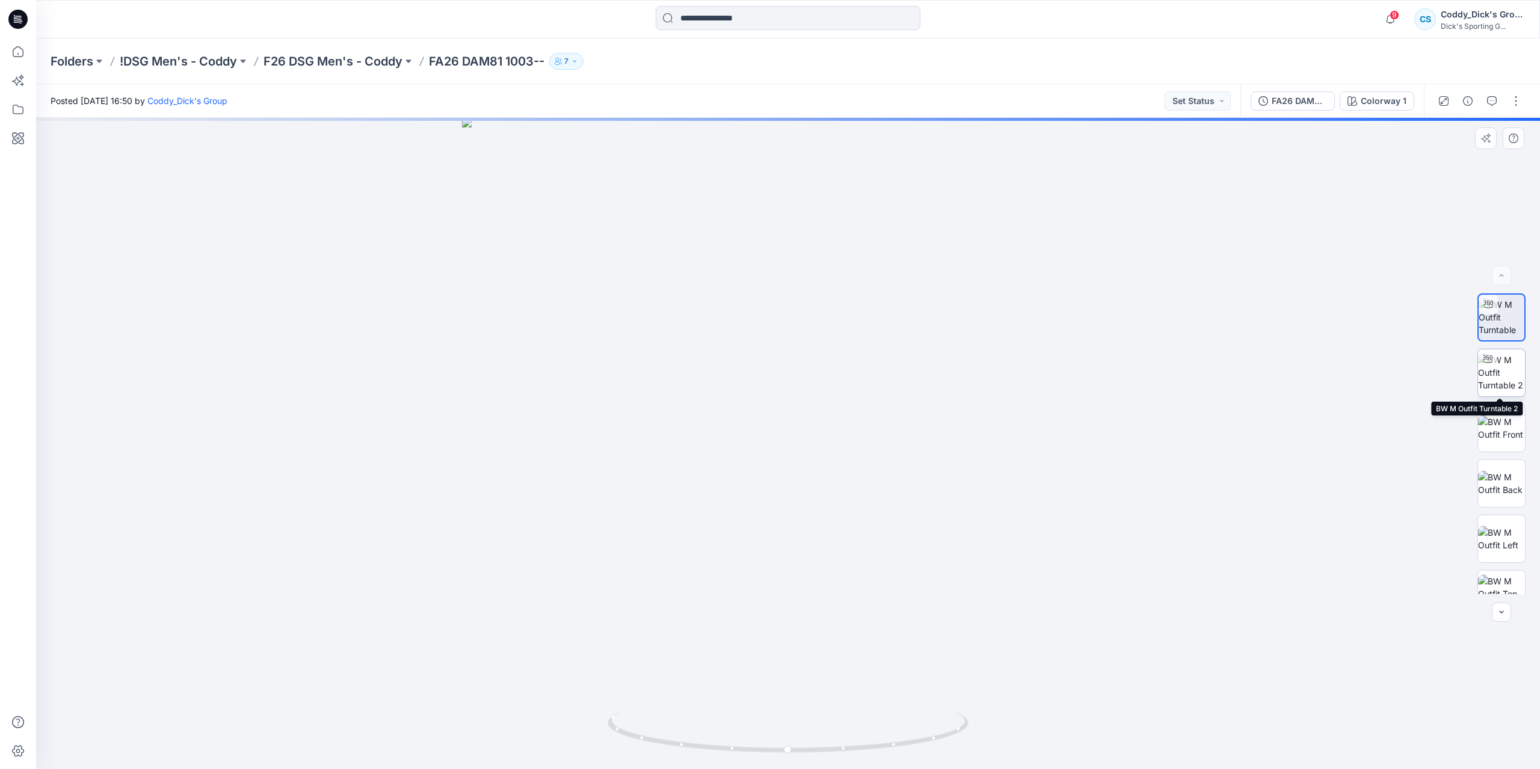
click at [1493, 367] on img at bounding box center [1501, 373] width 47 height 38
click at [1487, 324] on img at bounding box center [1501, 317] width 47 height 38
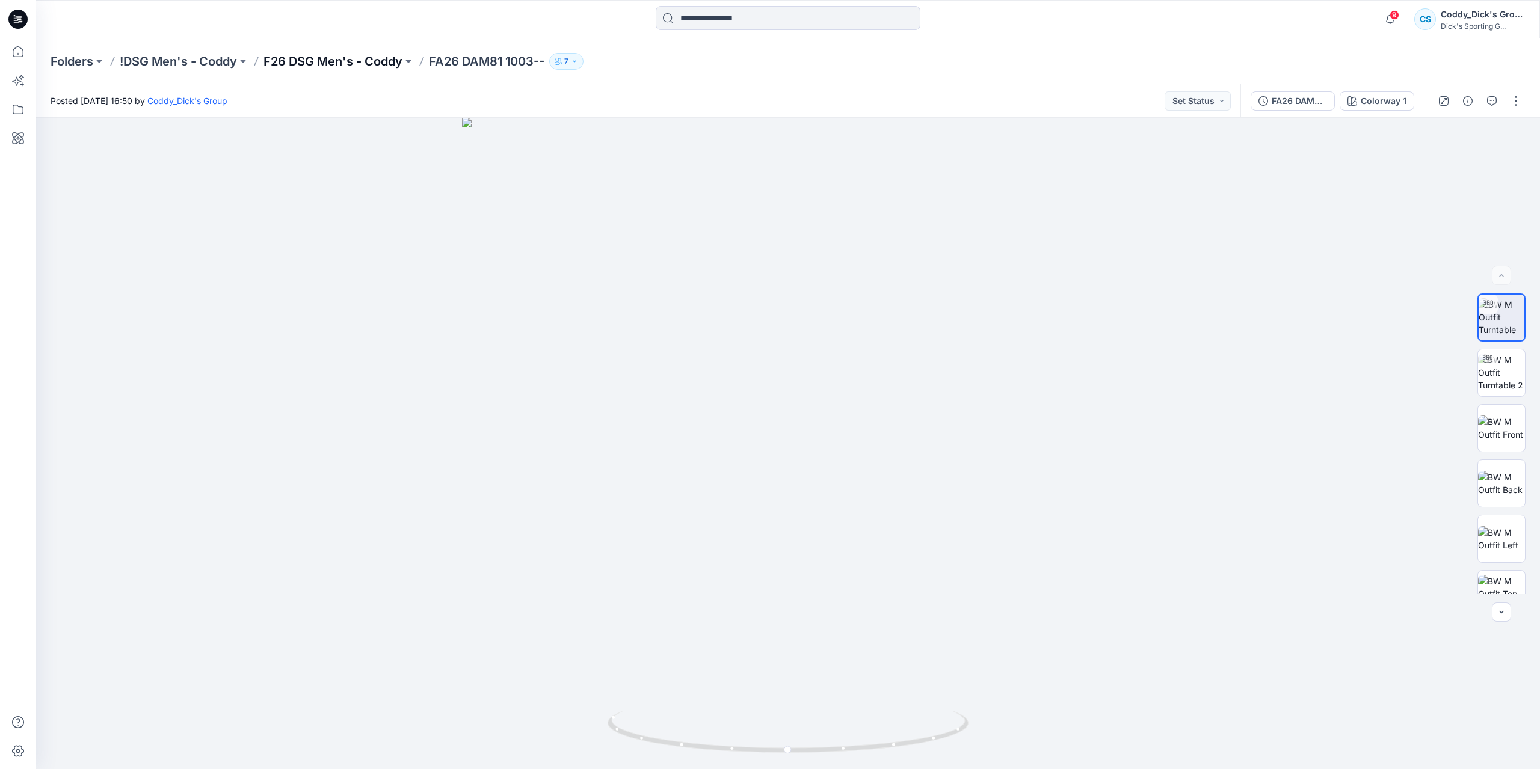
click at [345, 63] on p "F26 DSG Men's - Coddy" at bounding box center [332, 61] width 139 height 17
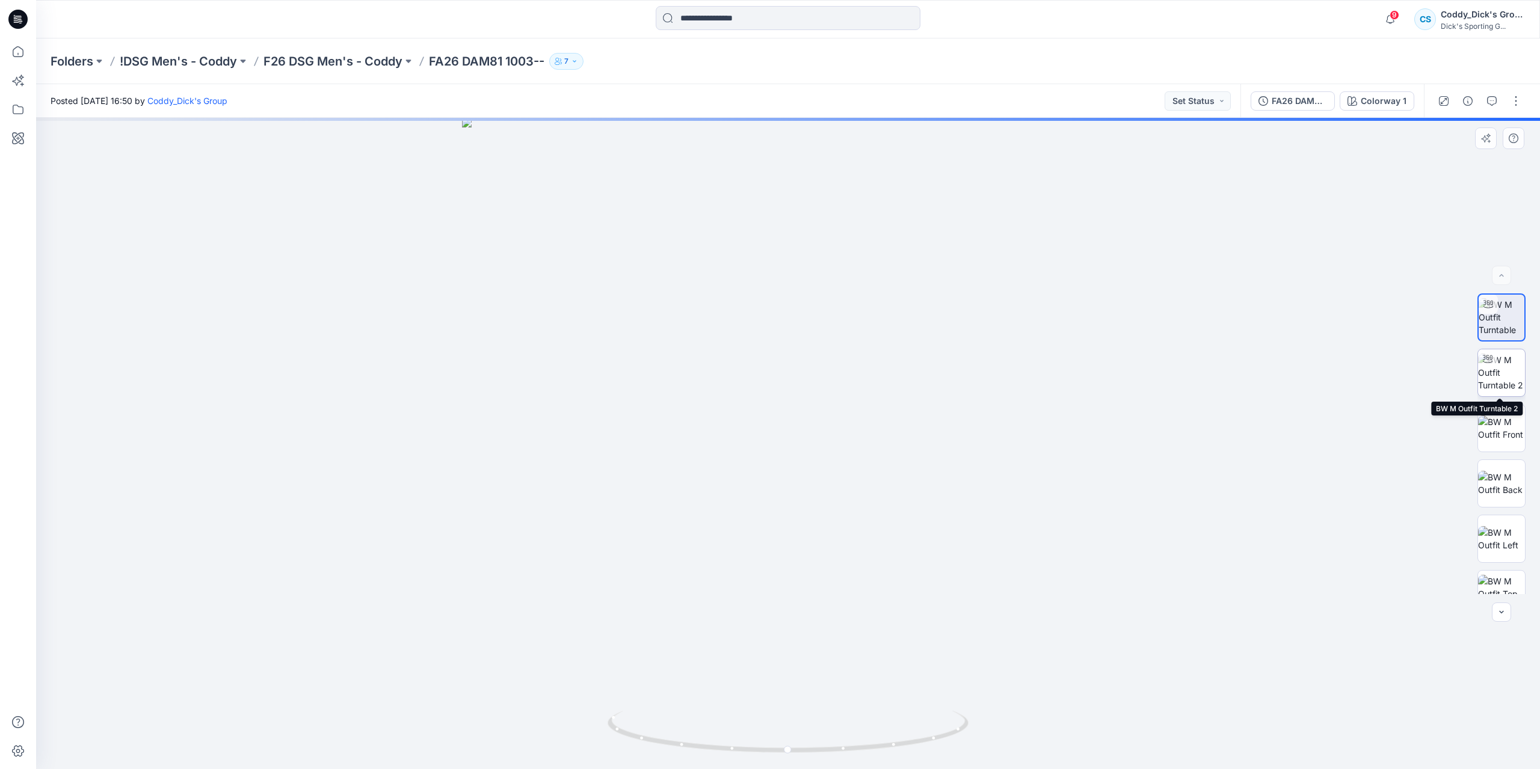
click at [1507, 371] on img at bounding box center [1501, 373] width 47 height 38
click at [1503, 325] on img at bounding box center [1501, 317] width 47 height 38
click at [392, 61] on p "F26 DSG Men's - Coddy" at bounding box center [332, 61] width 139 height 17
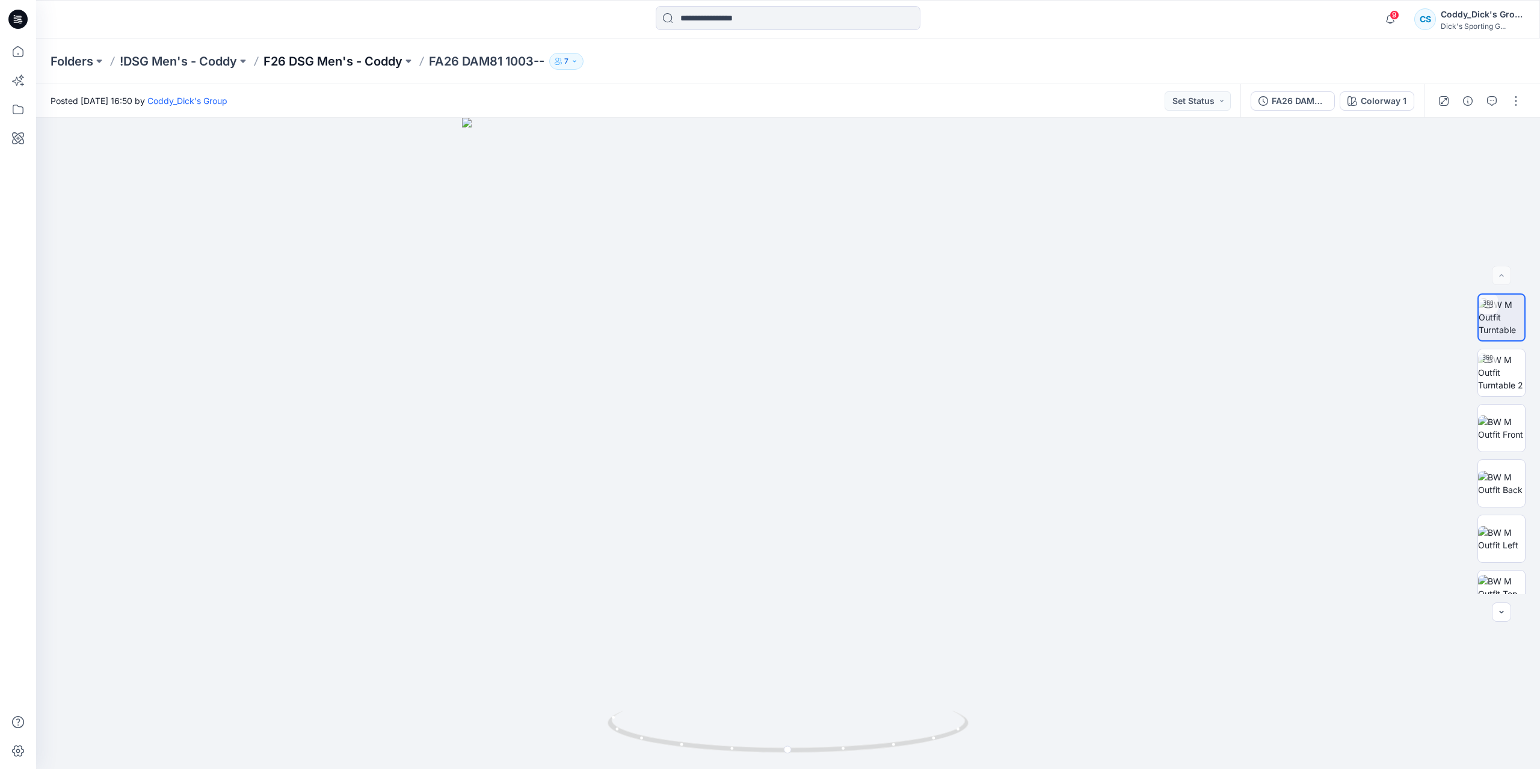
click at [352, 58] on p "F26 DSG Men's - Coddy" at bounding box center [332, 61] width 139 height 17
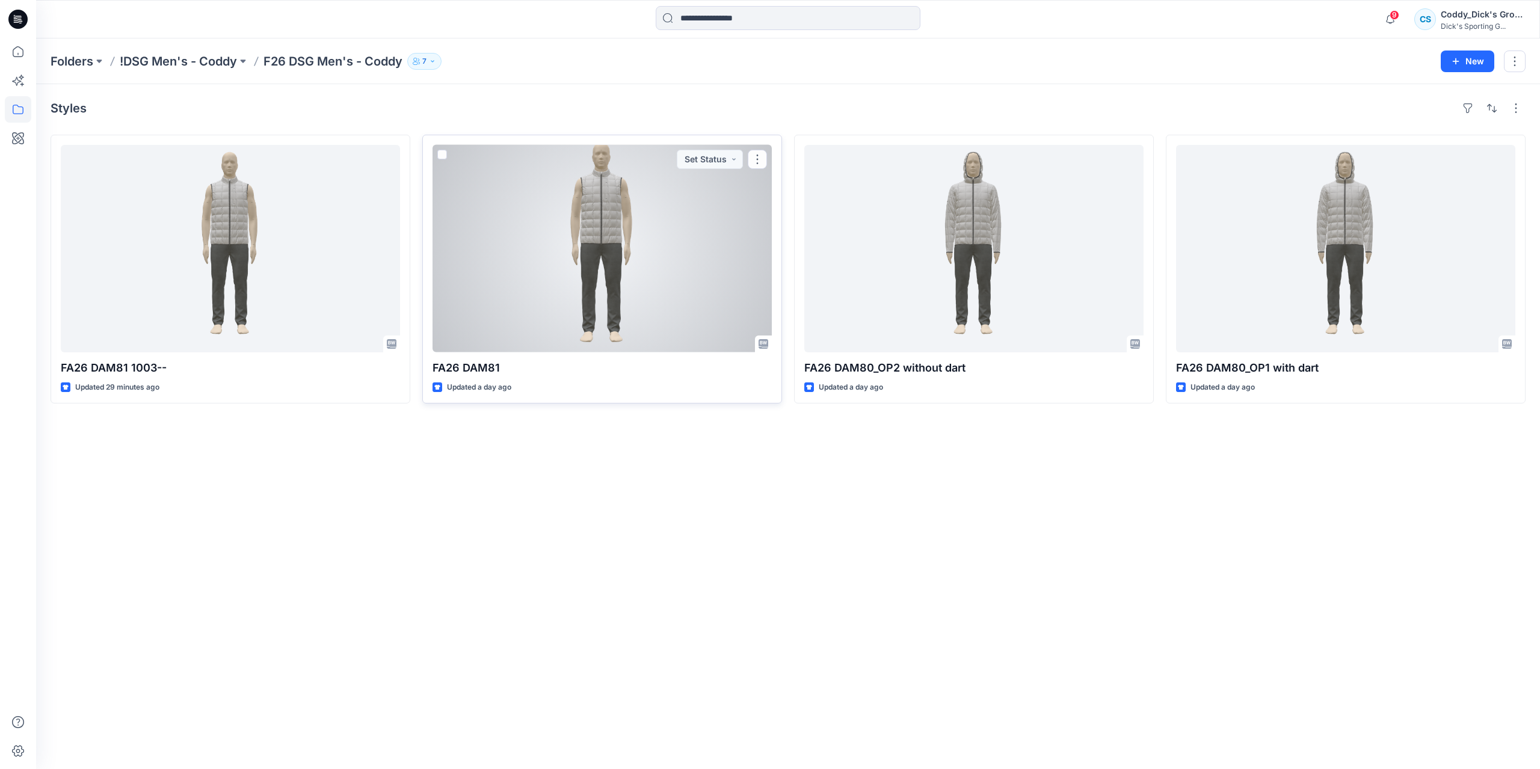
click at [596, 254] on div at bounding box center [601, 248] width 339 height 207
